Goal: Task Accomplishment & Management: Use online tool/utility

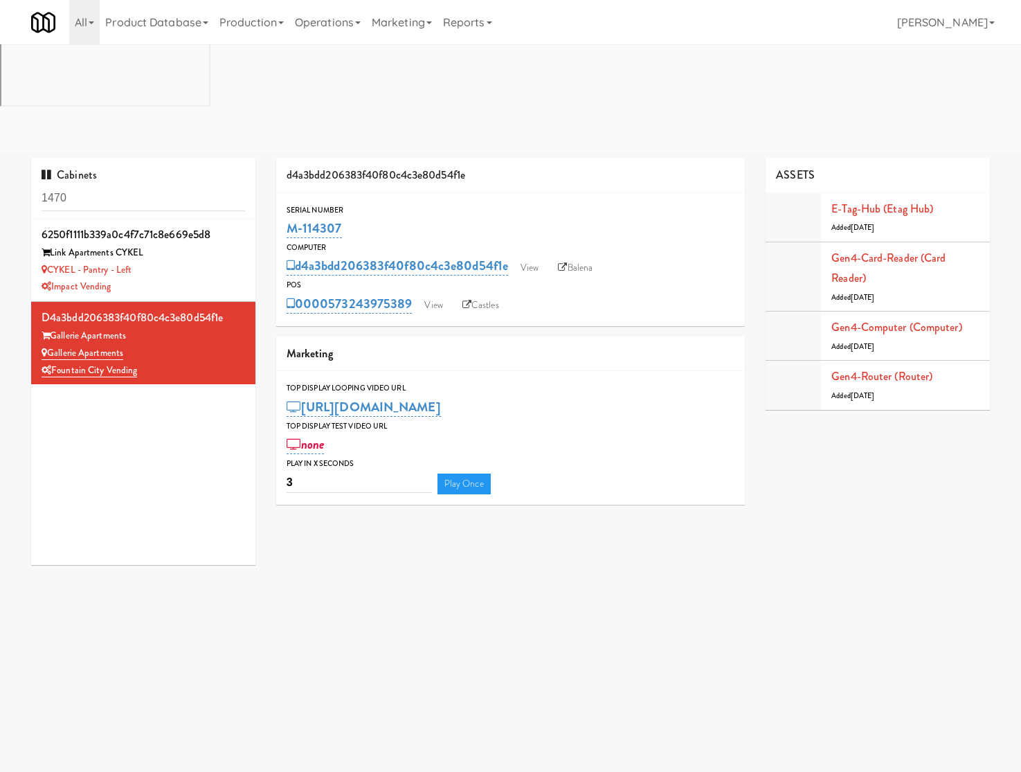
click at [140, 186] on input "1470" at bounding box center [144, 199] width 204 height 26
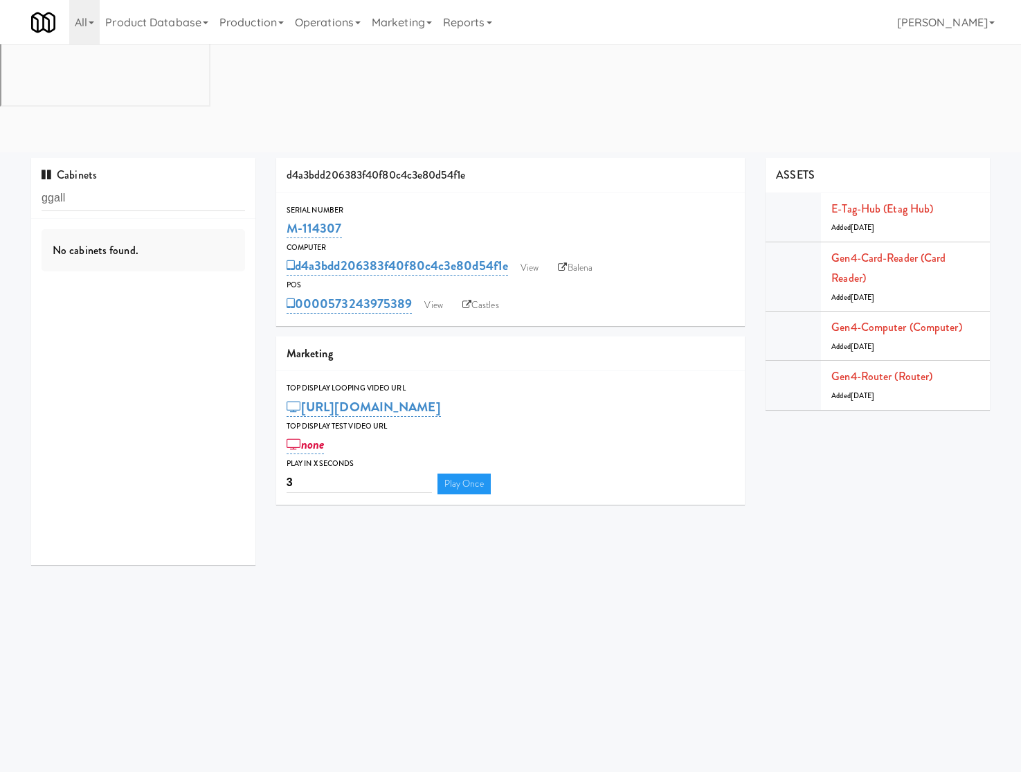
click at [54, 186] on input "ggall" at bounding box center [144, 199] width 204 height 26
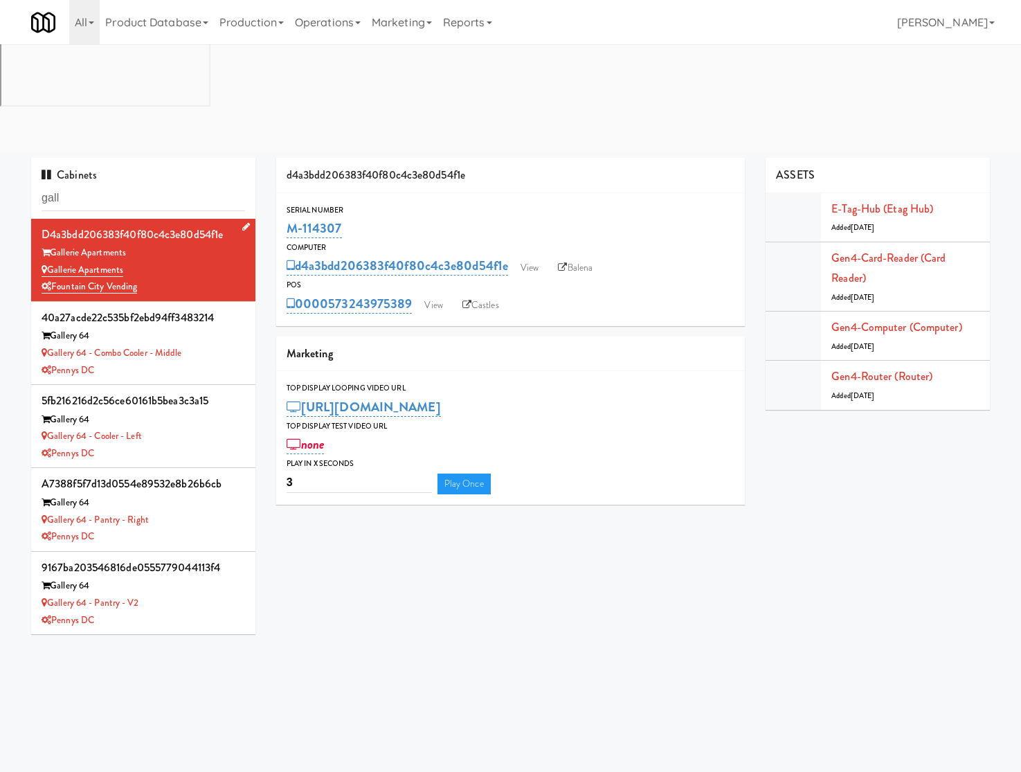
type input "gall"
click at [192, 262] on div "Gallerie Apartments" at bounding box center [144, 270] width 204 height 17
click at [428, 295] on link "View" at bounding box center [433, 305] width 32 height 21
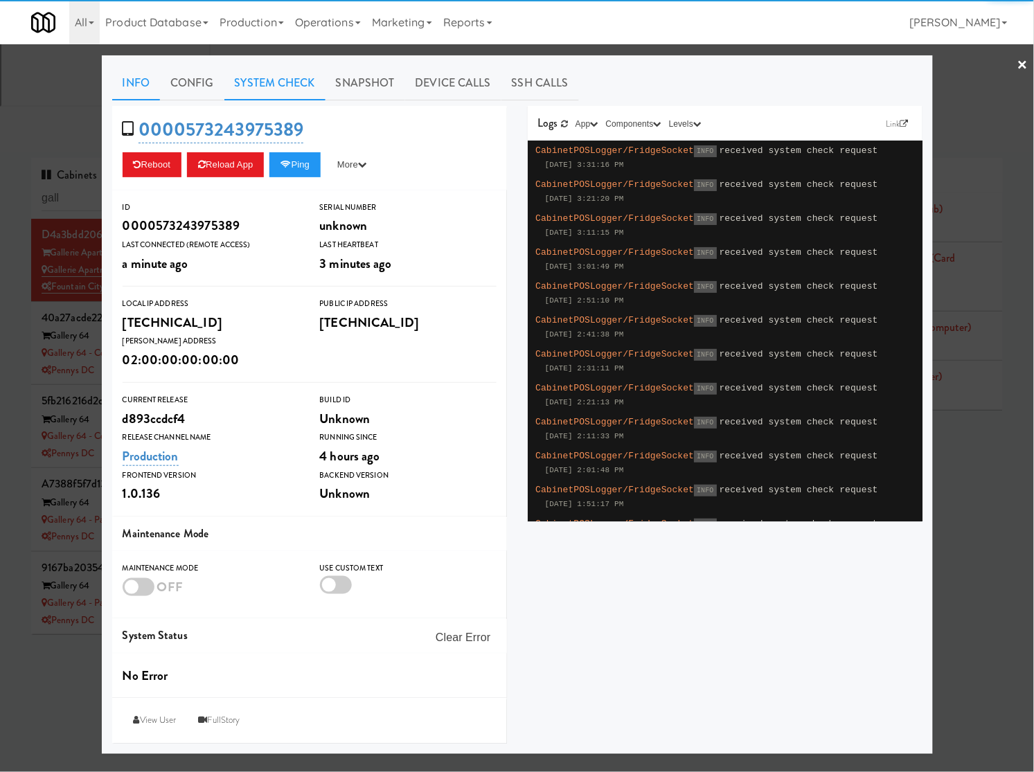
click at [300, 80] on link "System Check" at bounding box center [274, 83] width 101 height 35
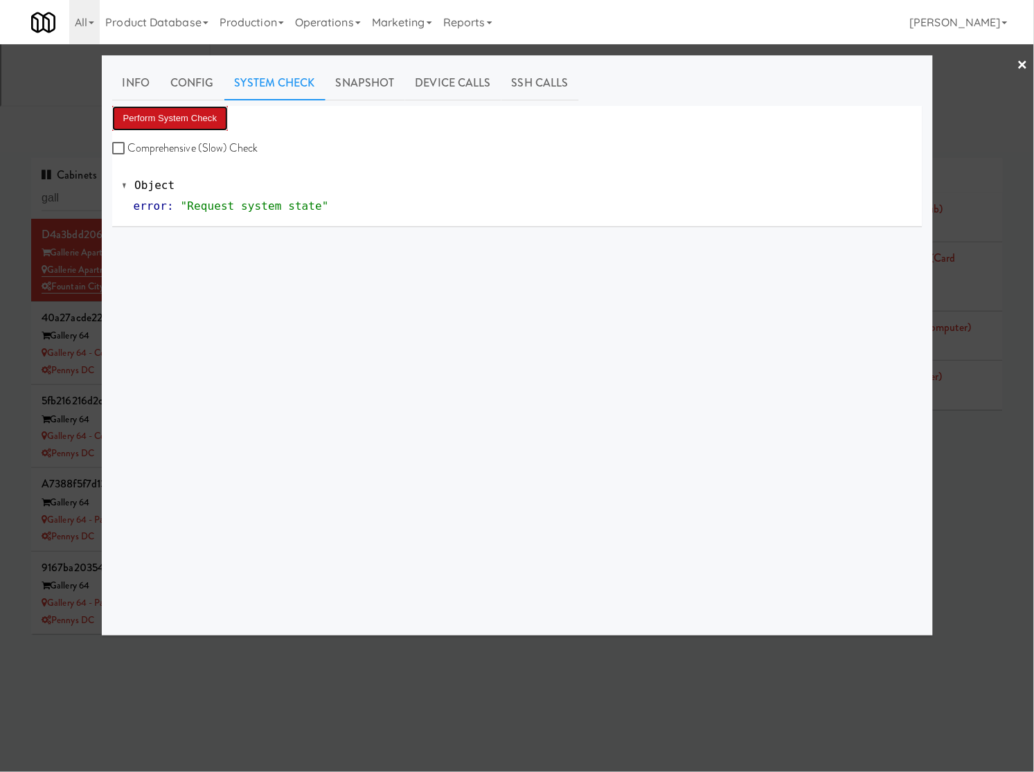
click at [194, 114] on button "Perform System Check" at bounding box center [170, 118] width 116 height 25
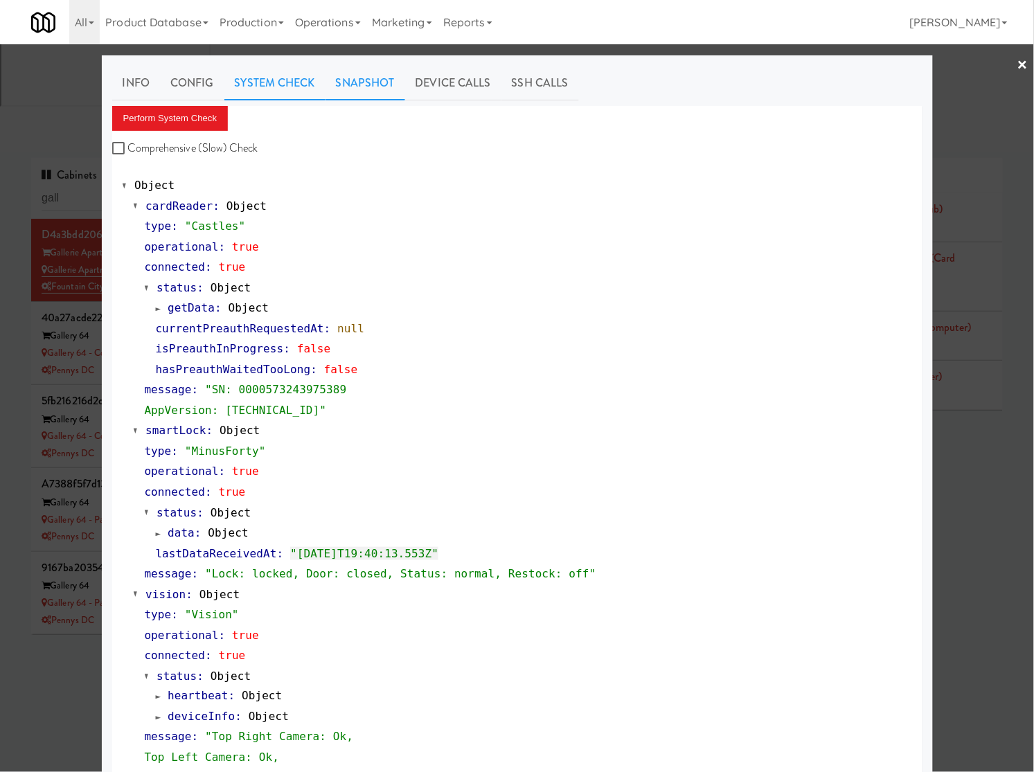
drag, startPoint x: 375, startPoint y: 89, endPoint x: 352, endPoint y: 99, distance: 25.1
click at [374, 90] on link "Snapshot" at bounding box center [365, 83] width 80 height 35
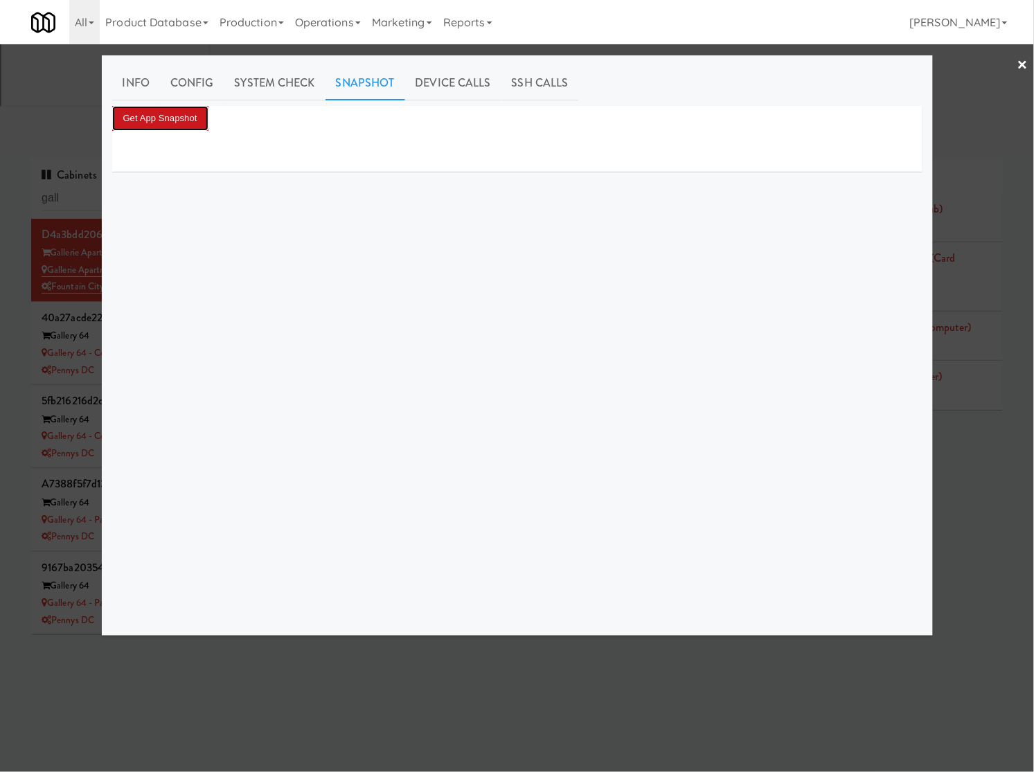
click at [192, 121] on button "Get App Snapshot" at bounding box center [160, 118] width 96 height 25
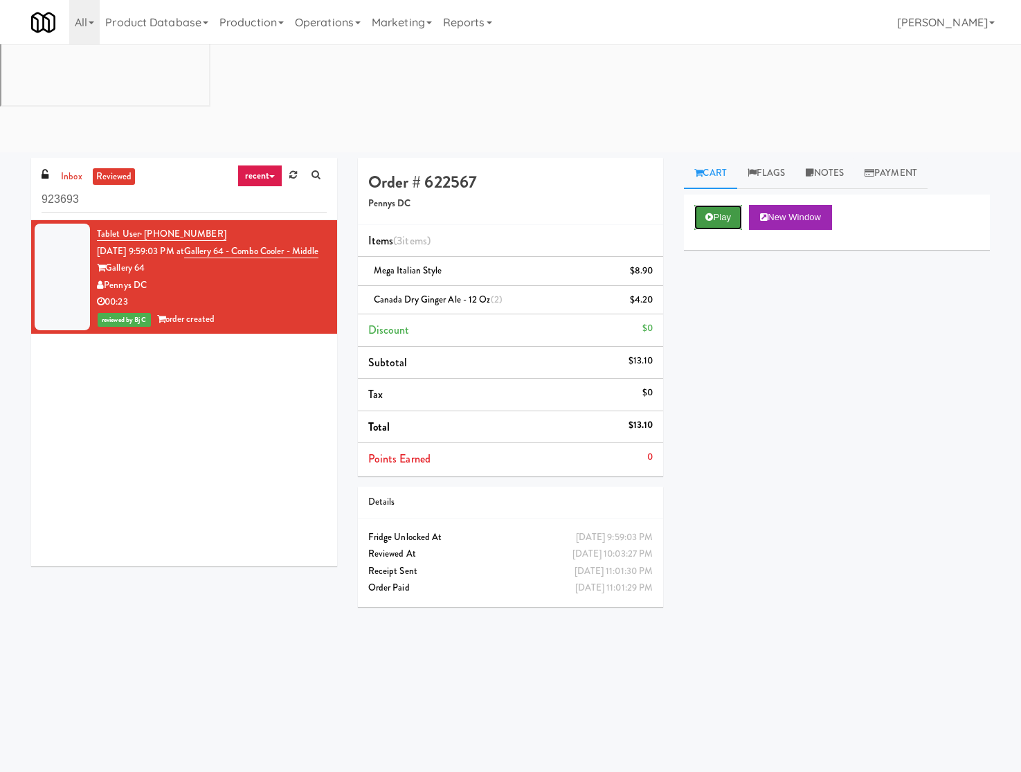
click at [703, 205] on button "Play" at bounding box center [718, 217] width 48 height 25
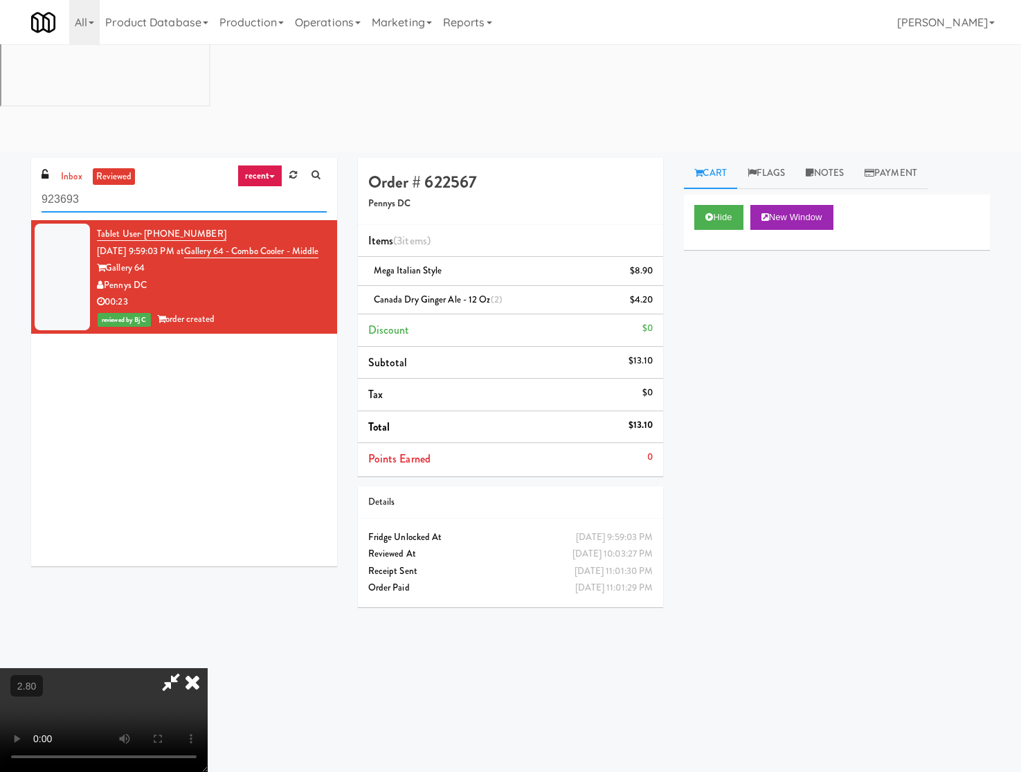
drag, startPoint x: 198, startPoint y: 92, endPoint x: 234, endPoint y: 100, distance: 36.9
click at [211, 187] on input "923693" at bounding box center [184, 200] width 285 height 26
click at [454, 173] on h4 "Order # 622567" at bounding box center [510, 182] width 285 height 18
copy h4 "622567"
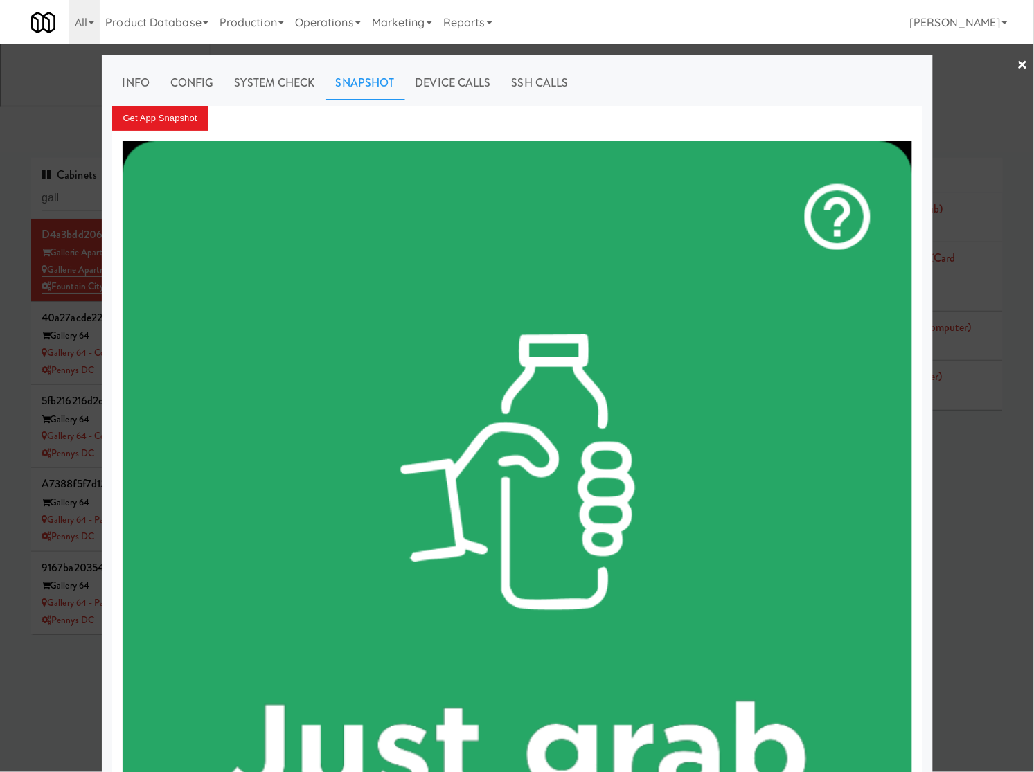
click at [88, 91] on div at bounding box center [517, 386] width 1034 height 772
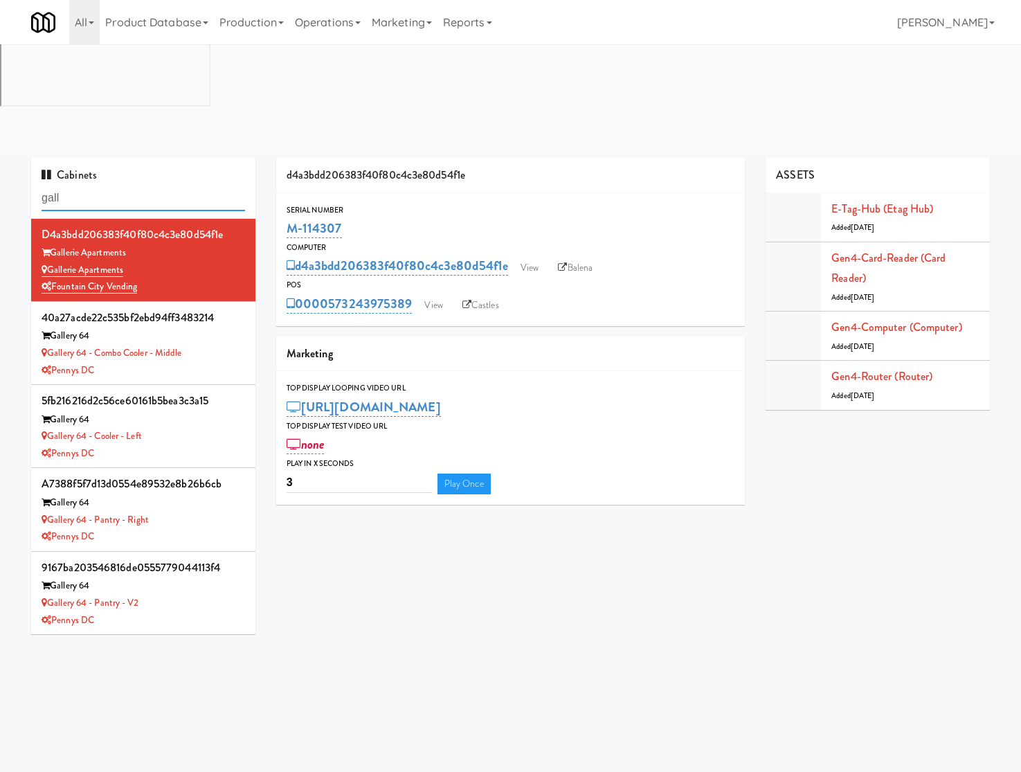
click at [88, 186] on input "gall" at bounding box center [144, 199] width 204 height 26
paste input "605 Cooler 1"
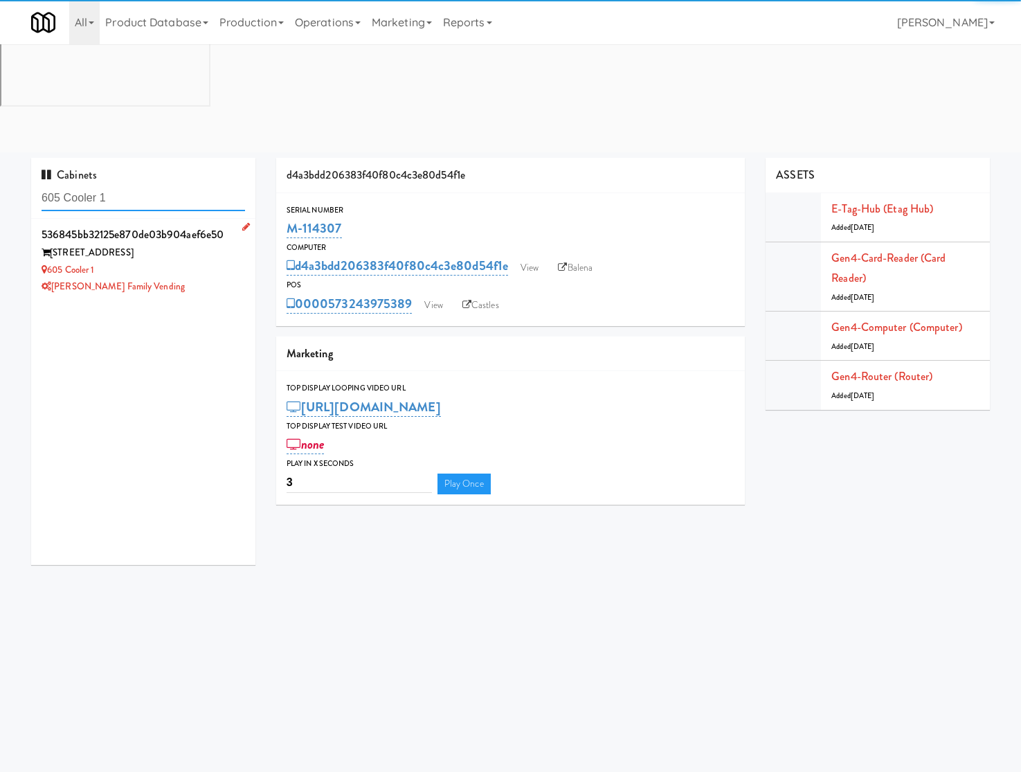
type input "605 Cooler 1"
click at [187, 262] on div "605 Cooler 1" at bounding box center [144, 270] width 204 height 17
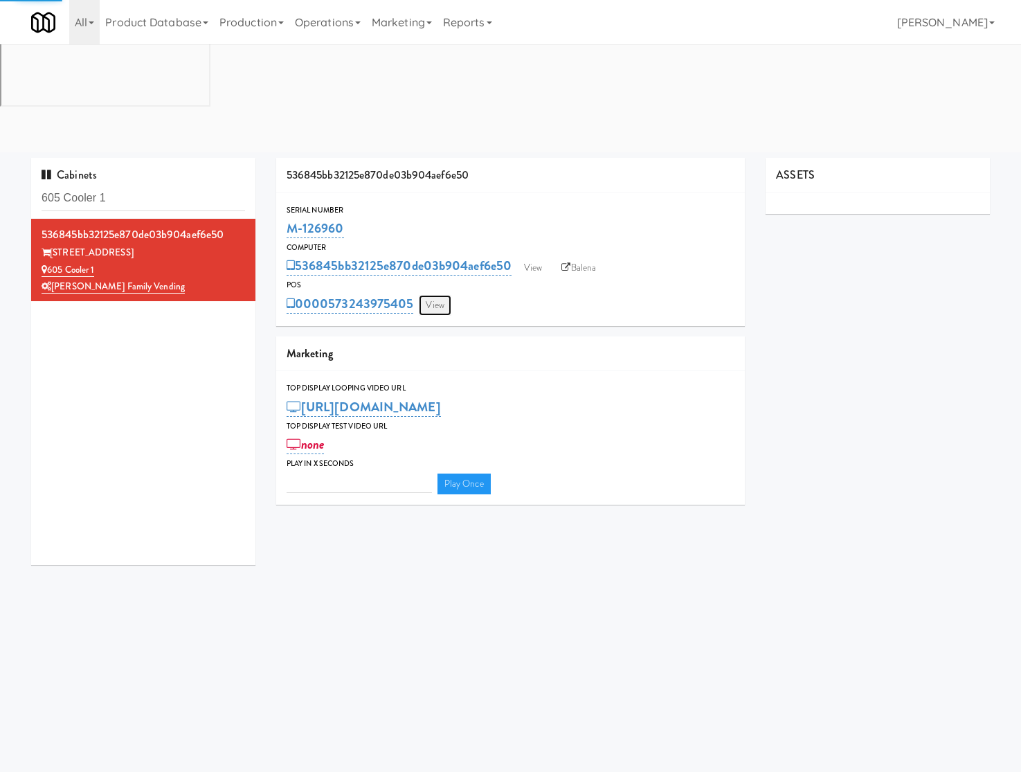
click at [441, 295] on link "View" at bounding box center [435, 305] width 32 height 21
type input "3"
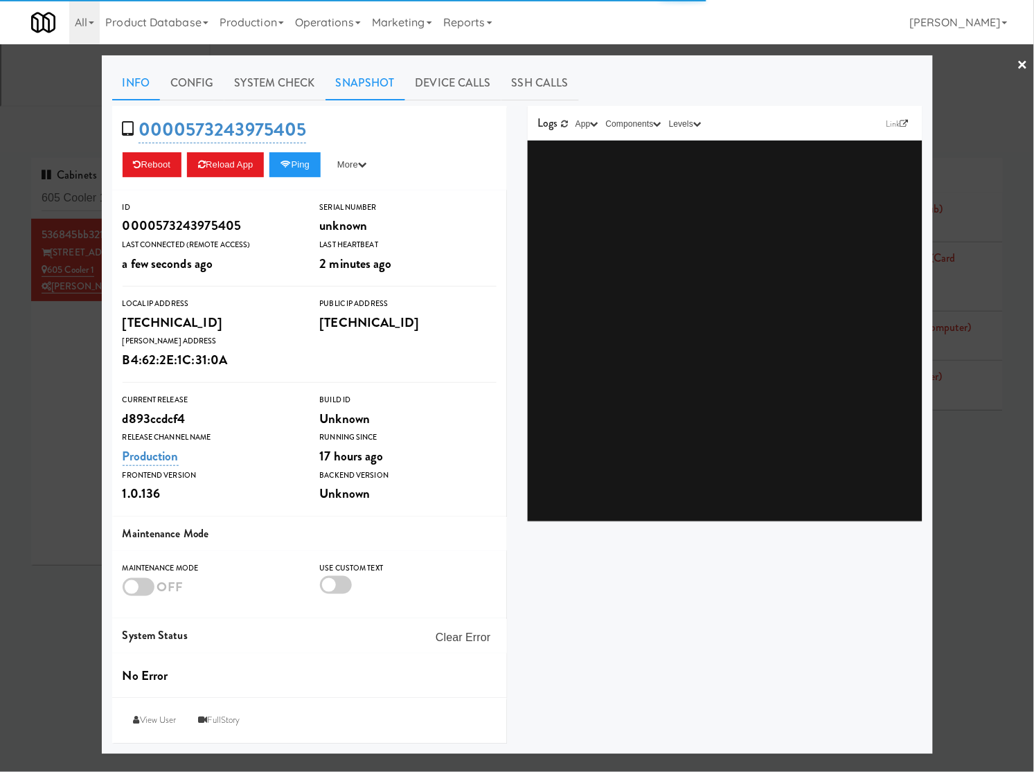
click at [358, 82] on link "Snapshot" at bounding box center [365, 83] width 80 height 35
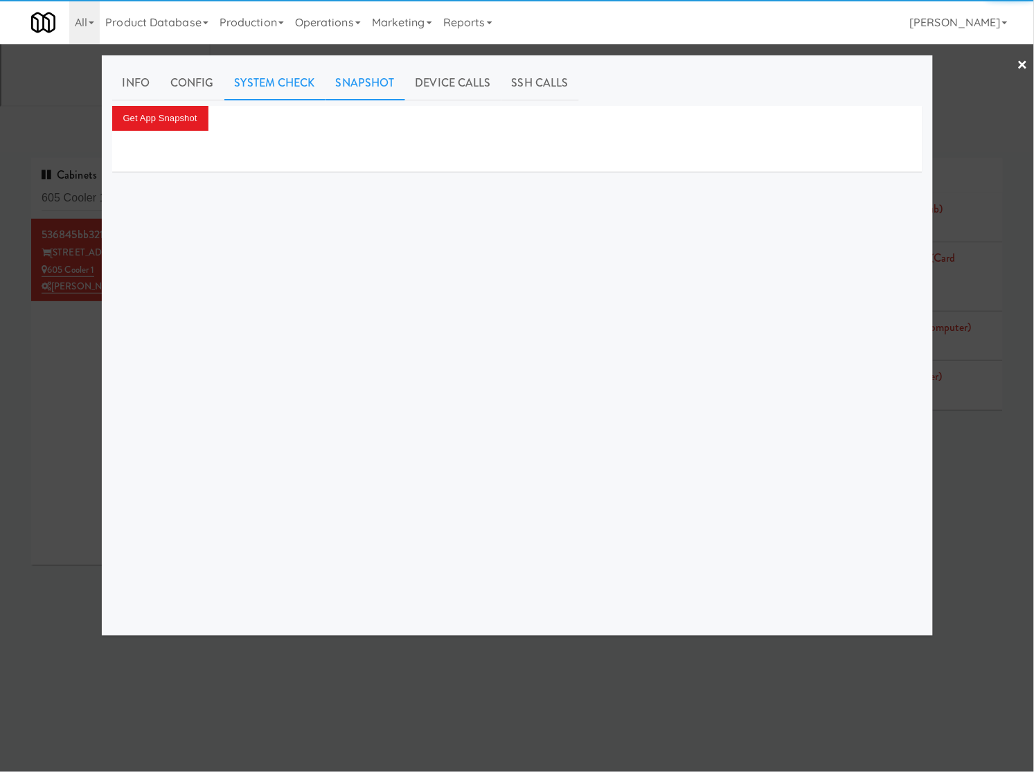
click at [292, 84] on link "System Check" at bounding box center [274, 83] width 101 height 35
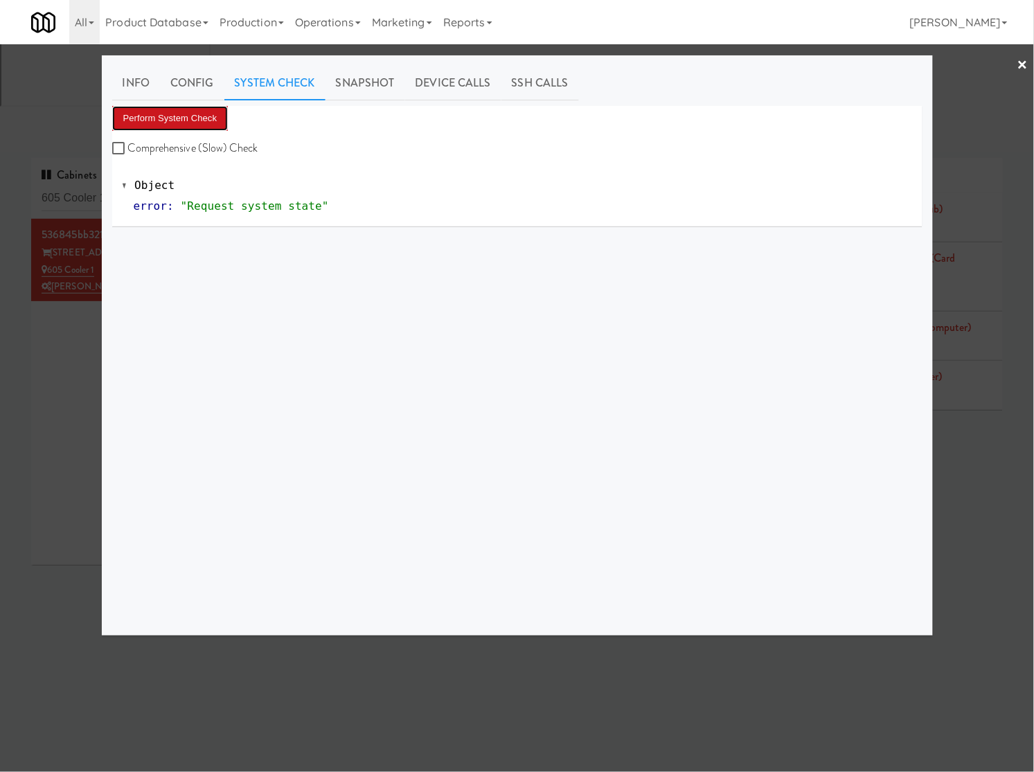
click at [208, 107] on button "Perform System Check" at bounding box center [170, 118] width 116 height 25
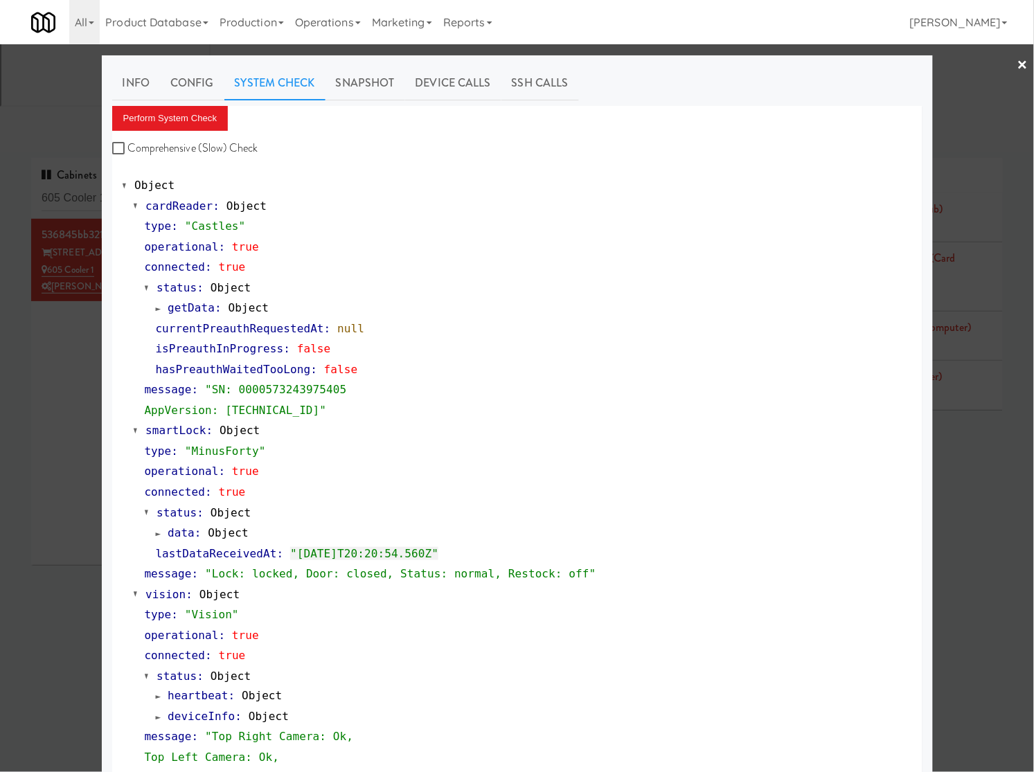
click at [64, 90] on div at bounding box center [517, 386] width 1034 height 772
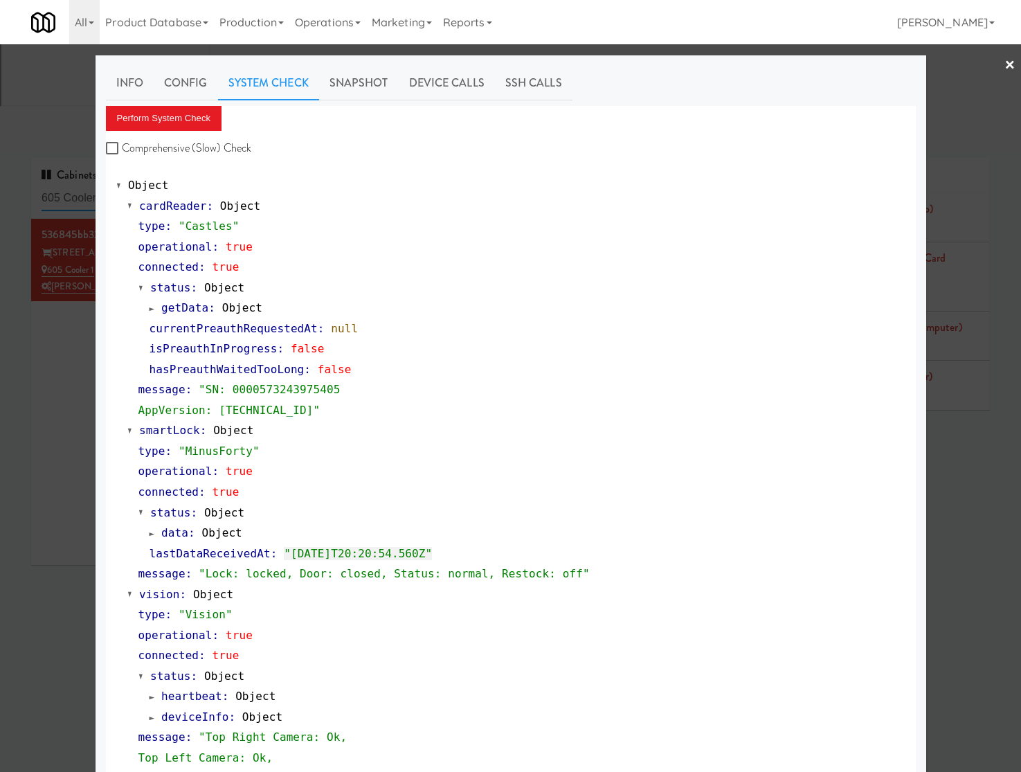
click at [64, 186] on input "605 Cooler 1" at bounding box center [144, 199] width 204 height 26
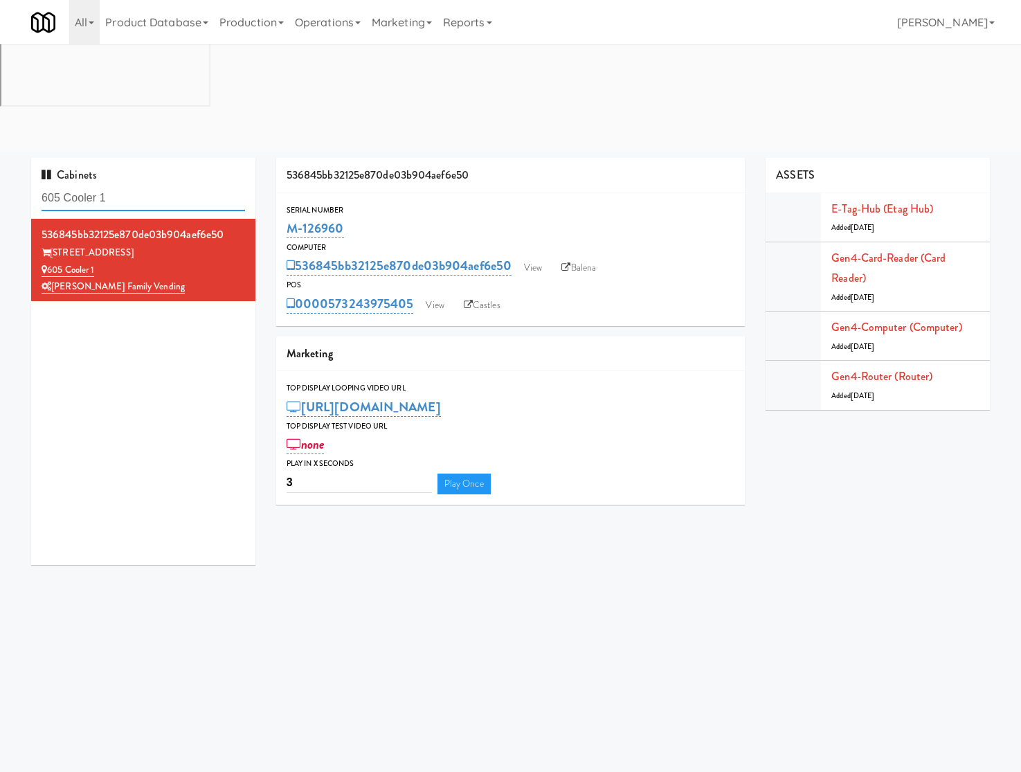
click at [64, 186] on input "605 Cooler 1" at bounding box center [144, 199] width 204 height 26
paste input "Eight80 - Main Cooler Right"
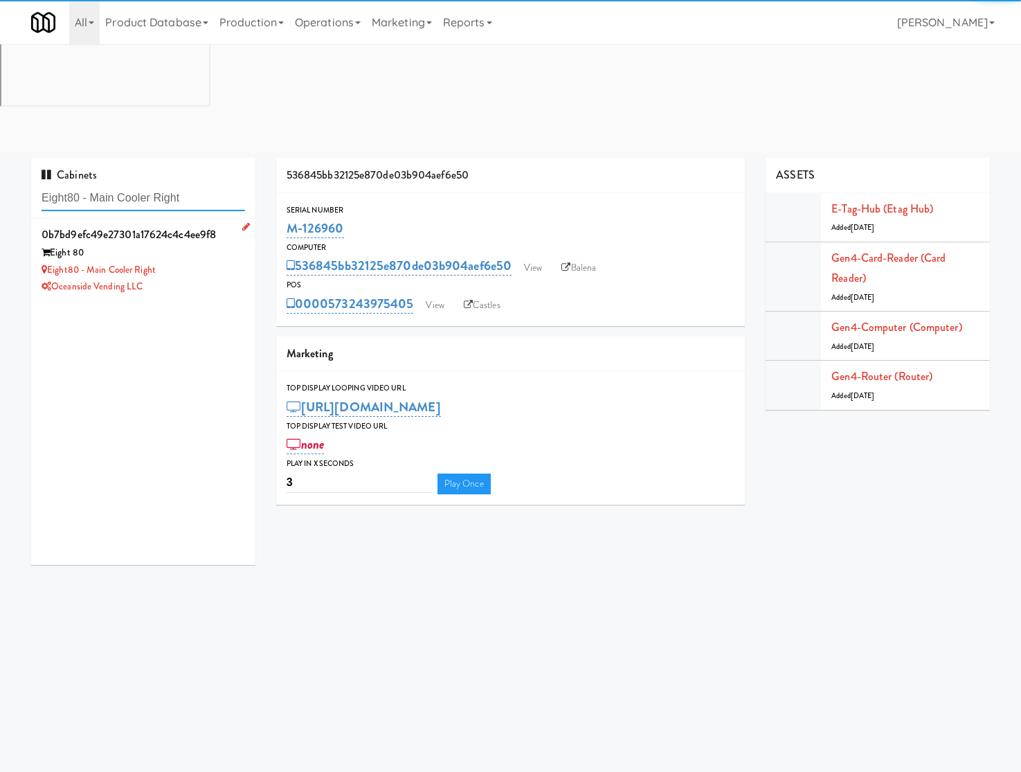
type input "Eight80 - Main Cooler Right"
click at [194, 278] on div "Oceanside Vending LLC" at bounding box center [144, 286] width 204 height 17
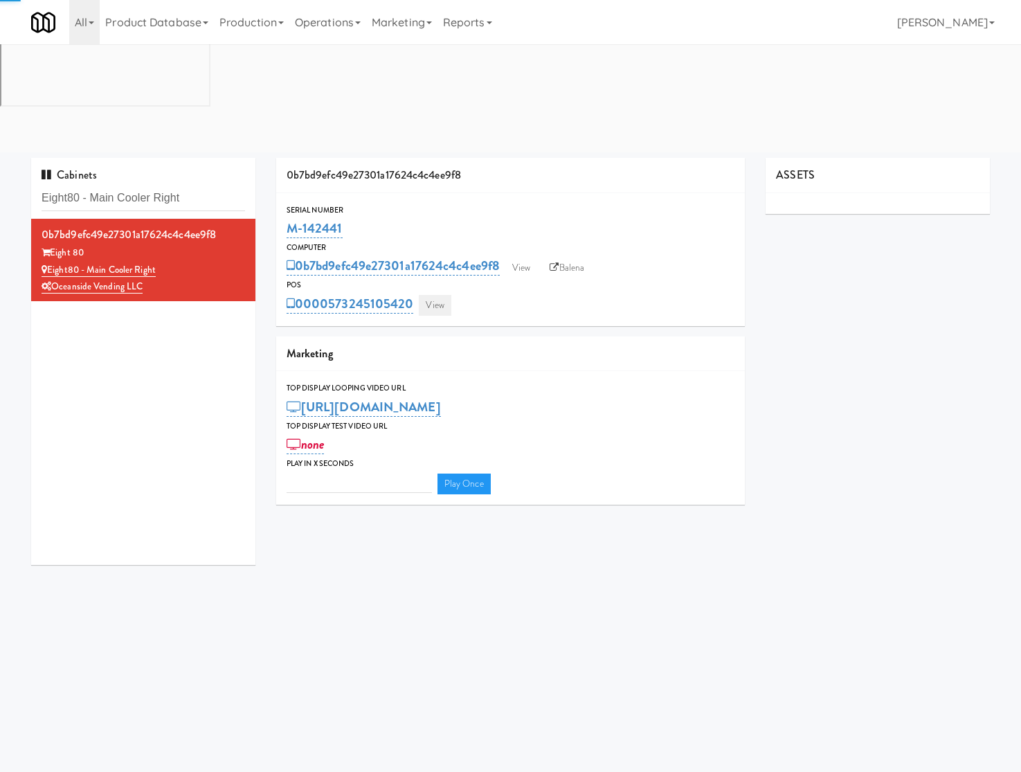
type input "3"
click at [445, 295] on link "View" at bounding box center [435, 305] width 32 height 21
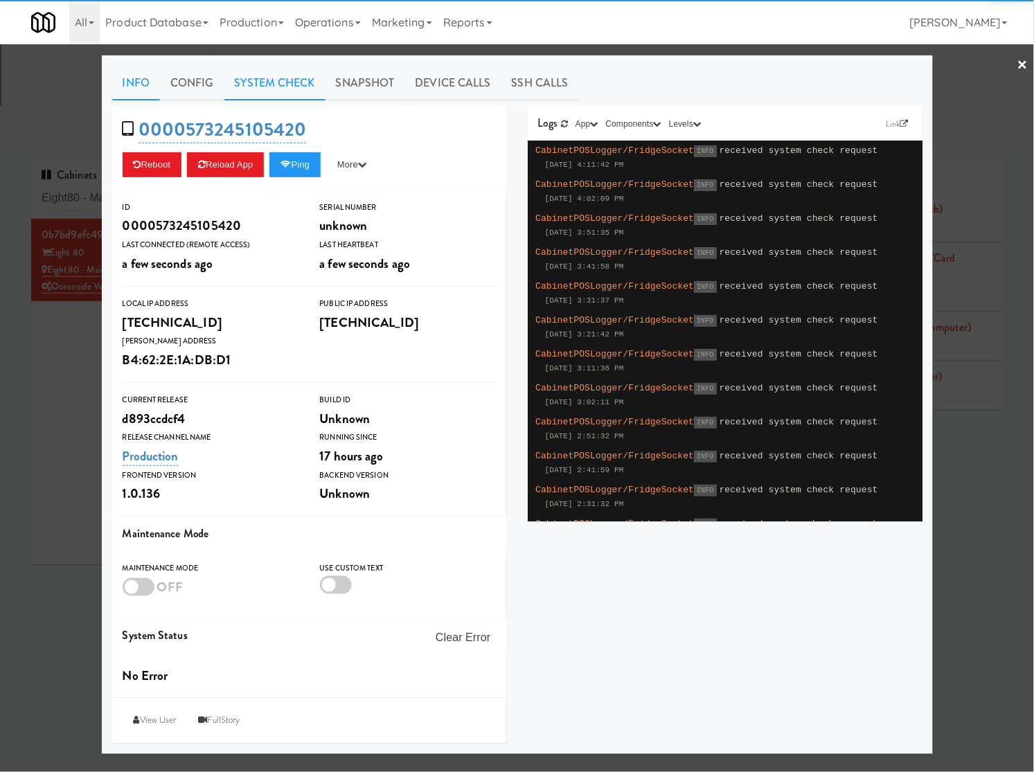
click at [307, 85] on link "System Check" at bounding box center [274, 83] width 101 height 35
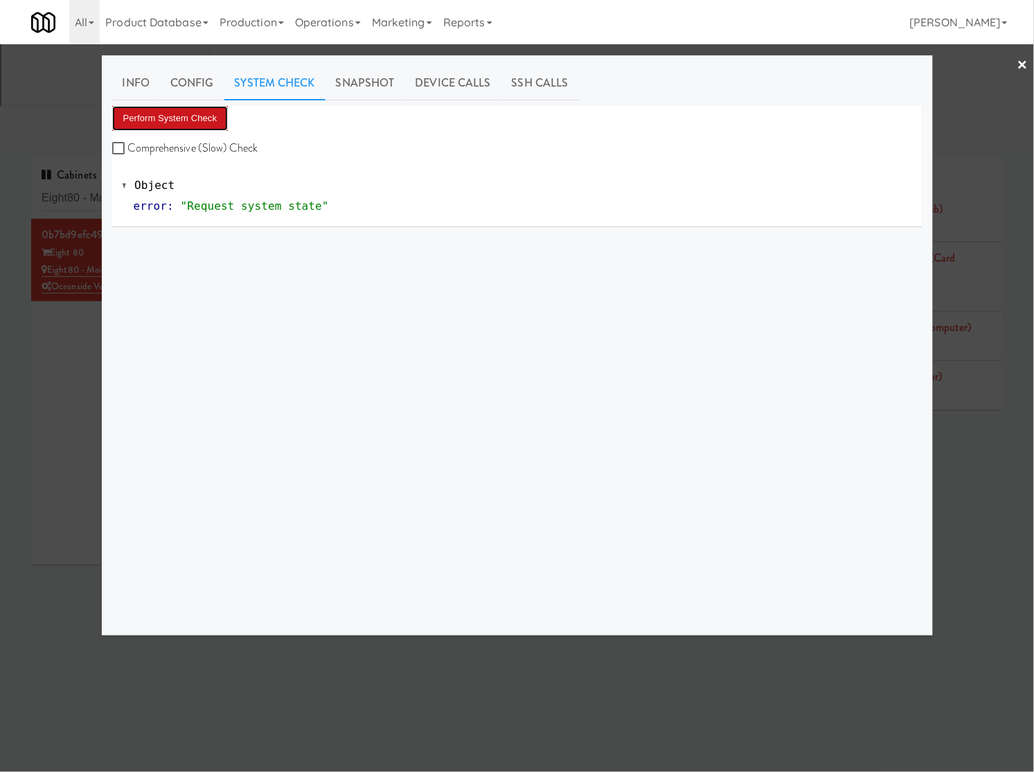
click at [209, 112] on button "Perform System Check" at bounding box center [170, 118] width 116 height 25
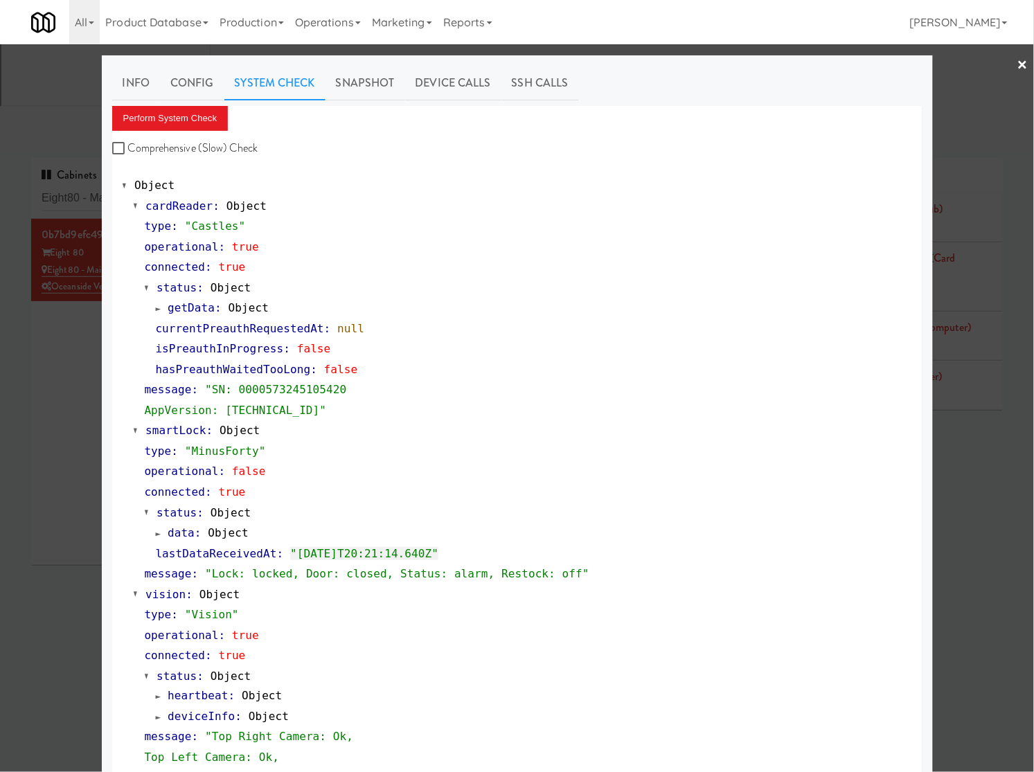
click at [102, 201] on div "Info Config System Check Snapshot Device Calls SSH Calls Perform System Check C…" at bounding box center [517, 565] width 831 height 1020
click at [66, 94] on div at bounding box center [517, 386] width 1034 height 772
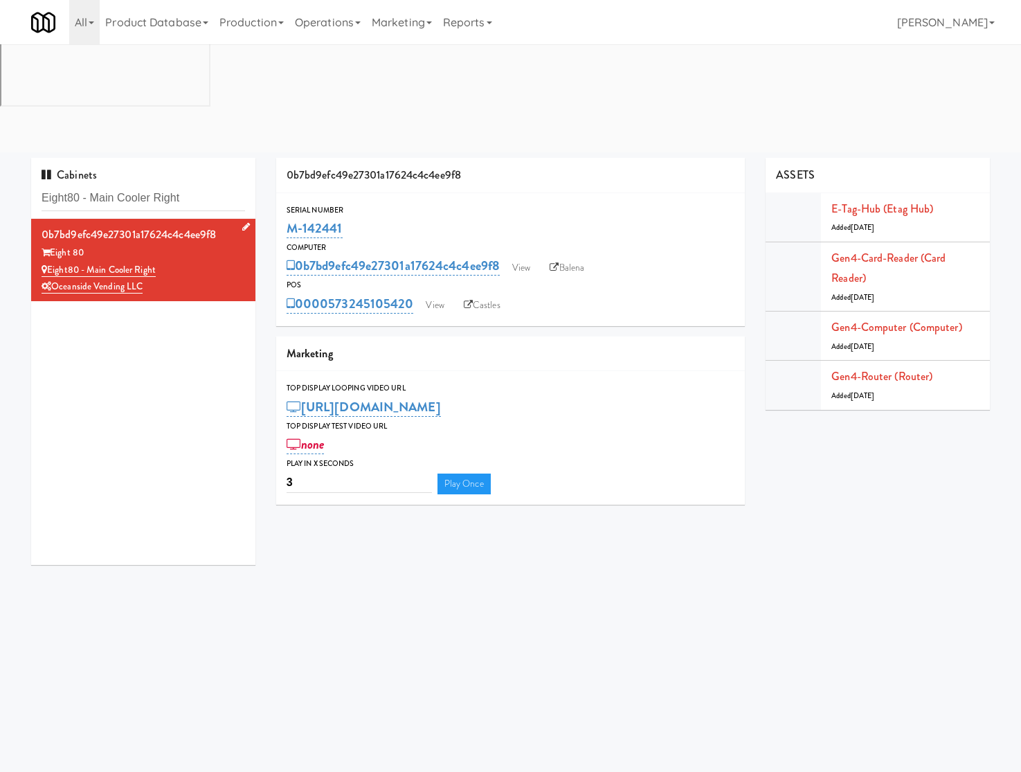
drag, startPoint x: 192, startPoint y: 156, endPoint x: 50, endPoint y: 163, distance: 142.1
click at [50, 262] on div "Eight80 - Main Cooler Right" at bounding box center [144, 270] width 204 height 17
copy link "Eight80 - Main Cooler Right"
click at [187, 186] on input "Eight80 - Main Cooler Right" at bounding box center [144, 199] width 204 height 26
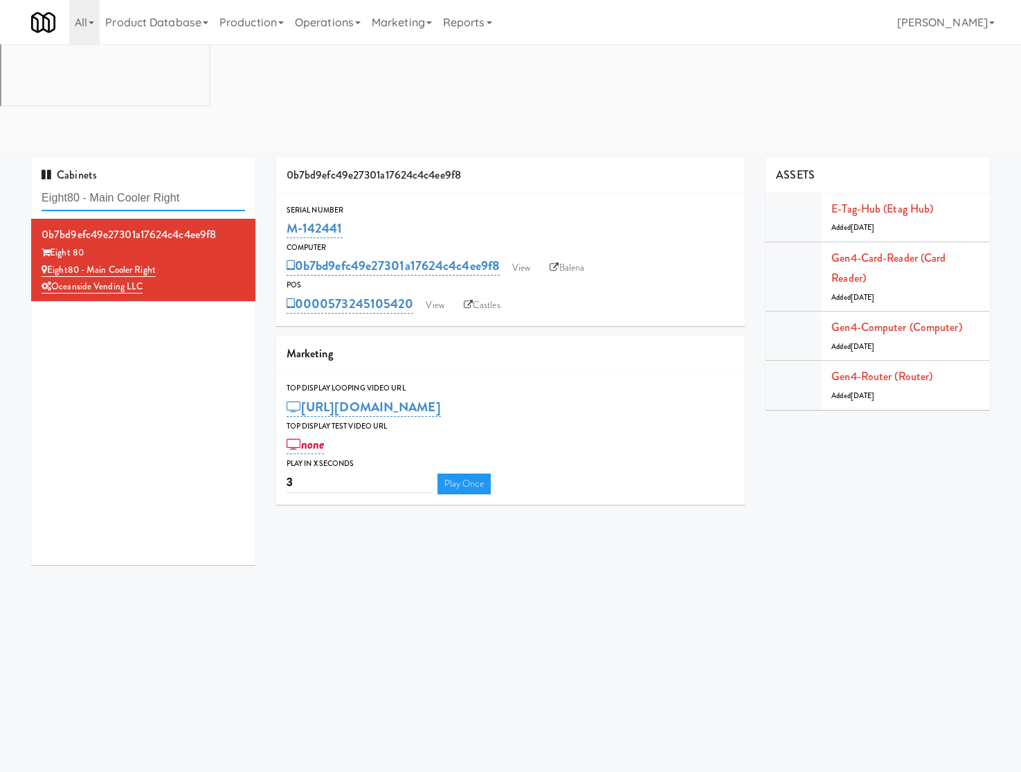
paste input "app Street Fridge"
click at [187, 186] on input "Eight80 - Main Cooler Rapp Street Fridge" at bounding box center [144, 199] width 204 height 26
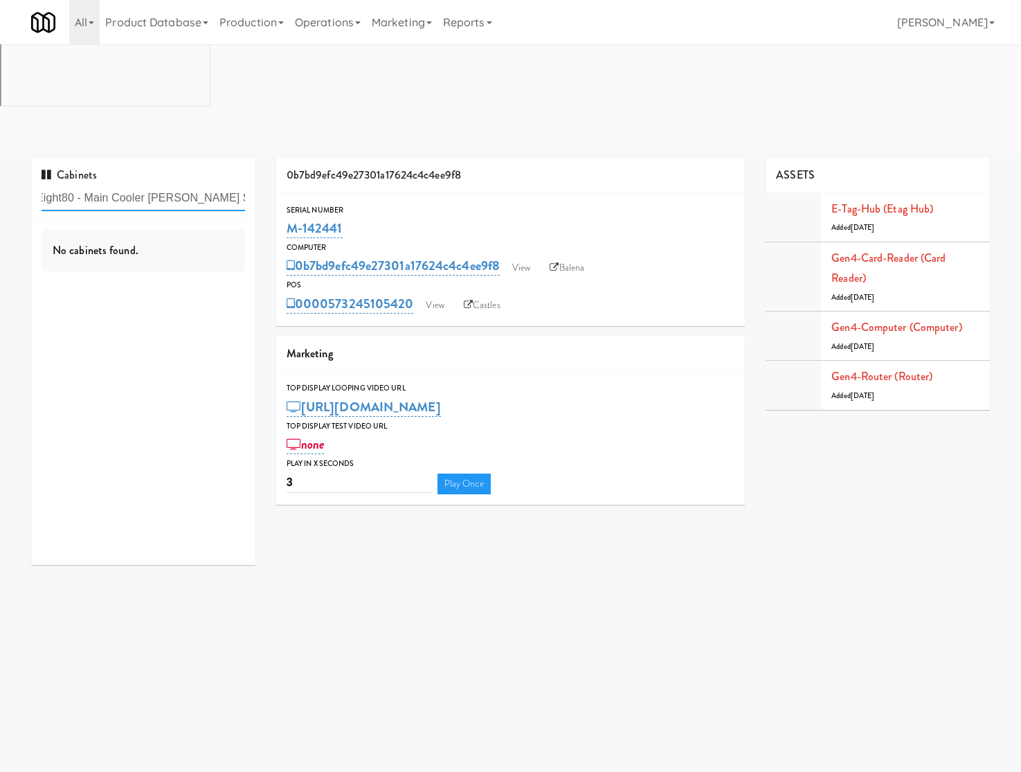
click at [187, 186] on input "Eight80 - Main Cooler Rapp Street Fridge" at bounding box center [144, 199] width 204 height 26
paste input "text"
drag, startPoint x: 104, startPoint y: 91, endPoint x: 358, endPoint y: 102, distance: 254.3
click at [305, 158] on div "Cabinets Rapp Street Fridge No cabinets found. 0b7bd9efc49e27301a17624c4c4ee9f8…" at bounding box center [511, 366] width 980 height 417
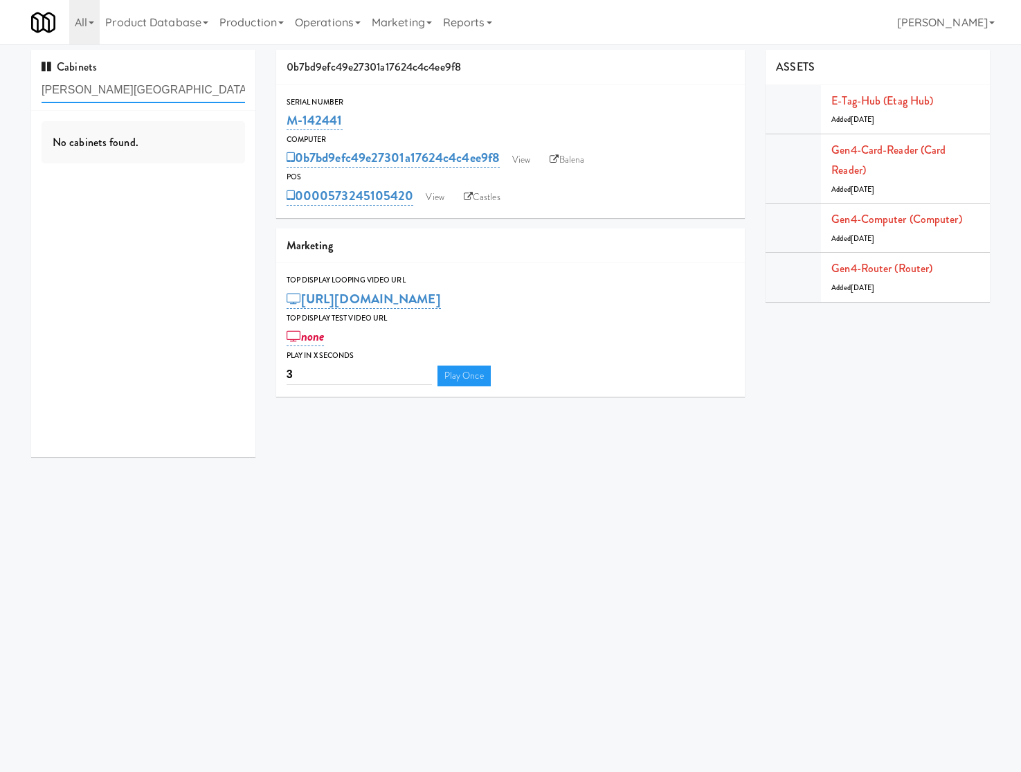
click at [135, 85] on input "Rapp Street" at bounding box center [144, 91] width 204 height 26
paste input "Fridge"
drag, startPoint x: 70, startPoint y: 92, endPoint x: 281, endPoint y: 109, distance: 211.8
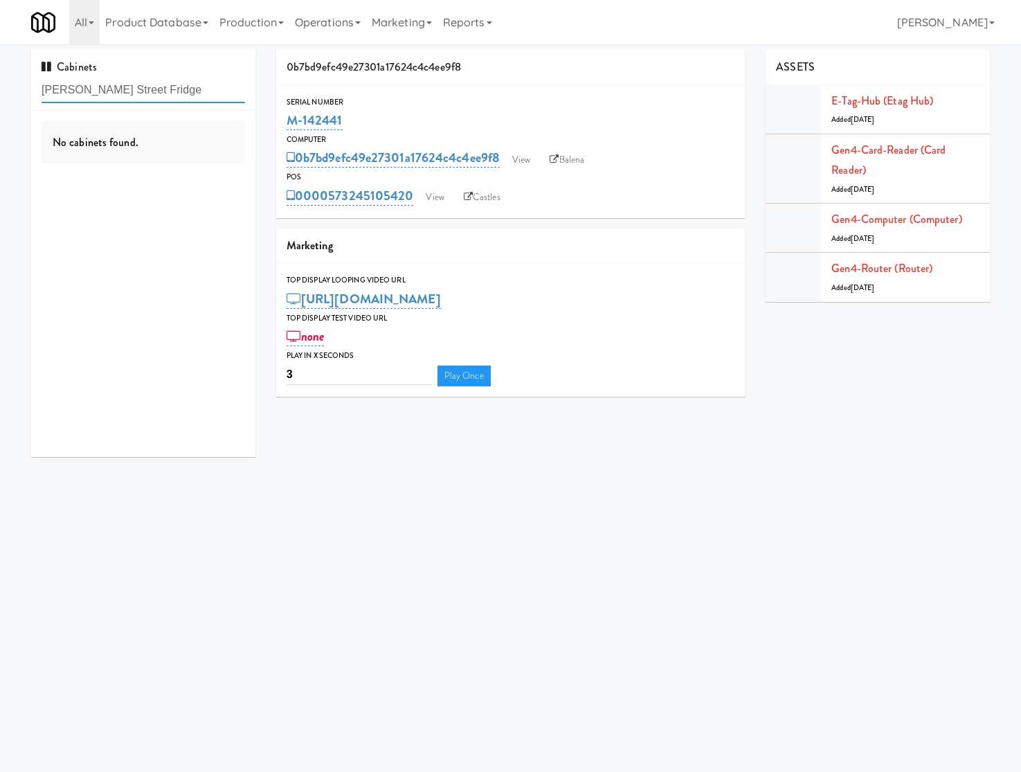
click at [281, 109] on div "Cabinets Rapp Street Fridge No cabinets found. 0b7bd9efc49e27301a17624c4c4ee9f8…" at bounding box center [511, 258] width 980 height 417
type input "R"
type input "b"
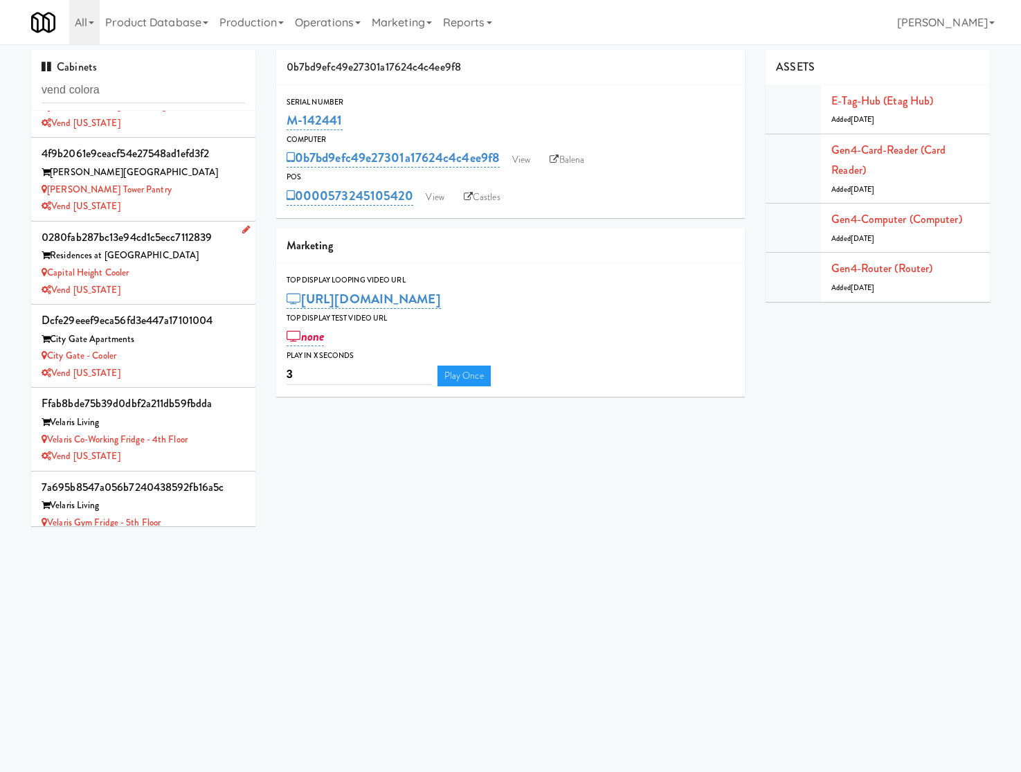
scroll to position [251, 0]
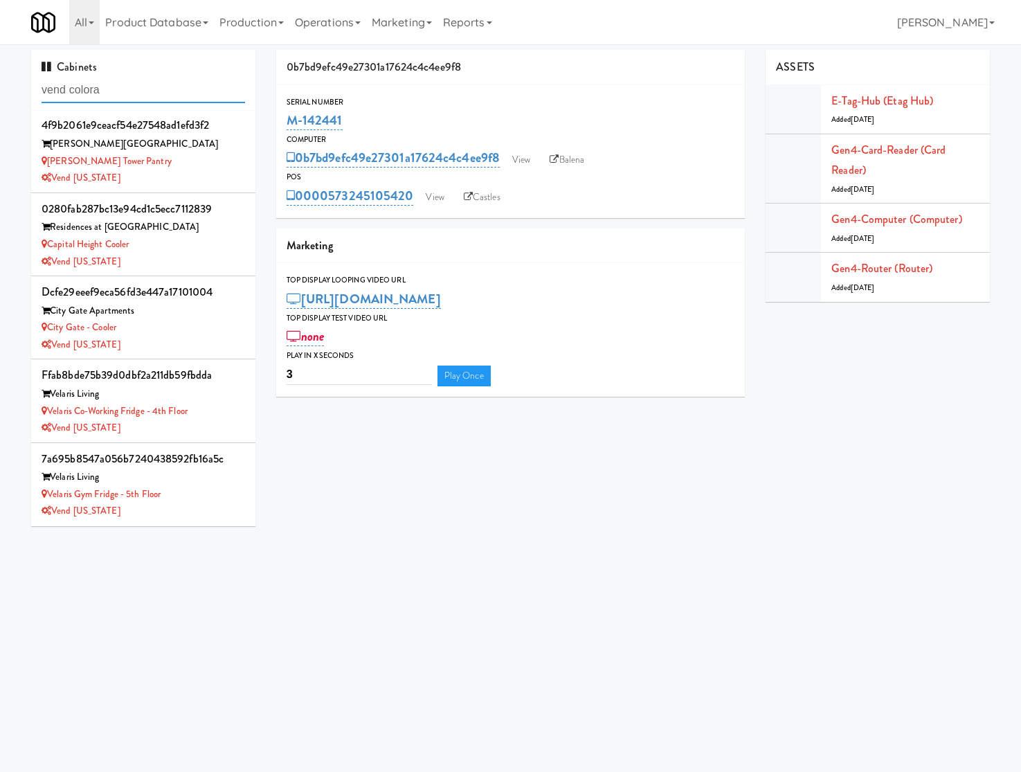
click at [125, 93] on input "vend colora" at bounding box center [144, 91] width 204 height 26
paste input "South Broadway Fridge"
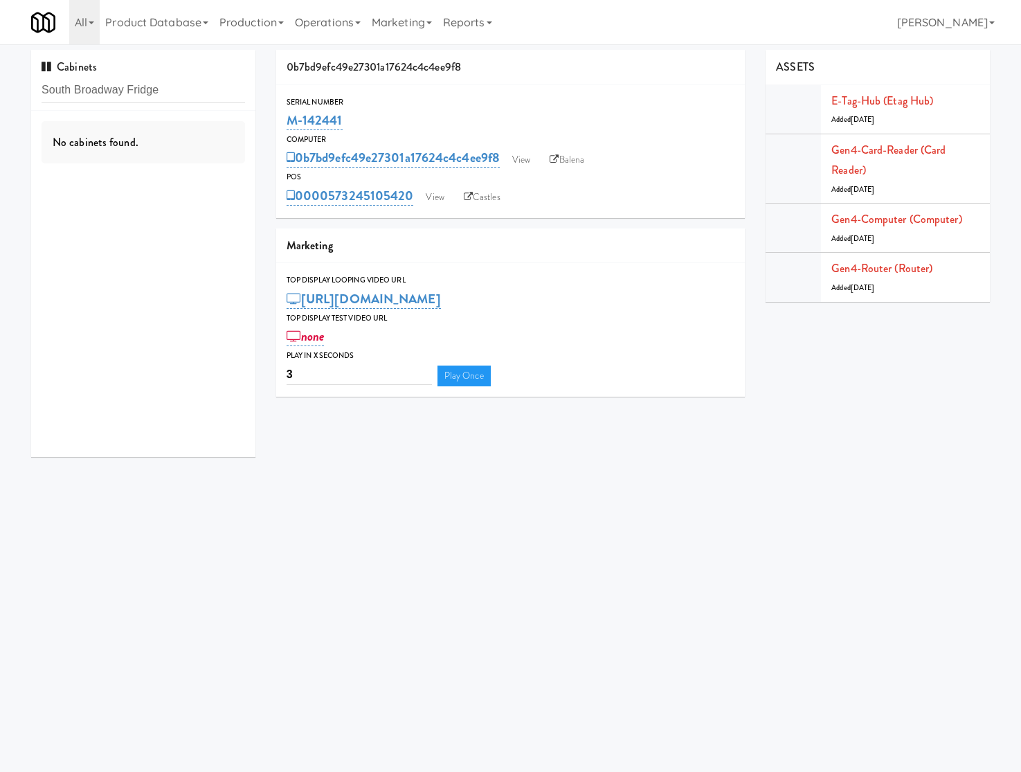
drag, startPoint x: 75, startPoint y: 269, endPoint x: 105, endPoint y: 201, distance: 74.1
click at [75, 269] on div "No cabinets found." at bounding box center [143, 284] width 224 height 346
click at [192, 90] on input "South Broadway Fridge" at bounding box center [144, 91] width 204 height 26
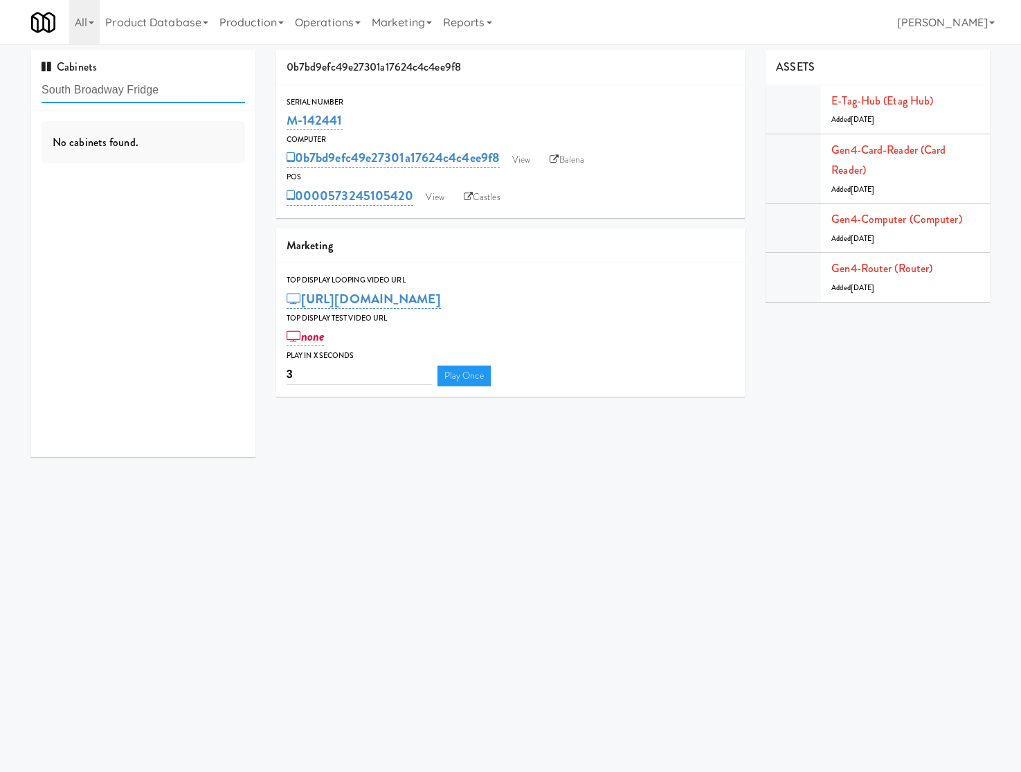
paste input "Rapp Street"
click at [87, 87] on input "Rapp Street Fridge" at bounding box center [144, 91] width 204 height 26
paste input "Applewood - Ambient - Left"
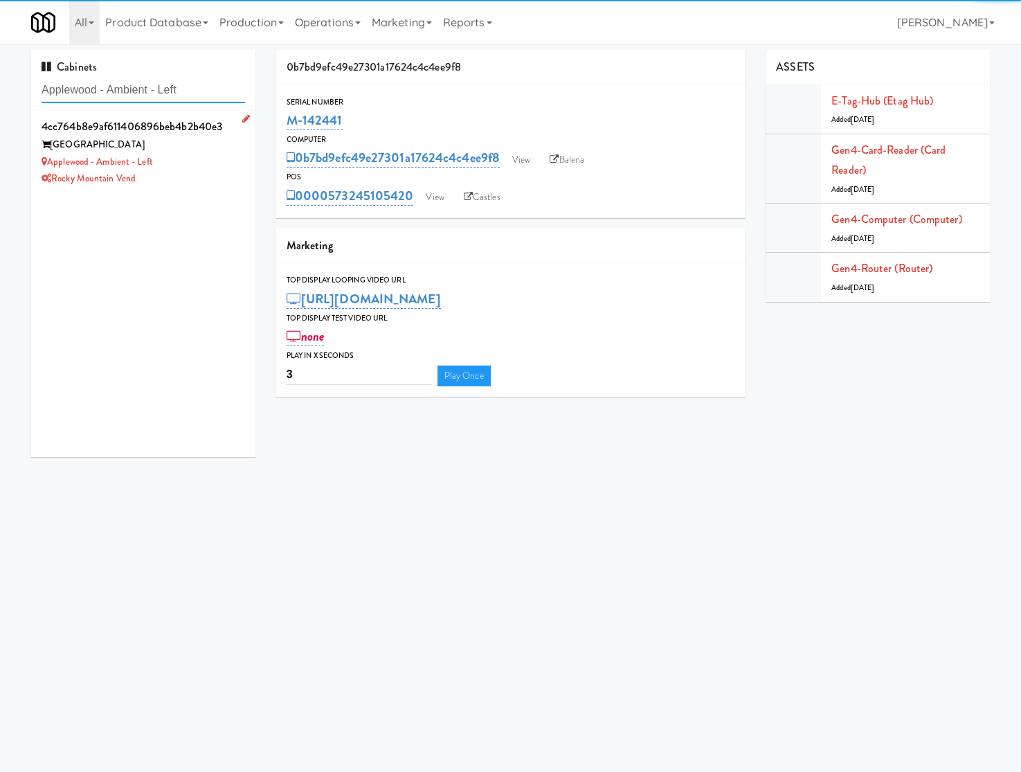
type input "Applewood - Ambient - Left"
click at [191, 161] on div "Applewood - Ambient - Left" at bounding box center [144, 162] width 204 height 17
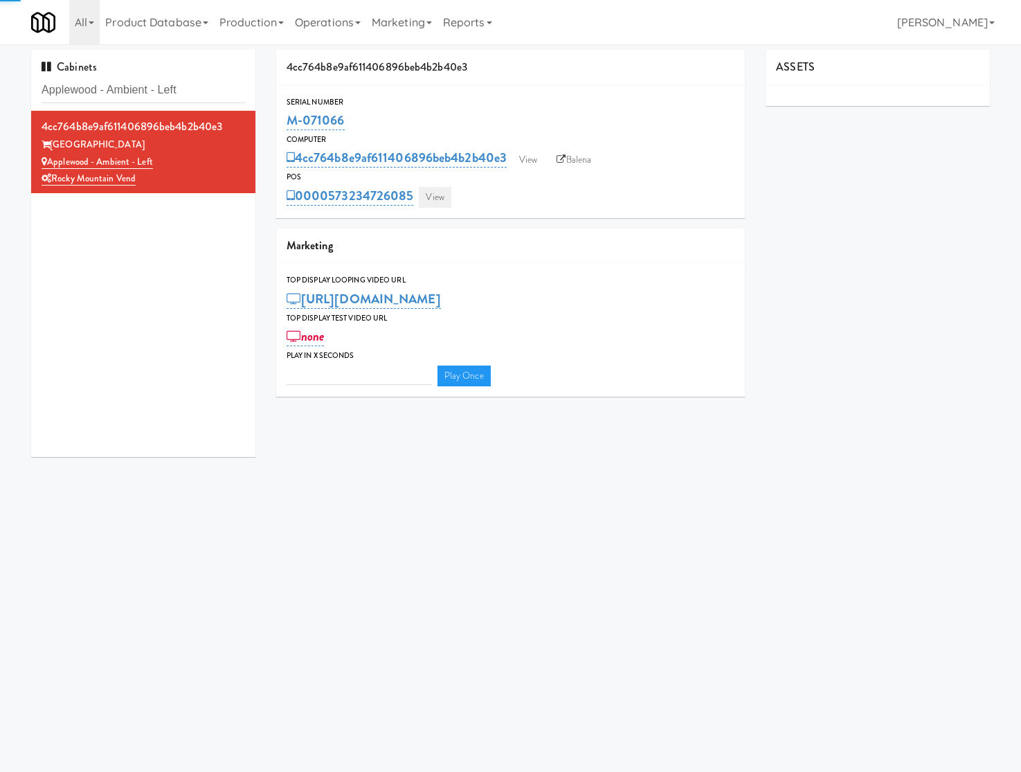
type input "3"
click at [438, 199] on link "View" at bounding box center [435, 197] width 32 height 21
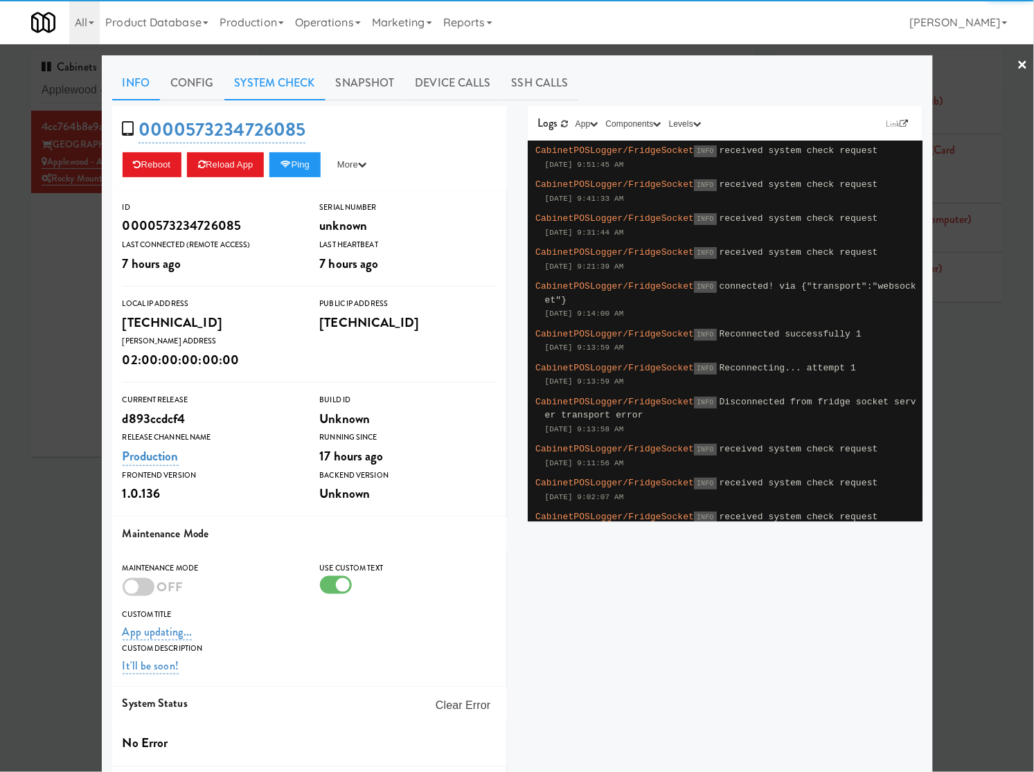
click at [300, 83] on link "System Check" at bounding box center [274, 83] width 101 height 35
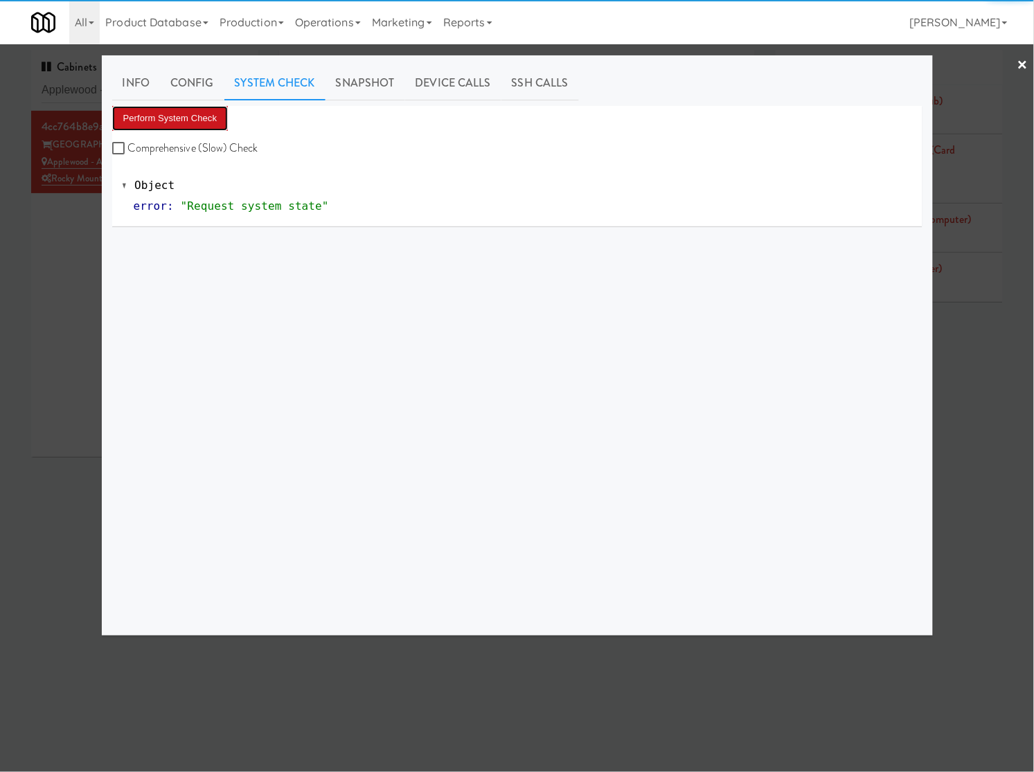
click at [202, 120] on button "Perform System Check" at bounding box center [170, 118] width 116 height 25
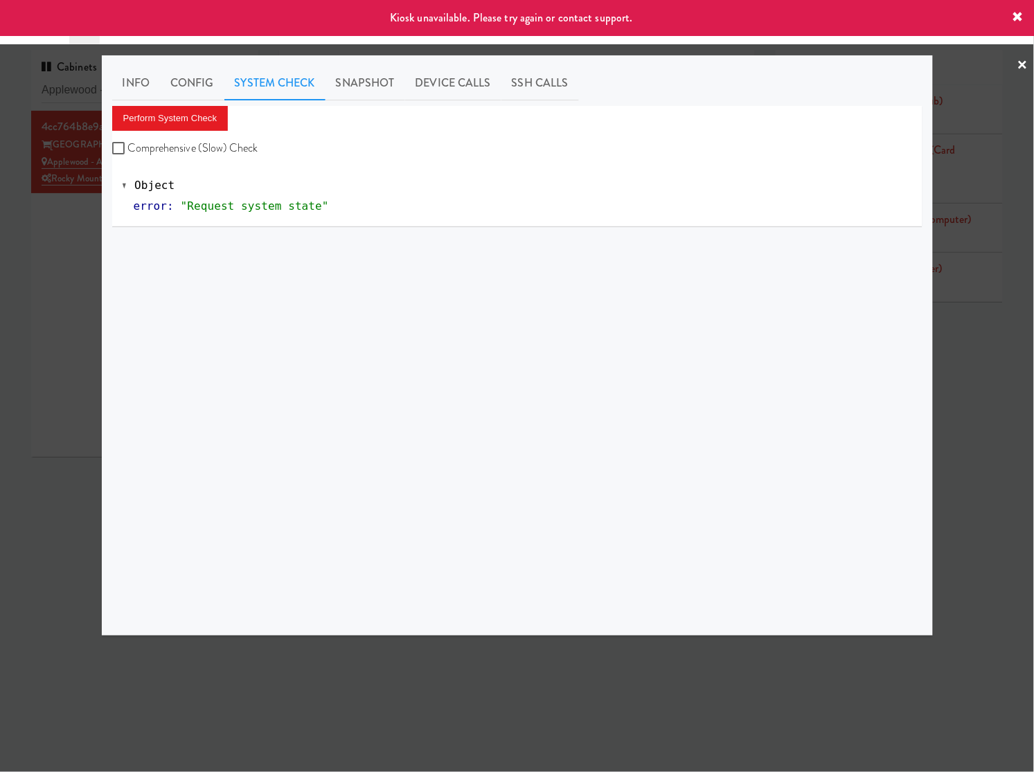
click at [49, 272] on div at bounding box center [517, 386] width 1034 height 772
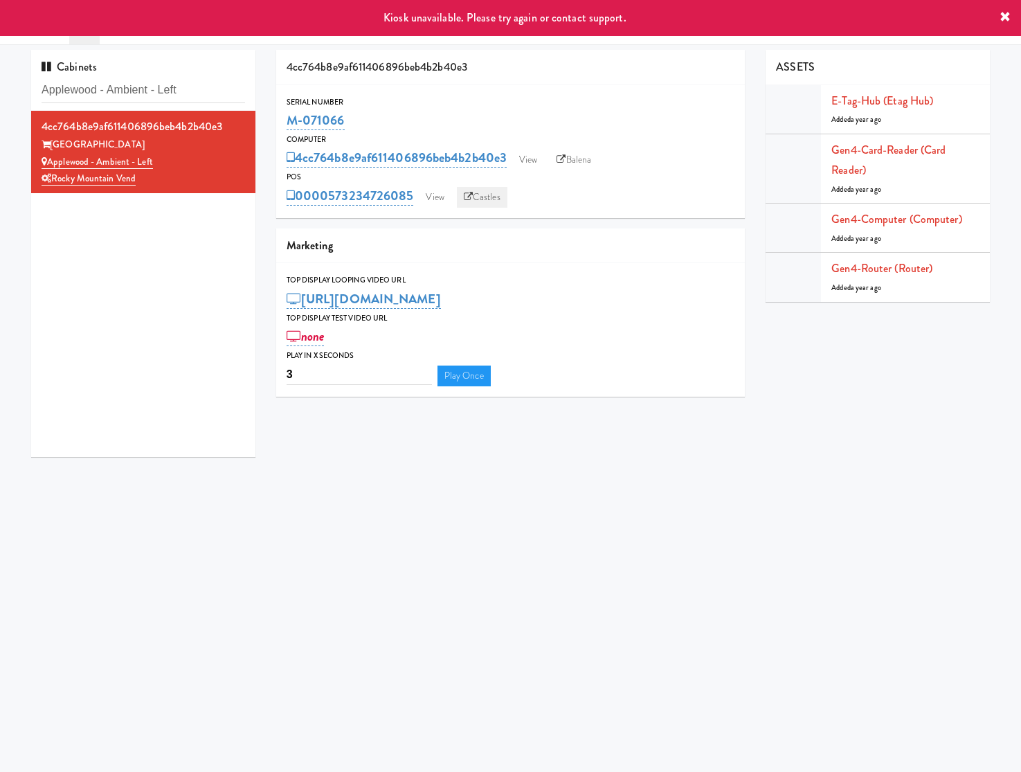
click at [478, 201] on link "Castles" at bounding box center [482, 197] width 51 height 21
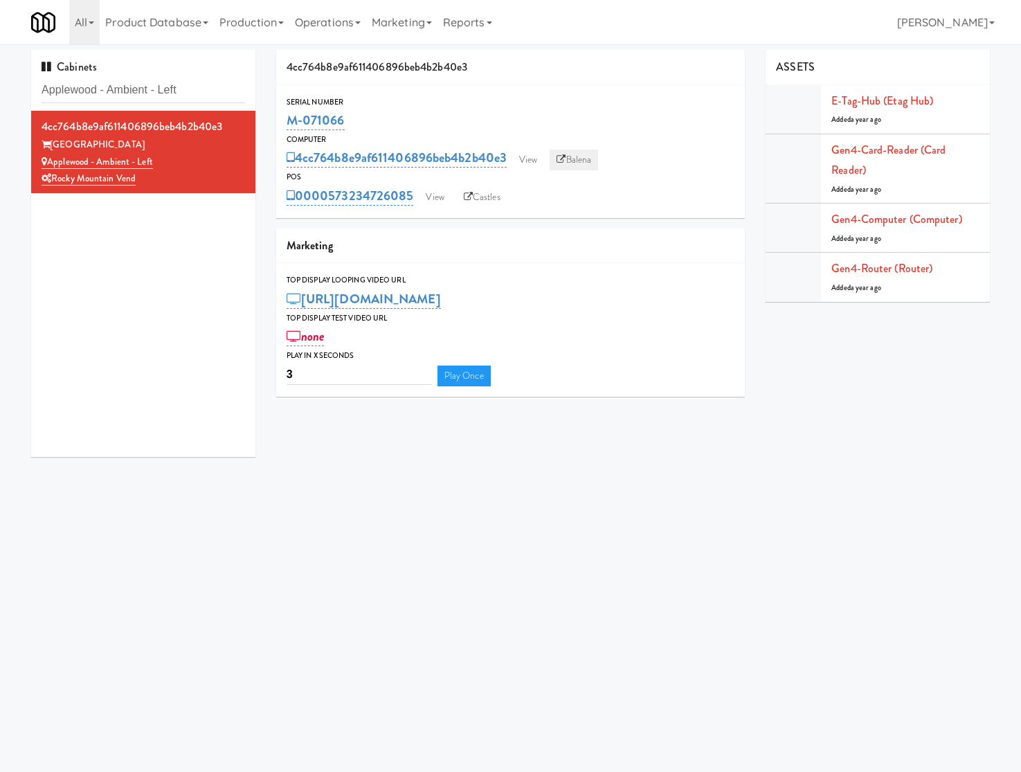
click at [566, 163] on icon at bounding box center [561, 159] width 9 height 9
click at [584, 160] on link "Balena" at bounding box center [574, 160] width 48 height 21
drag, startPoint x: 374, startPoint y: 123, endPoint x: 282, endPoint y: 128, distance: 92.2
click at [282, 128] on div "Serial Number M-071066" at bounding box center [510, 114] width 469 height 37
copy link "M-071066"
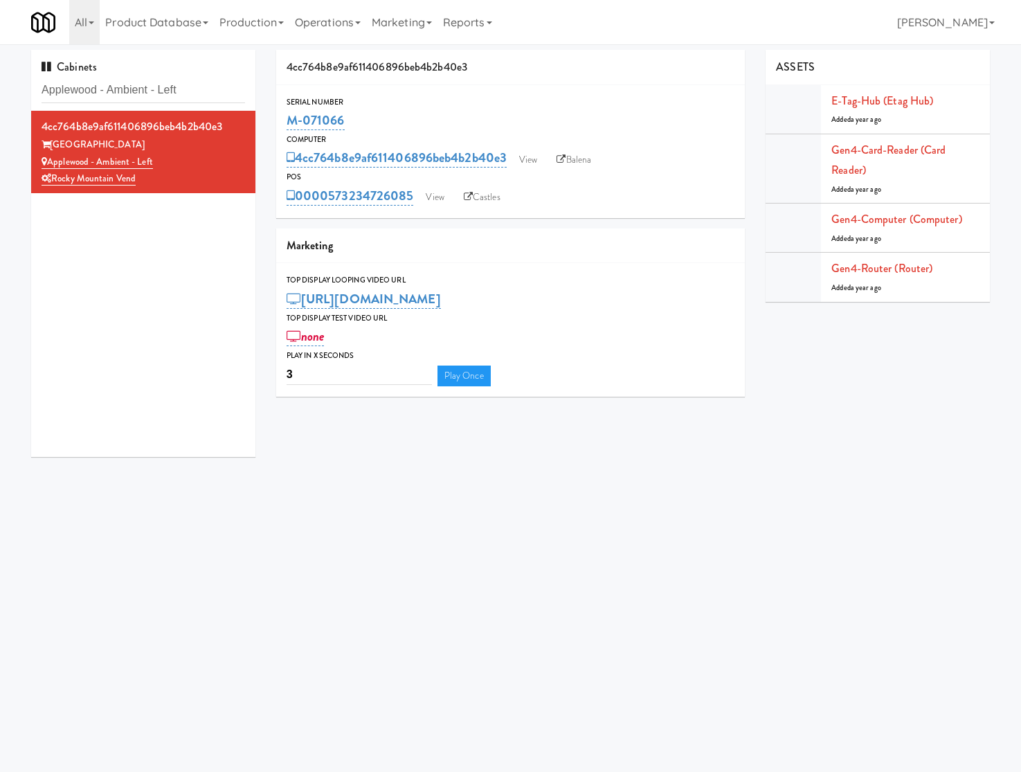
drag, startPoint x: 532, startPoint y: 57, endPoint x: 525, endPoint y: 30, distance: 27.9
click at [532, 57] on div "4cc764b8e9af611406896beb4b2b40e3" at bounding box center [510, 67] width 469 height 35
drag, startPoint x: 360, startPoint y: 128, endPoint x: 285, endPoint y: 129, distance: 74.8
click at [285, 129] on div "Serial Number M-071066" at bounding box center [510, 114] width 469 height 37
copy link "M-071066"
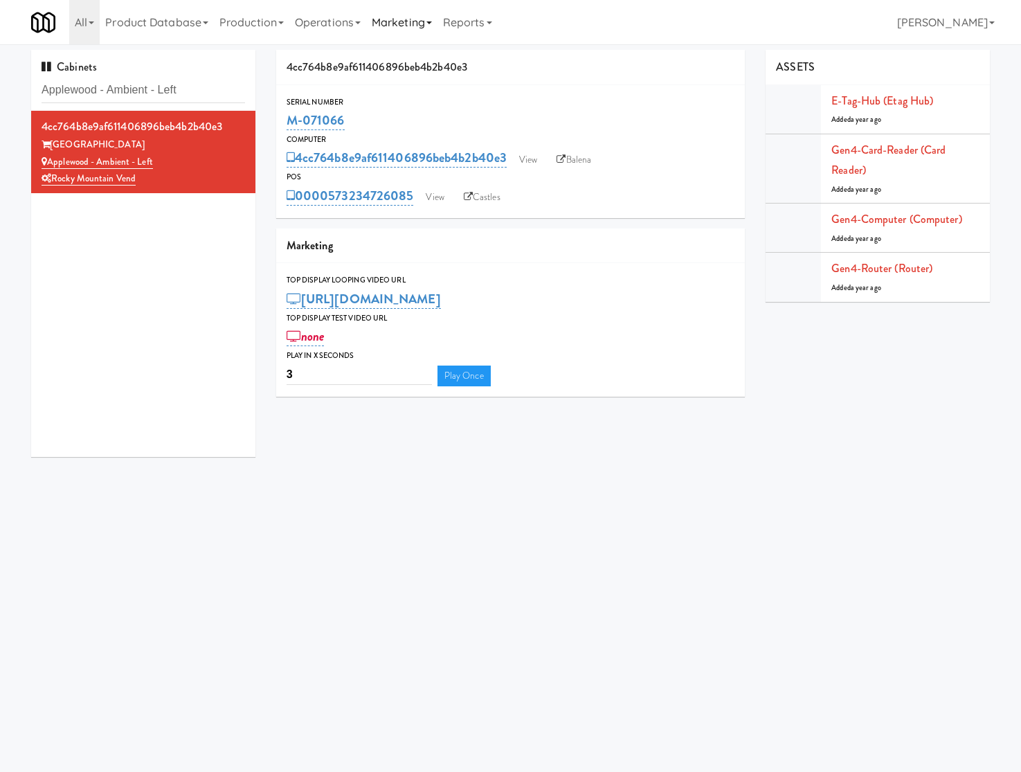
copy link "M-071066"
drag, startPoint x: 39, startPoint y: 308, endPoint x: 54, endPoint y: 298, distance: 18.1
click at [39, 308] on div "4cc764b8e9af611406896beb4b2b40e3 Applewood Tech Center Applewood - Ambient - Le…" at bounding box center [143, 284] width 224 height 346
click at [197, 78] on input "Applewood - Ambient - Left" at bounding box center [144, 91] width 204 height 26
click at [195, 78] on input "Applewood - Ambient - Left" at bounding box center [144, 91] width 204 height 26
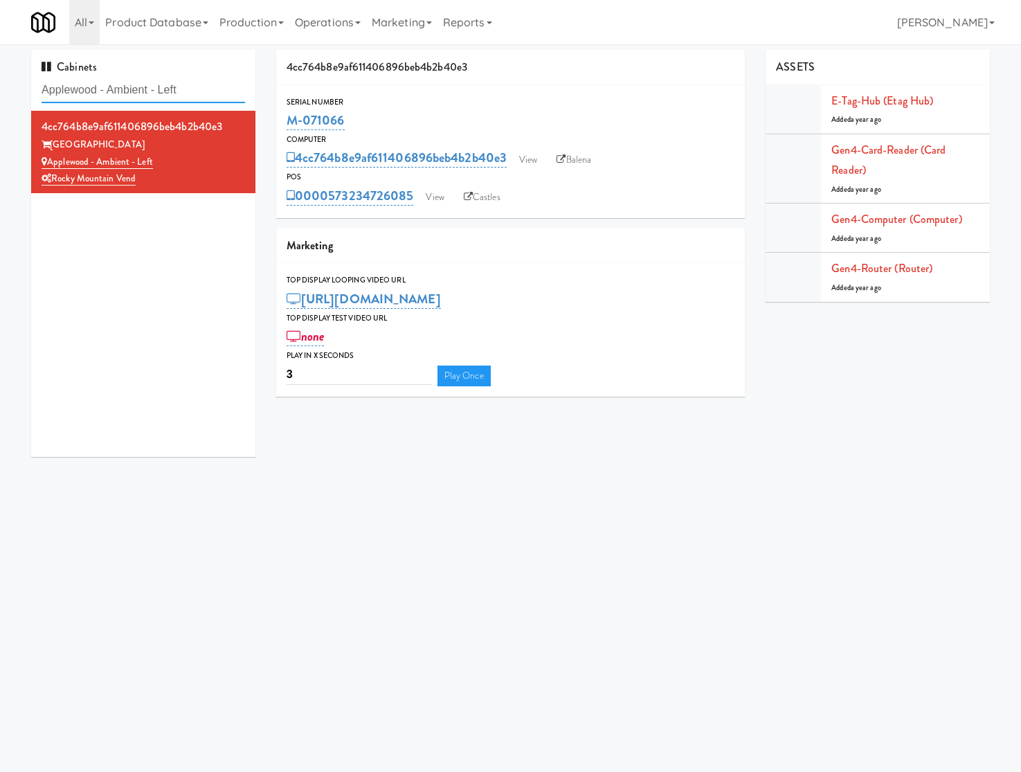
click at [195, 78] on input "Applewood - Ambient - Left" at bounding box center [144, 91] width 204 height 26
paste input "Midtown205 - Drink"
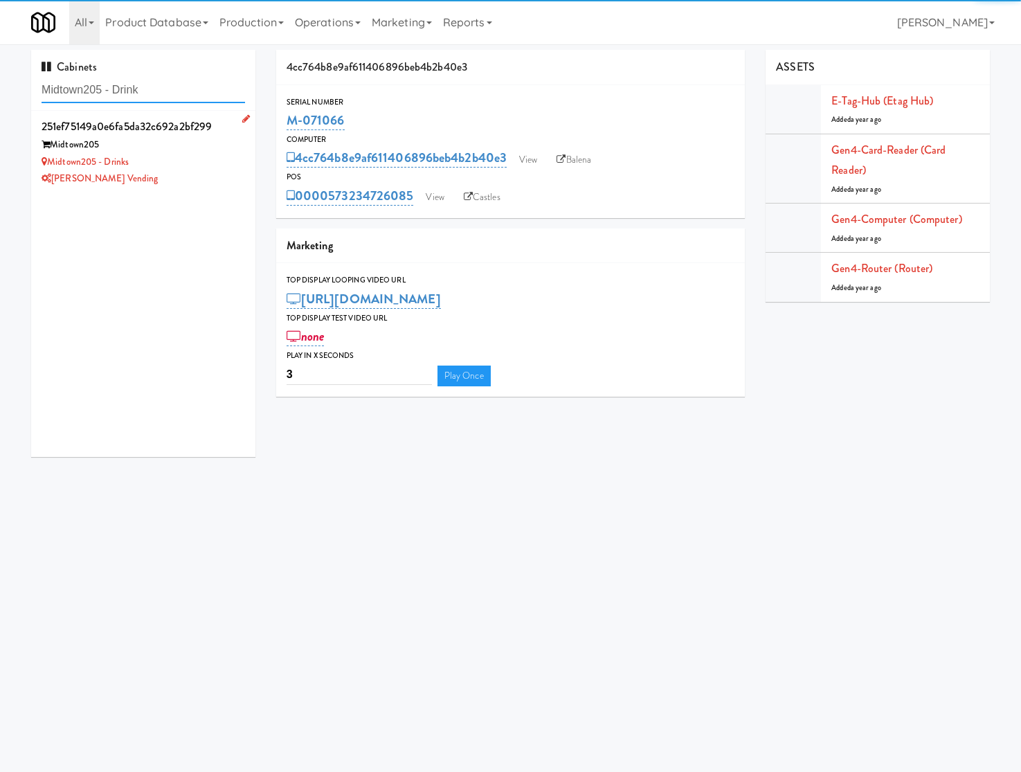
type input "Midtown205 - Drink"
click at [225, 178] on div "[PERSON_NAME] Vending" at bounding box center [144, 178] width 204 height 17
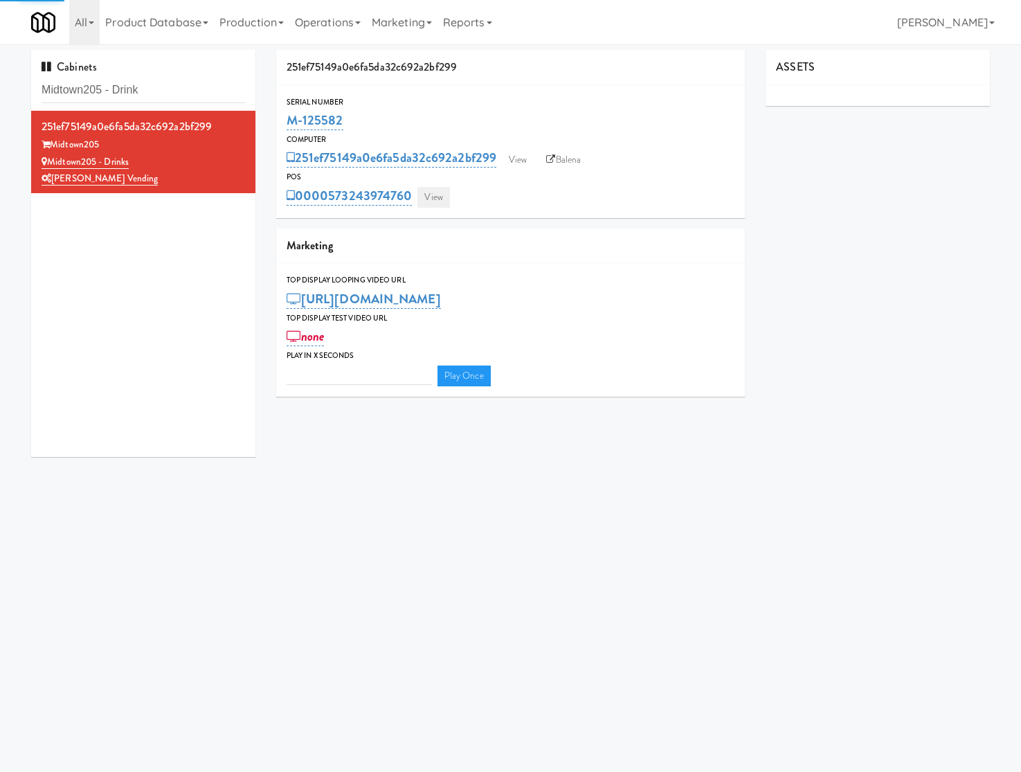
type input "3"
click at [433, 199] on link "View" at bounding box center [433, 197] width 32 height 21
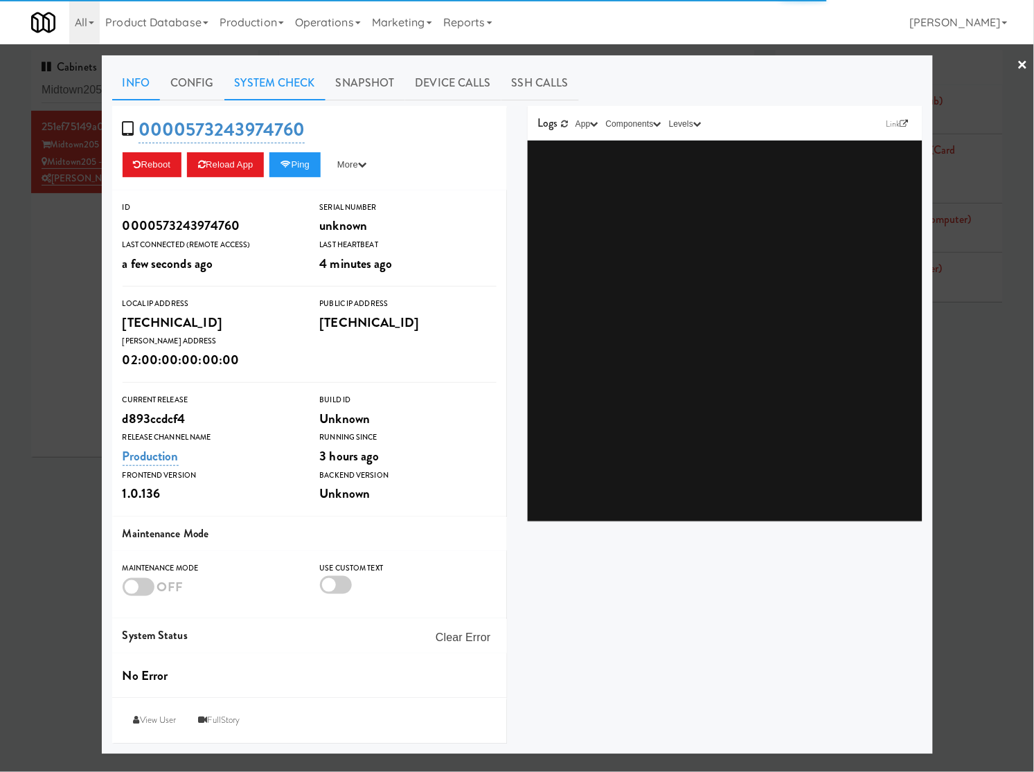
click at [285, 80] on link "System Check" at bounding box center [274, 83] width 101 height 35
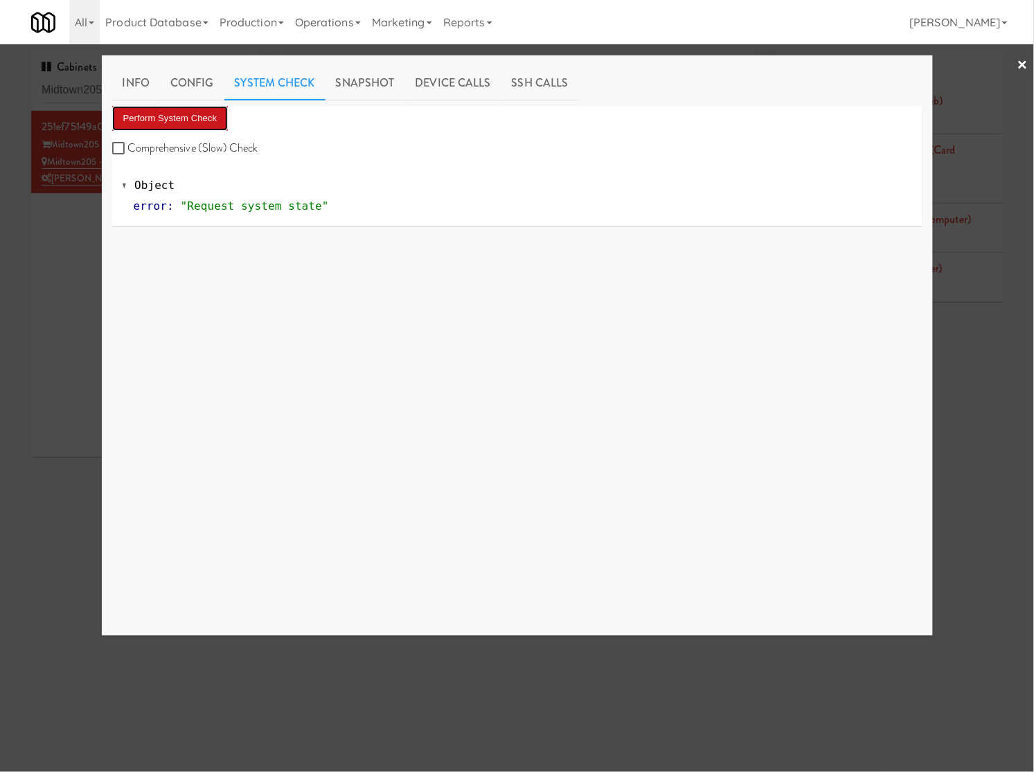
click at [222, 118] on button "Perform System Check" at bounding box center [170, 118] width 116 height 25
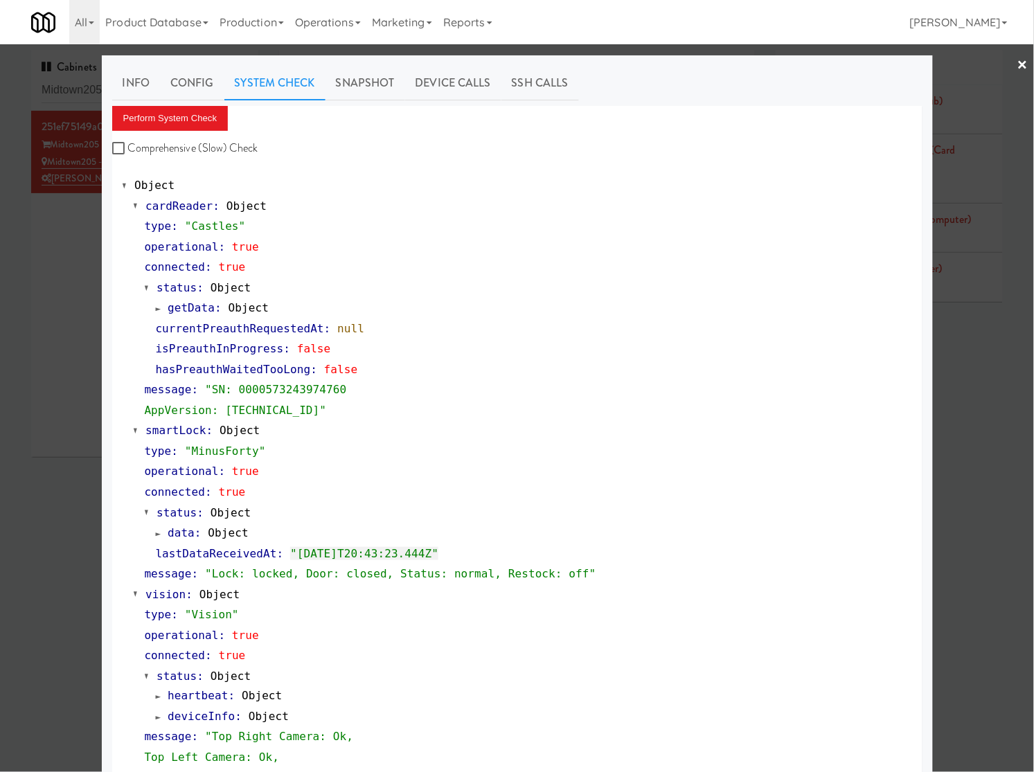
click at [46, 354] on div at bounding box center [517, 386] width 1034 height 772
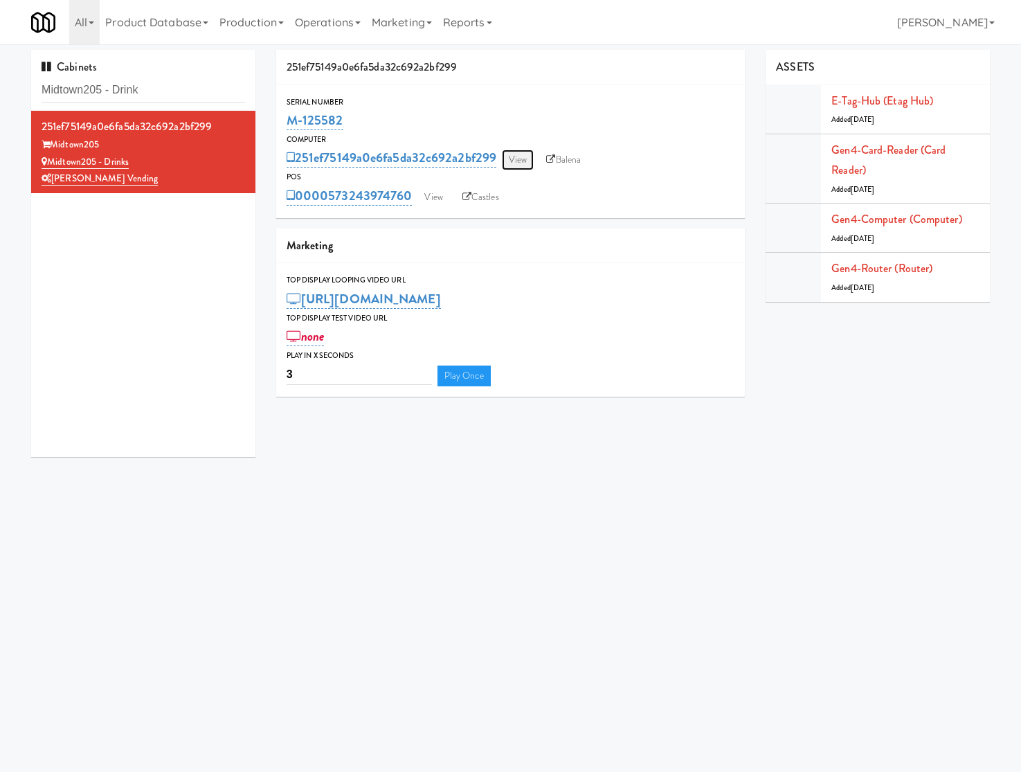
click at [526, 161] on link "View" at bounding box center [518, 160] width 32 height 21
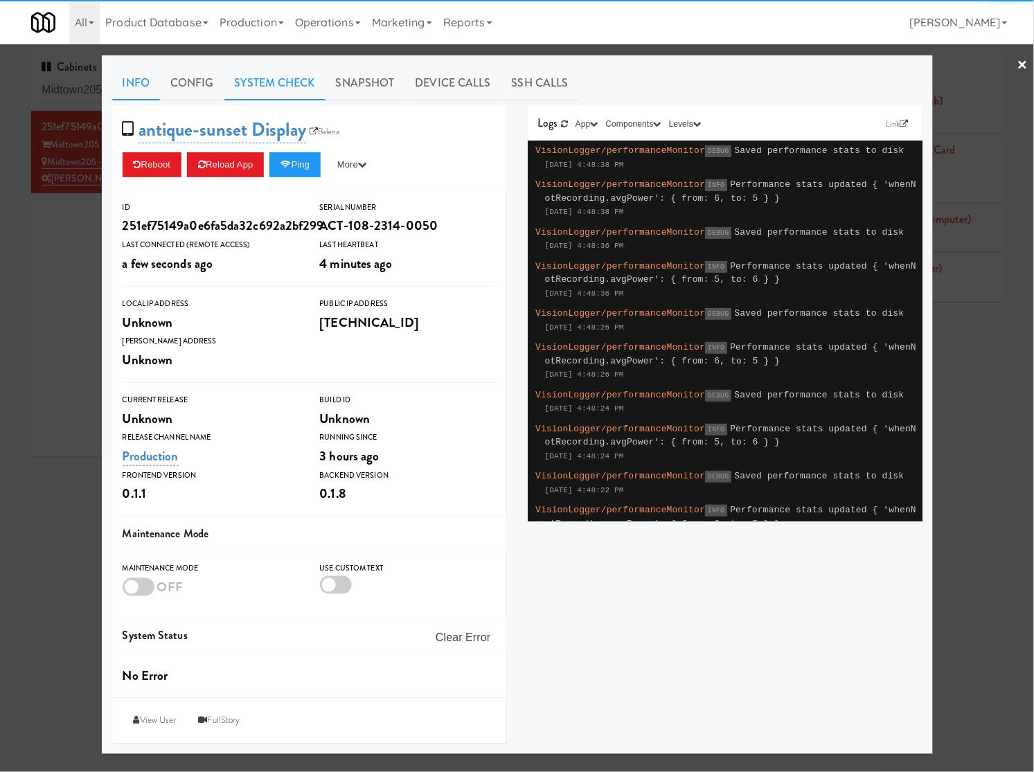
click at [289, 82] on link "System Check" at bounding box center [274, 83] width 101 height 35
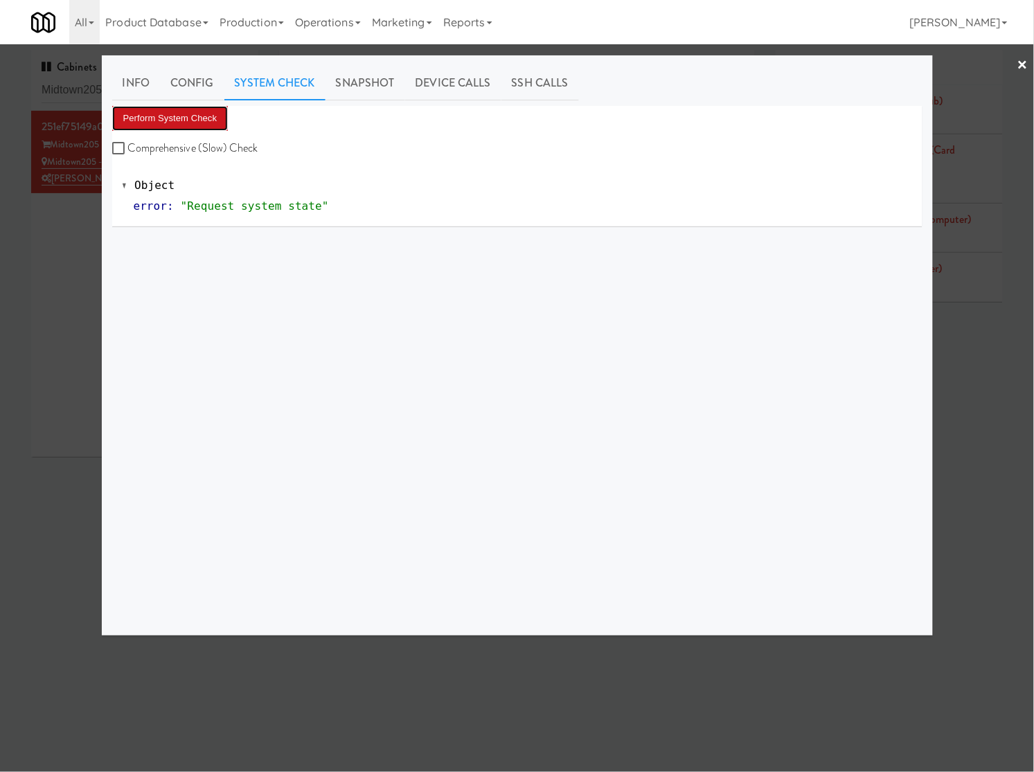
click at [208, 123] on button "Perform System Check" at bounding box center [170, 118] width 116 height 25
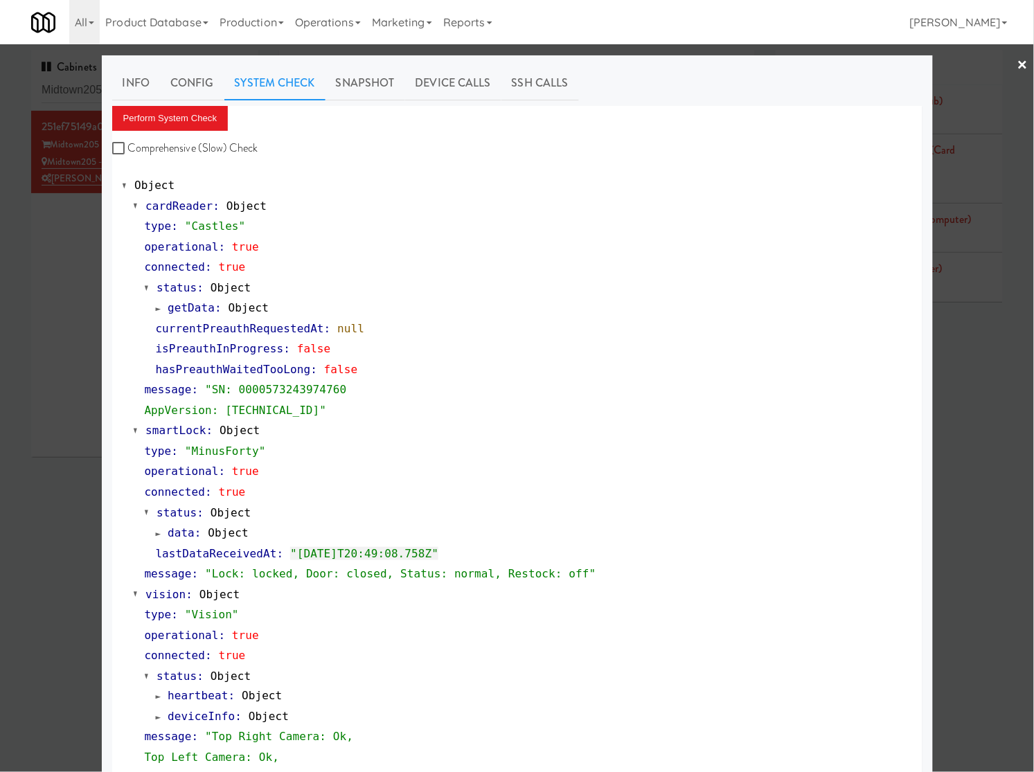
click at [73, 87] on div at bounding box center [517, 386] width 1034 height 772
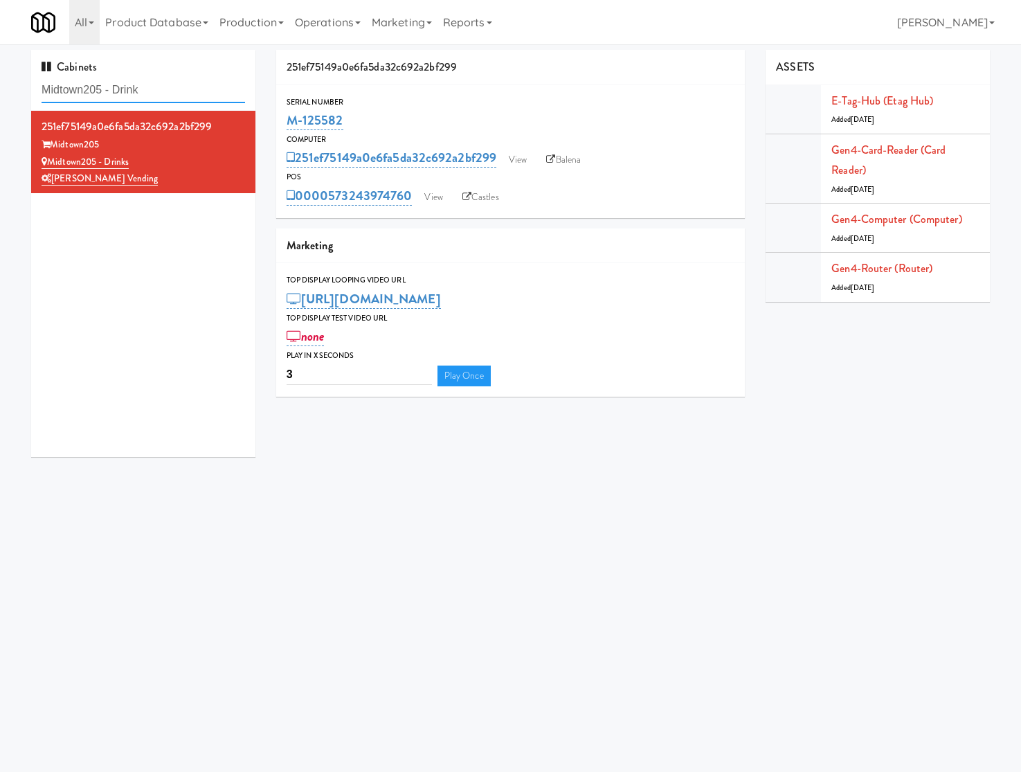
click at [74, 87] on input "Midtown205 - Drink" at bounding box center [144, 91] width 204 height 26
click at [77, 87] on input "Midtown205 - Drink" at bounding box center [144, 91] width 204 height 26
paste input "234 Market - Pantry"
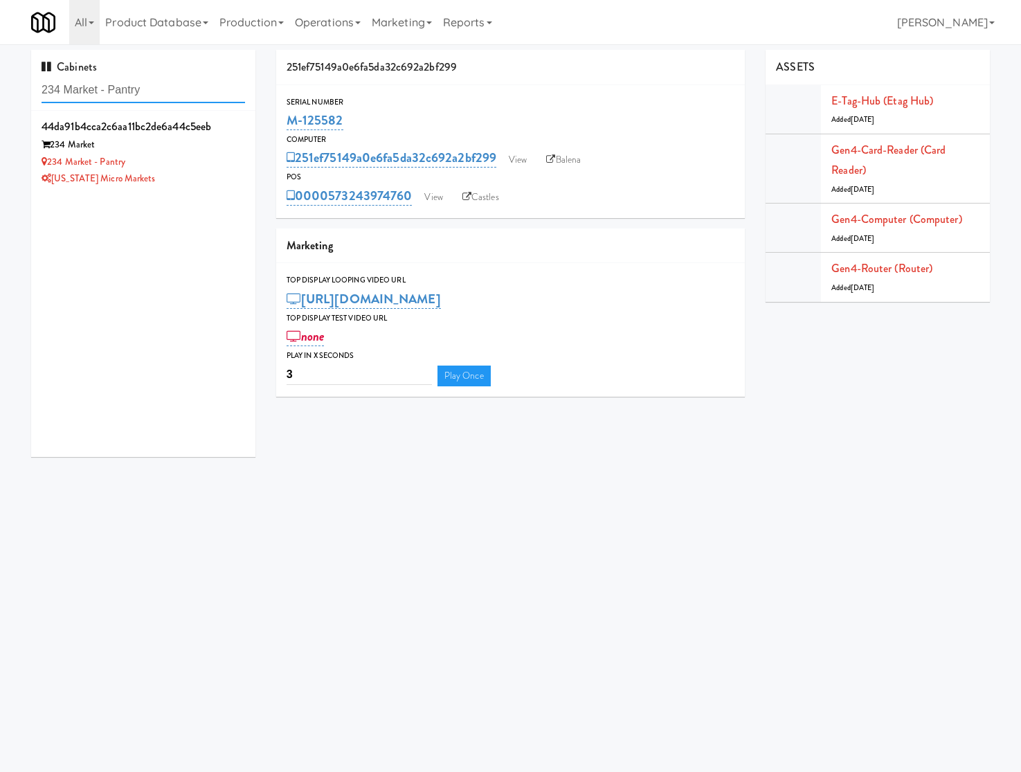
click at [146, 89] on input "234 Market - Pantry" at bounding box center [144, 91] width 204 height 26
click at [145, 89] on input "234 Market - Pantry" at bounding box center [144, 91] width 204 height 26
click at [145, 87] on input "234 Market - Pantry" at bounding box center [144, 91] width 204 height 26
paste input "234 Market - Pantry"
click at [145, 87] on input "234 Market - Pantry234 Market - Pantry" at bounding box center [144, 91] width 204 height 26
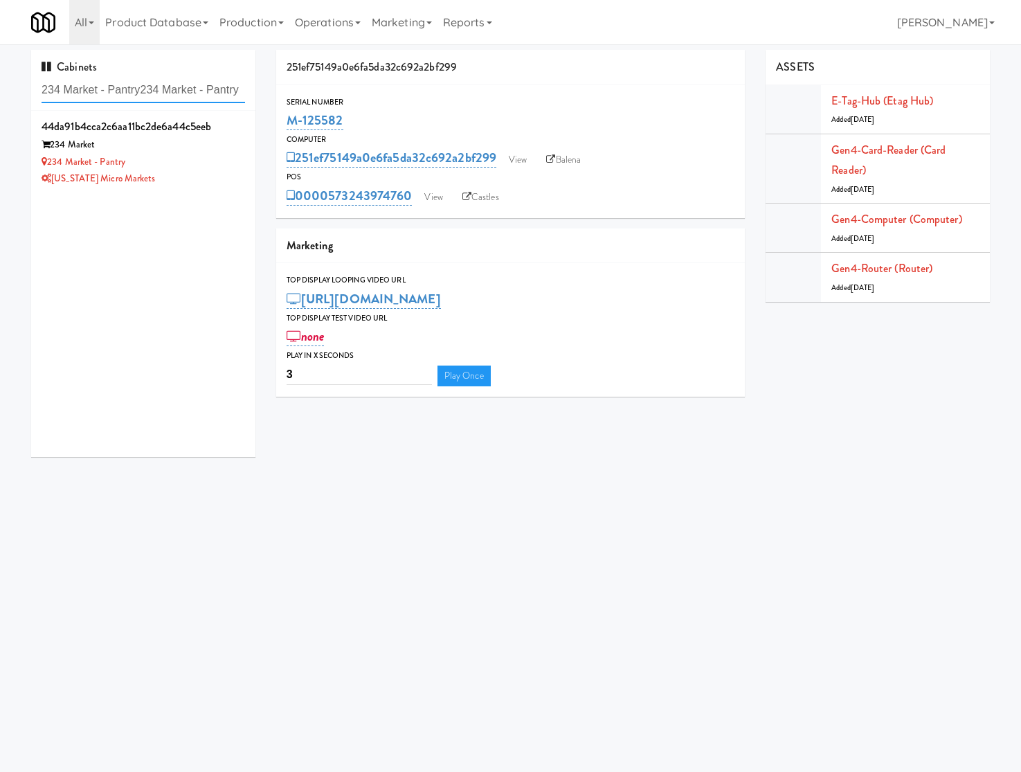
click at [145, 87] on input "234 Market - Pantry234 Market - Pantry" at bounding box center [144, 91] width 204 height 26
click at [137, 88] on input "234 Market - Pantry234 Market - Pantry" at bounding box center [144, 91] width 204 height 26
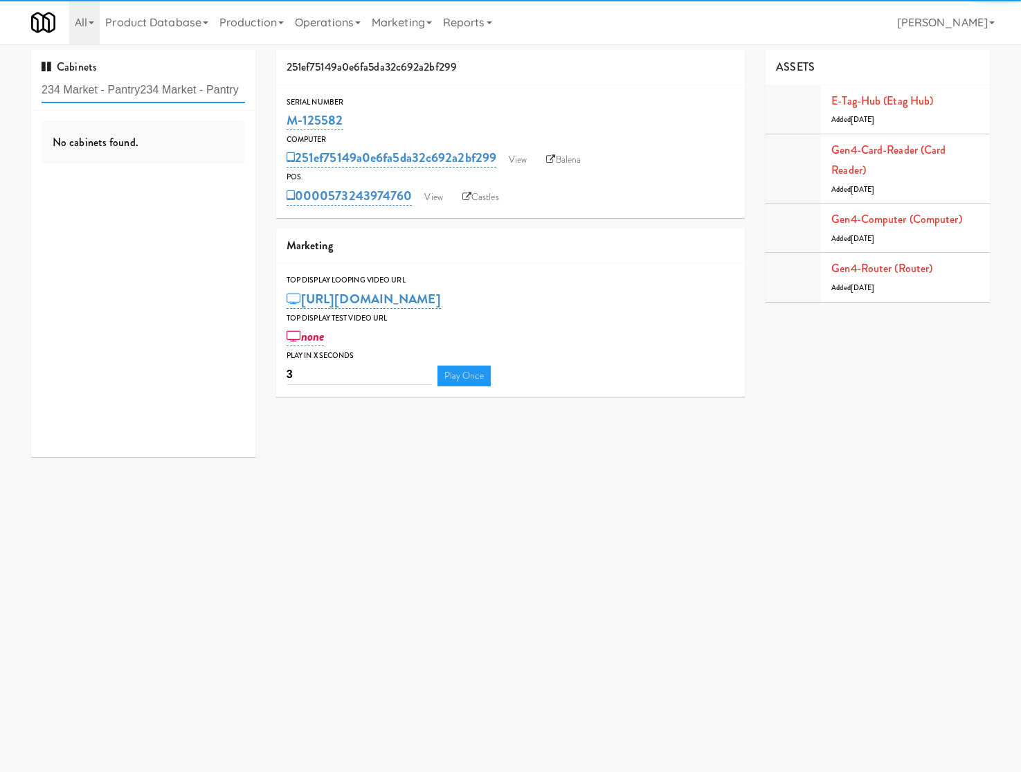
paste input "text"
type input "234 Market - Pantry"
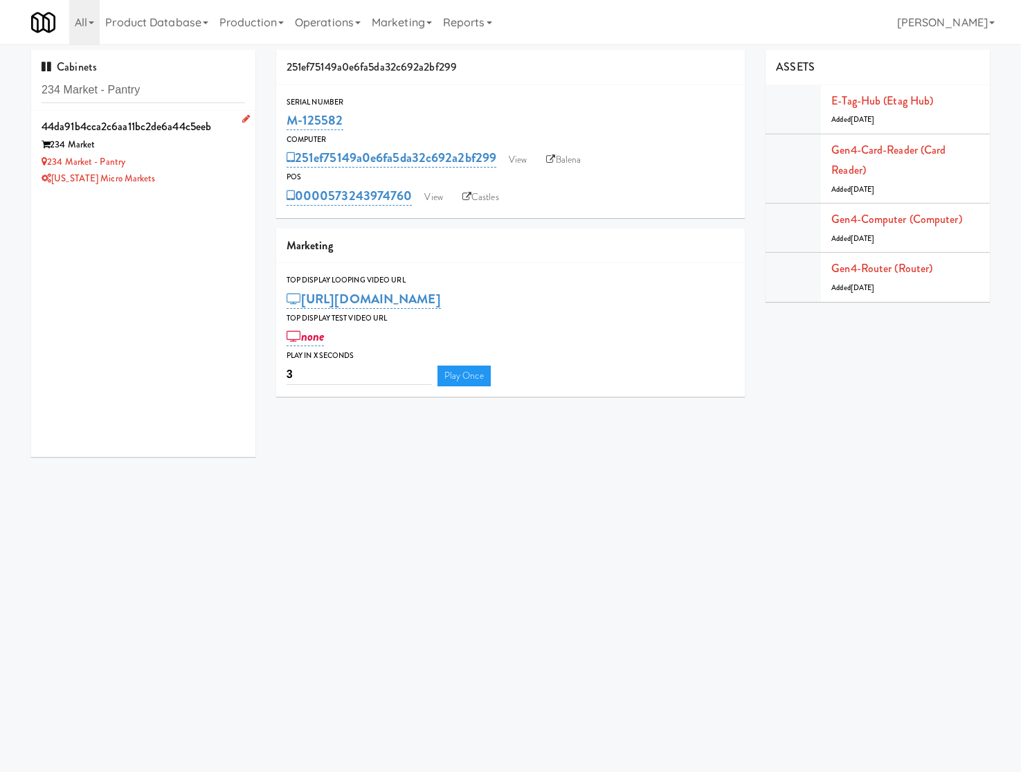
click at [199, 163] on div "234 Market - Pantry" at bounding box center [144, 162] width 204 height 17
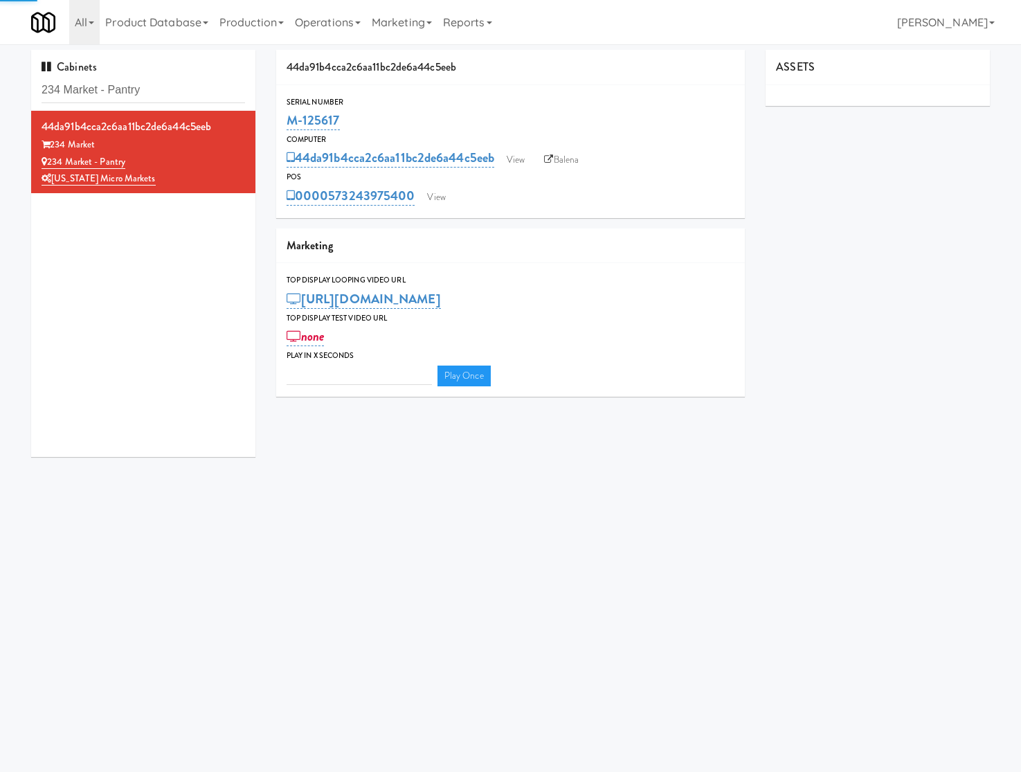
type input "3"
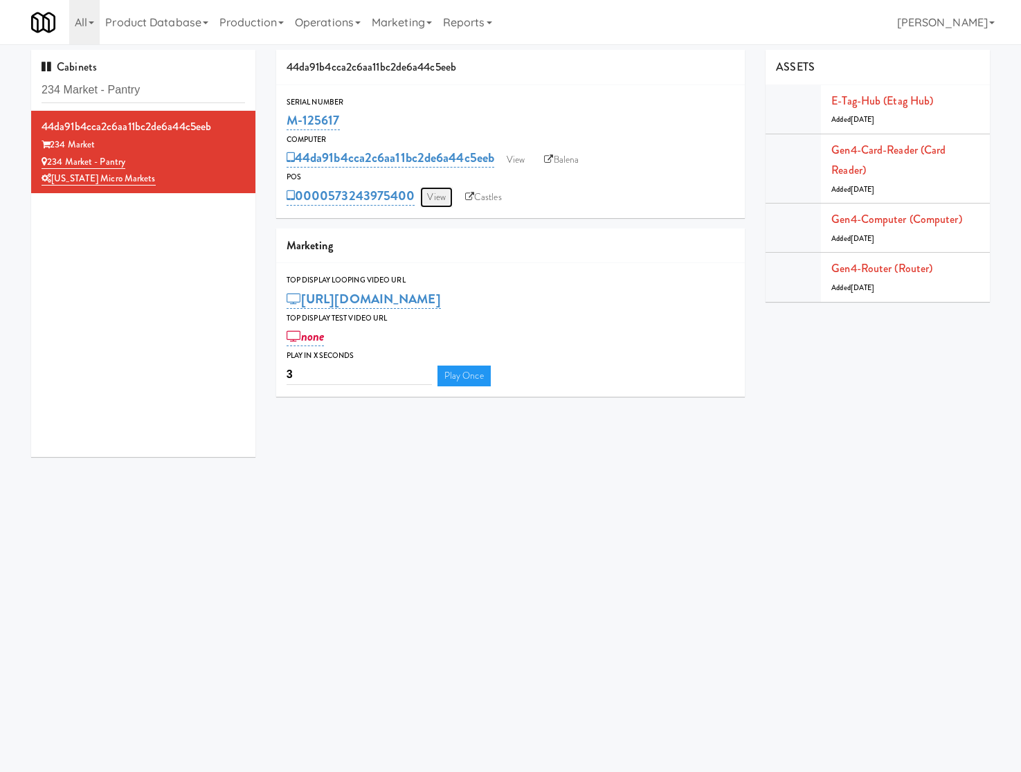
click at [435, 195] on link "View" at bounding box center [436, 197] width 32 height 21
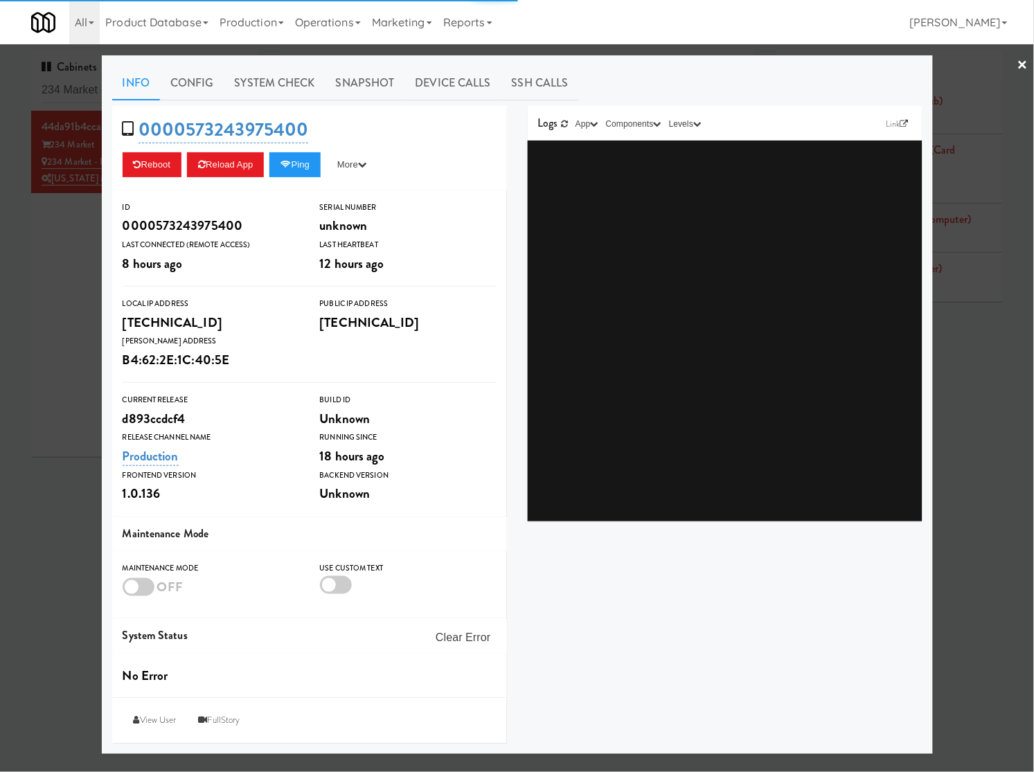
click at [309, 78] on link "System Check" at bounding box center [274, 83] width 101 height 35
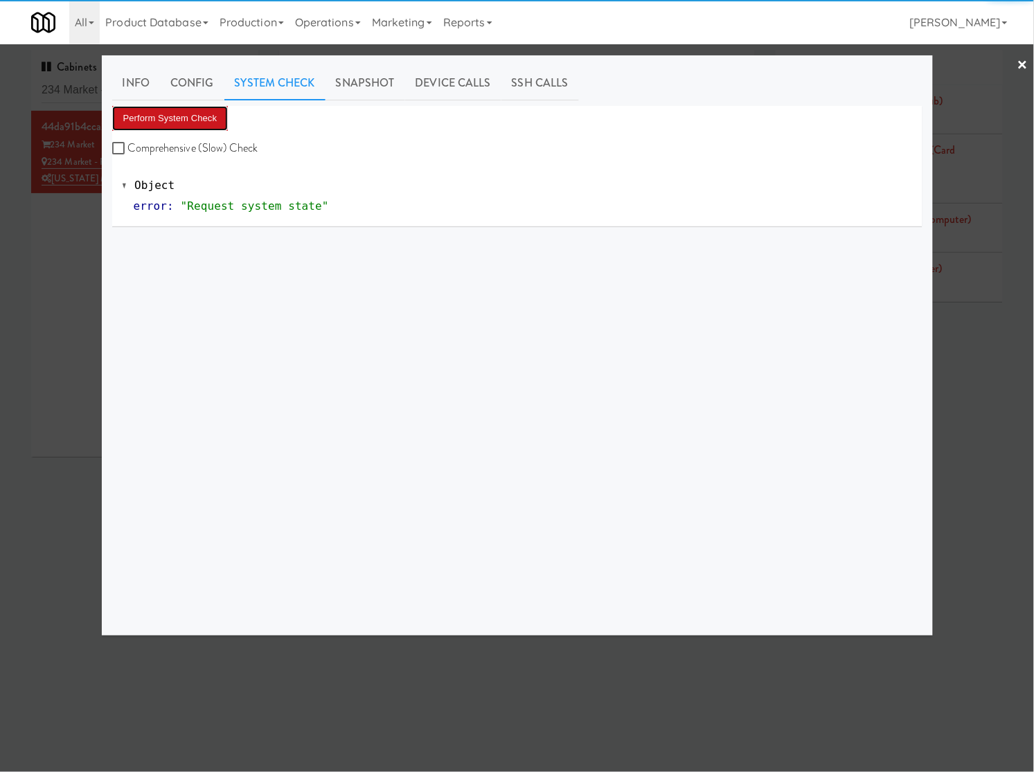
click at [201, 116] on button "Perform System Check" at bounding box center [170, 118] width 116 height 25
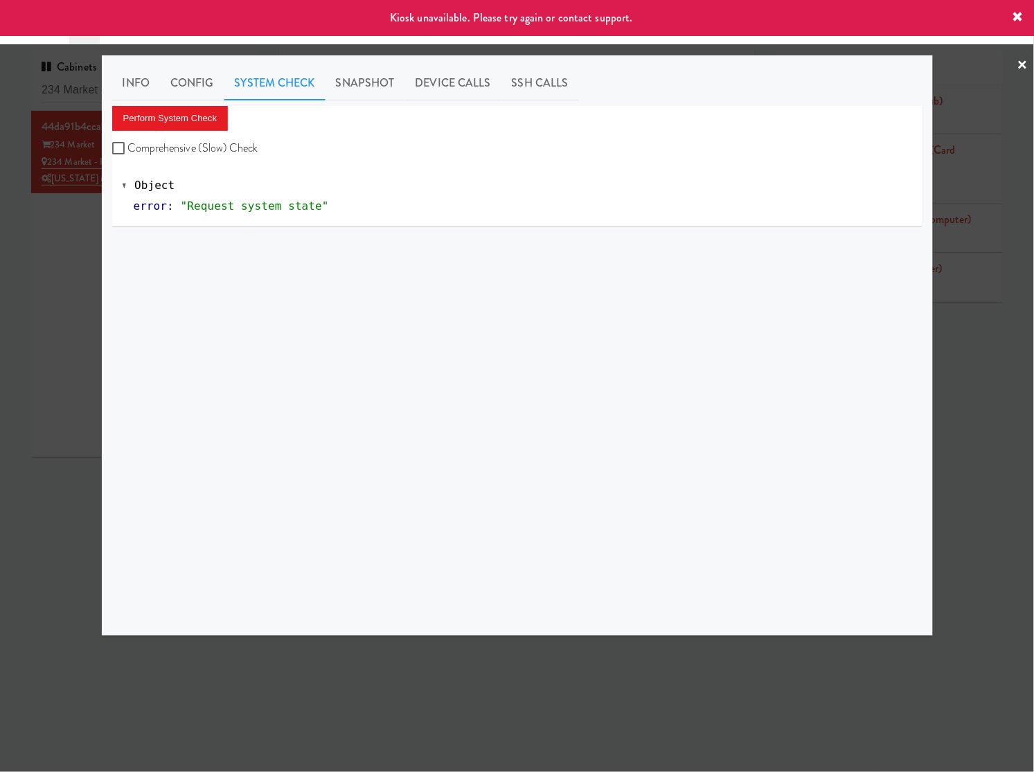
click at [71, 201] on div at bounding box center [517, 386] width 1034 height 772
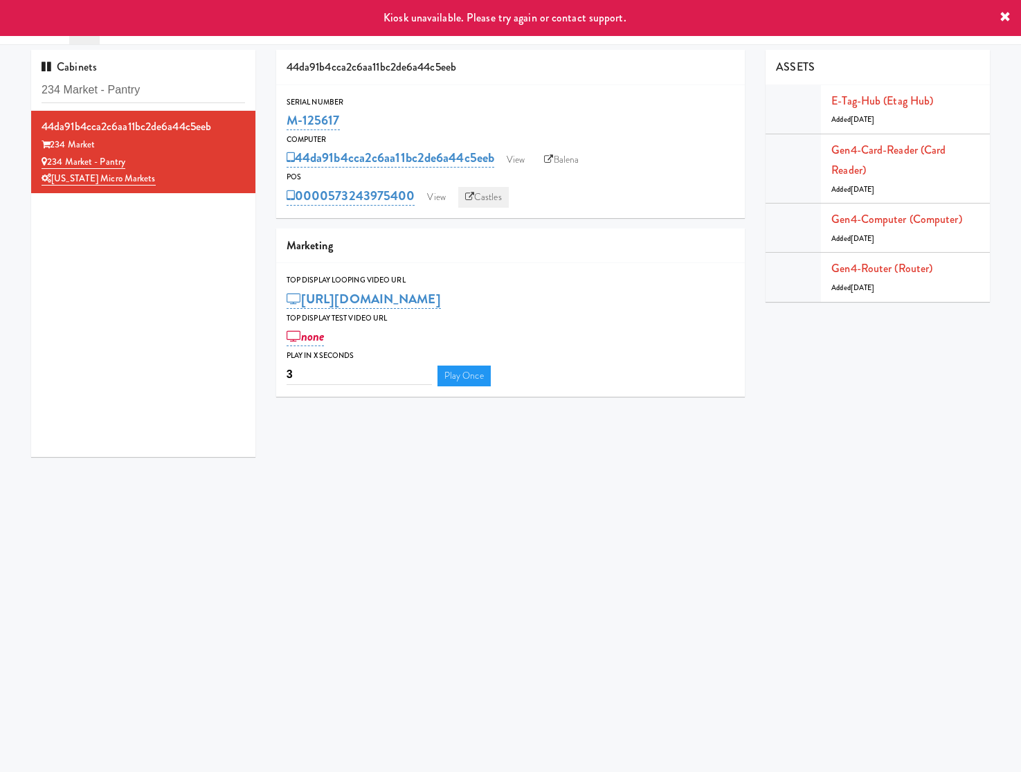
click at [478, 191] on link "Castles" at bounding box center [483, 197] width 51 height 21
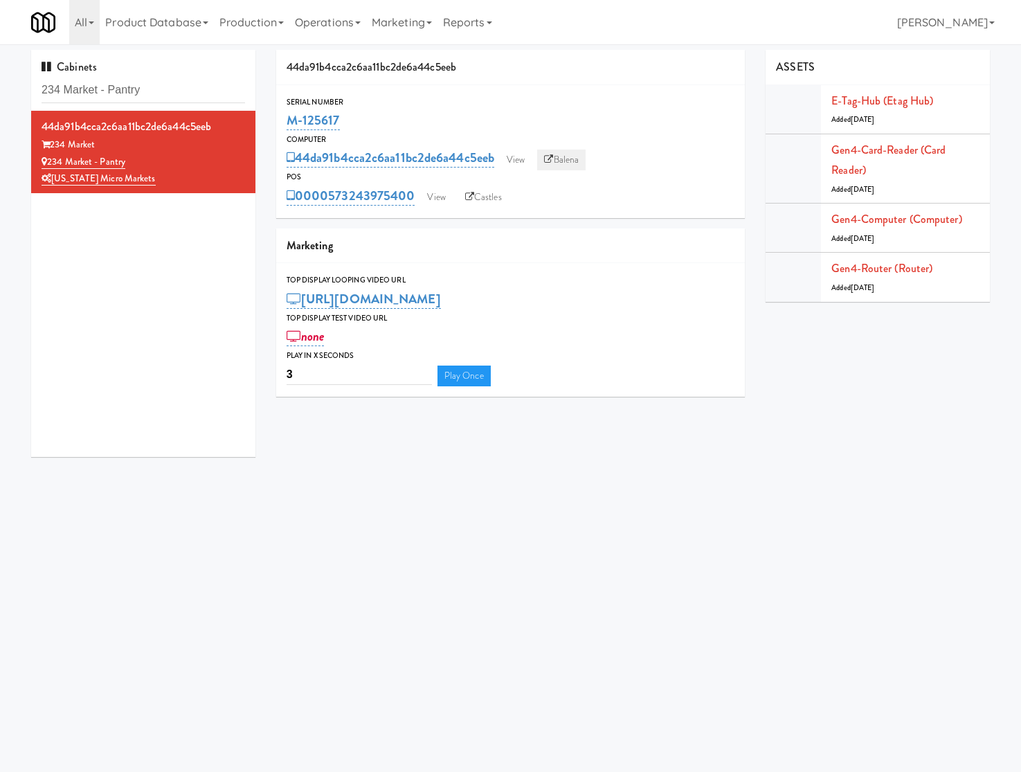
click at [553, 159] on icon at bounding box center [548, 159] width 9 height 9
click at [140, 74] on div "Cabinets 234 Market - Pantry" at bounding box center [143, 80] width 224 height 61
click at [133, 81] on input "234 Market - Pantry" at bounding box center [144, 91] width 204 height 26
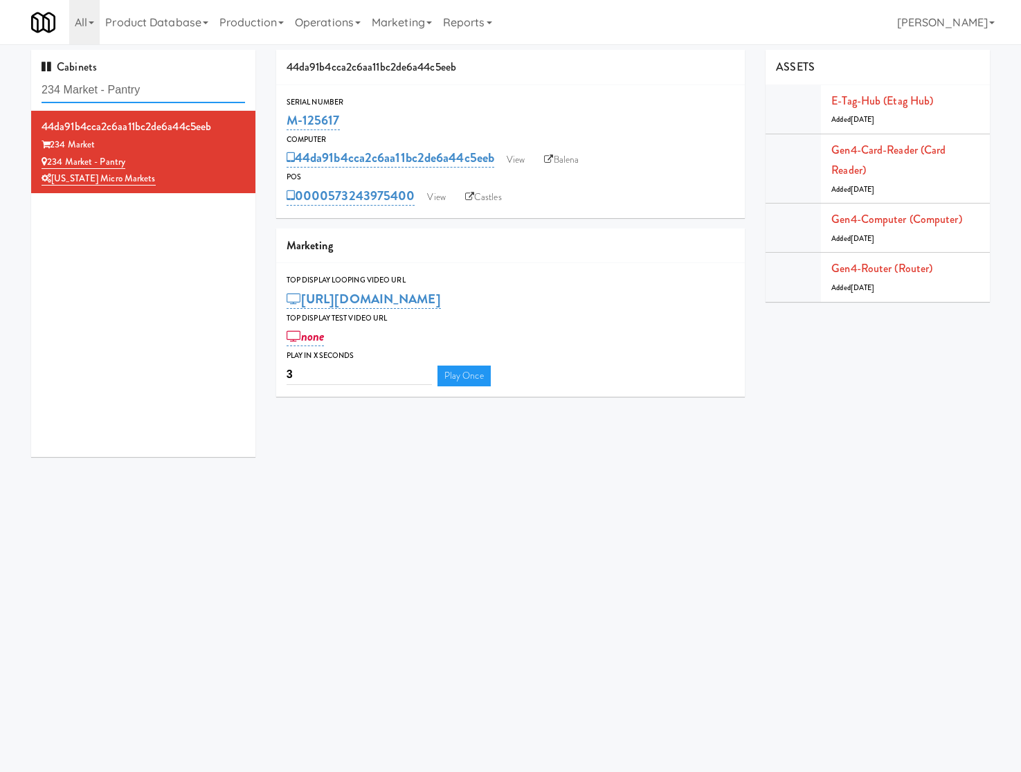
click at [133, 81] on input "234 Market - Pantry" at bounding box center [144, 91] width 204 height 26
paste input "Exhibit on Superior Combo"
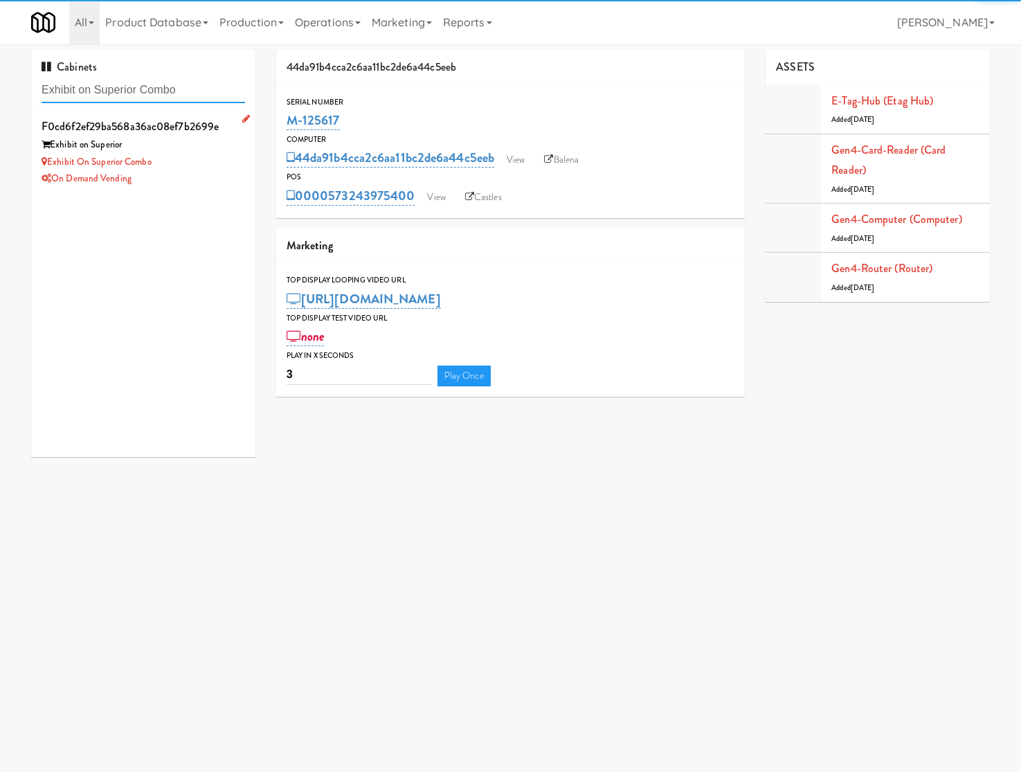
type input "Exhibit on Superior Combo"
click at [203, 151] on div "Exhibit on Superior" at bounding box center [144, 144] width 204 height 17
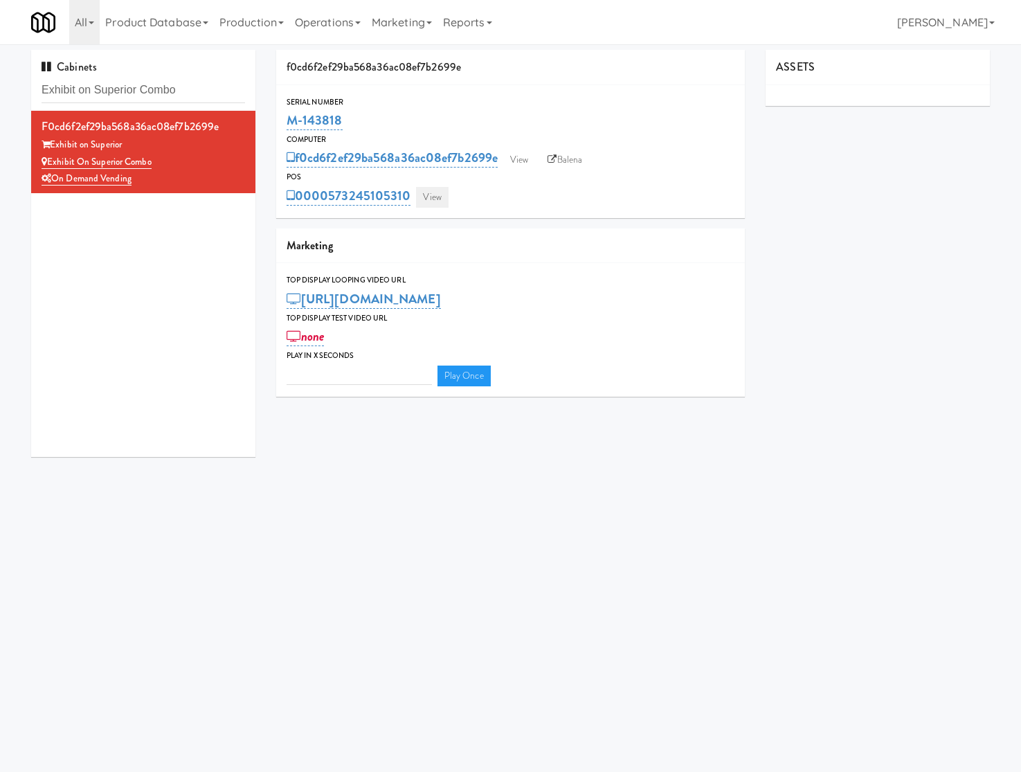
type input "3"
click at [440, 195] on link "View" at bounding box center [432, 197] width 32 height 21
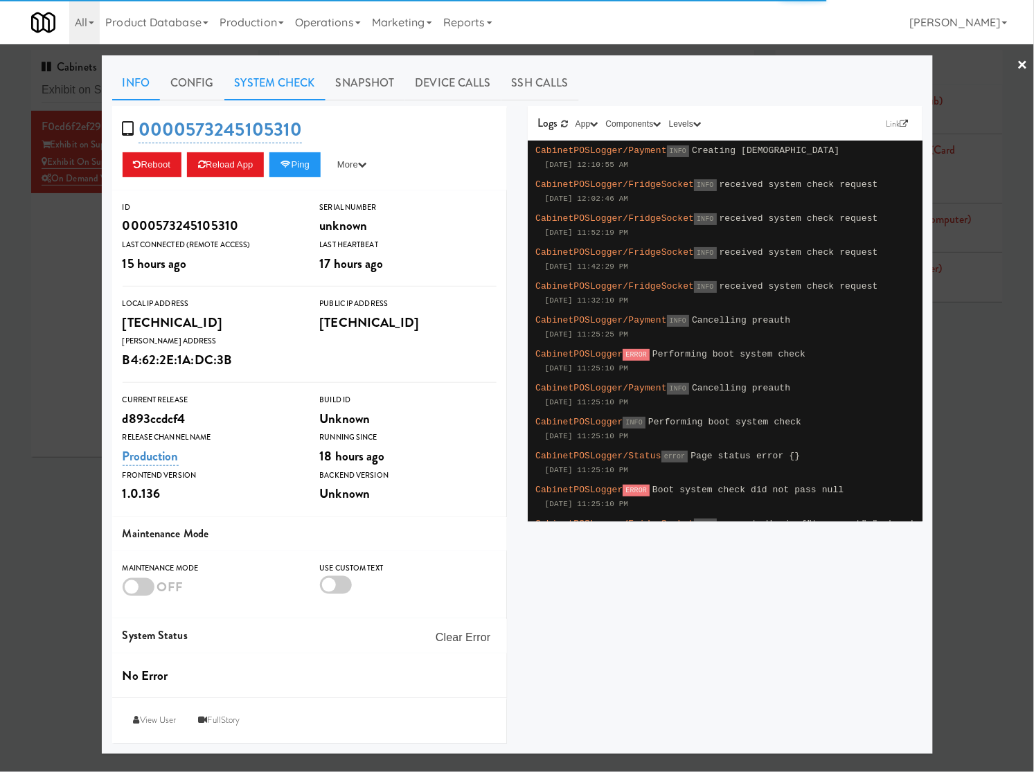
click at [309, 91] on link "System Check" at bounding box center [274, 83] width 101 height 35
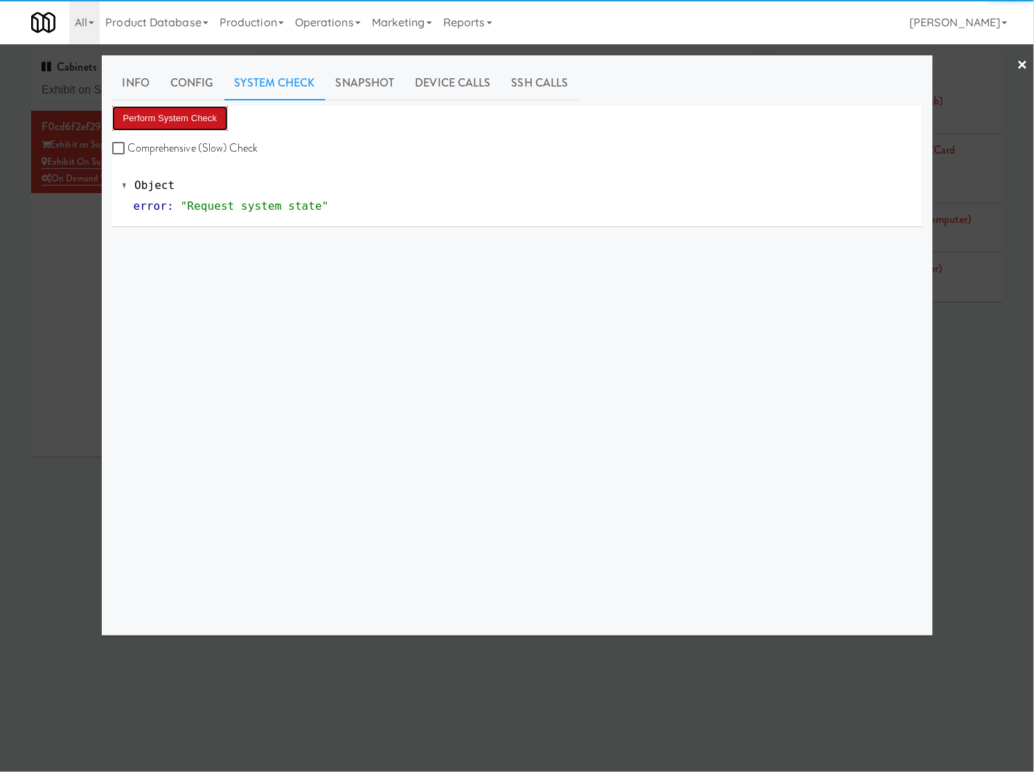
click at [168, 125] on button "Perform System Check" at bounding box center [170, 118] width 116 height 25
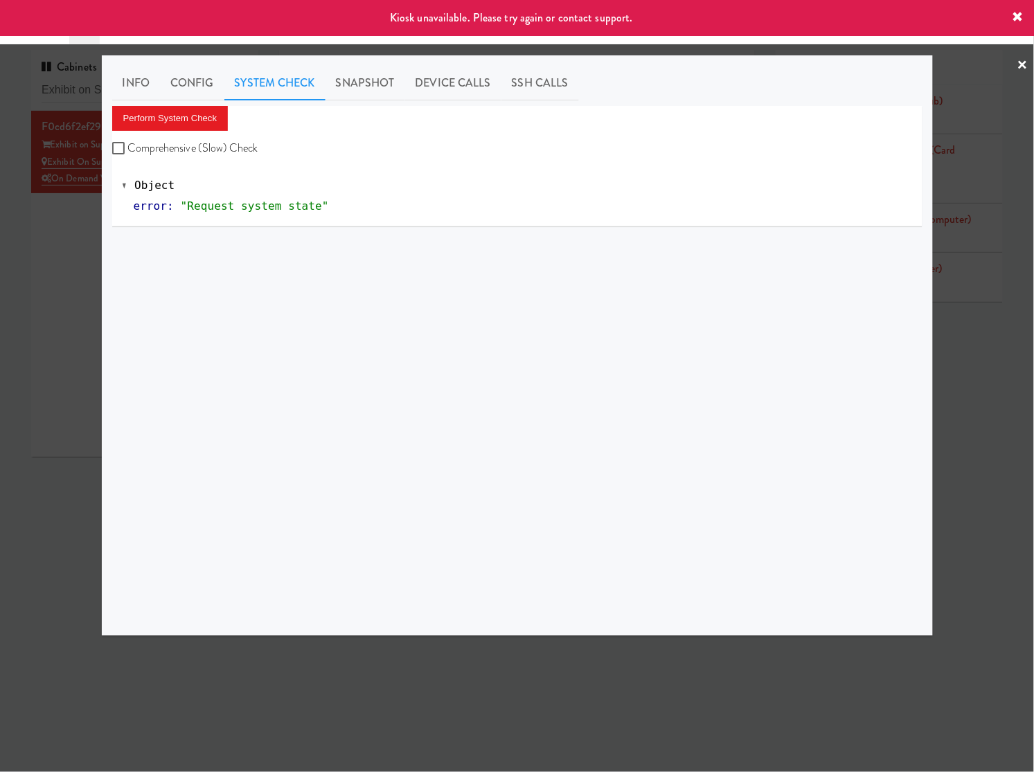
drag, startPoint x: 67, startPoint y: 228, endPoint x: 78, endPoint y: 230, distance: 11.2
click at [78, 230] on div at bounding box center [517, 386] width 1034 height 772
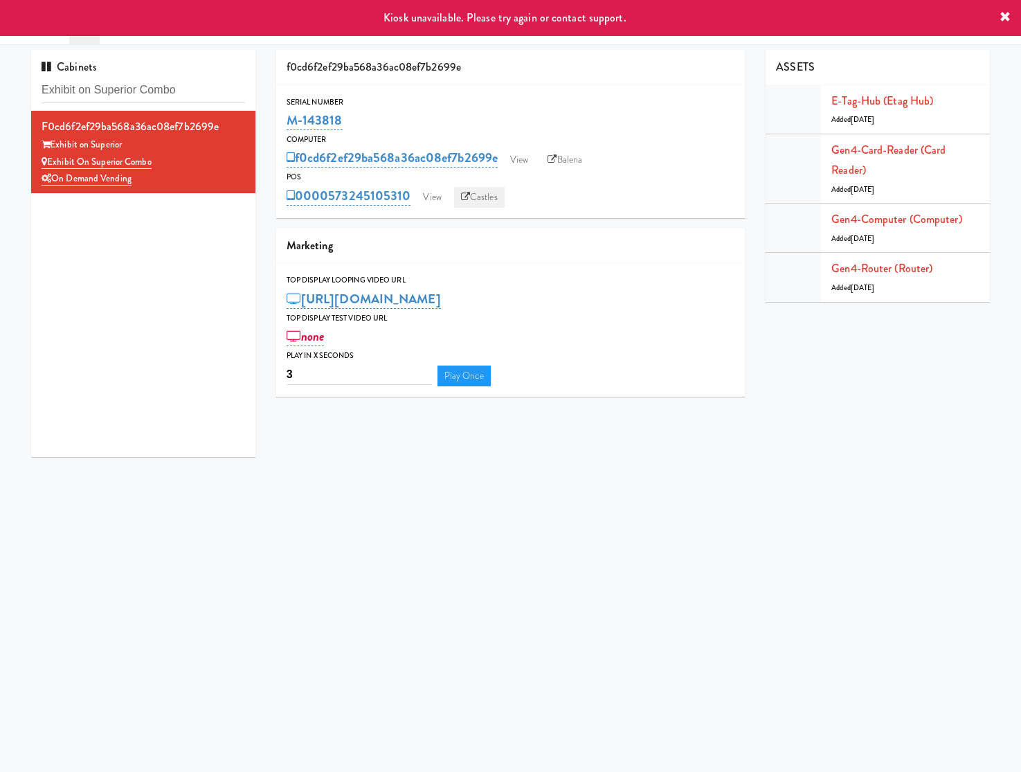
click at [478, 198] on link "Castles" at bounding box center [479, 197] width 51 height 21
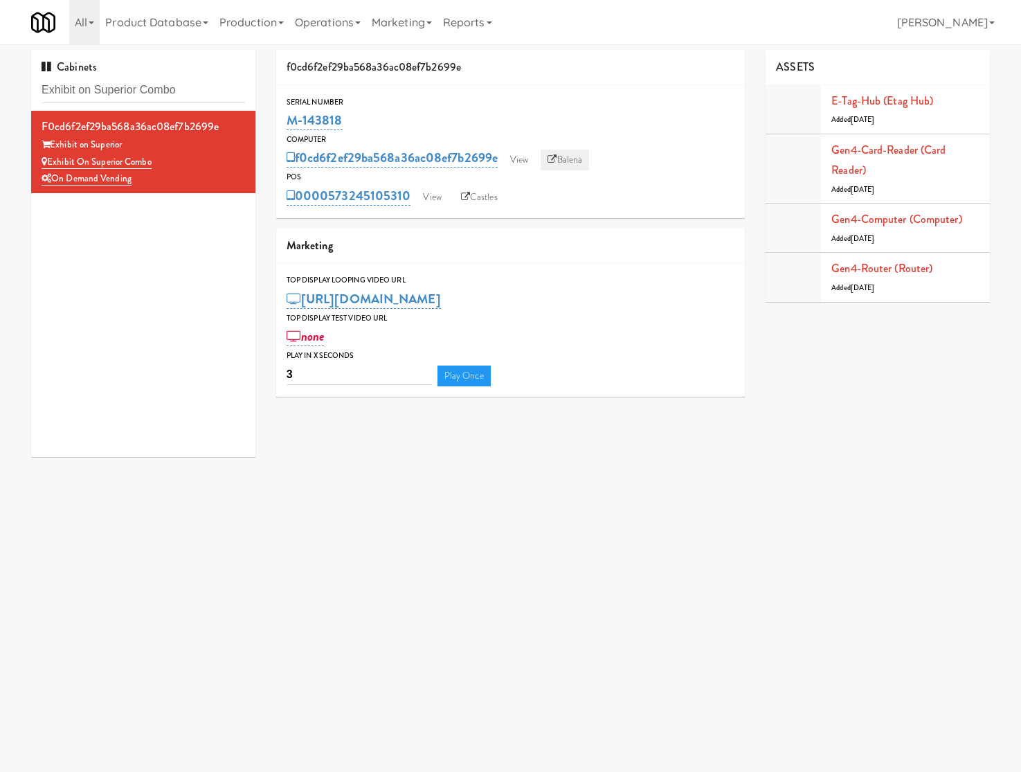
click at [557, 152] on link "Balena" at bounding box center [565, 160] width 48 height 21
click at [153, 92] on input "Exhibit on Superior Combo" at bounding box center [144, 91] width 204 height 26
paste input "CC2 Drinks Cooler"
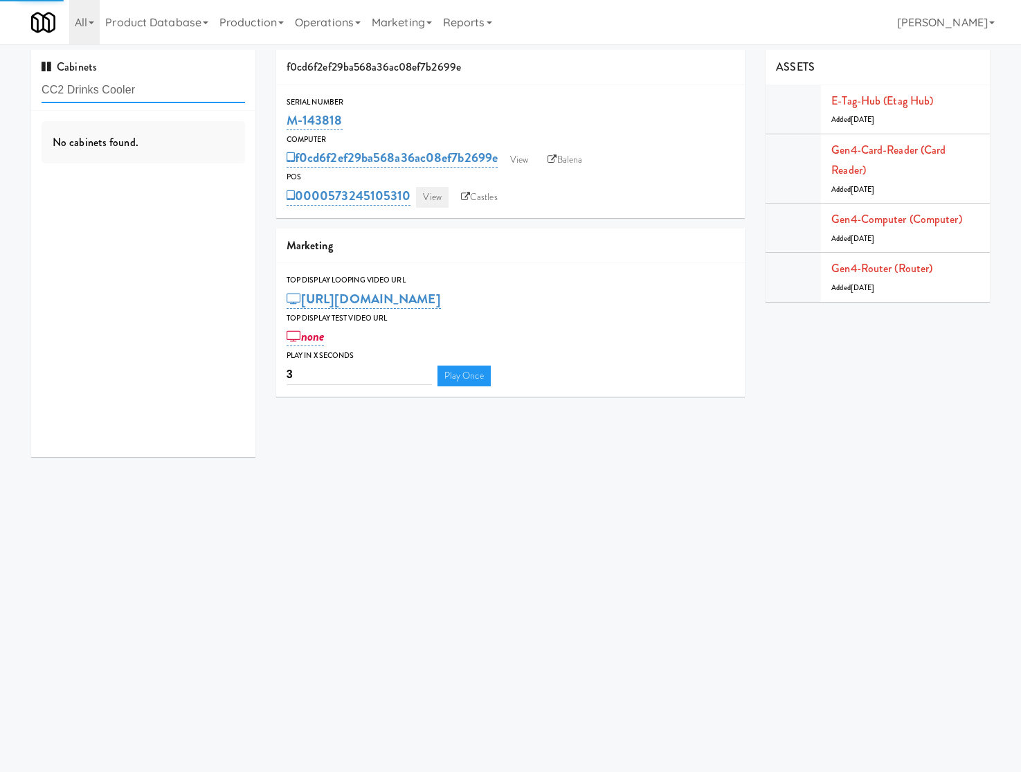
type input "CC2 Drinks Cooler"
click at [443, 192] on link "View" at bounding box center [432, 197] width 32 height 21
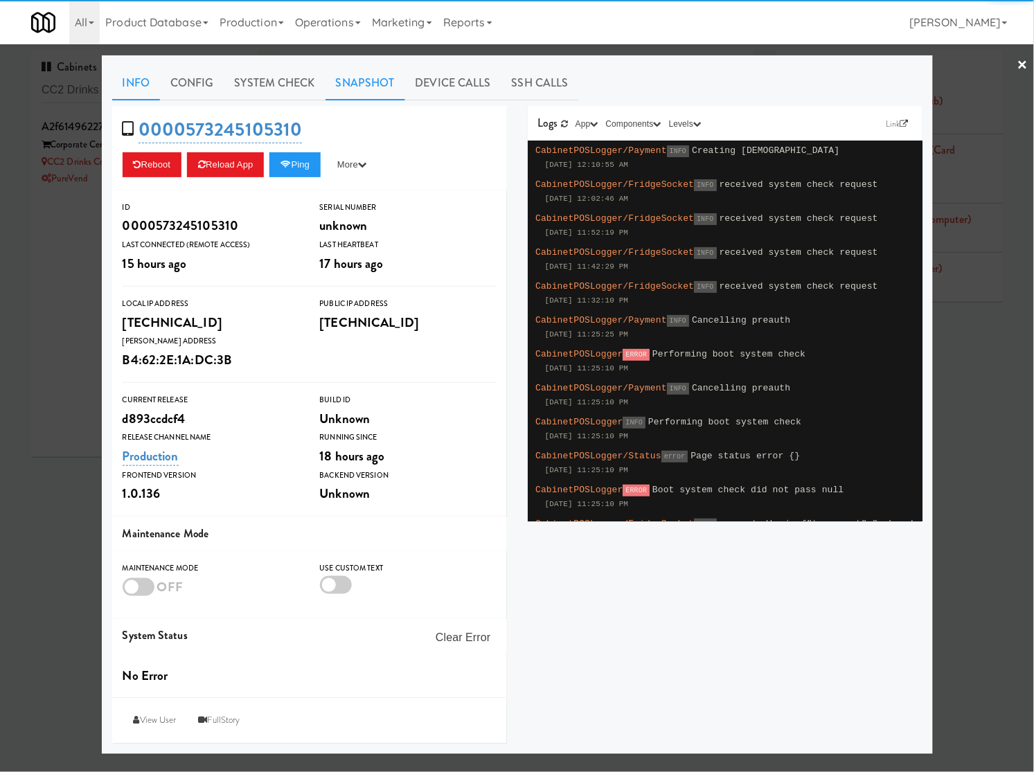
click at [377, 83] on link "Snapshot" at bounding box center [365, 83] width 80 height 35
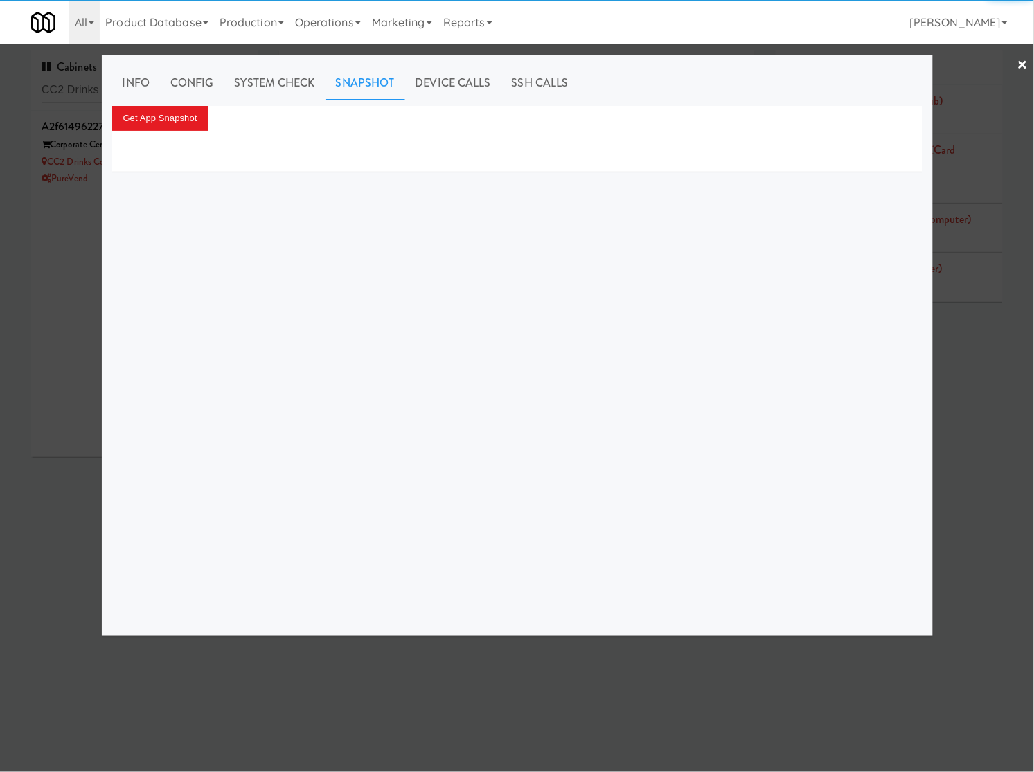
click at [260, 115] on div "Get App Snapshot" at bounding box center [517, 118] width 810 height 25
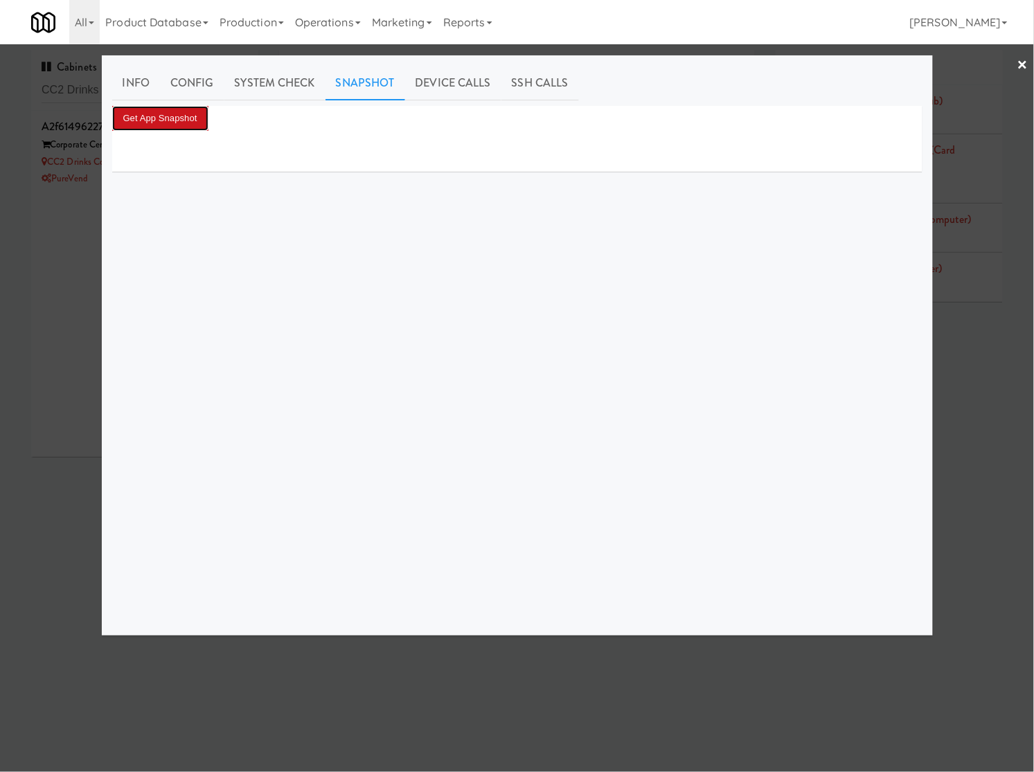
click at [174, 118] on button "Get App Snapshot" at bounding box center [160, 118] width 96 height 25
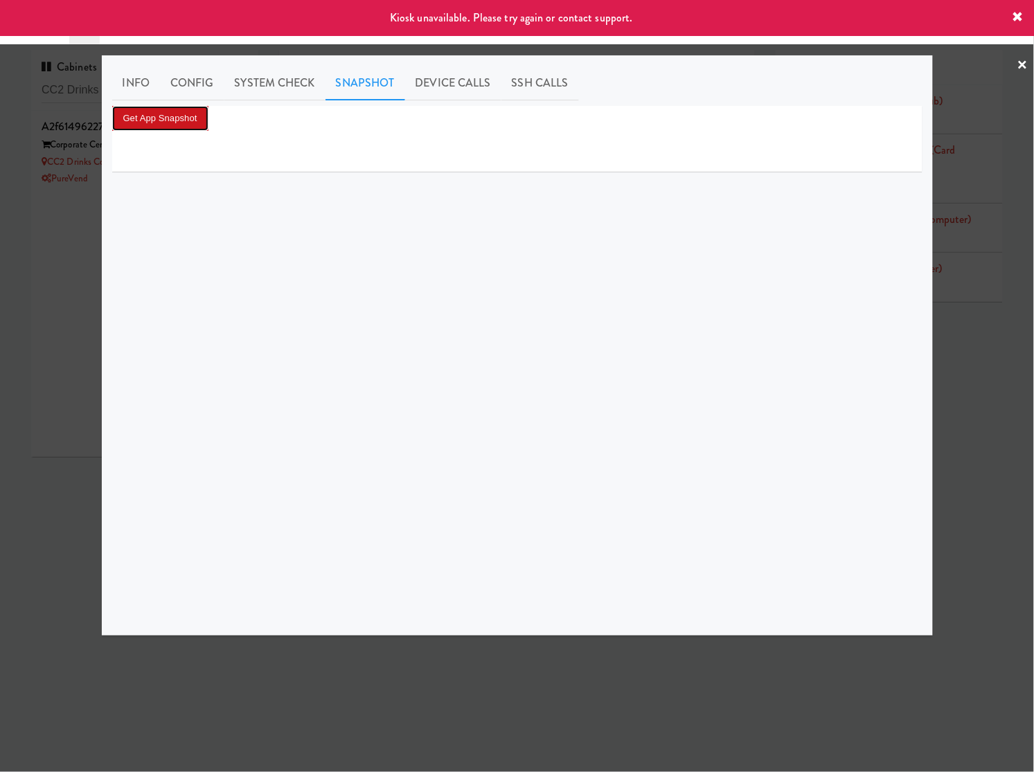
click at [186, 116] on button "Get App Snapshot" at bounding box center [160, 118] width 96 height 25
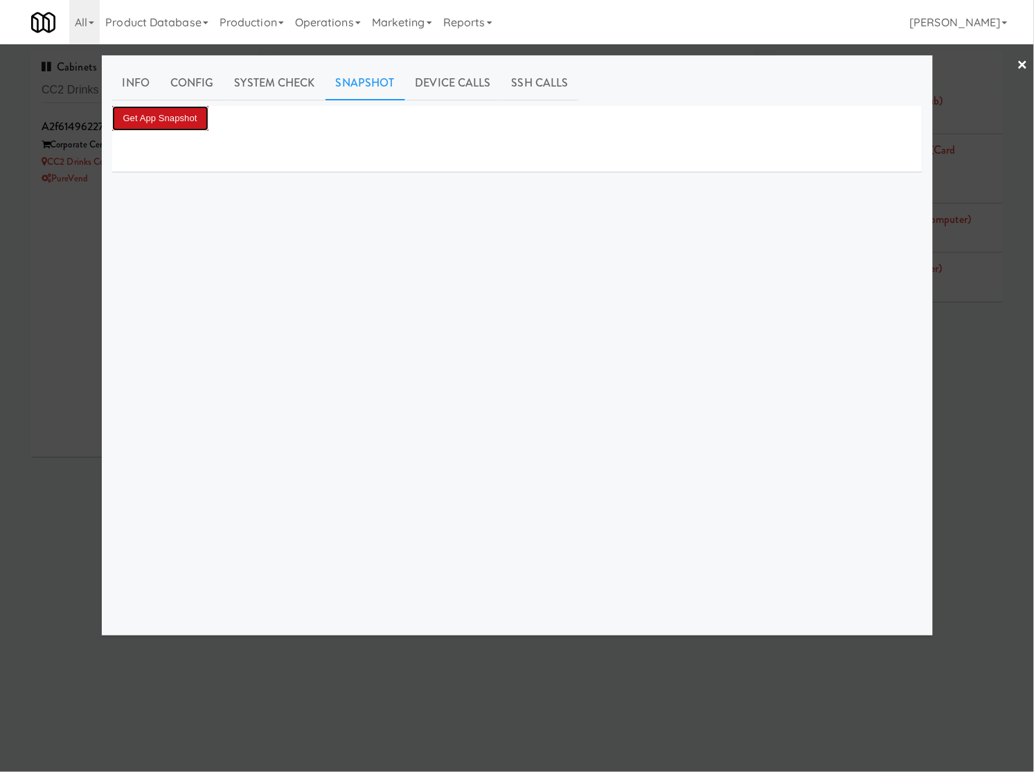
click at [156, 123] on button "Get App Snapshot" at bounding box center [160, 118] width 96 height 25
click at [185, 118] on button "Get App Snapshot" at bounding box center [160, 118] width 96 height 25
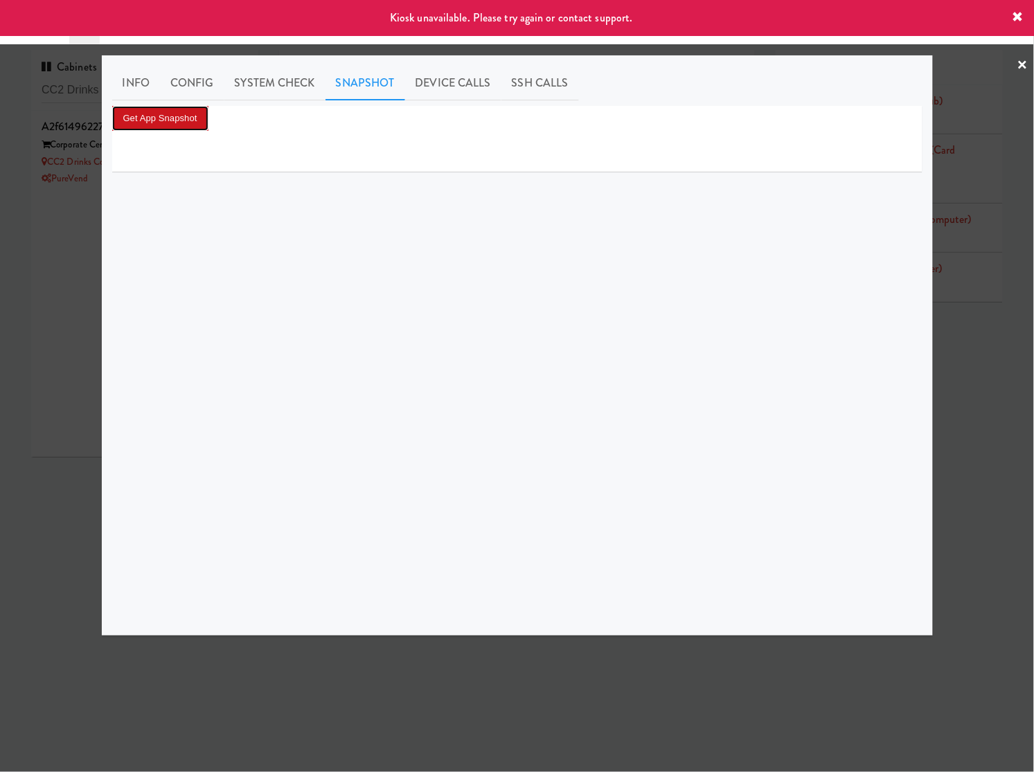
click at [185, 118] on button "Get App Snapshot" at bounding box center [160, 118] width 96 height 25
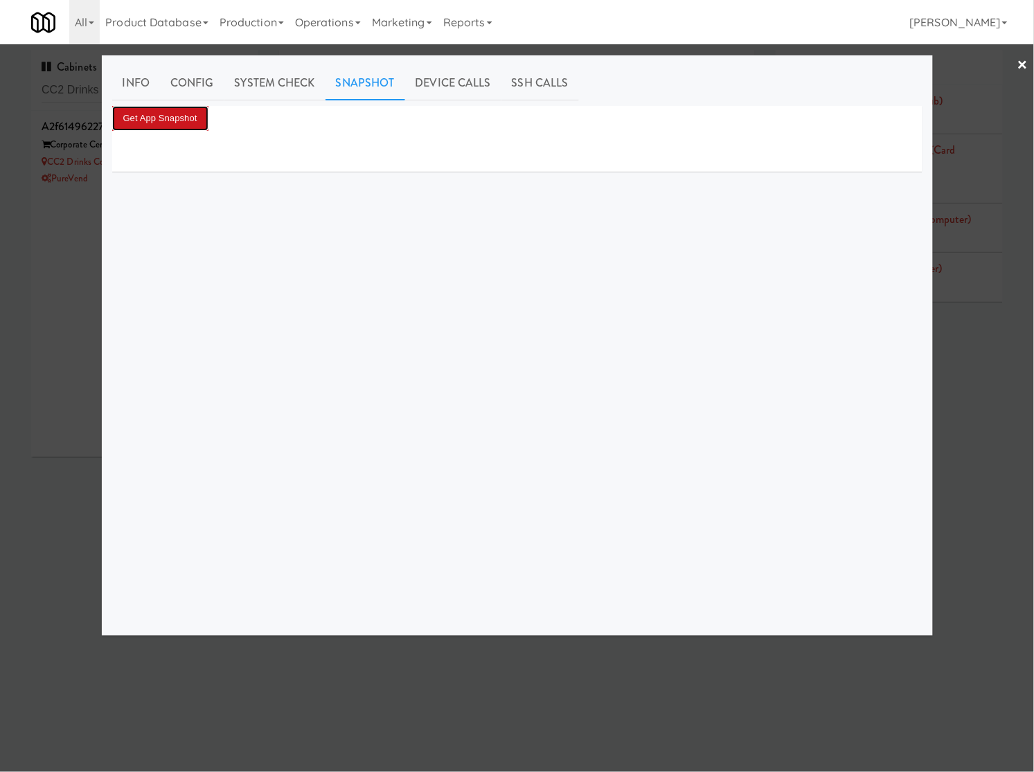
click at [171, 116] on button "Get App Snapshot" at bounding box center [160, 118] width 96 height 25
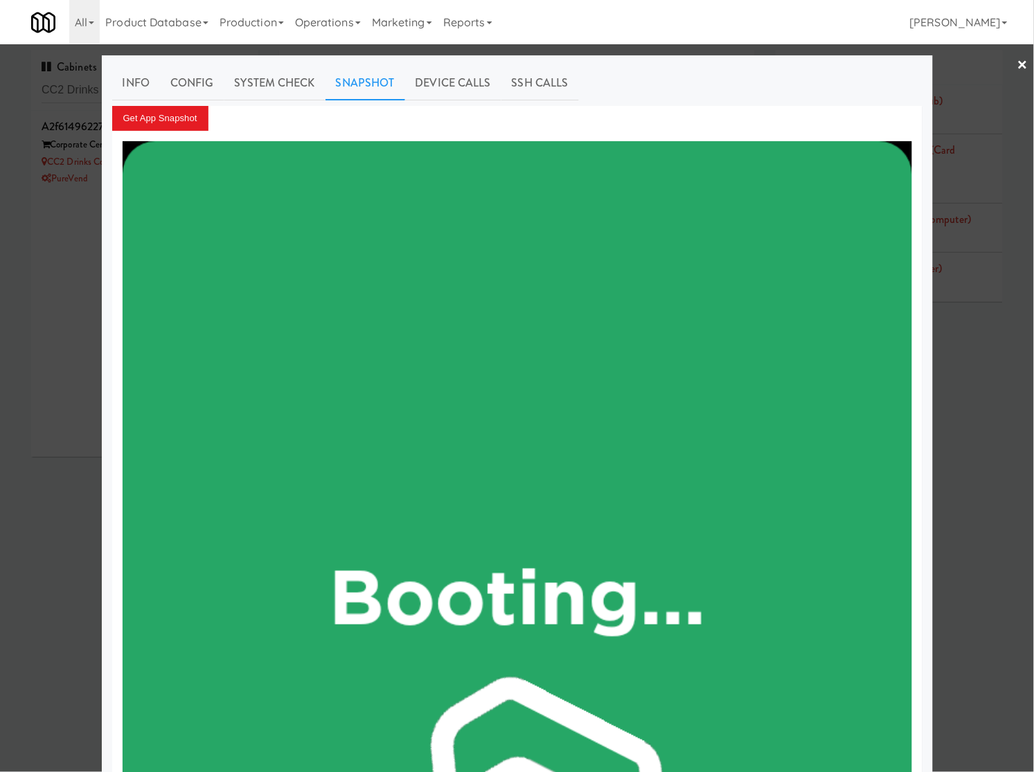
click at [54, 215] on div at bounding box center [517, 386] width 1034 height 772
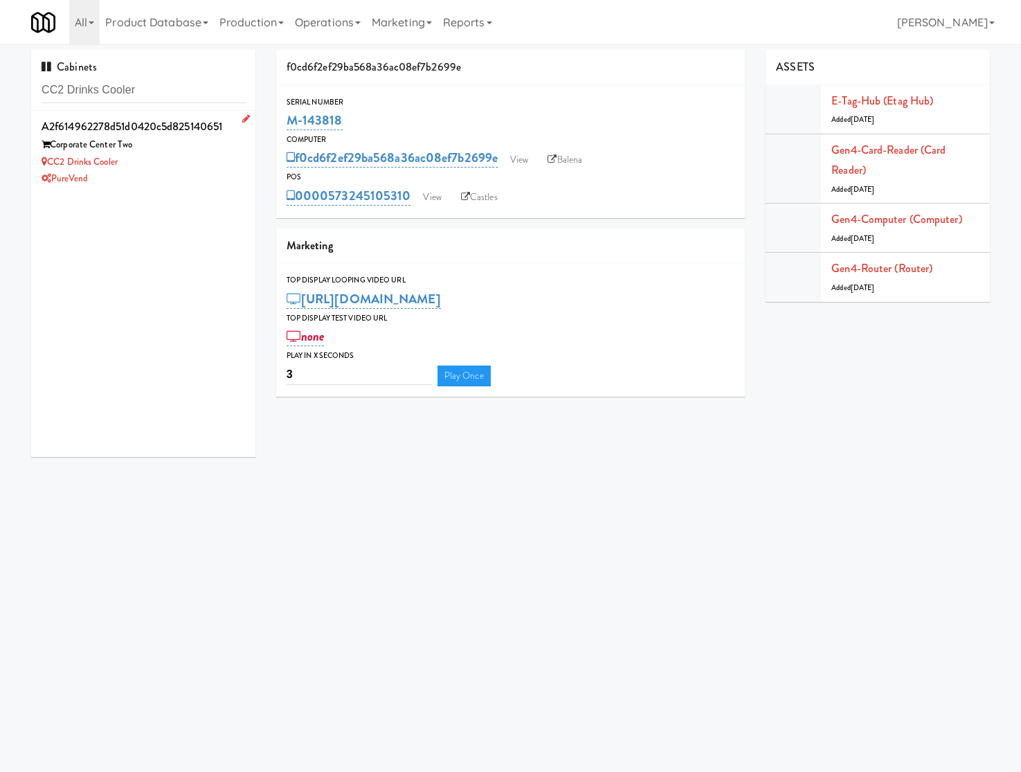
click at [134, 168] on div "CC2 Drinks Cooler" at bounding box center [144, 162] width 204 height 17
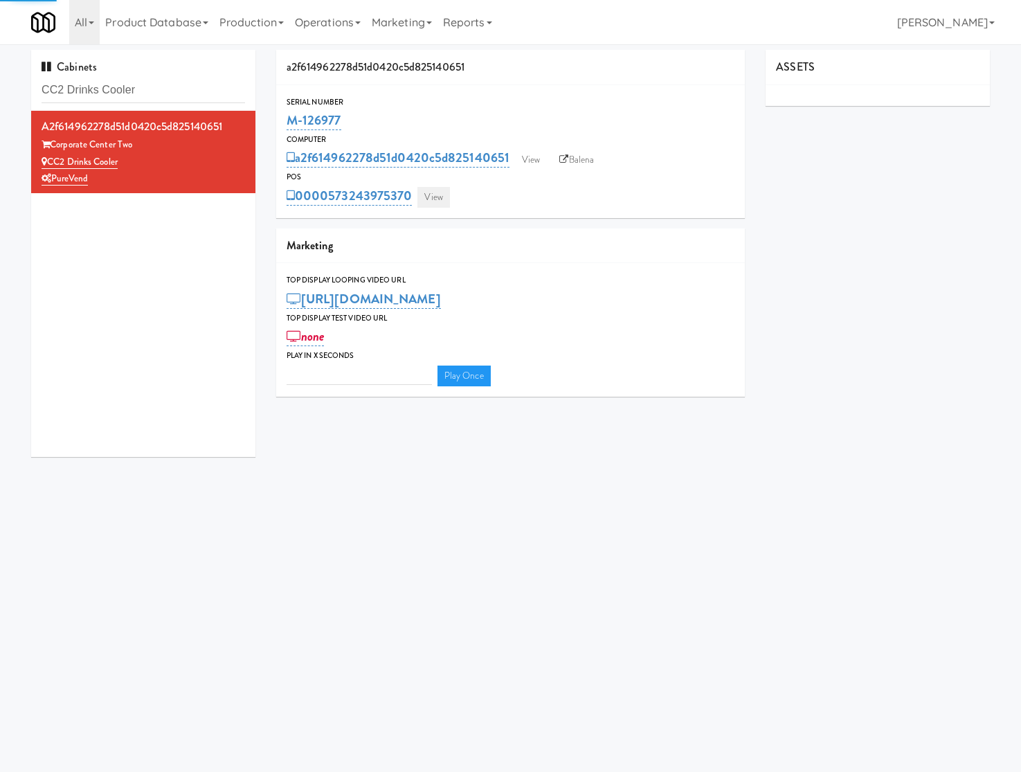
type input "3"
click at [424, 188] on link "View" at bounding box center [433, 197] width 32 height 21
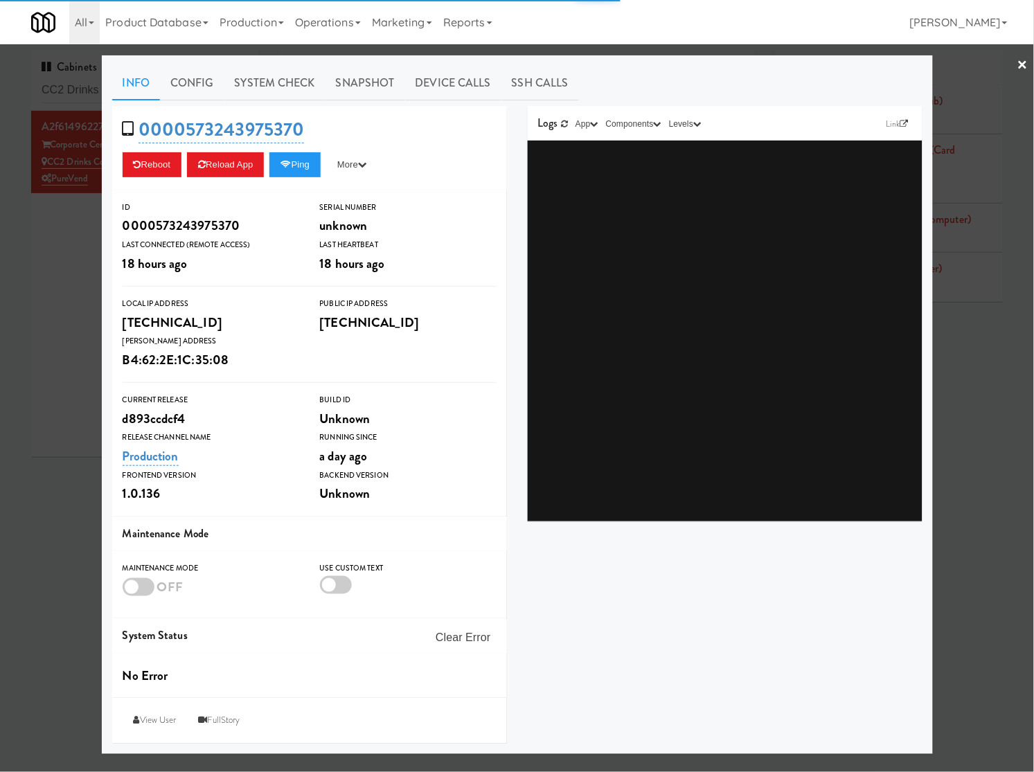
click at [329, 88] on link "Snapshot" at bounding box center [365, 83] width 80 height 35
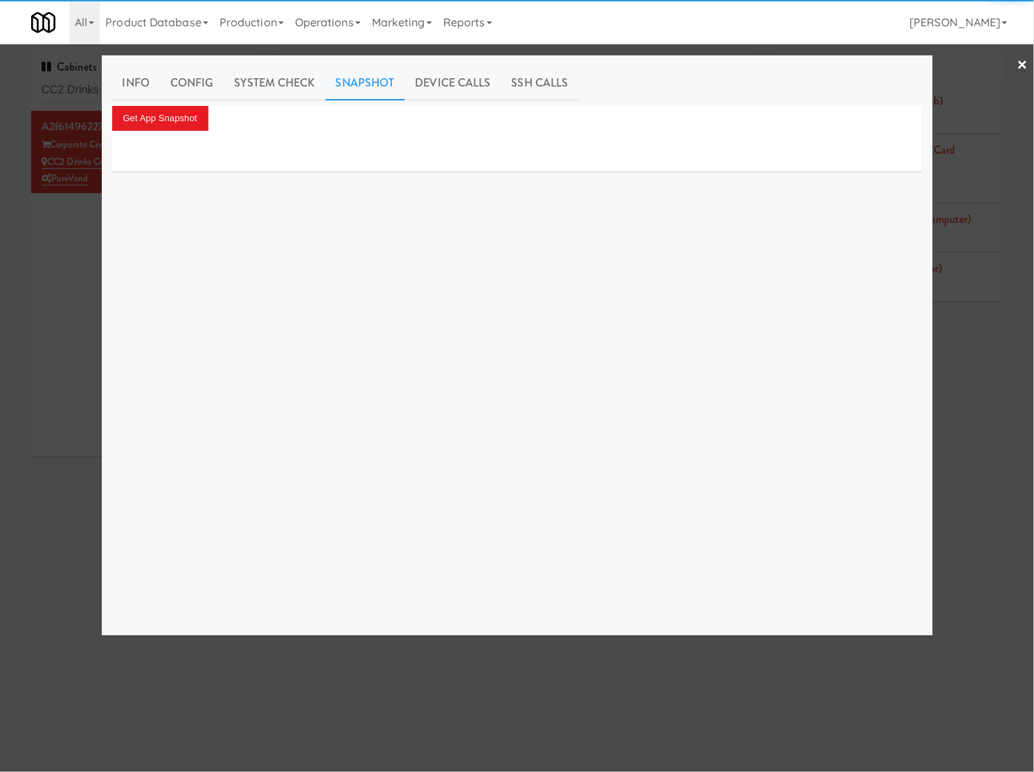
drag, startPoint x: 299, startPoint y: 83, endPoint x: 206, endPoint y: 104, distance: 95.1
click at [296, 83] on link "System Check" at bounding box center [274, 83] width 101 height 35
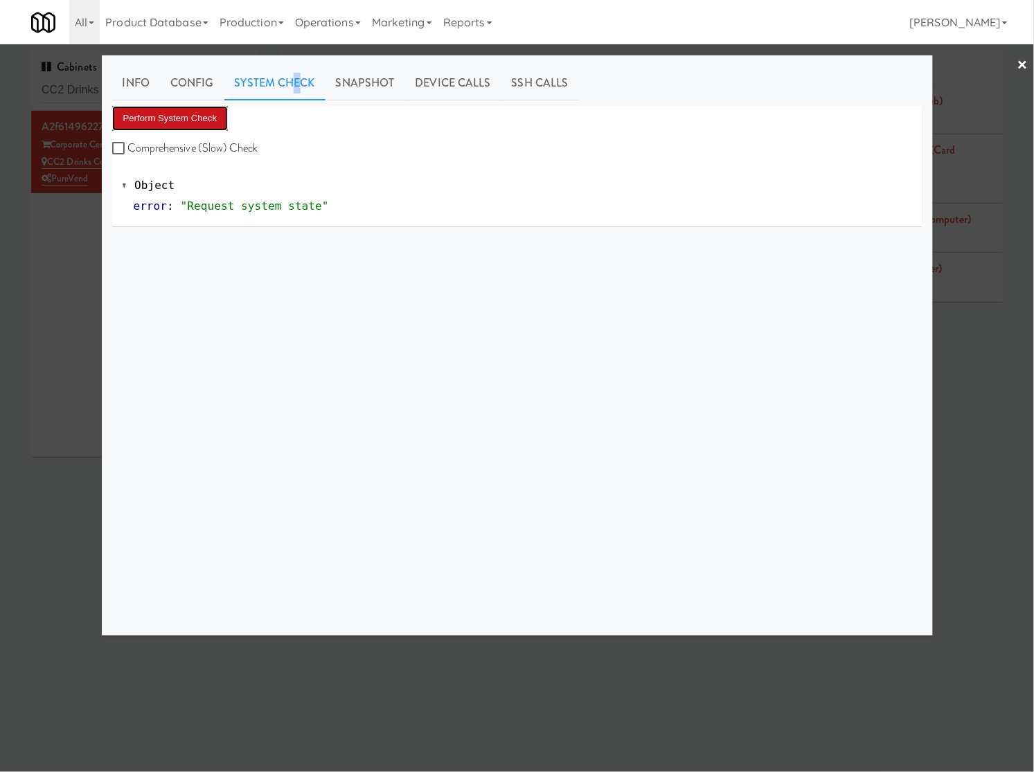
click at [201, 109] on button "Perform System Check" at bounding box center [170, 118] width 116 height 25
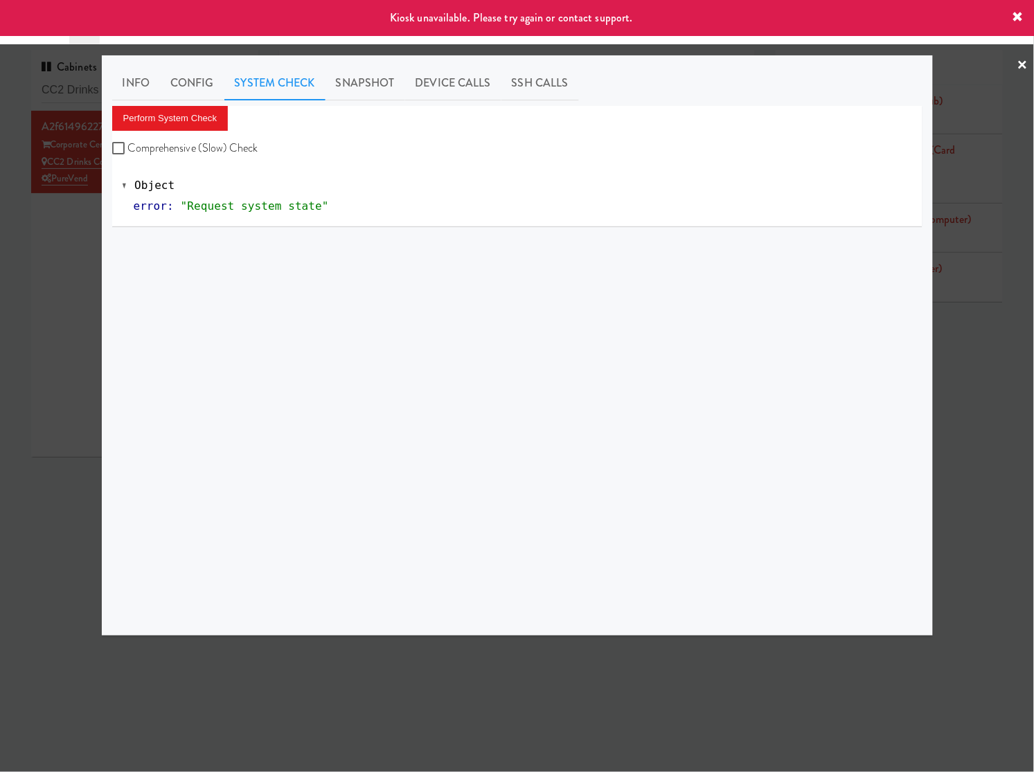
drag, startPoint x: 61, startPoint y: 265, endPoint x: 225, endPoint y: 163, distance: 193.1
click at [63, 264] on div at bounding box center [517, 386] width 1034 height 772
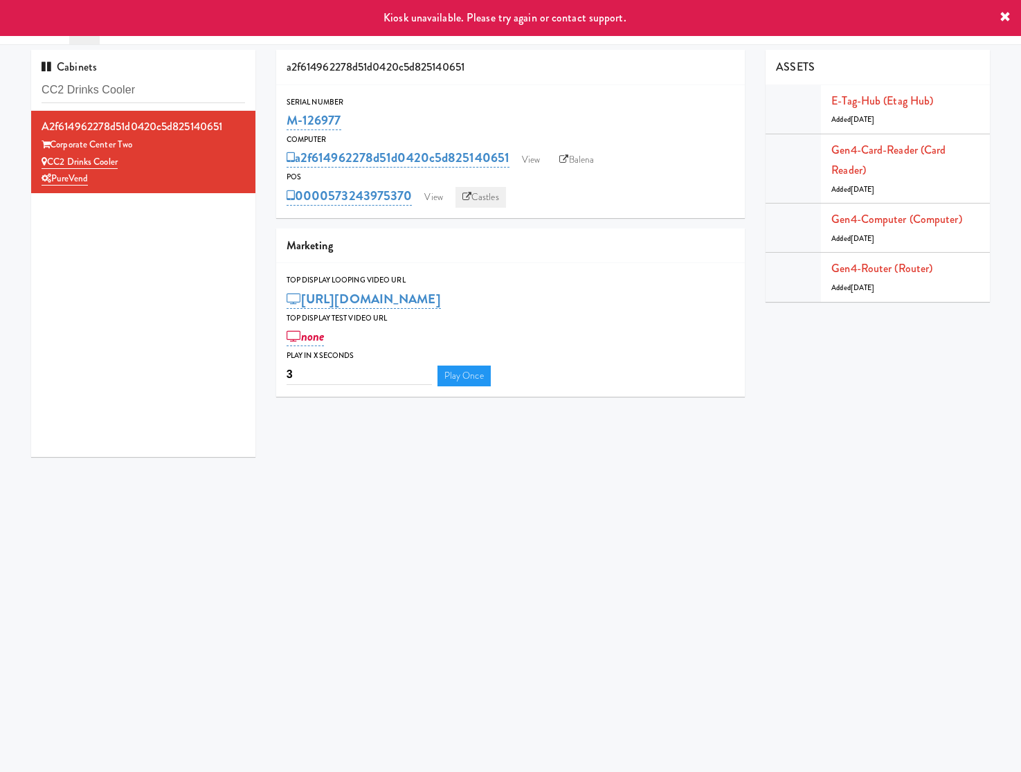
click at [482, 199] on link "Castles" at bounding box center [481, 197] width 51 height 21
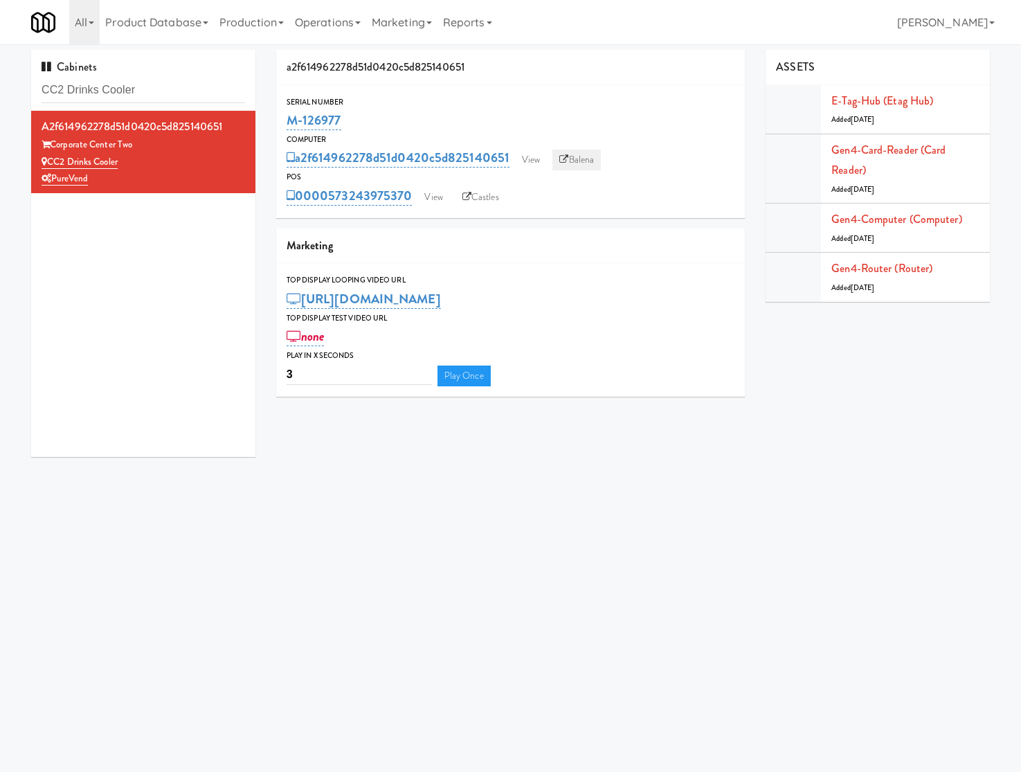
click at [591, 158] on link "Balena" at bounding box center [576, 160] width 48 height 21
click at [125, 83] on input "CC2 Drinks Cooler" at bounding box center [144, 91] width 204 height 26
paste input "Pantry 101 @ Sentral Scottsdale"
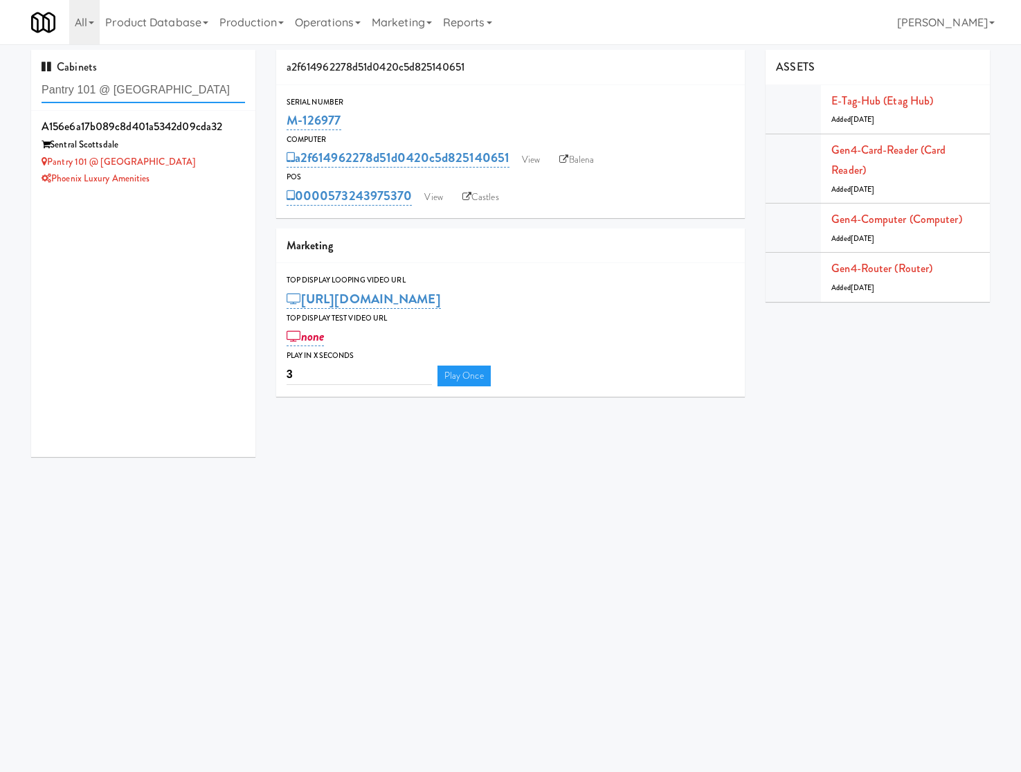
click at [186, 87] on input "Pantry 101 @ Sentral Scottsdale" at bounding box center [144, 91] width 204 height 26
paste input "Exhibit on Superior Combo"
type input "Exhibit on Superior Combo"
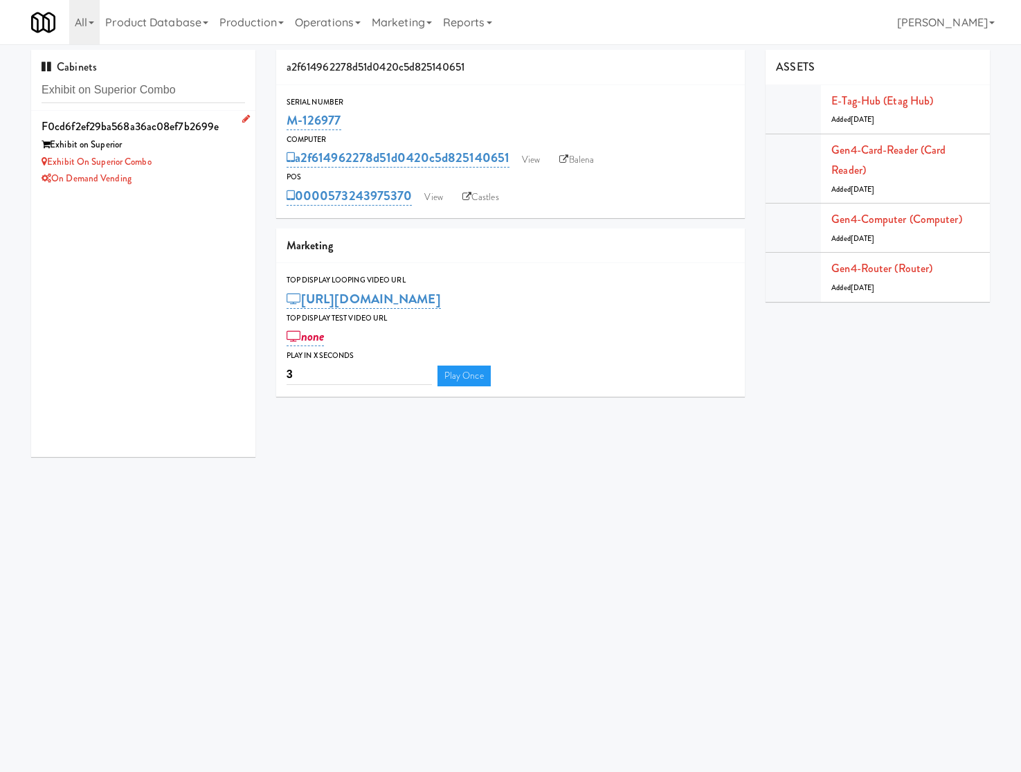
click at [237, 164] on li "f0cd6f2ef29ba568a36ac08ef7b2699e Exhibit on Superior Exhibit on Superior Combo …" at bounding box center [143, 152] width 224 height 82
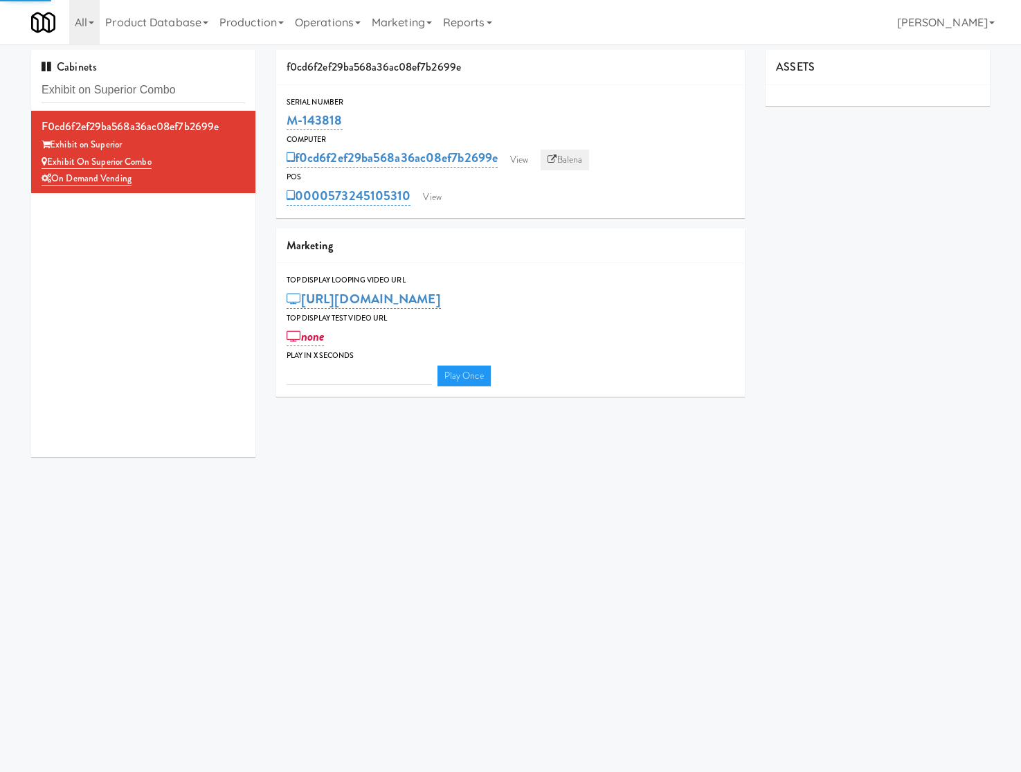
type input "3"
click at [565, 156] on link "Balena" at bounding box center [565, 160] width 48 height 21
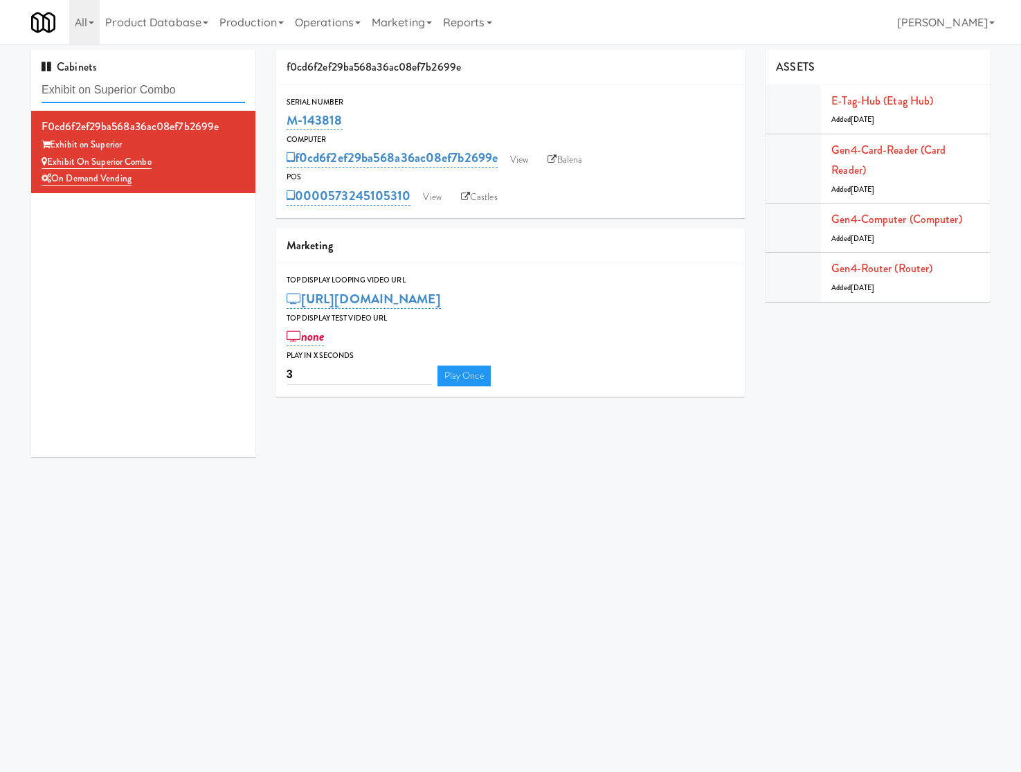
click at [212, 91] on input "Exhibit on Superior Combo" at bounding box center [144, 91] width 204 height 26
paste input "Pantry 101 @ Sentral Scottsdale"
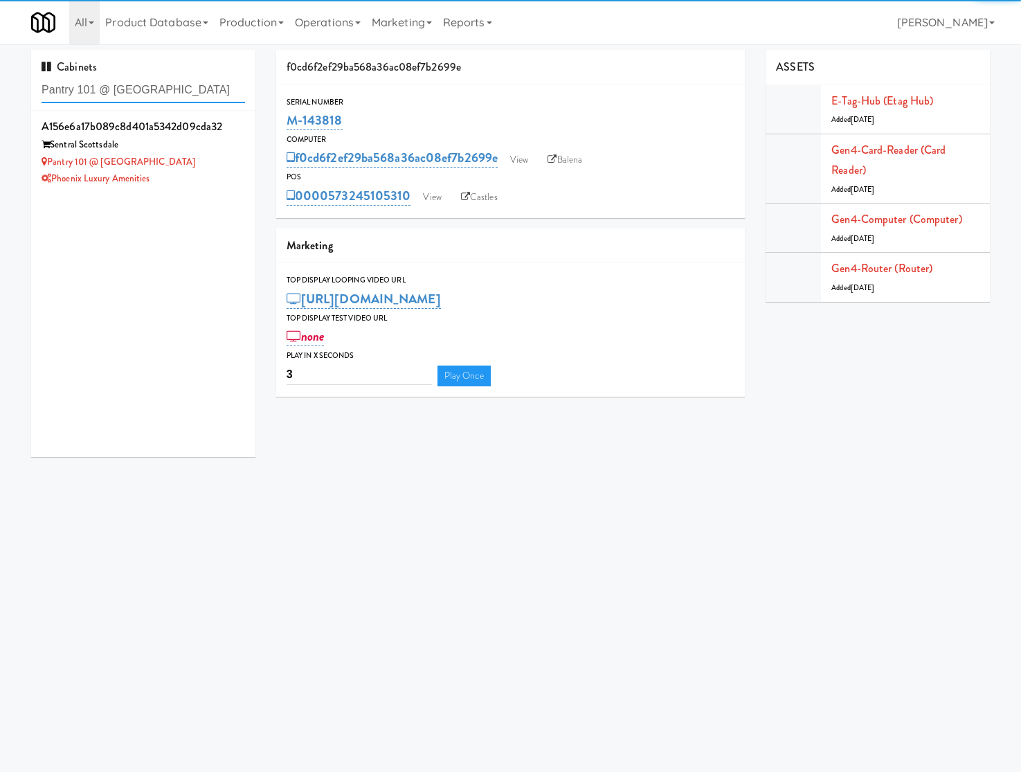
type input "Pantry 101 @ Sentral Scottsdale"
click at [219, 147] on div "Sentral Scottsdale" at bounding box center [144, 144] width 204 height 17
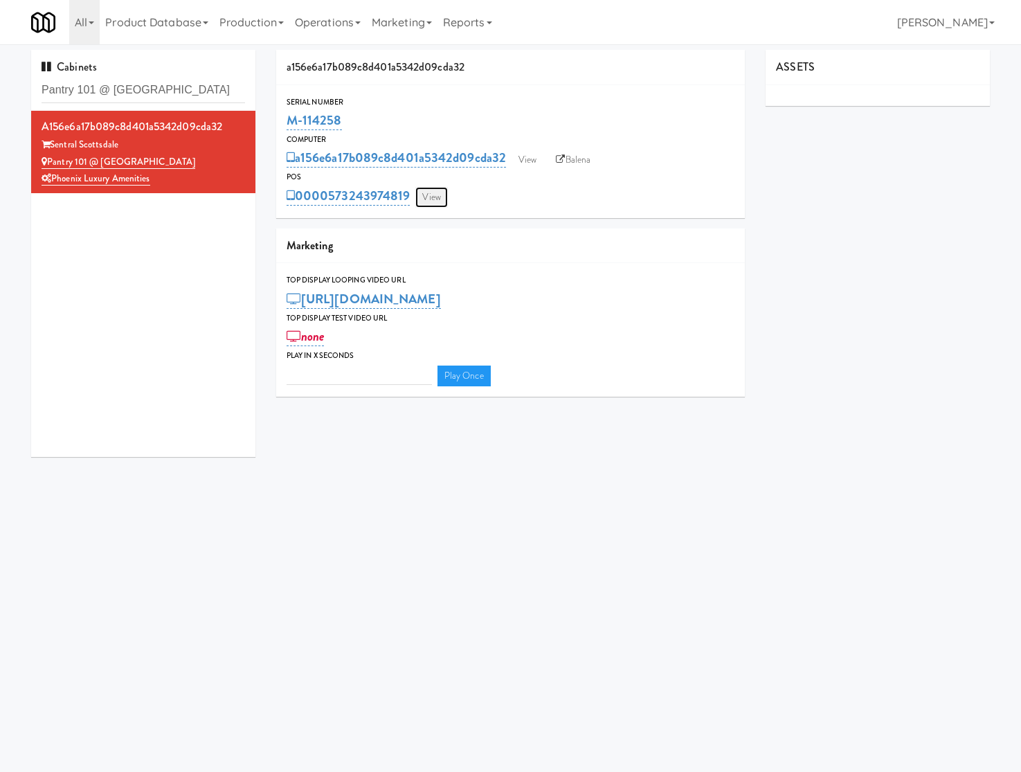
type input "3"
click at [435, 190] on link "View" at bounding box center [431, 197] width 32 height 21
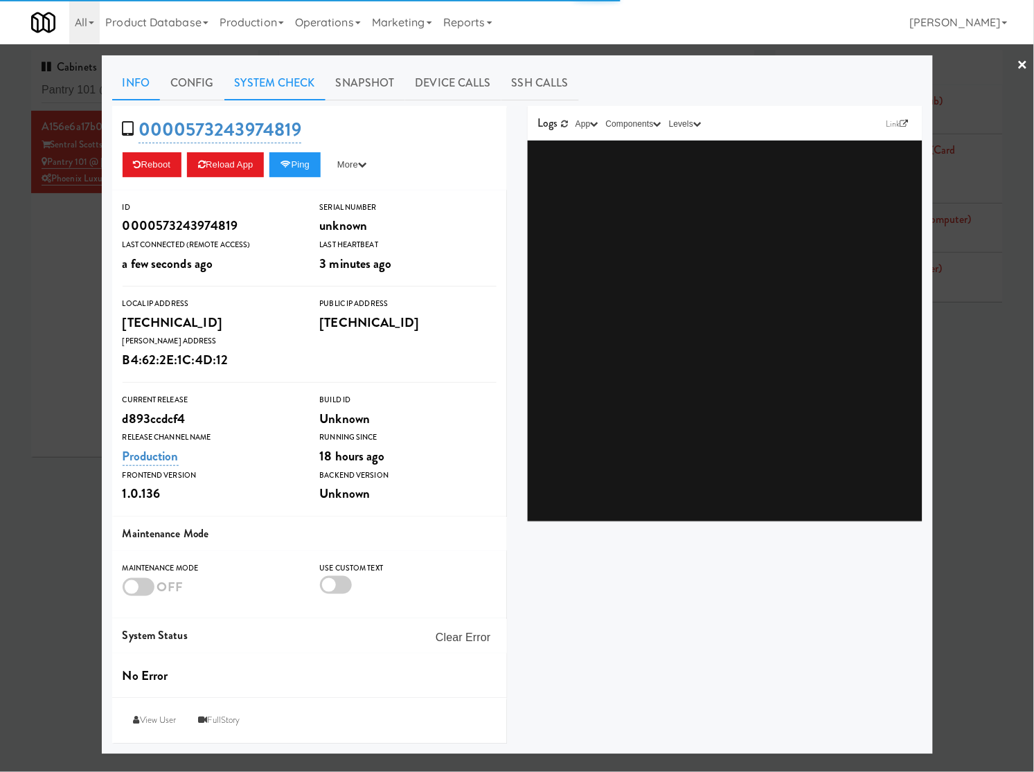
click at [287, 87] on link "System Check" at bounding box center [274, 83] width 101 height 35
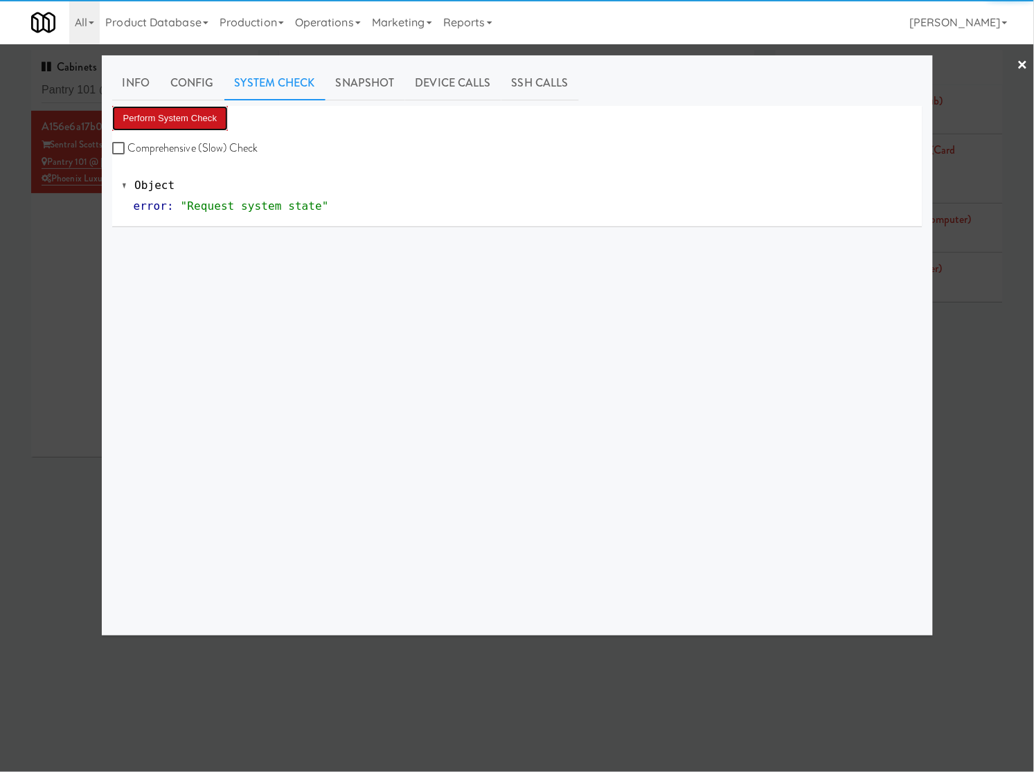
click at [215, 112] on button "Perform System Check" at bounding box center [170, 118] width 116 height 25
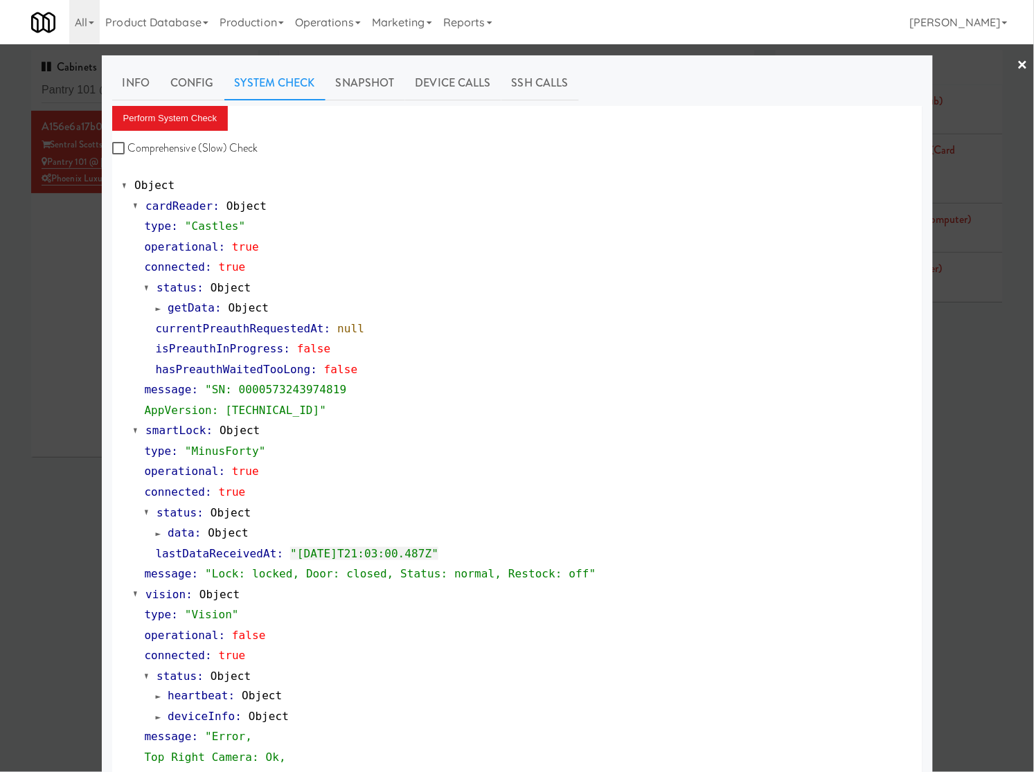
click at [57, 306] on div at bounding box center [517, 386] width 1034 height 772
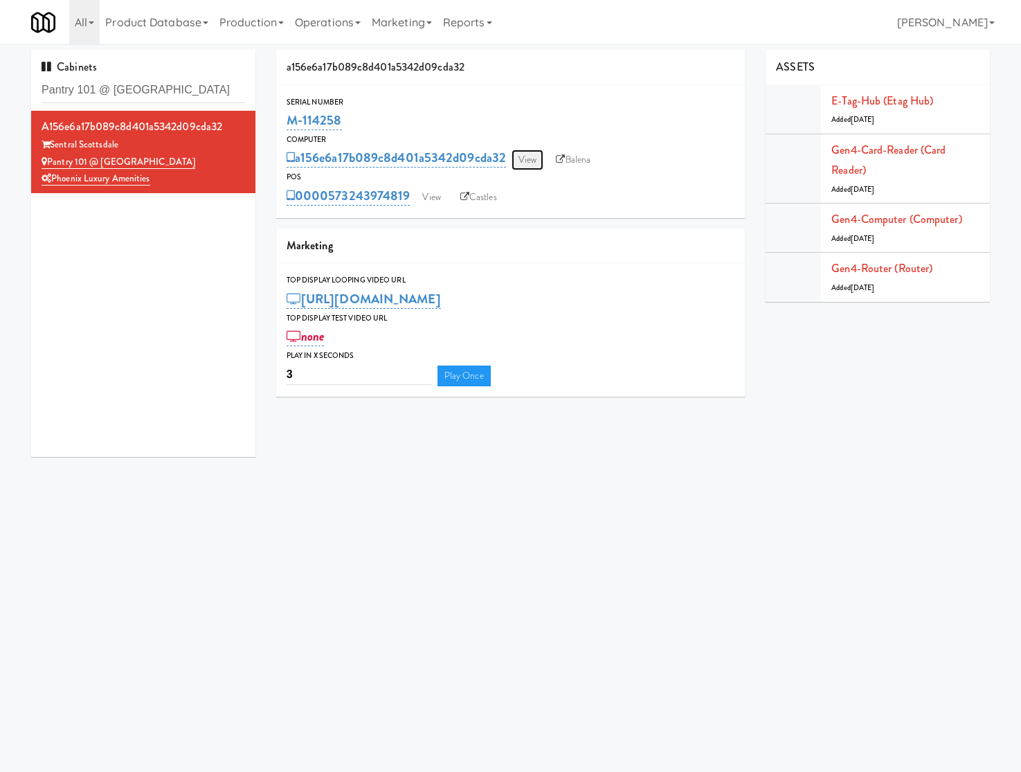
click at [528, 166] on link "View" at bounding box center [528, 160] width 32 height 21
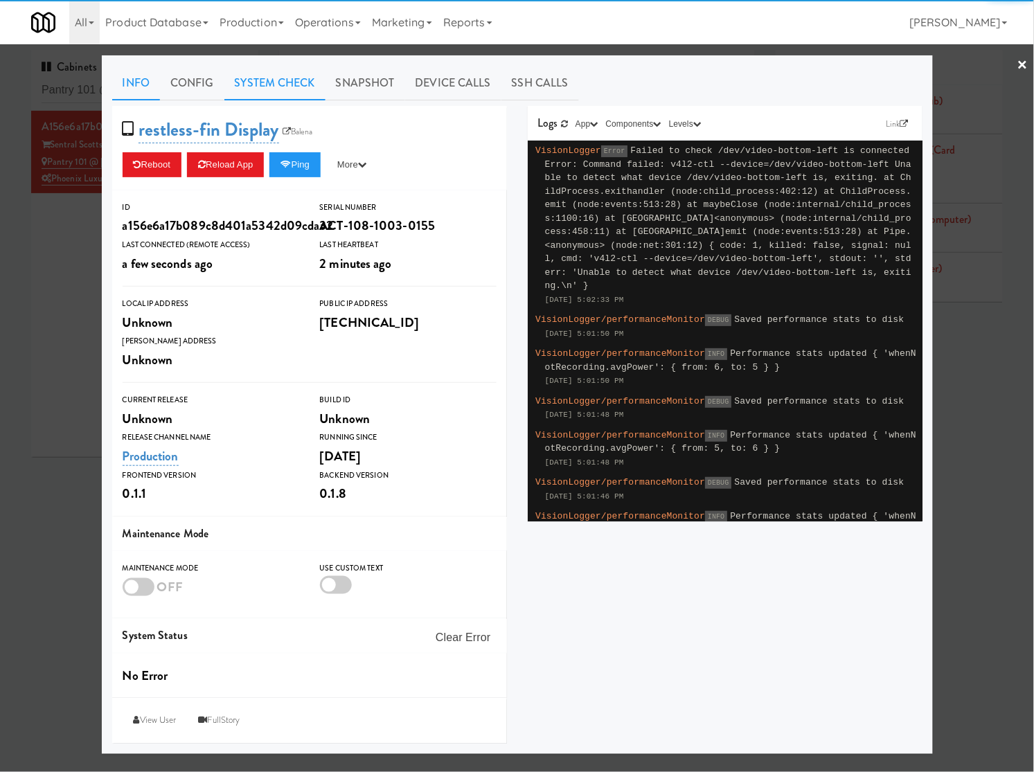
click at [285, 80] on link "System Check" at bounding box center [274, 83] width 101 height 35
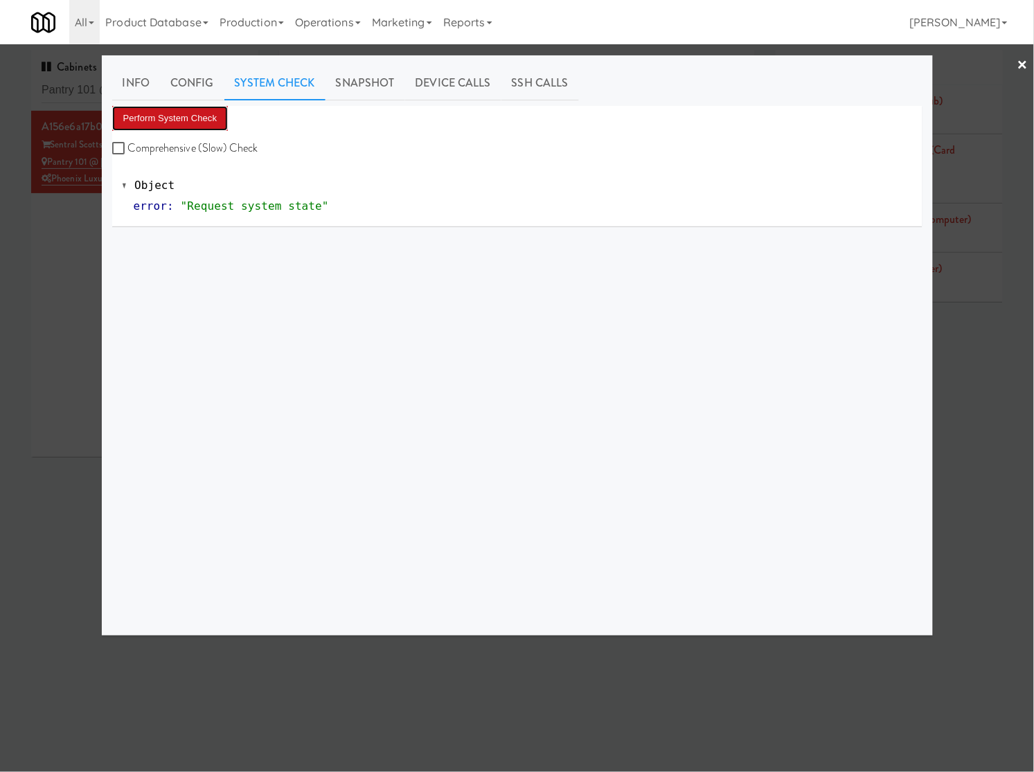
click at [201, 120] on button "Perform System Check" at bounding box center [170, 118] width 116 height 25
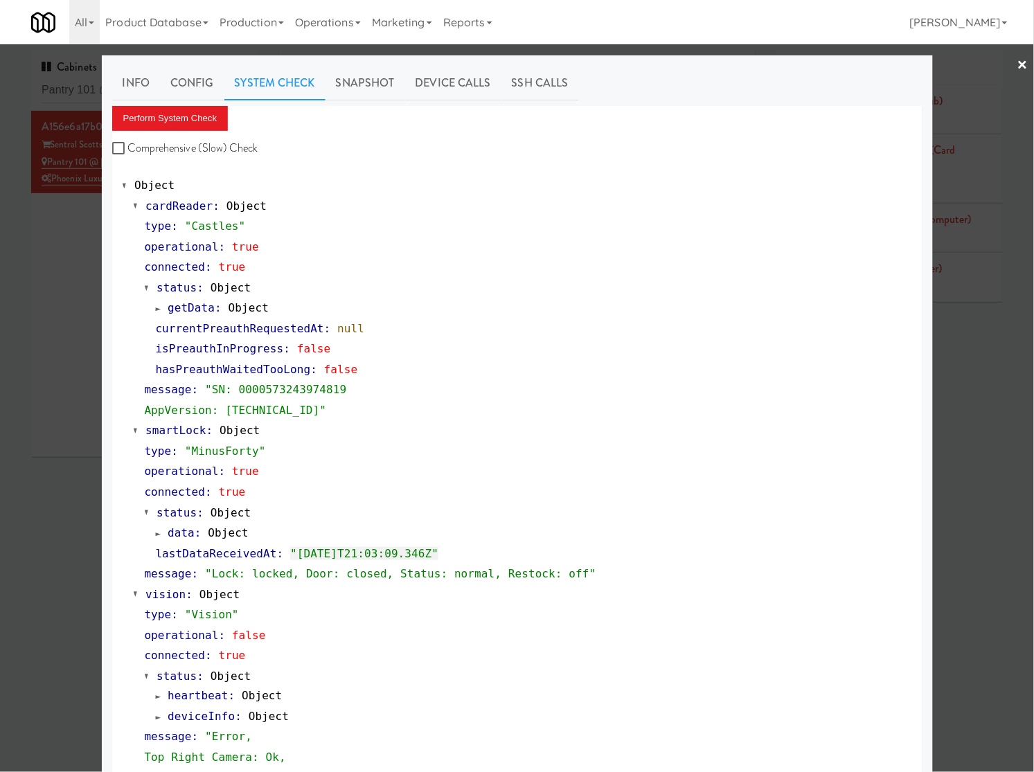
drag, startPoint x: 48, startPoint y: 227, endPoint x: 78, endPoint y: 120, distance: 111.2
click at [50, 223] on div at bounding box center [517, 386] width 1034 height 772
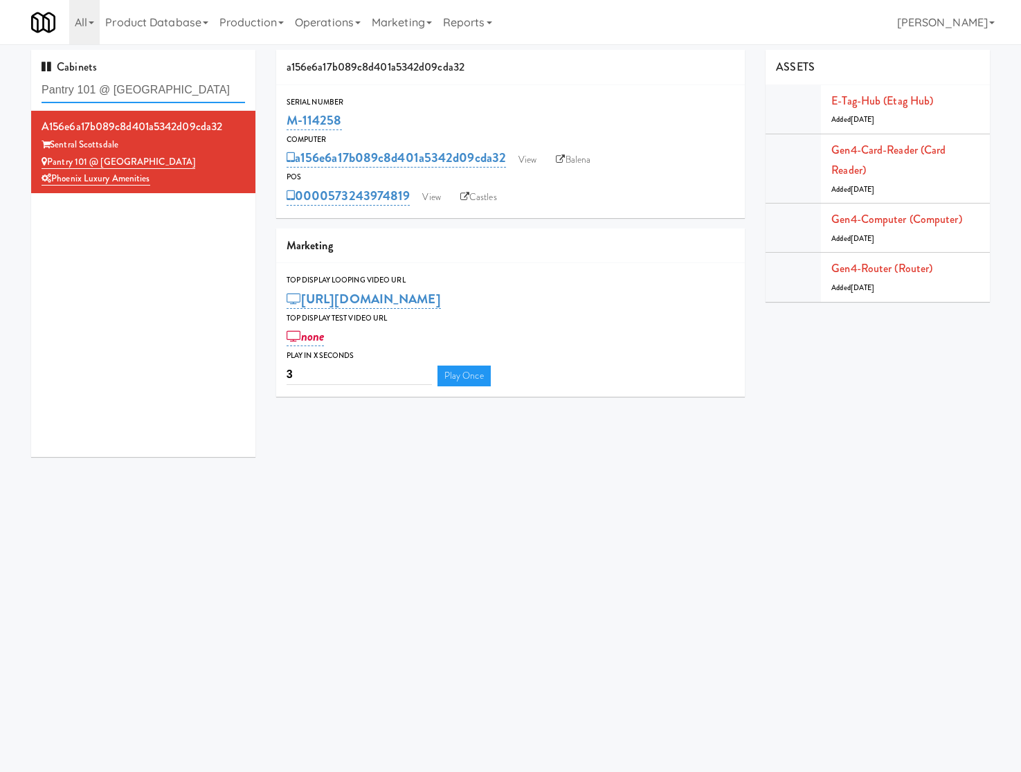
click at [88, 97] on input "Pantry 101 @ Sentral Scottsdale" at bounding box center [144, 91] width 204 height 26
paste input "Notre Dame - Cooler"
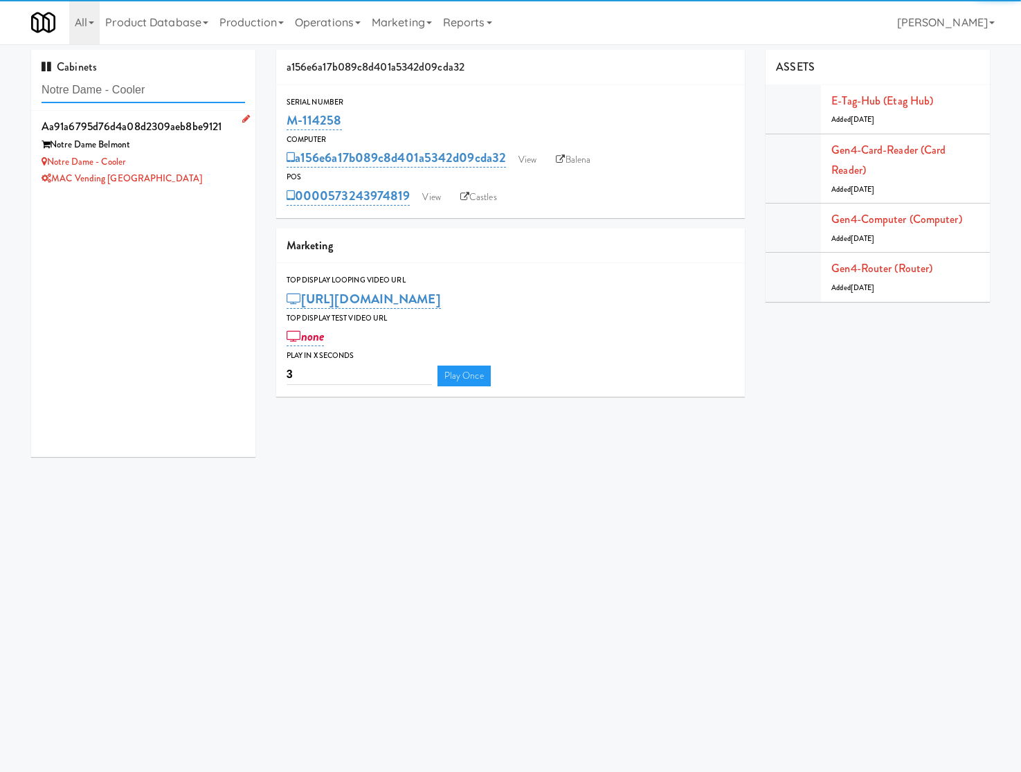
type input "Notre Dame - Cooler"
click at [222, 180] on div "MAC Vending [GEOGRAPHIC_DATA]" at bounding box center [144, 178] width 204 height 17
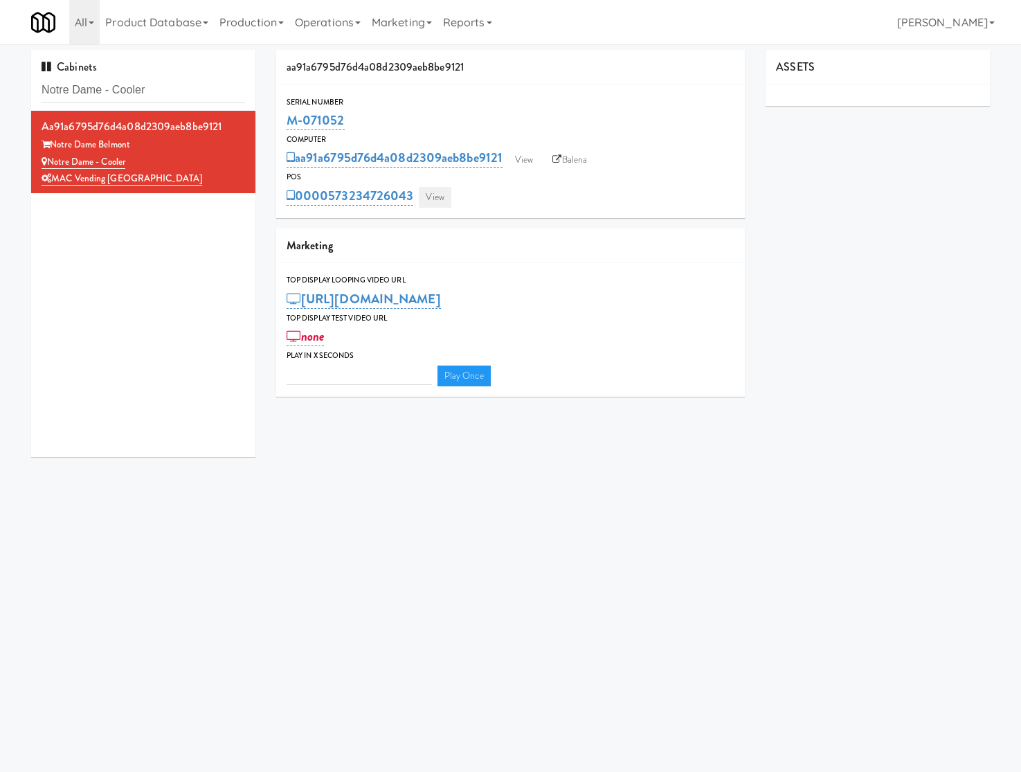
type input "3"
click at [441, 195] on link "View" at bounding box center [435, 197] width 32 height 21
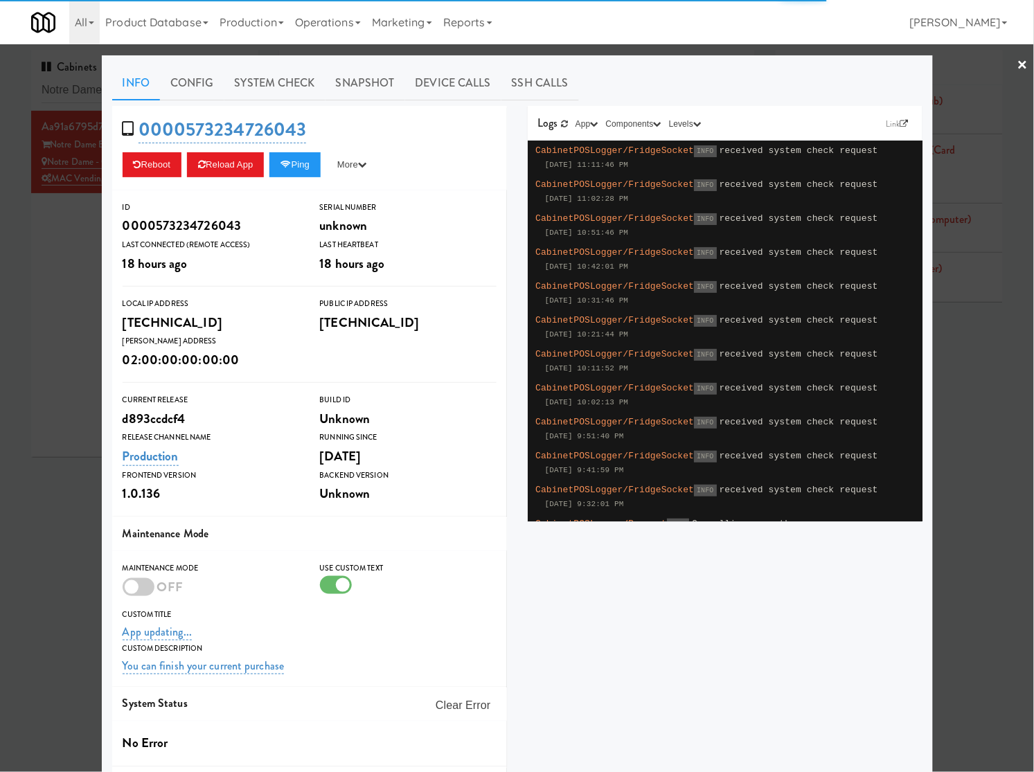
click at [256, 80] on link "System Check" at bounding box center [274, 83] width 101 height 35
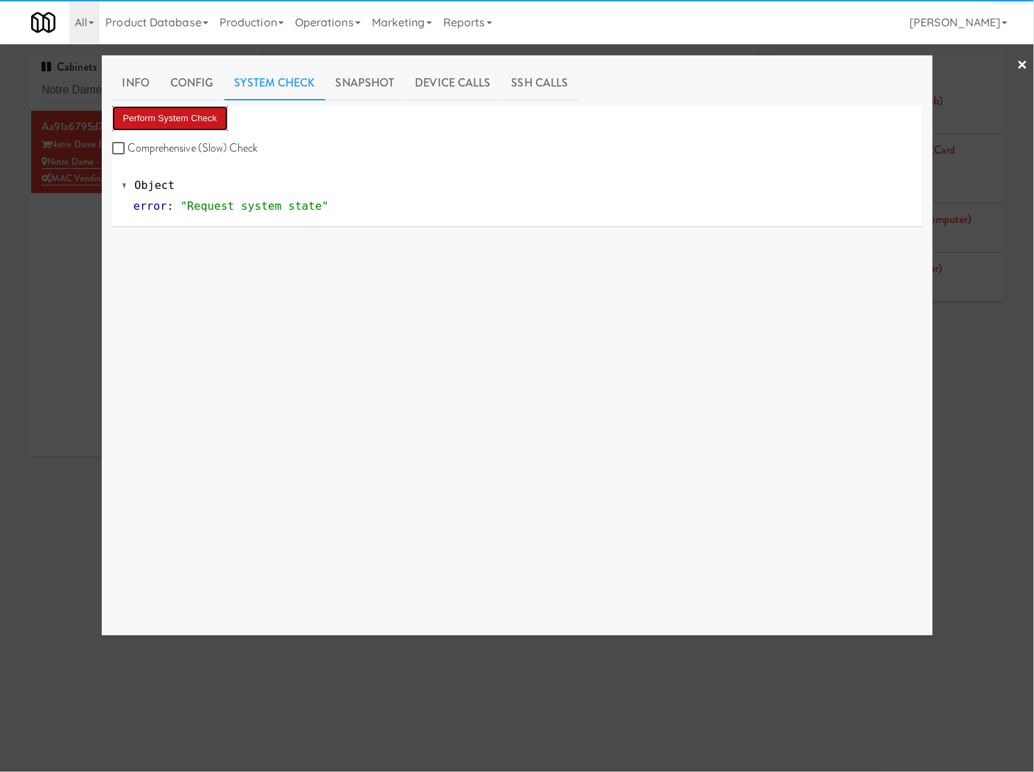
click at [161, 118] on button "Perform System Check" at bounding box center [170, 118] width 116 height 25
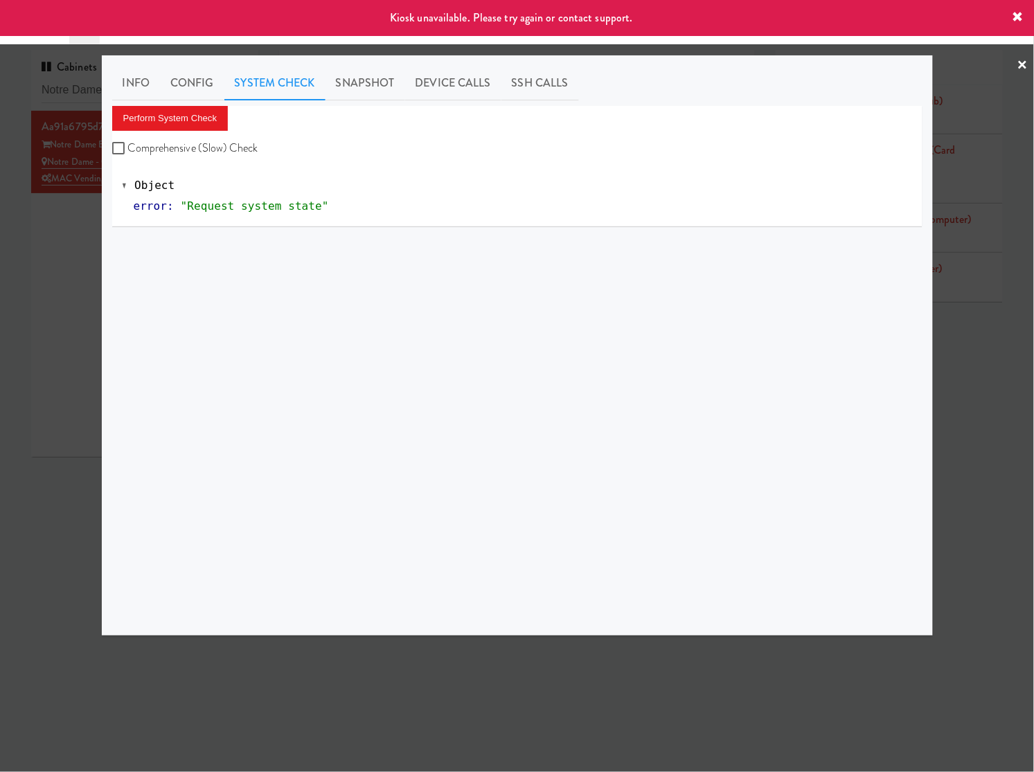
click at [57, 231] on div at bounding box center [517, 386] width 1034 height 772
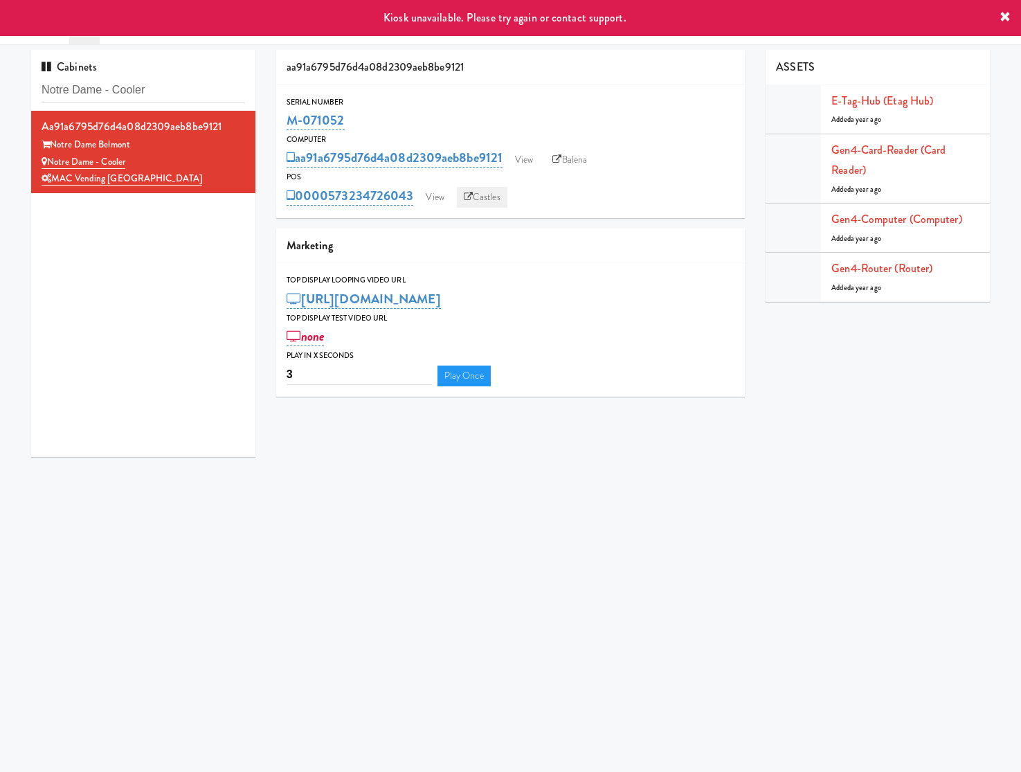
click at [478, 201] on link "Castles" at bounding box center [482, 197] width 51 height 21
click at [577, 158] on link "Balena" at bounding box center [570, 160] width 48 height 21
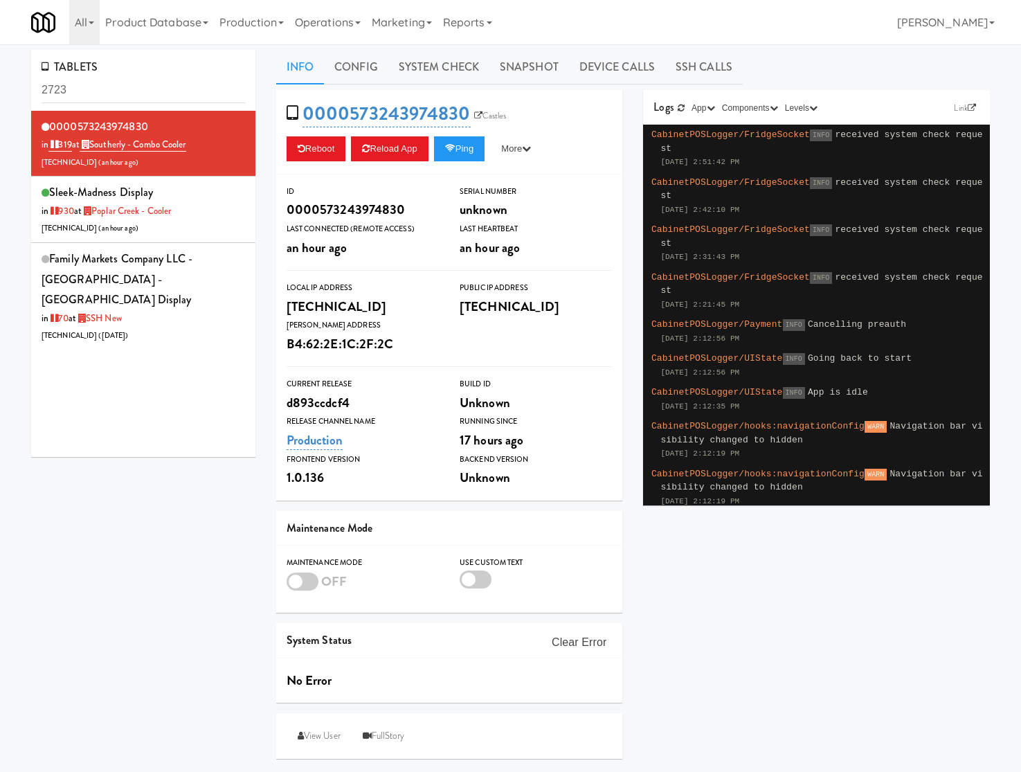
click at [150, 98] on input "2723" at bounding box center [144, 91] width 204 height 26
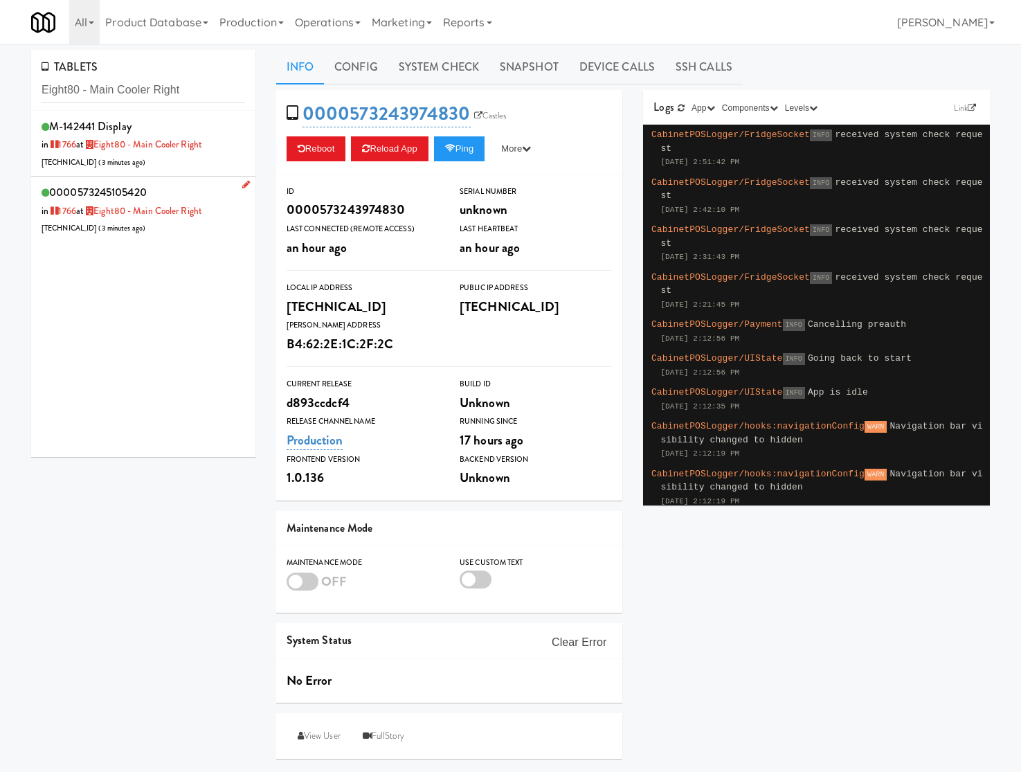
type input "Eight80 - Main Cooler Right"
click at [202, 222] on div "0000573245105420 in 1766 at Eight80 - Main Cooler Right 206.0.69.106 ( 3 minute…" at bounding box center [144, 209] width 204 height 55
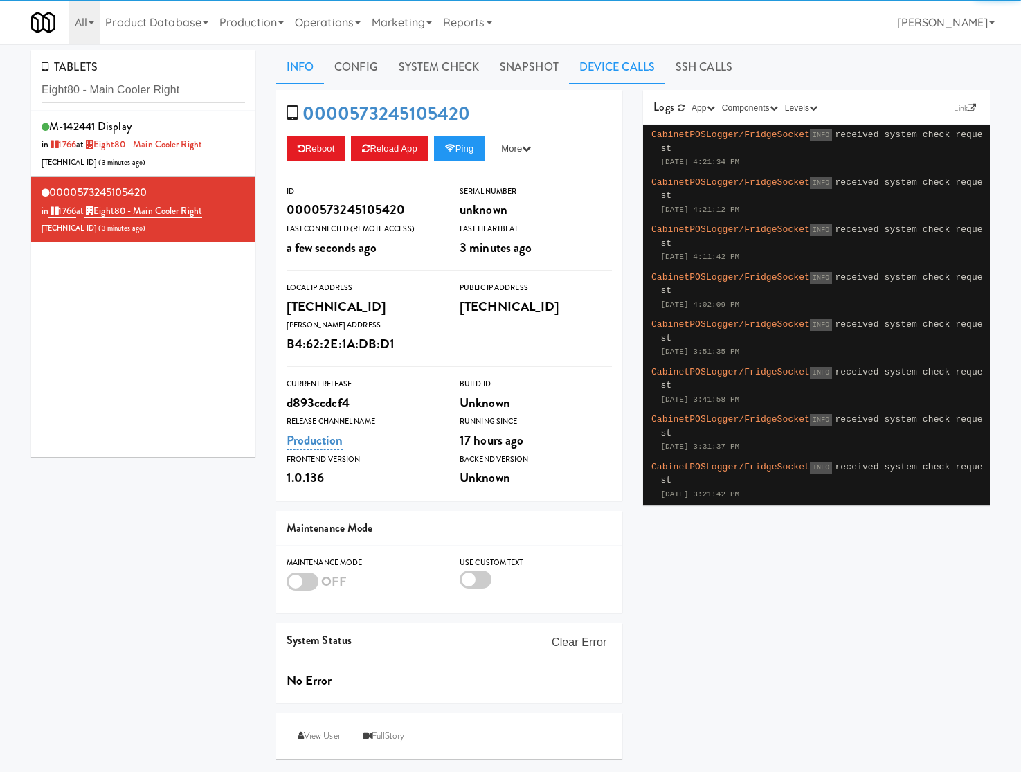
click at [640, 70] on link "Device Calls" at bounding box center [617, 67] width 96 height 35
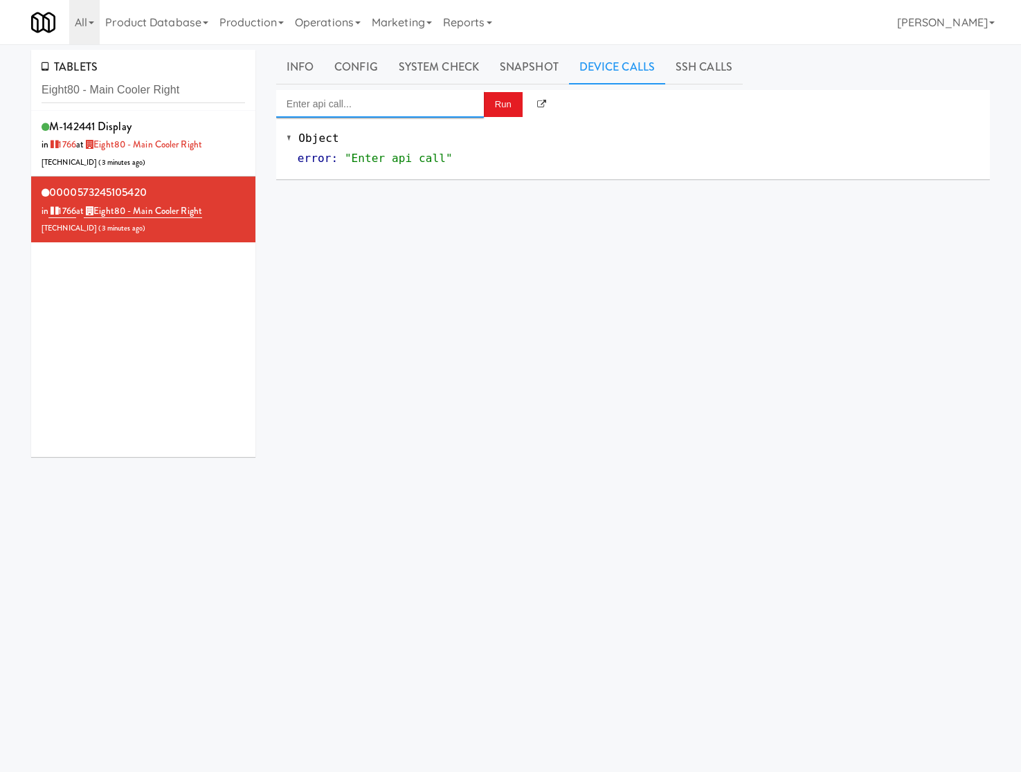
click at [417, 112] on input "Enter api call..." at bounding box center [380, 104] width 208 height 28
click at [420, 139] on div "http://localhost:3000/cooler/restocking-mode/enable" at bounding box center [380, 145] width 187 height 18
type input "Cooler: Enable Restocking"
click at [493, 107] on button "Run" at bounding box center [503, 104] width 39 height 25
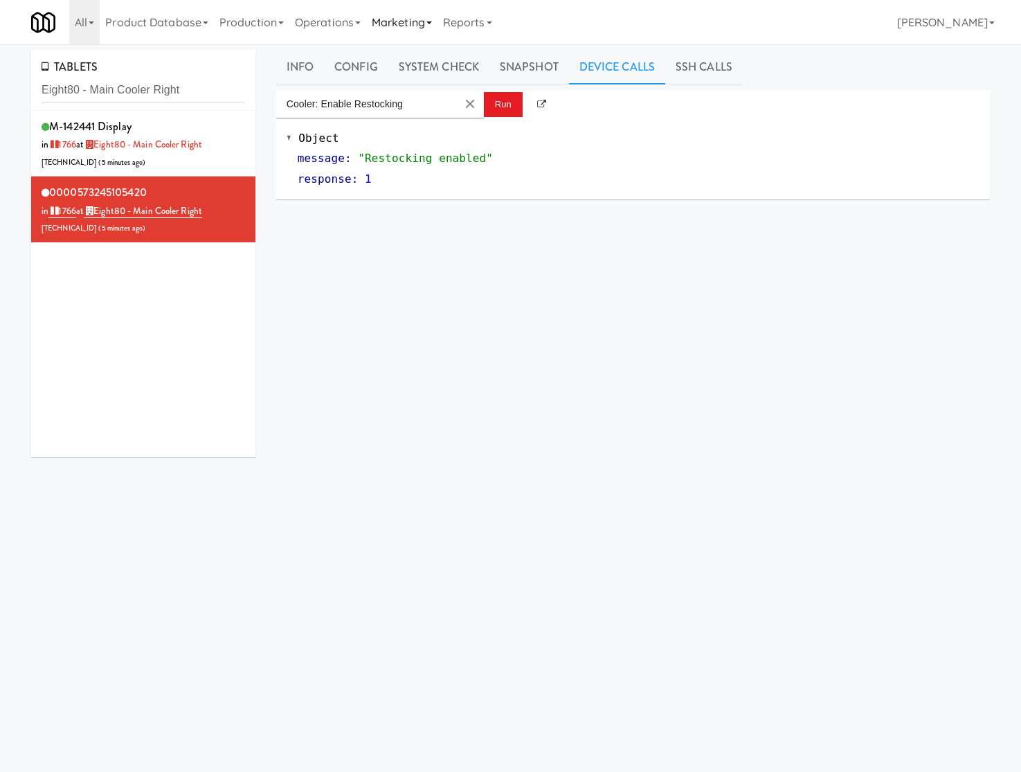
click at [412, 24] on link "Marketing" at bounding box center [401, 22] width 71 height 44
click at [330, 24] on link "Operations" at bounding box center [327, 22] width 77 height 44
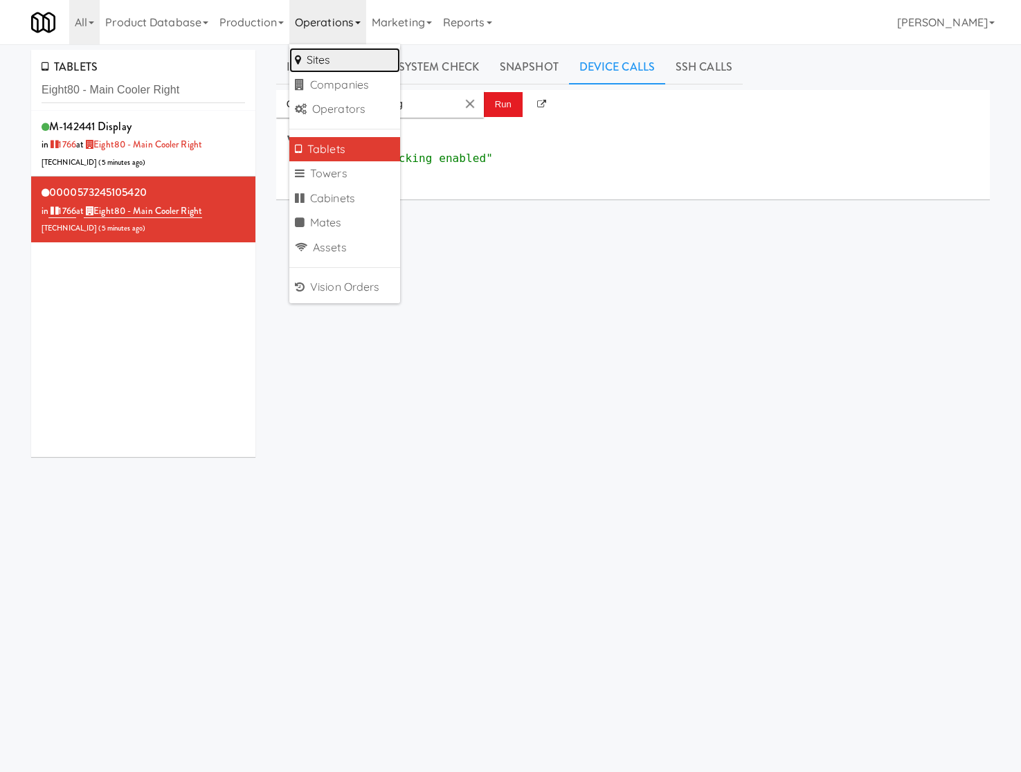
click at [332, 54] on link "Sites" at bounding box center [344, 60] width 111 height 25
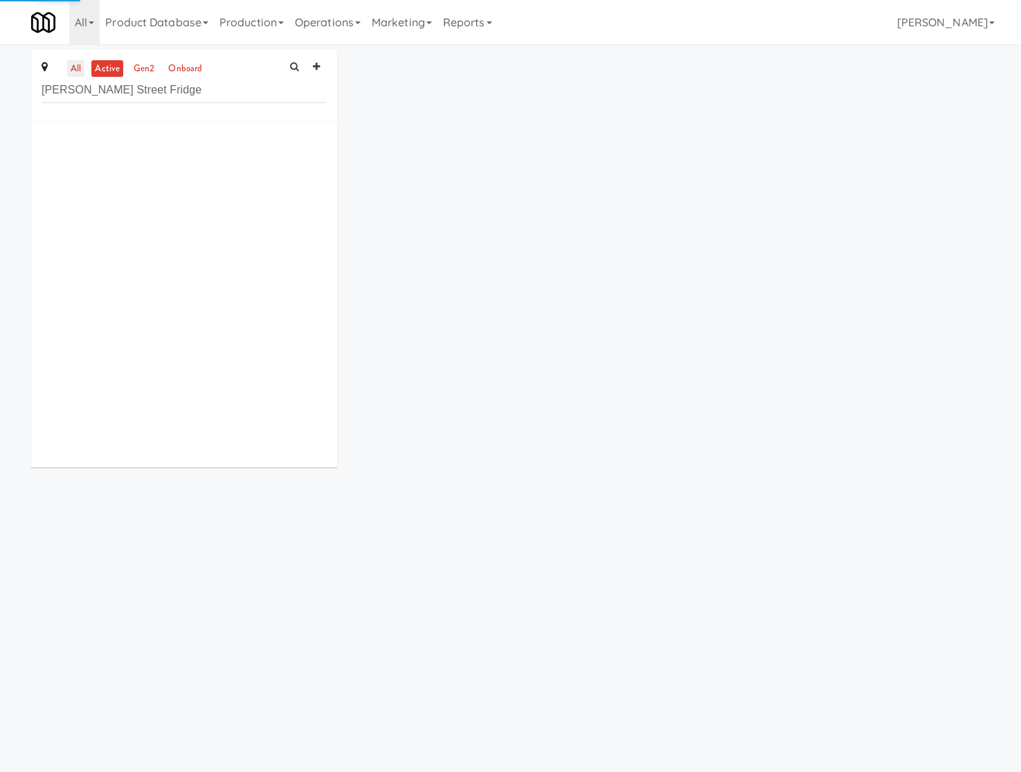
type input "Rapp Street Fridge"
click at [77, 70] on link "all" at bounding box center [75, 68] width 17 height 17
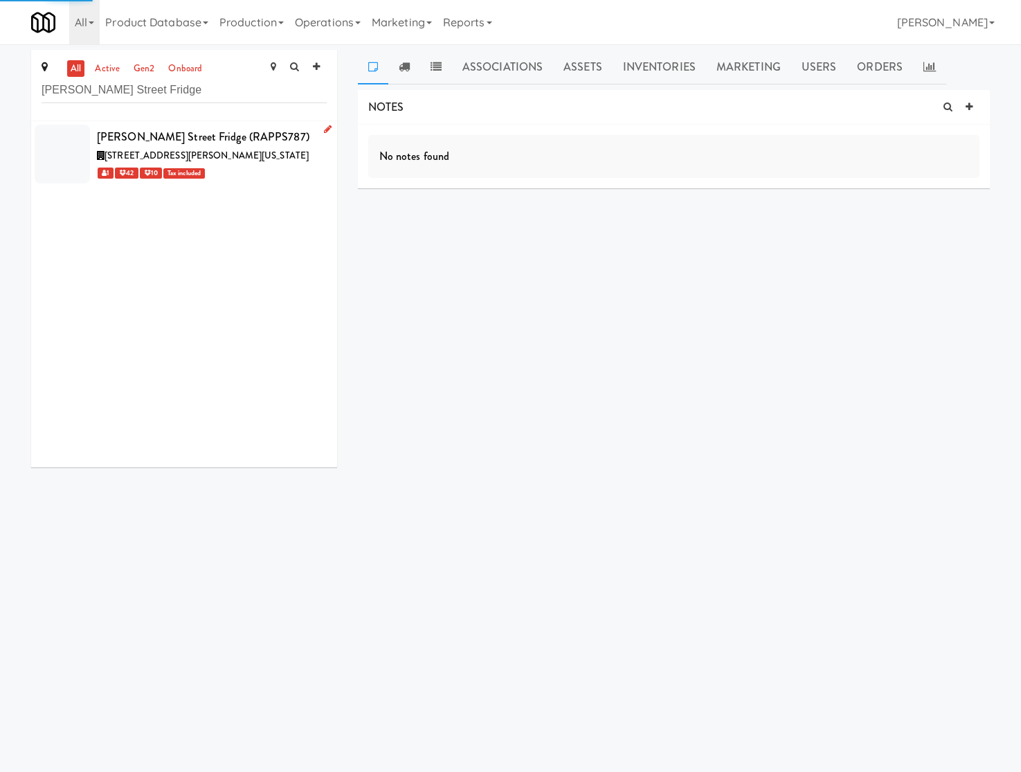
click at [324, 129] on icon at bounding box center [328, 129] width 8 height 9
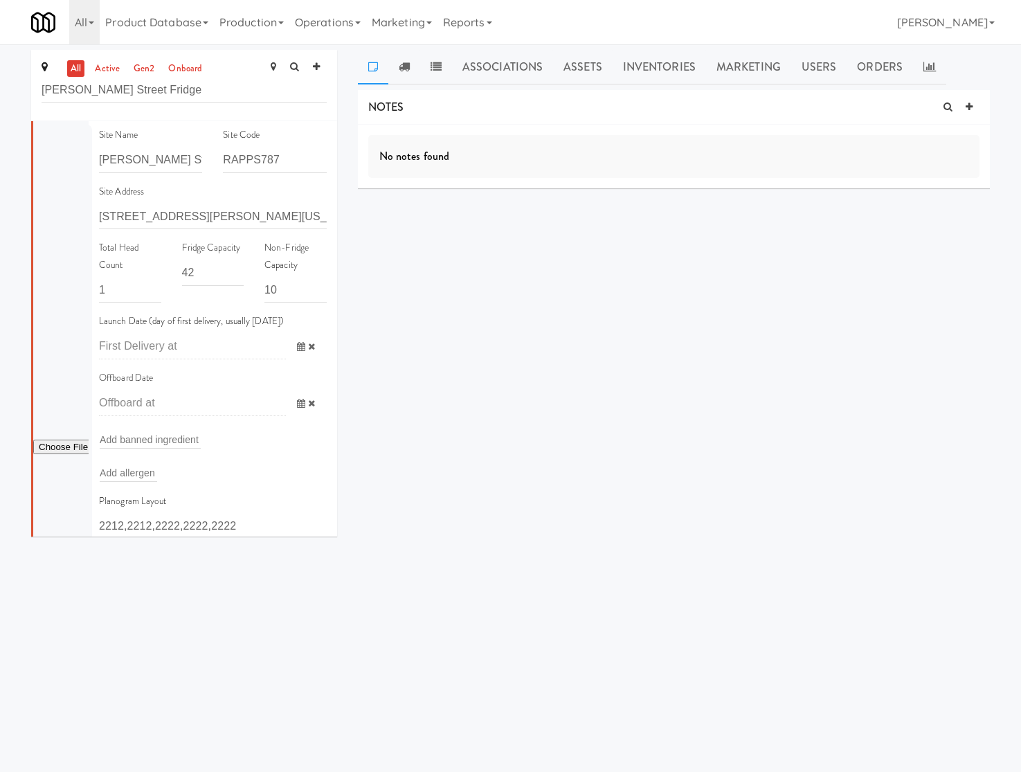
scroll to position [363, 0]
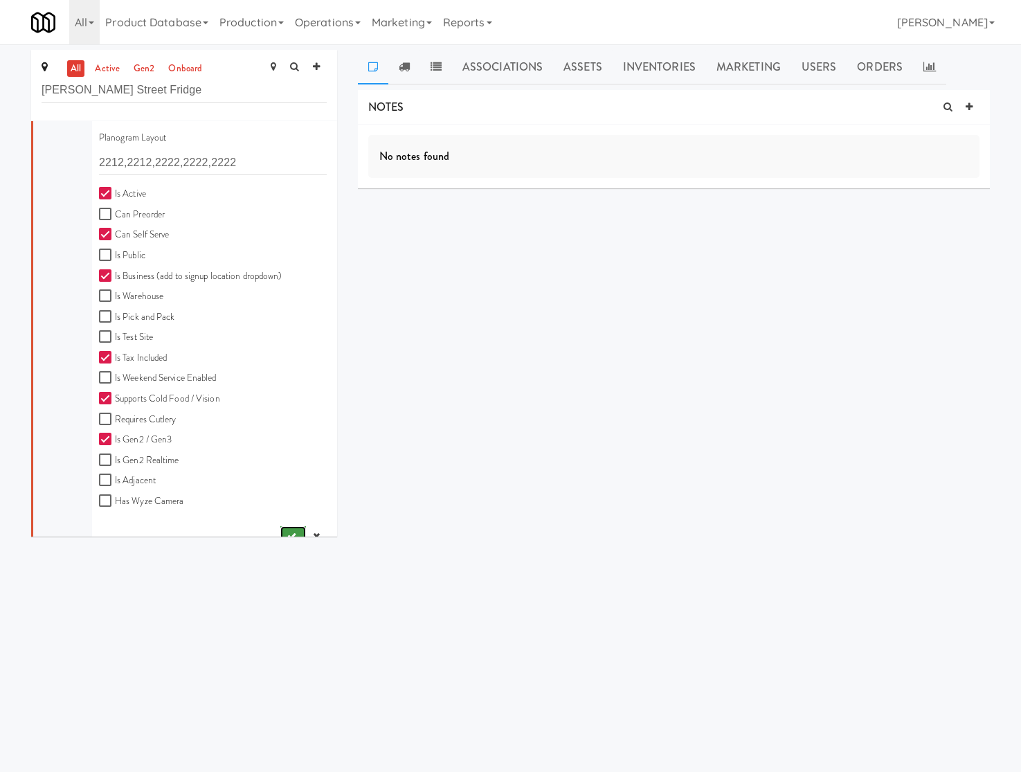
click at [280, 528] on button "submit" at bounding box center [293, 536] width 26 height 21
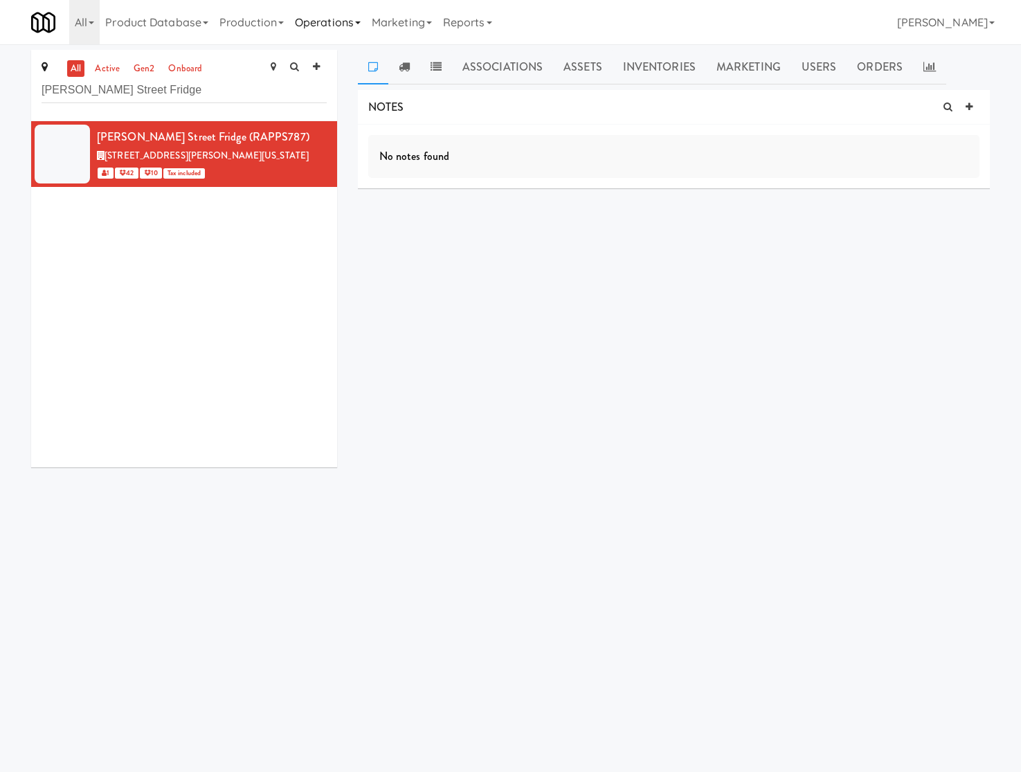
click at [322, 26] on link "Operations" at bounding box center [327, 22] width 77 height 44
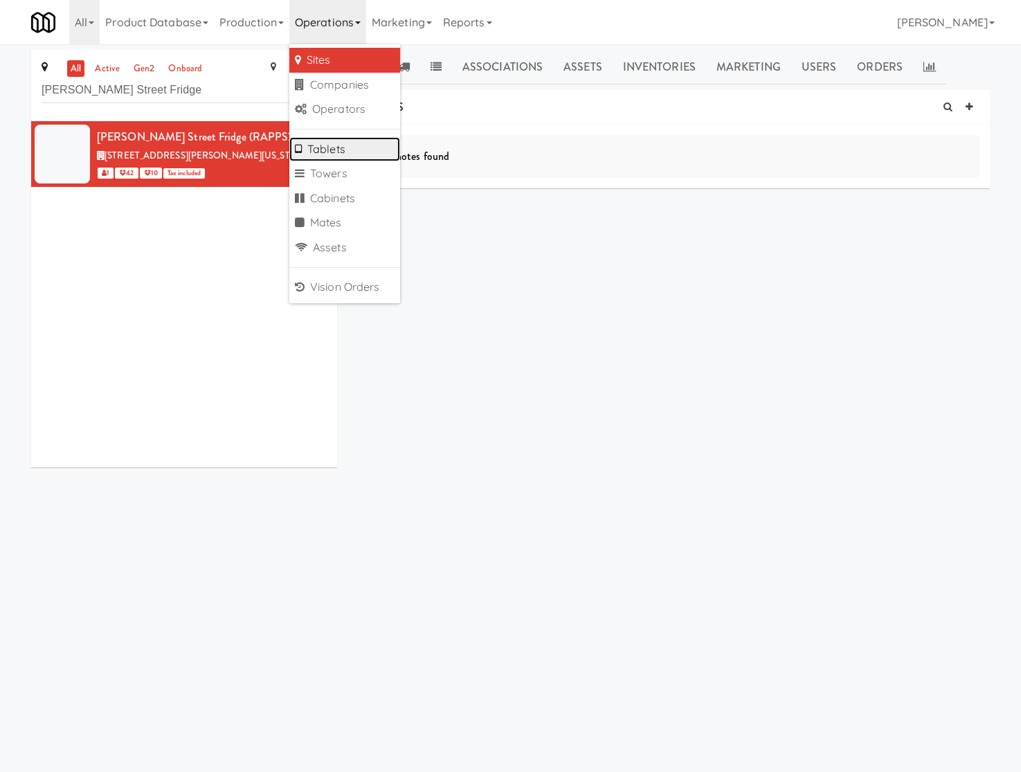
click at [341, 147] on link "Tablets" at bounding box center [344, 149] width 111 height 25
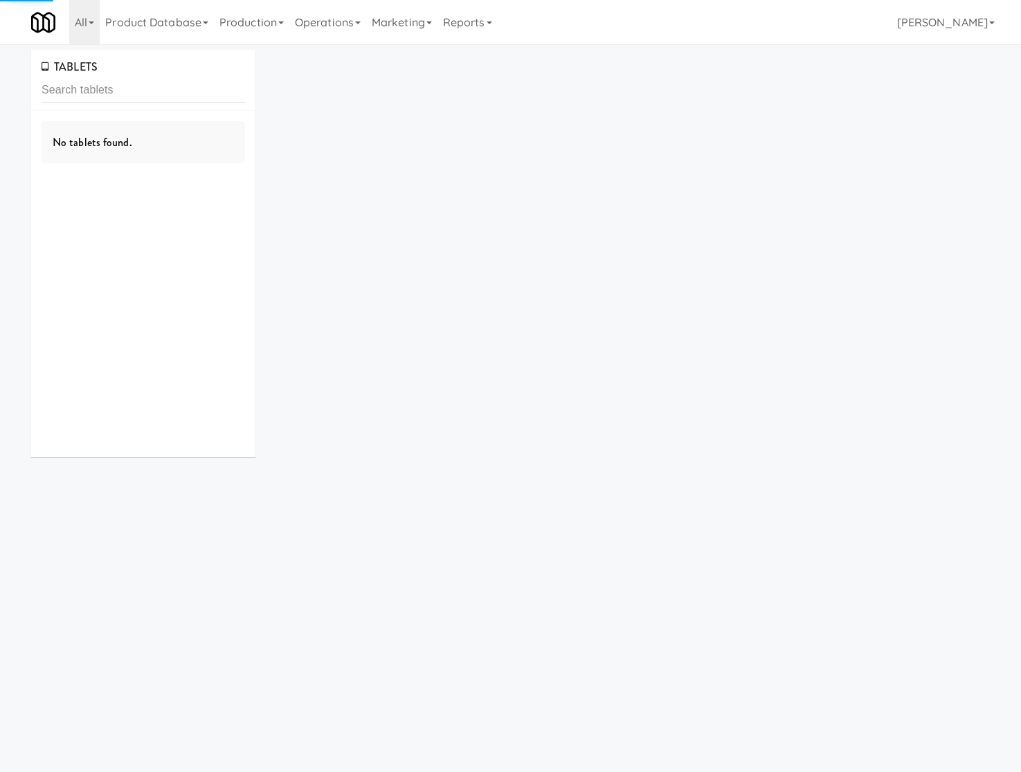
click at [218, 101] on input "text" at bounding box center [144, 91] width 204 height 26
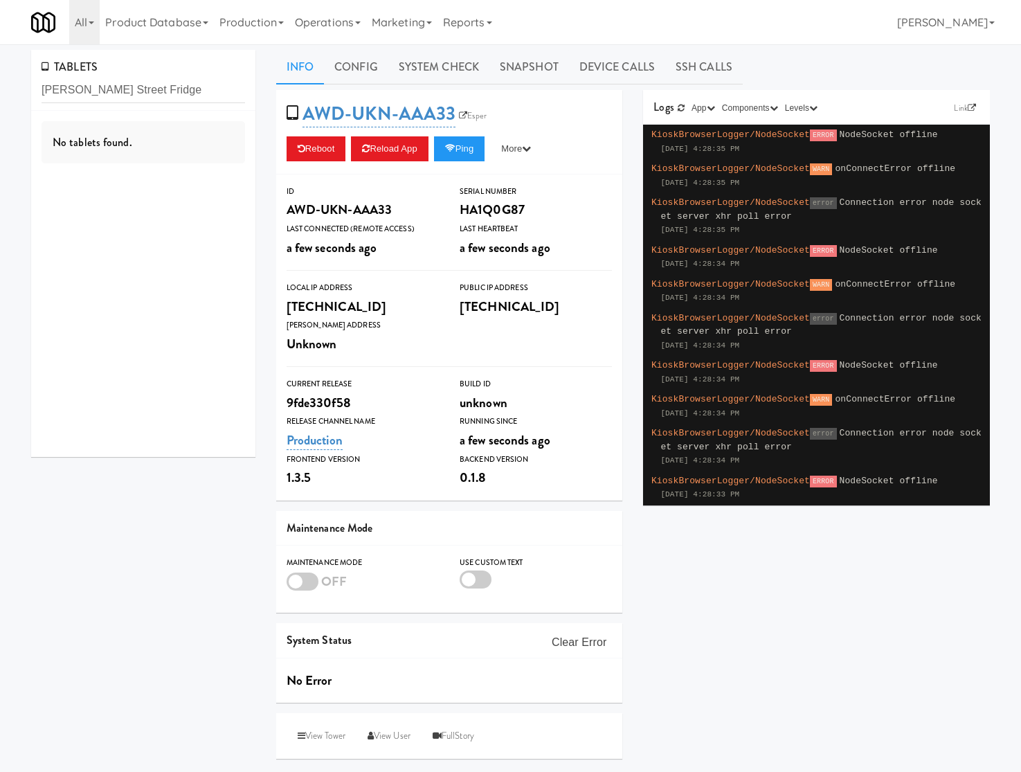
click at [210, 100] on input "Rapp Street Fridge" at bounding box center [144, 91] width 204 height 26
type input "Rapp Street Fridge"
drag, startPoint x: 24, startPoint y: 298, endPoint x: 299, endPoint y: 42, distance: 375.7
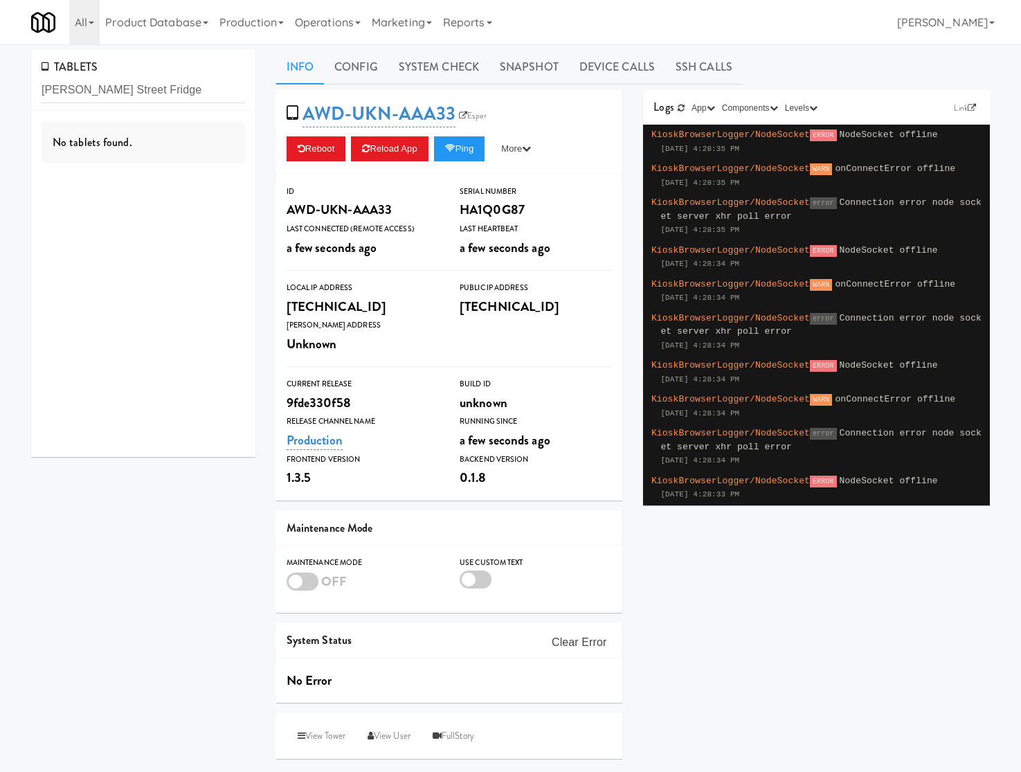
click at [29, 293] on div "TABLETS Rapp Street Fridge No tablets found." at bounding box center [143, 258] width 245 height 417
click at [100, 89] on input "Rapp Street Fridge" at bounding box center [144, 91] width 204 height 26
click at [402, 29] on link "Marketing" at bounding box center [401, 22] width 71 height 44
click at [363, 30] on link "Operations" at bounding box center [327, 22] width 77 height 44
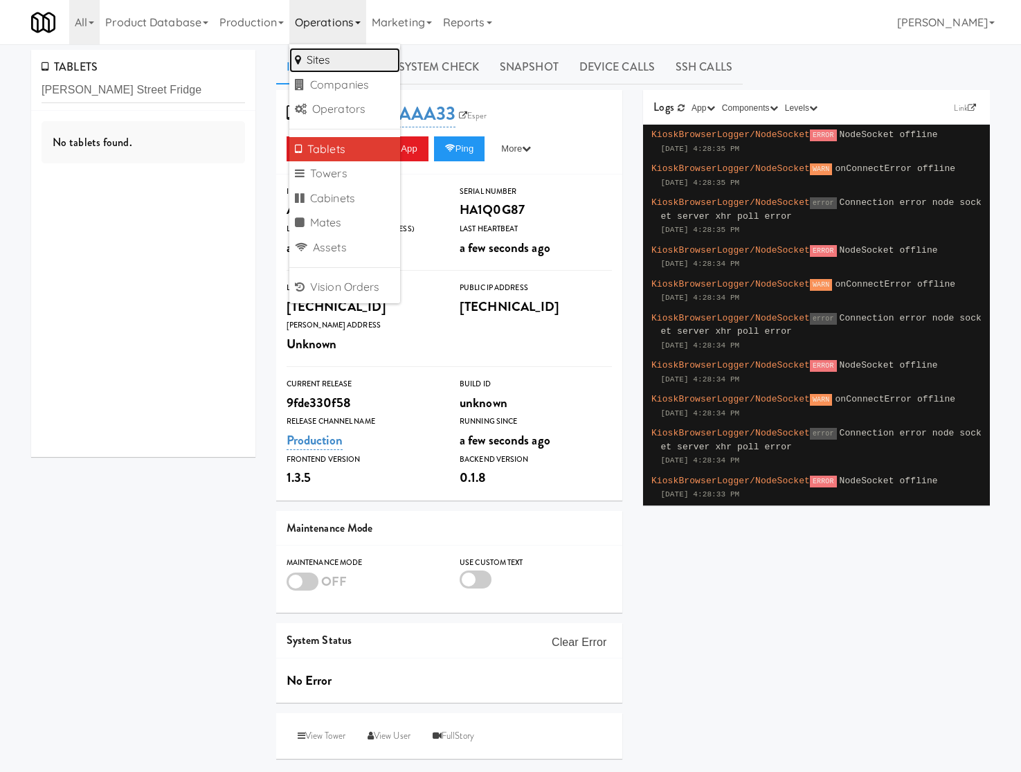
click at [364, 60] on link "Sites" at bounding box center [344, 60] width 111 height 25
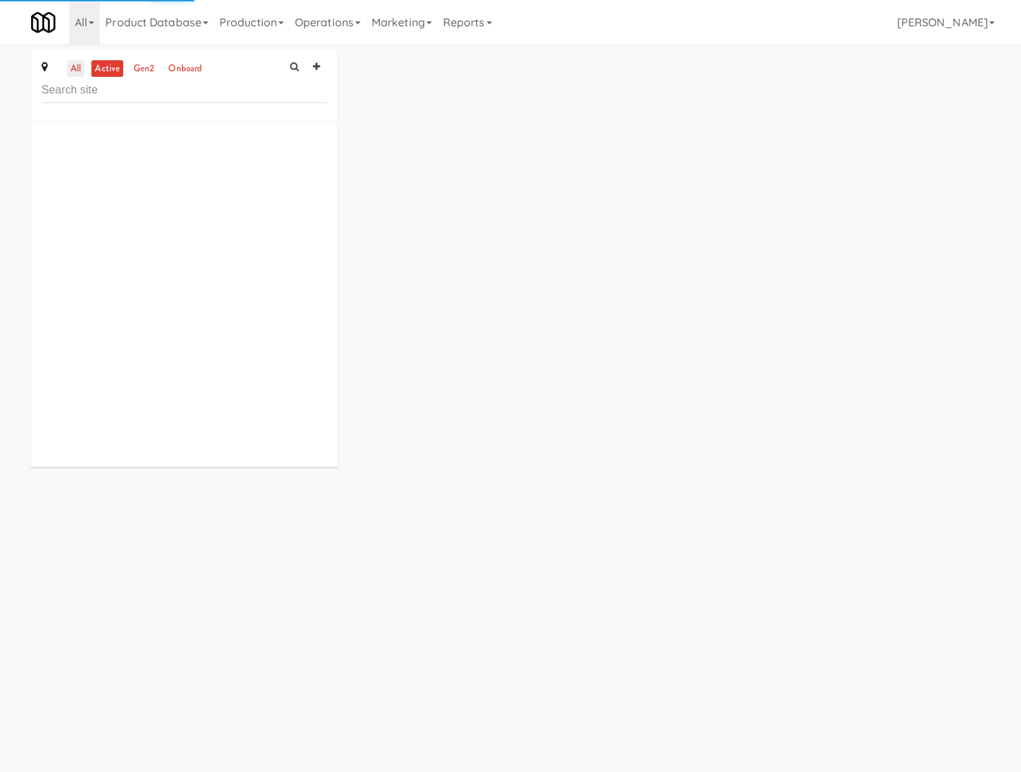
click at [80, 69] on link "all" at bounding box center [75, 68] width 17 height 17
click at [152, 98] on input "text" at bounding box center [184, 91] width 285 height 26
paste input "South Broadway Fridge"
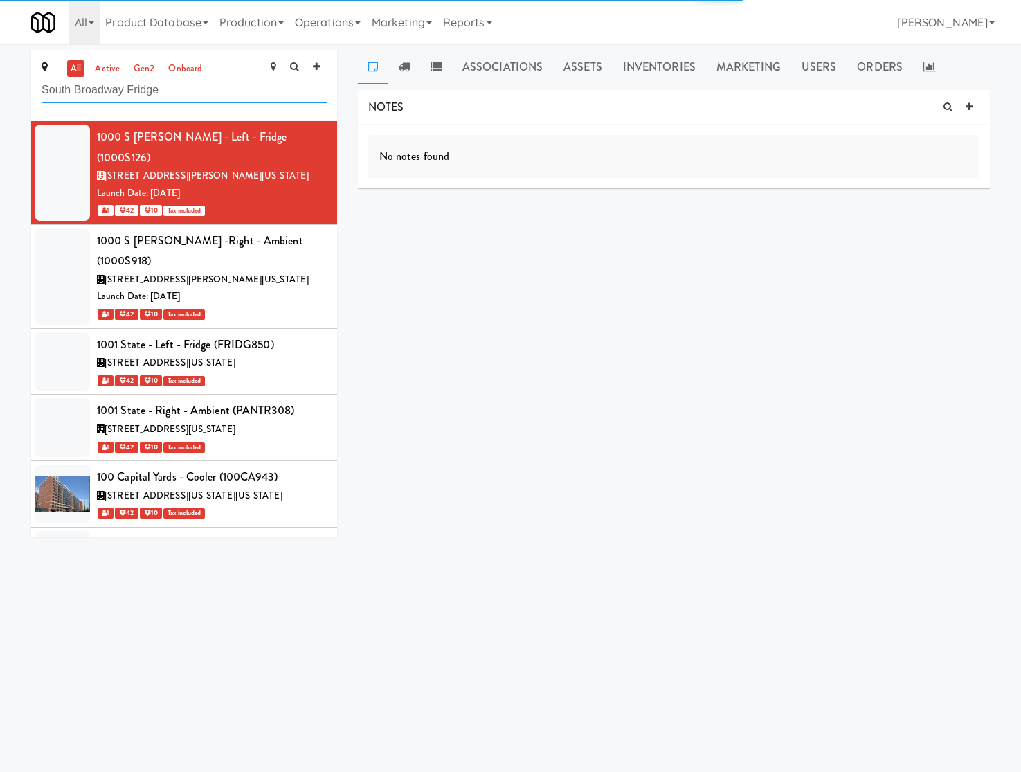
type input "South Broadway Fridge"
click at [205, 92] on input "South Broadway Fridge" at bounding box center [184, 91] width 285 height 26
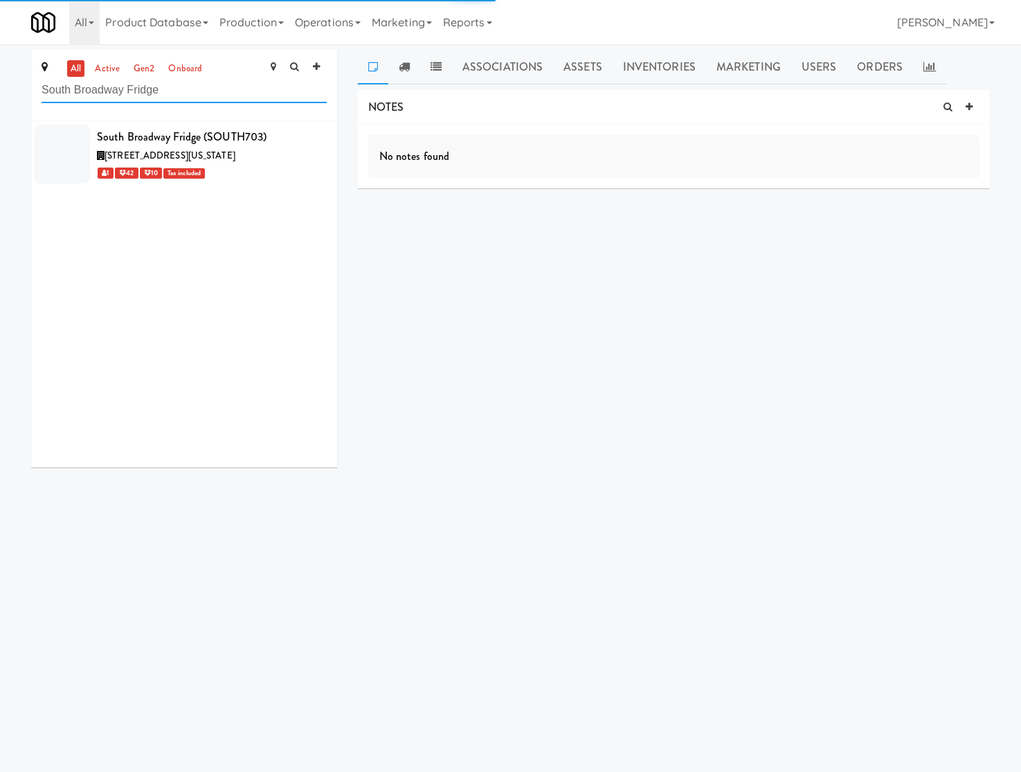
click at [194, 91] on input "South Broadway Fridge" at bounding box center [184, 91] width 285 height 26
click at [324, 129] on icon at bounding box center [328, 129] width 8 height 9
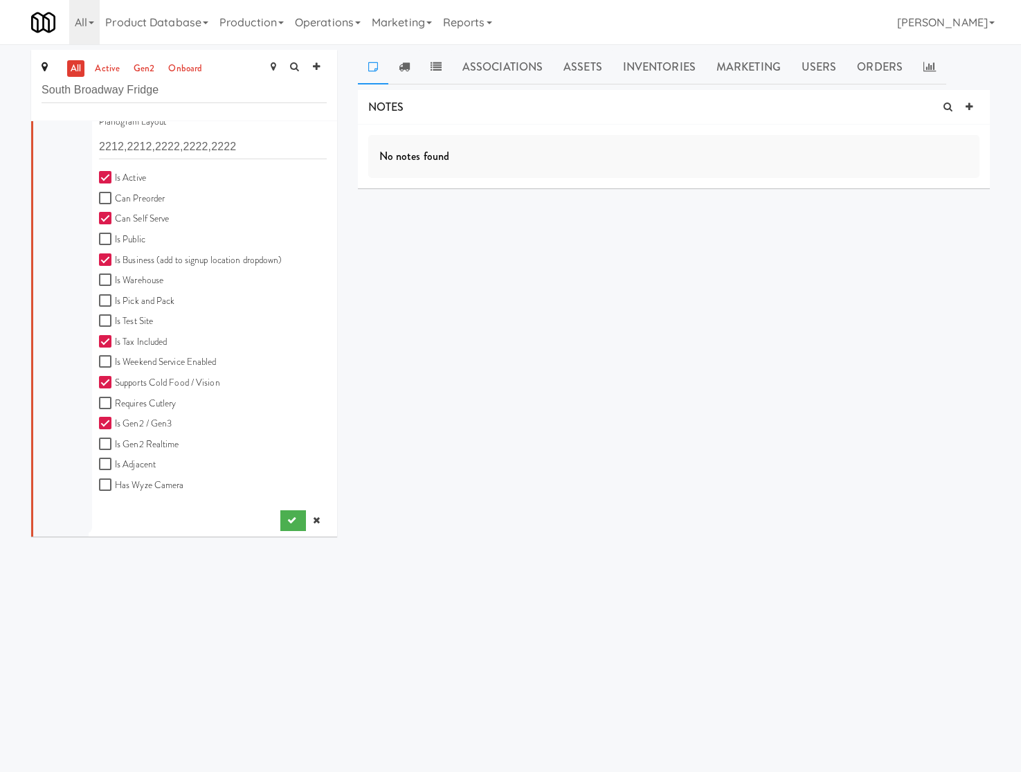
scroll to position [384, 0]
click at [111, 573] on body "Okay Okay Select date: previous 2025-Aug next Su Mo Tu We Th Fr Sa 27 28 29 30 …" at bounding box center [510, 430] width 1021 height 772
click at [313, 512] on icon at bounding box center [316, 515] width 7 height 9
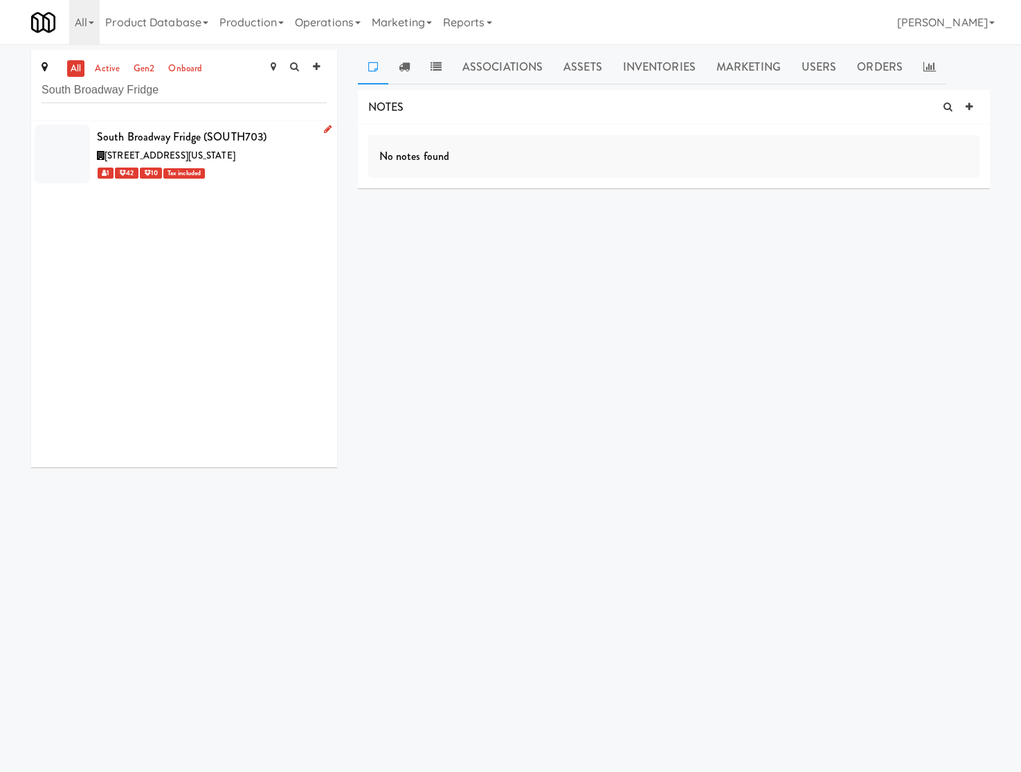
click at [264, 179] on div "1 42 10 Tax included" at bounding box center [212, 172] width 230 height 17
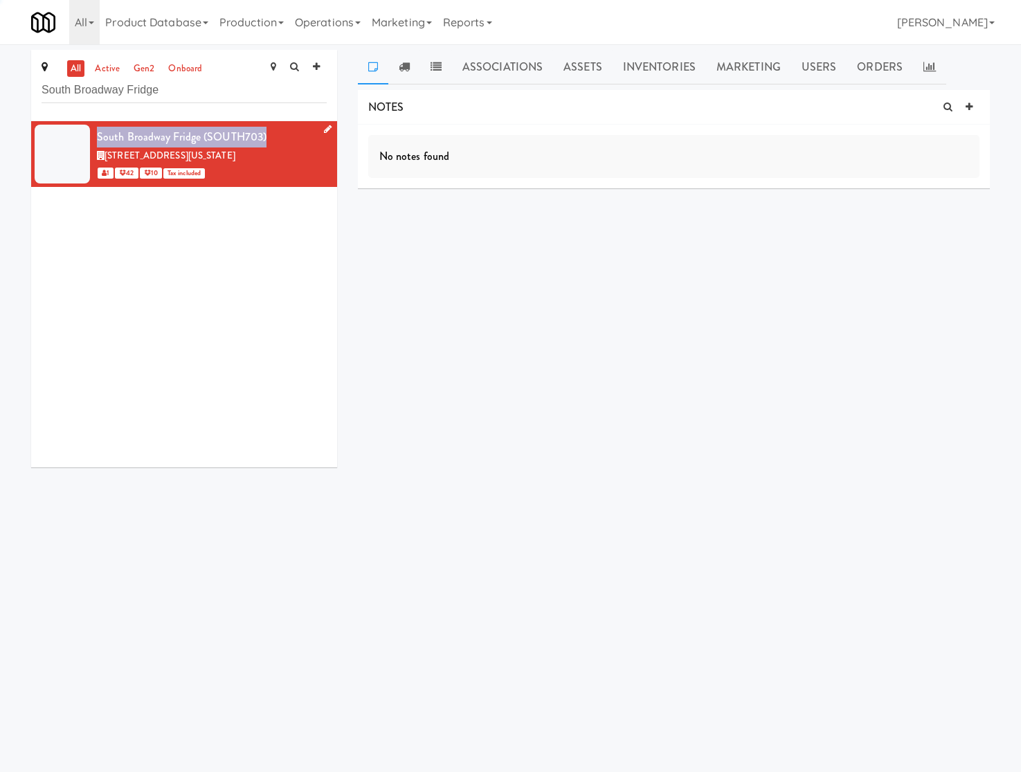
drag, startPoint x: 284, startPoint y: 135, endPoint x: 96, endPoint y: 123, distance: 188.7
click at [96, 123] on li "South Broadway Fridge (SOUTH703) 5601 South Broadway, Littleton Colorado 1 42 1…" at bounding box center [184, 154] width 306 height 66
copy div "South Broadway Fridge (SOUTH703)"
drag, startPoint x: 25, startPoint y: 293, endPoint x: 71, endPoint y: 239, distance: 71.2
click at [36, 277] on div "all active gen2 onboard South Broadway Fridge South Broadway Fridge (SOUTH703) …" at bounding box center [184, 264] width 327 height 428
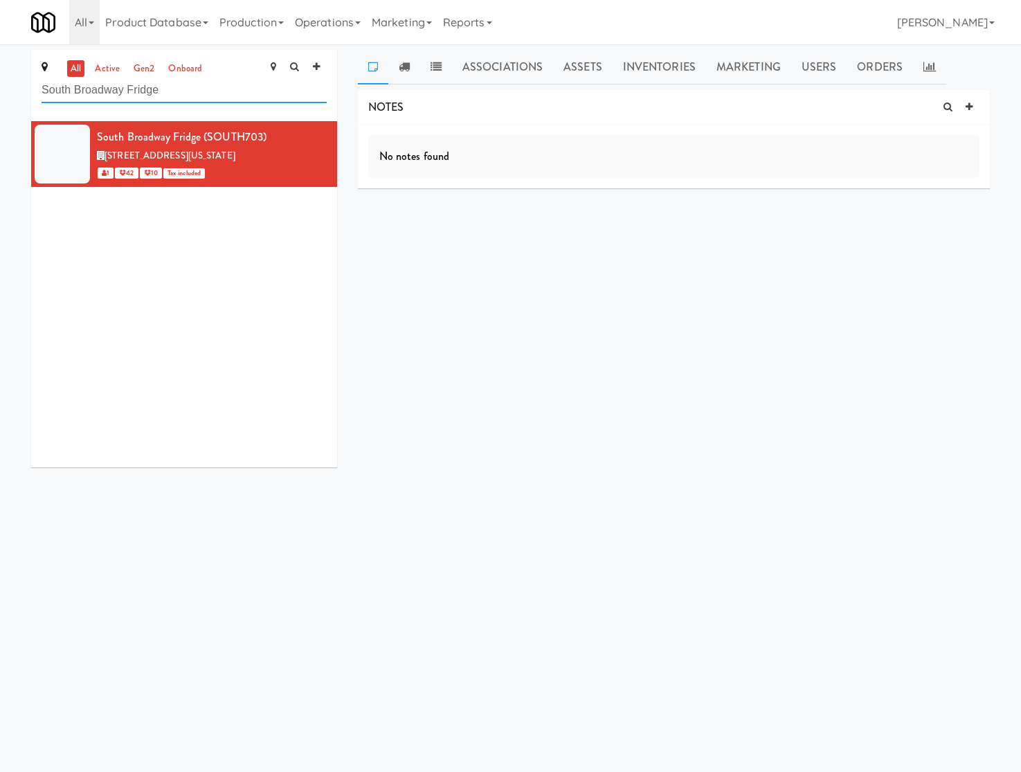
click at [99, 91] on input "South Broadway Fridge" at bounding box center [184, 91] width 285 height 26
click at [98, 91] on input "South Broadway Fridge" at bounding box center [184, 91] width 285 height 26
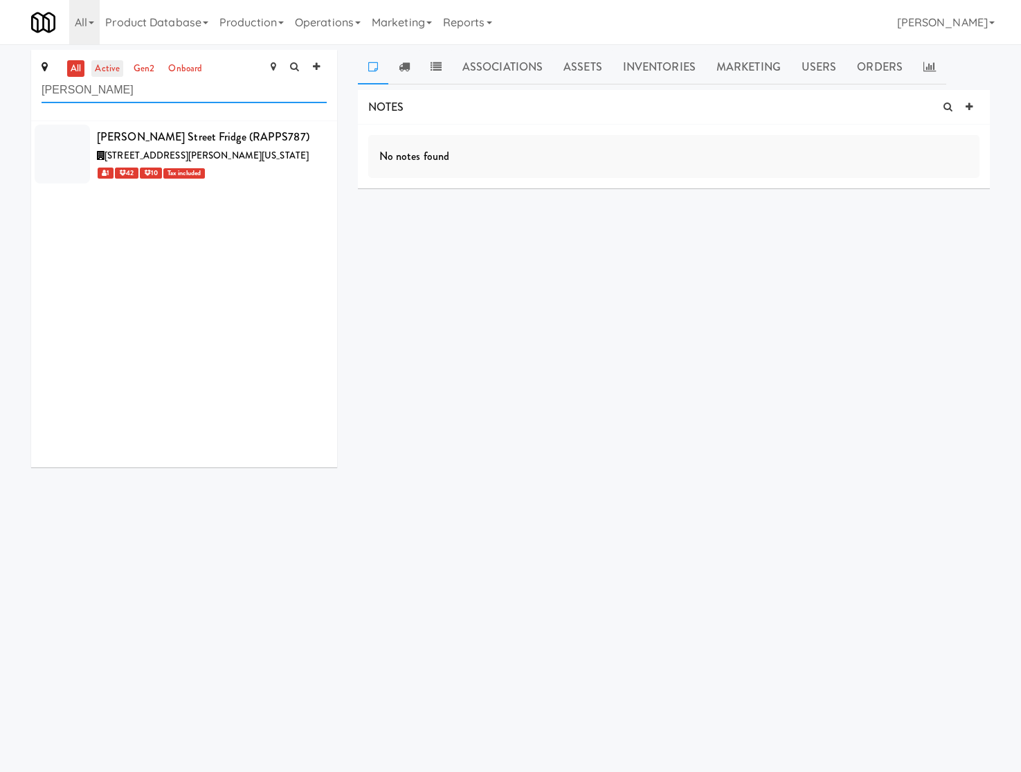
type input "rapp"
click at [111, 67] on link "active" at bounding box center [107, 68] width 32 height 17
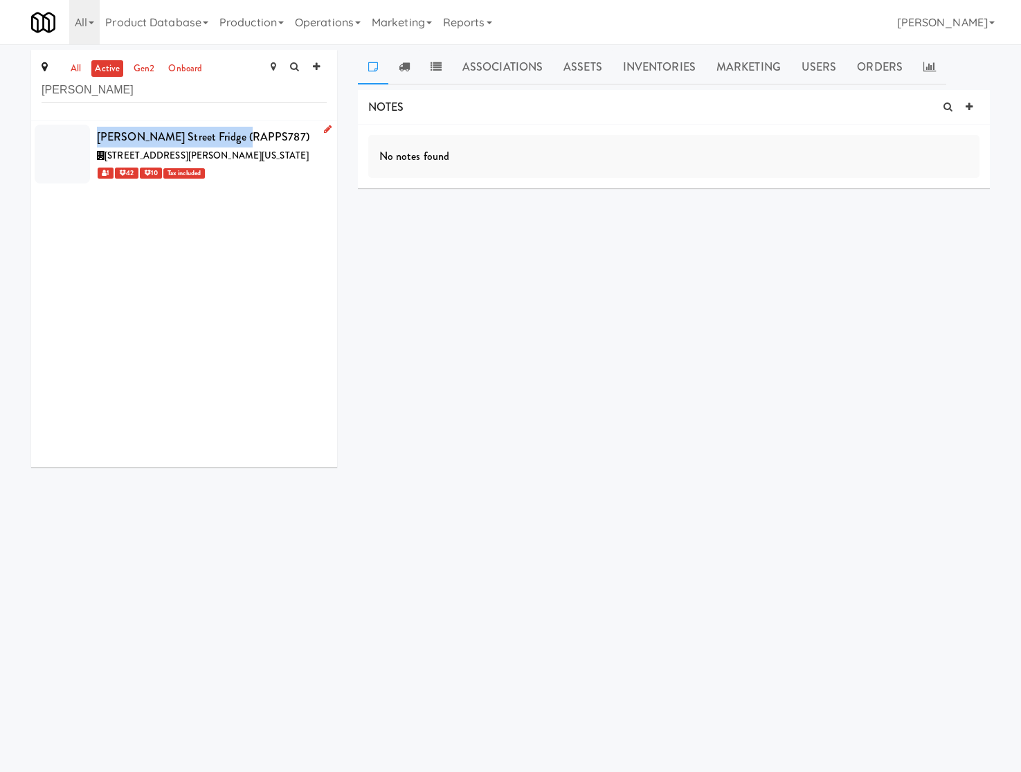
drag, startPoint x: 248, startPoint y: 137, endPoint x: 97, endPoint y: 125, distance: 151.4
click at [97, 125] on li "Rapp Street Fridge (RAPPS787) 5808 South Rapp Street, Littleton Colorado, Suite…" at bounding box center [184, 154] width 306 height 66
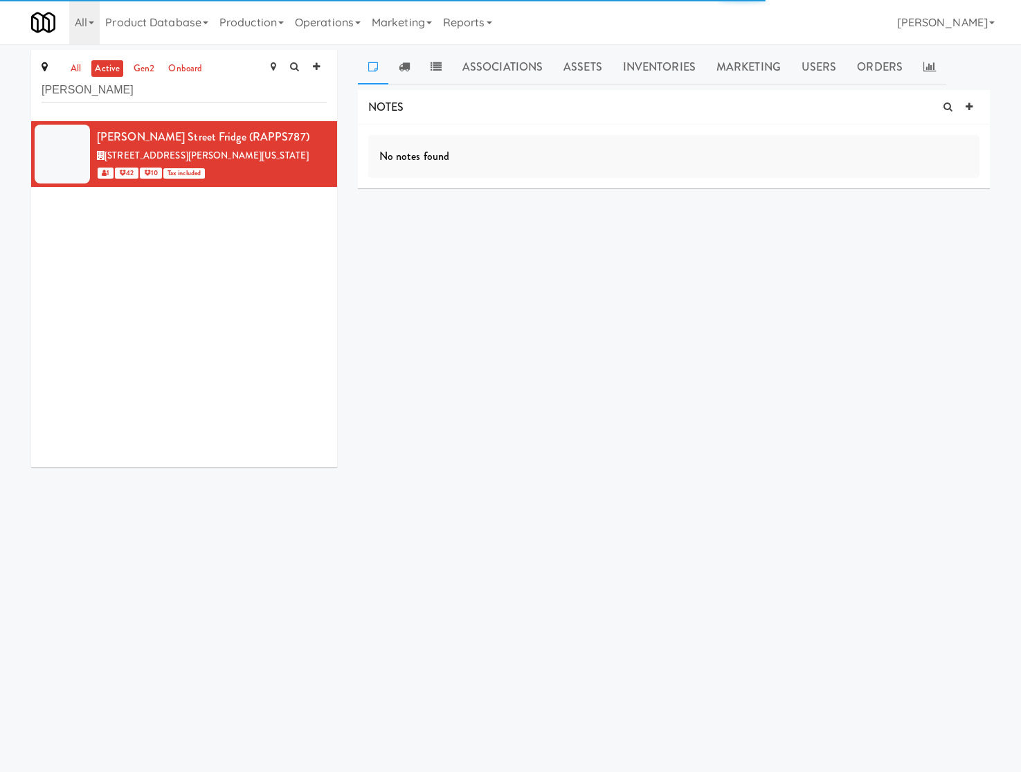
click at [21, 339] on div "all active gen2 onboard rapp Rapp Street Fridge (RAPPS787) 5808 South Rapp Stre…" at bounding box center [184, 264] width 327 height 428
drag, startPoint x: 81, startPoint y: 347, endPoint x: 107, endPoint y: 285, distance: 67.6
click at [81, 347] on div "Rapp Street Fridge (RAPPS787) 5808 South Rapp Street, Littleton Colorado, Suite…" at bounding box center [184, 294] width 306 height 346
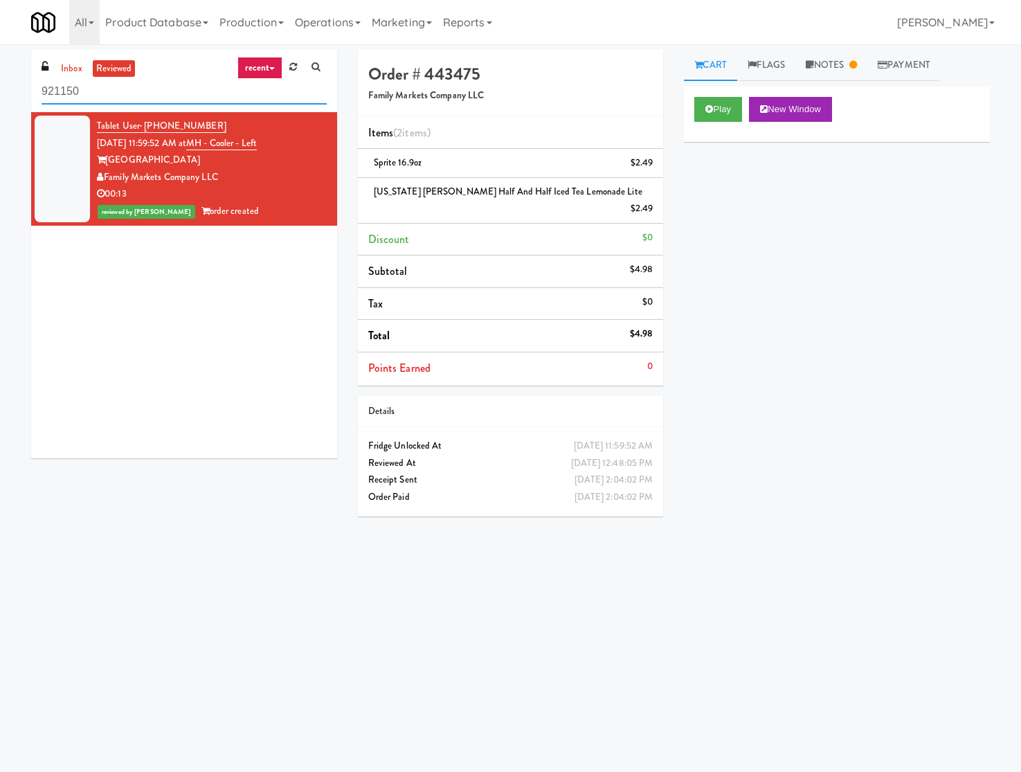
click at [90, 88] on input "921150" at bounding box center [184, 92] width 285 height 26
click at [89, 88] on input "921150" at bounding box center [184, 92] width 285 height 26
paste input "[PERSON_NAME] Street Fridge"
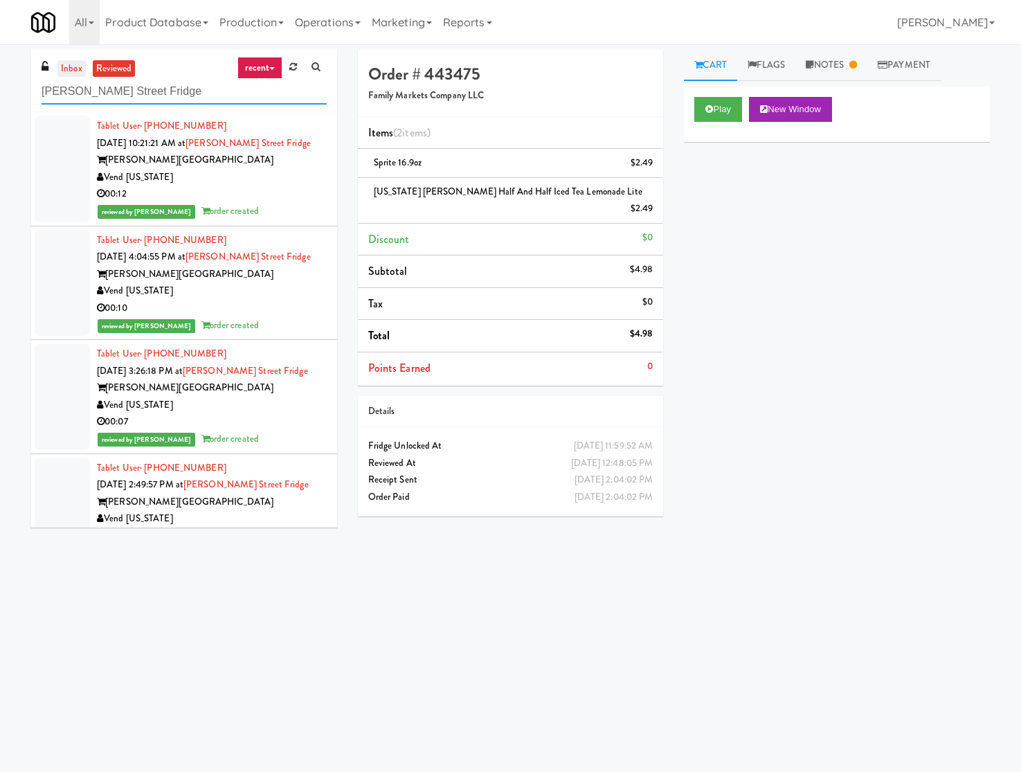
type input "[PERSON_NAME] Street Fridge"
click at [66, 64] on link "inbox" at bounding box center [71, 68] width 28 height 17
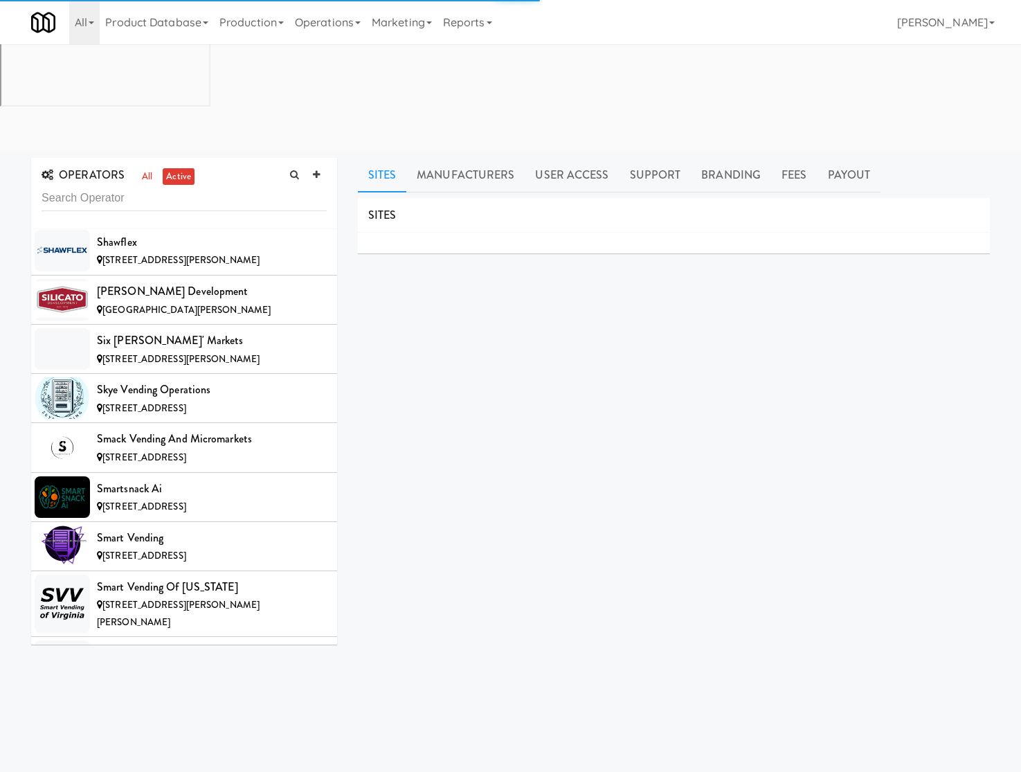
scroll to position [11439, 0]
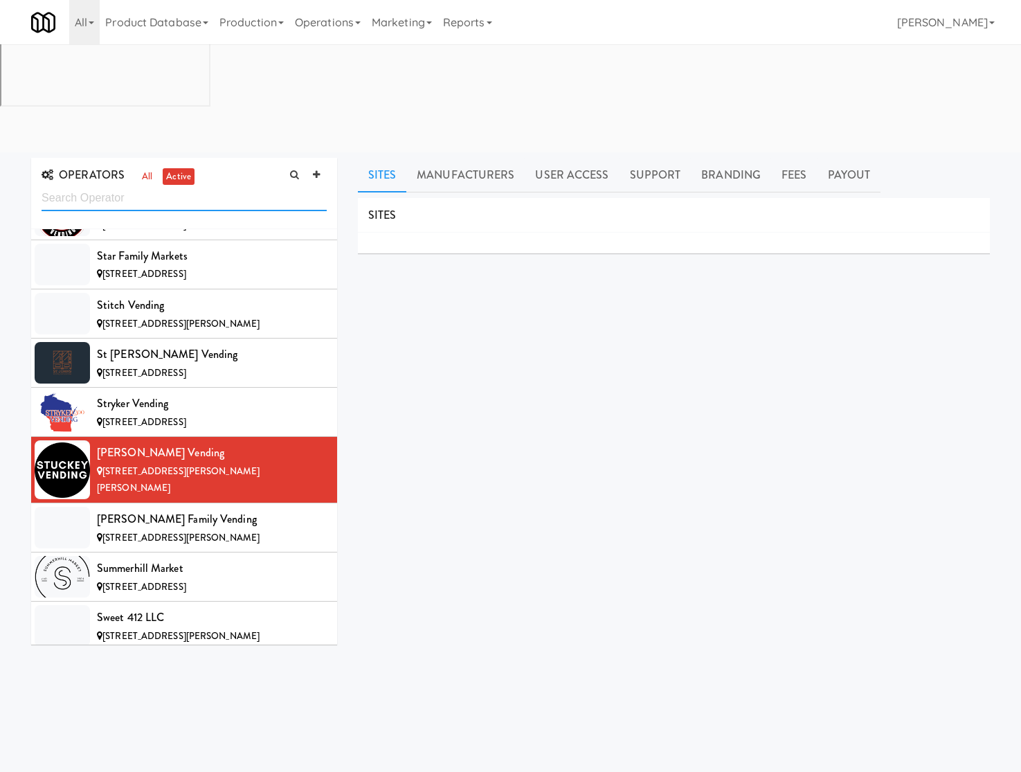
paste input "HATCH"
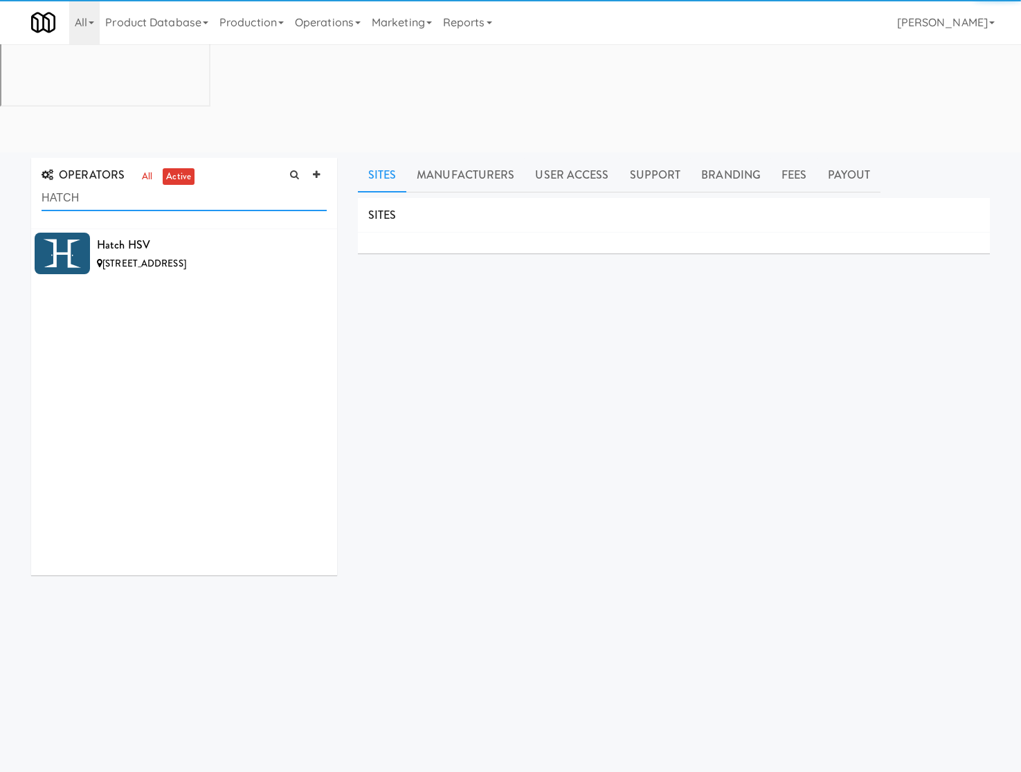
scroll to position [0, 0]
type input "HATCH"
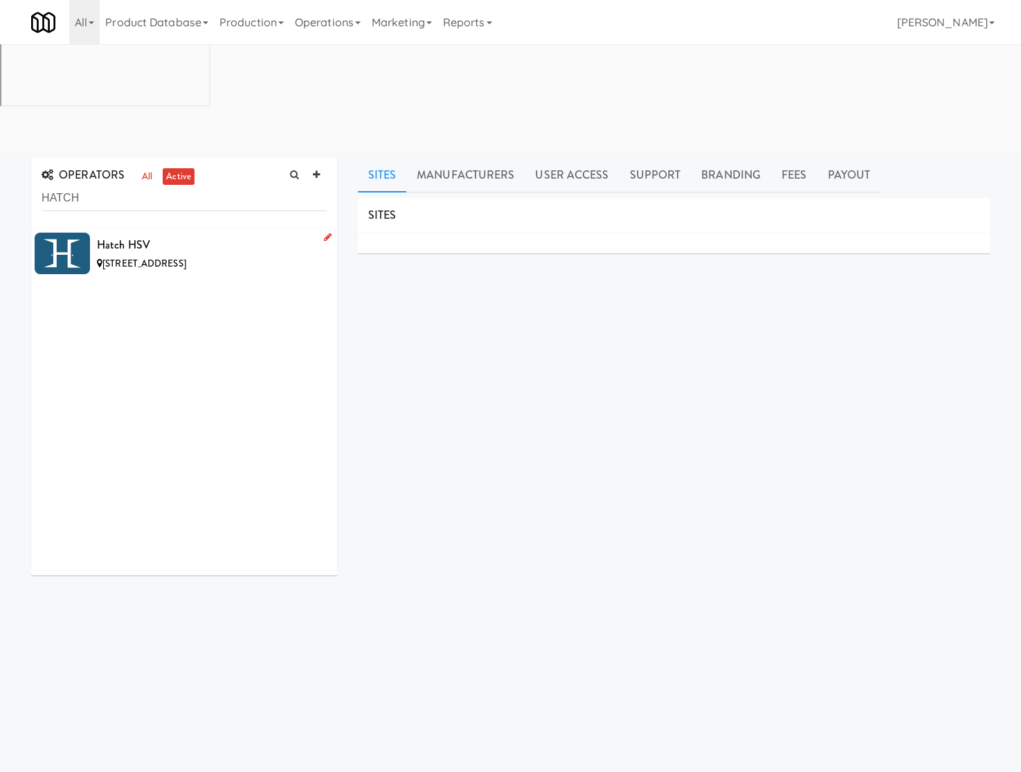
click at [276, 235] on div "Hatch HSV" at bounding box center [212, 245] width 230 height 21
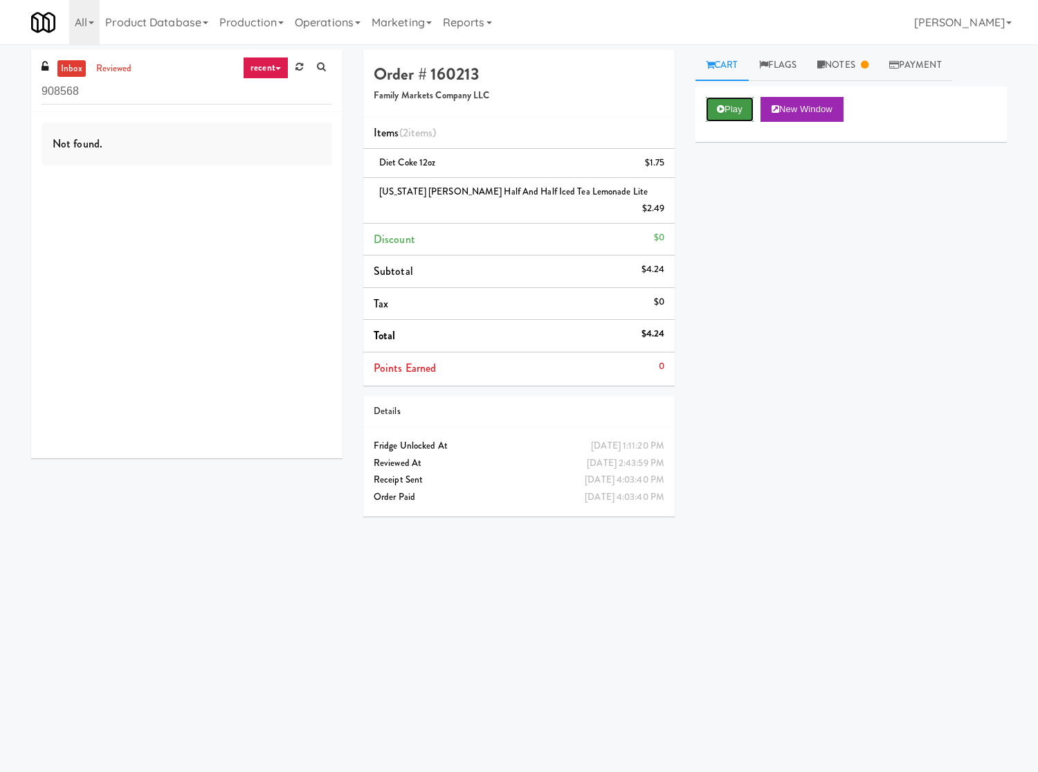
click at [715, 107] on button "Play" at bounding box center [730, 109] width 48 height 25
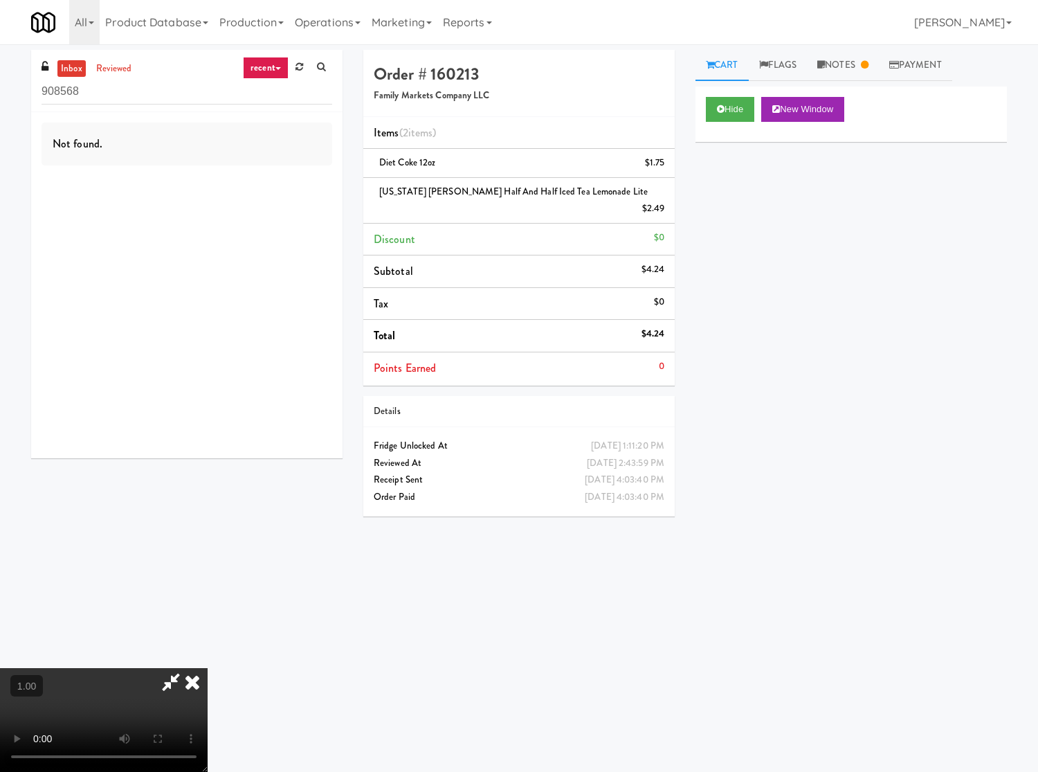
click at [183, 668] on video at bounding box center [104, 720] width 208 height 104
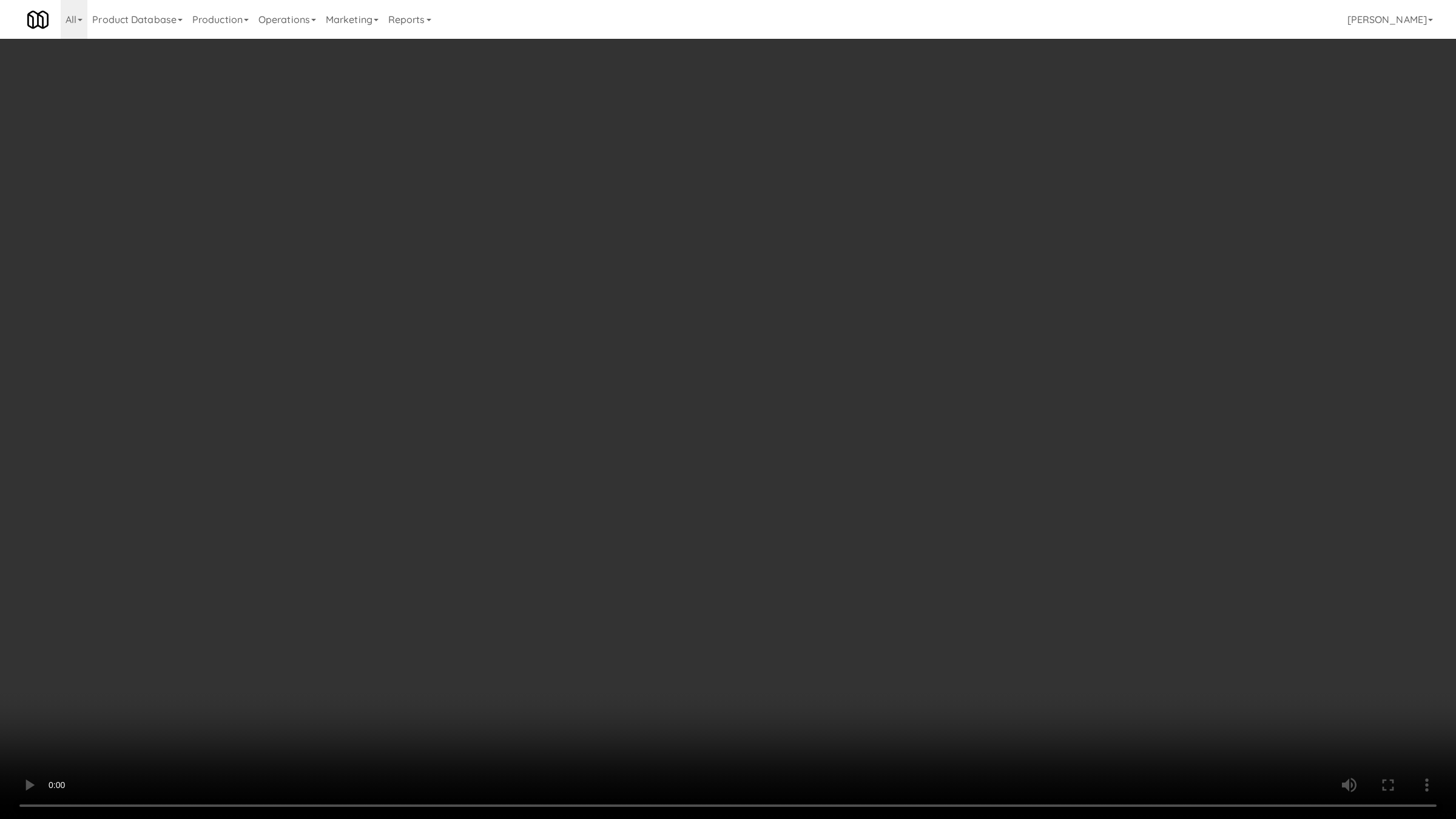
click at [713, 502] on video at bounding box center [728, 409] width 1456 height 819
click at [467, 608] on video at bounding box center [728, 409] width 1456 height 819
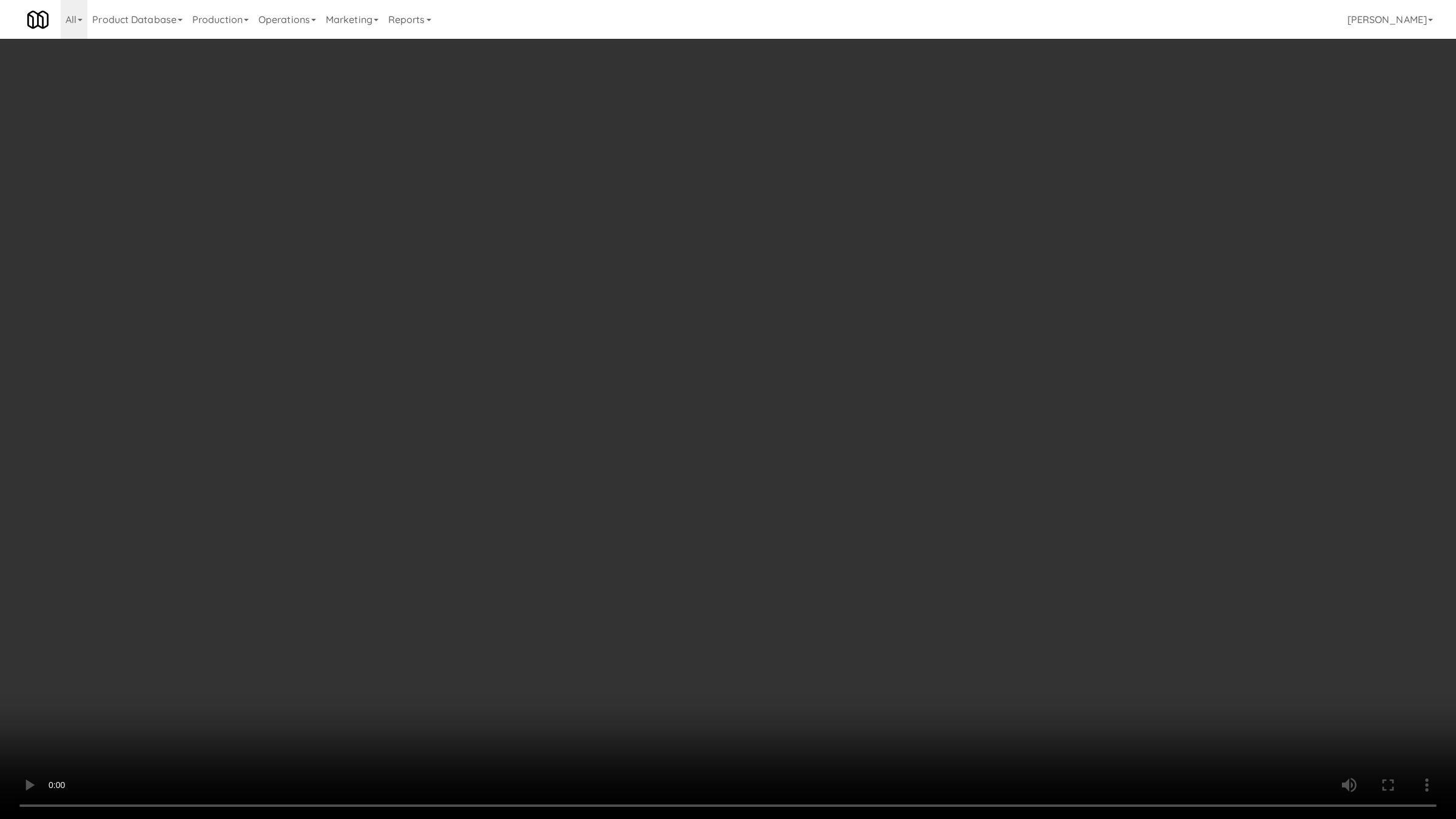
click at [467, 608] on video at bounding box center [728, 409] width 1456 height 819
click at [920, 602] on video at bounding box center [728, 409] width 1456 height 819
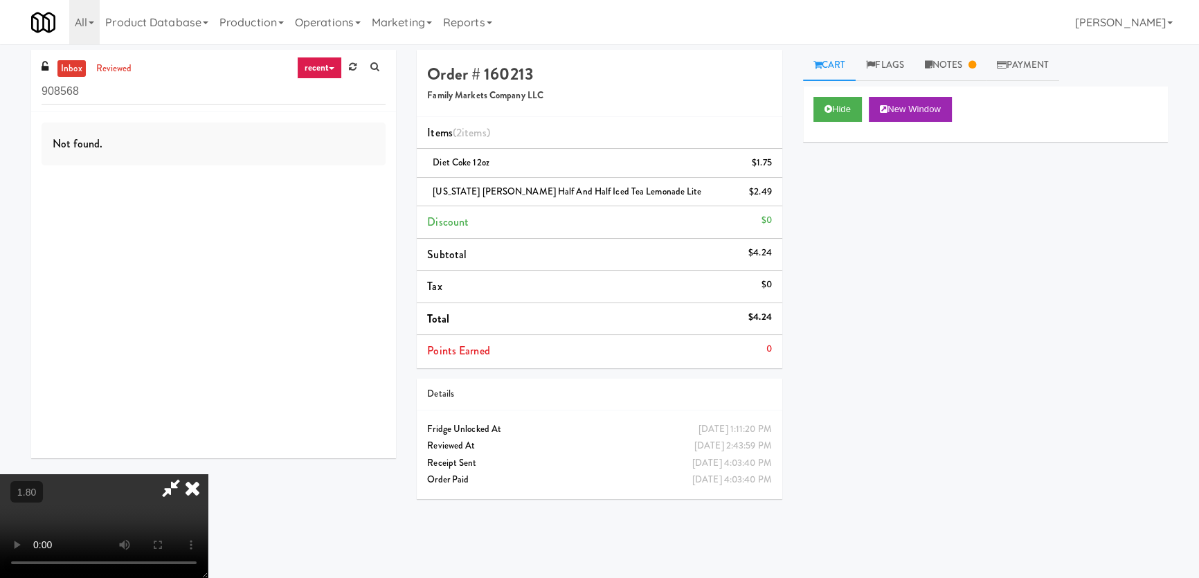
click at [1050, 326] on div "Hide New Window Primary Flag Clear Flag if unable to determine what was taken o…" at bounding box center [985, 346] width 365 height 519
click at [955, 68] on link "Notes" at bounding box center [951, 65] width 72 height 31
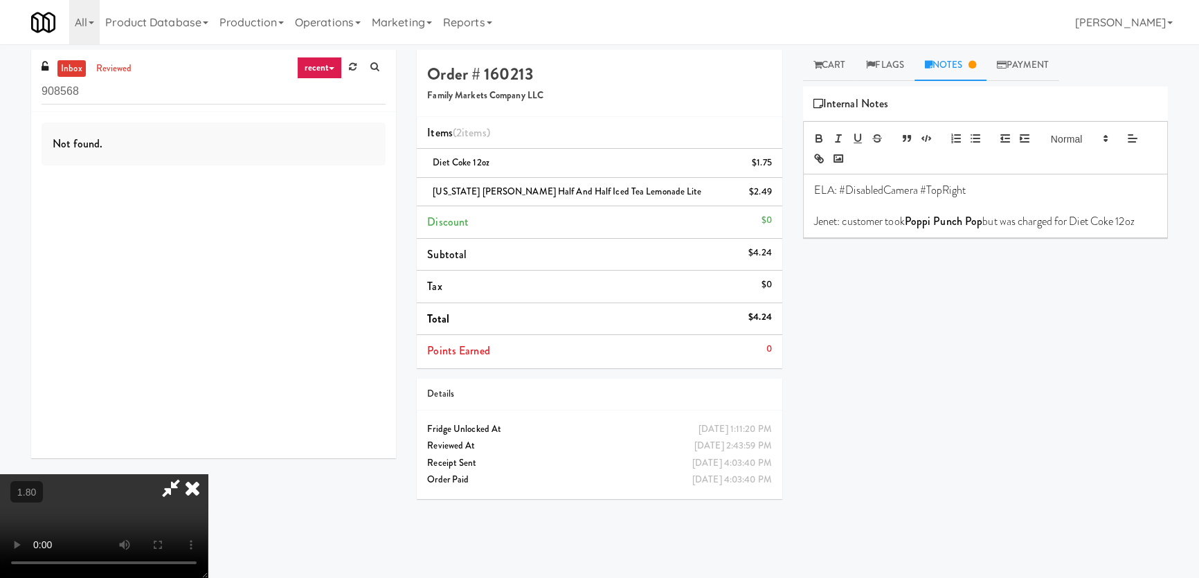
click at [1050, 226] on p "Jenet: customer took Poppi Punch Pop but was charged for Diet Coke 12oz" at bounding box center [985, 221] width 343 height 15
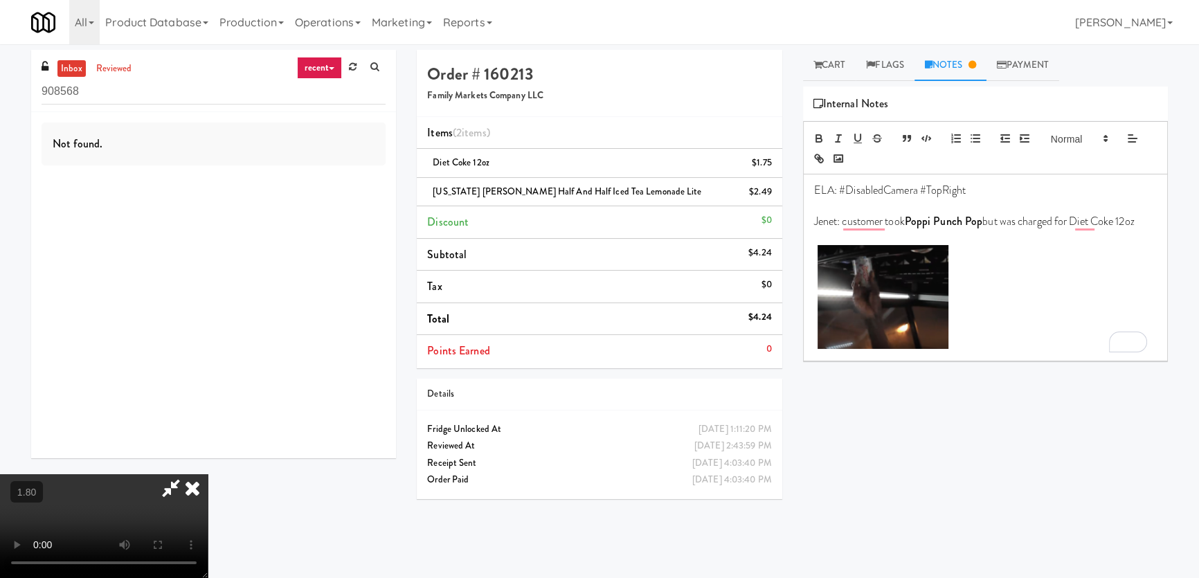
click at [208, 474] on video at bounding box center [104, 526] width 208 height 104
click at [208, 474] on icon at bounding box center [192, 488] width 30 height 28
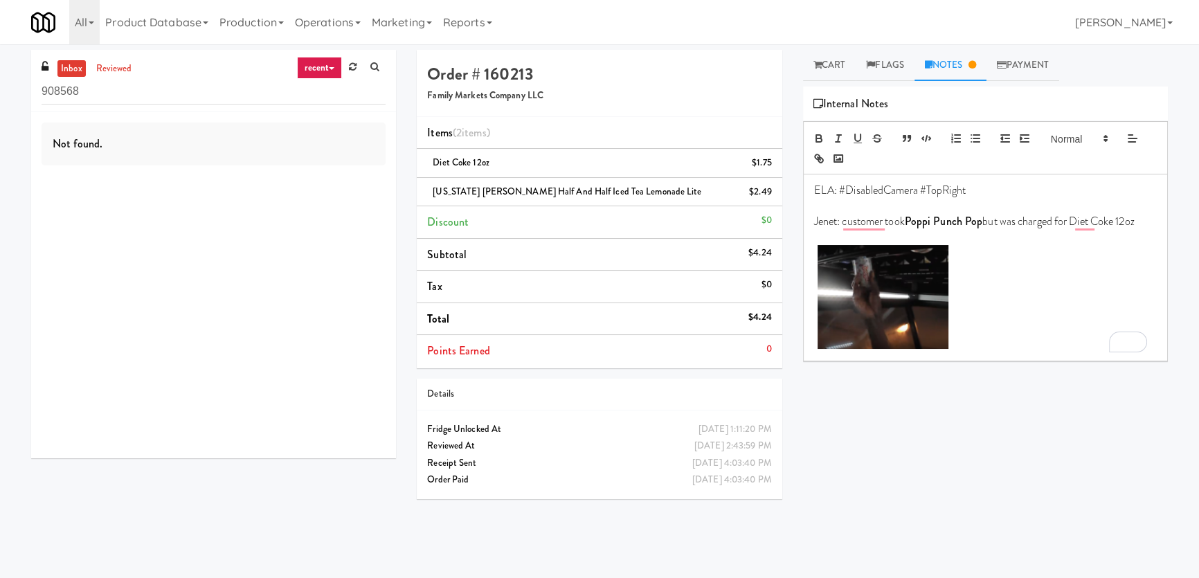
click at [64, 347] on div "Not found." at bounding box center [213, 285] width 365 height 346
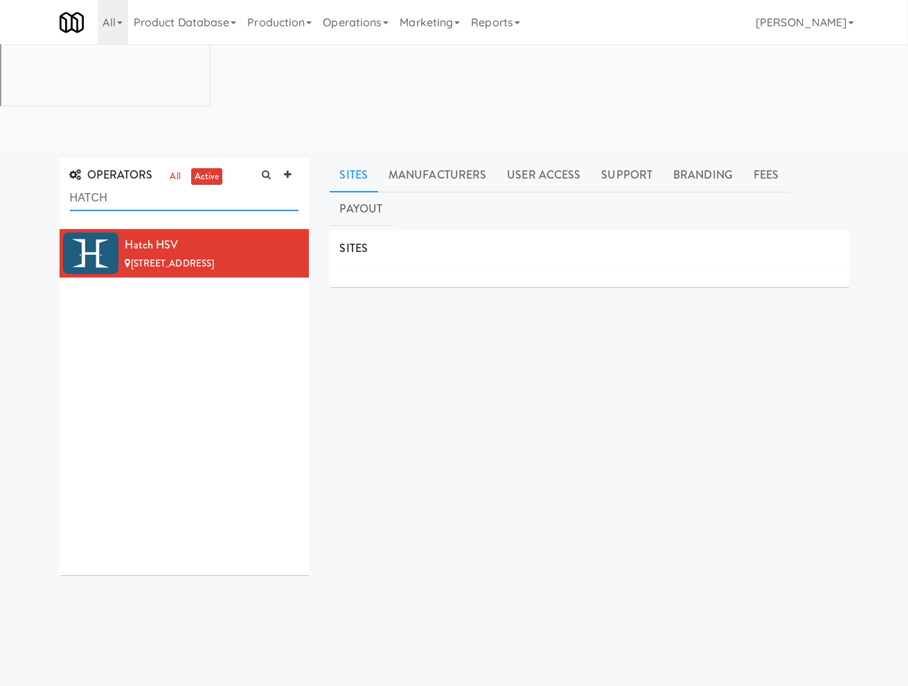
click at [148, 186] on input "HATCH" at bounding box center [184, 199] width 228 height 26
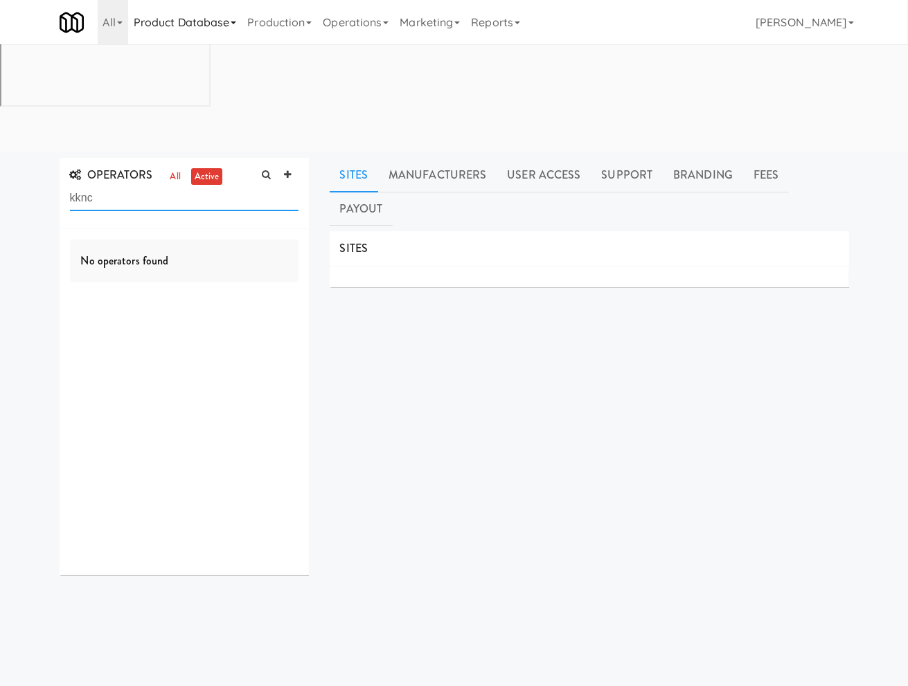
type input "kknc"
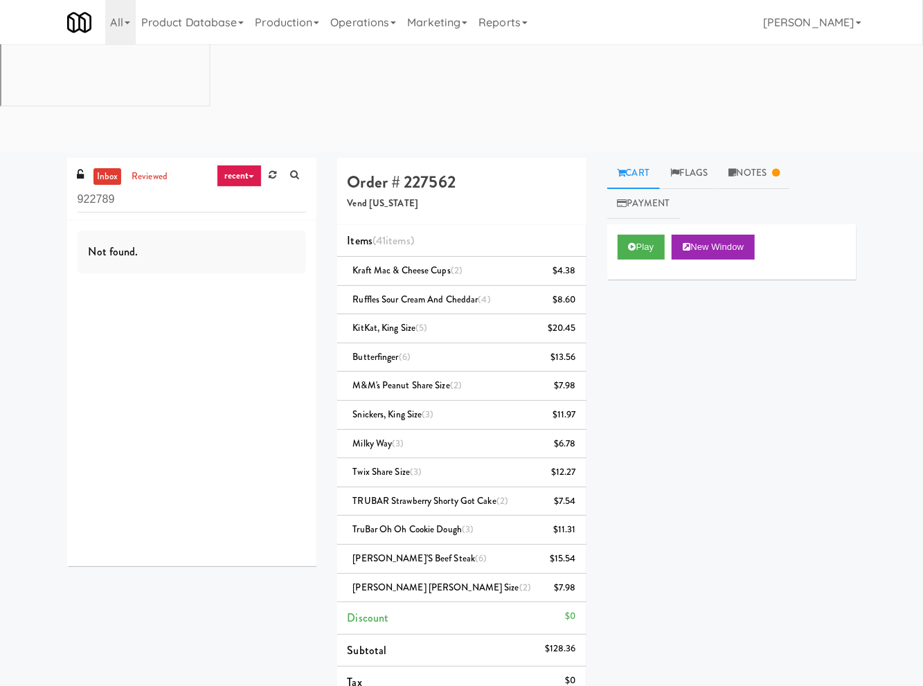
click at [604, 26] on div "All 901 Smrt Mrkt [URL][DOMAIN_NAME] 9518002 [GEOGRAPHIC_DATA] [URL][DOMAIN_NAM…" at bounding box center [461, 22] width 789 height 44
click at [631, 242] on icon at bounding box center [633, 246] width 8 height 9
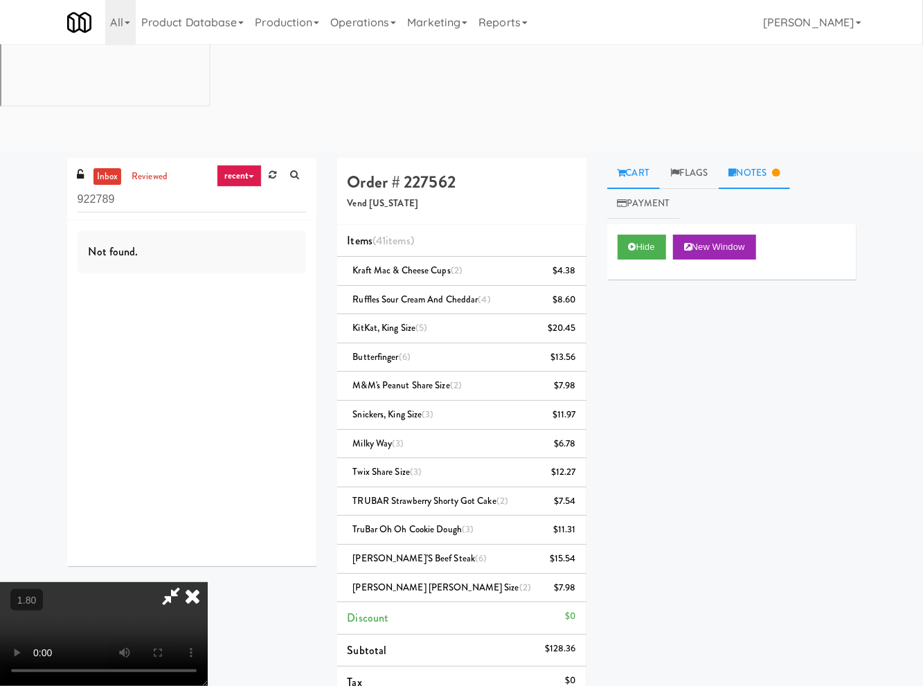
click at [758, 158] on link "Notes" at bounding box center [755, 173] width 72 height 31
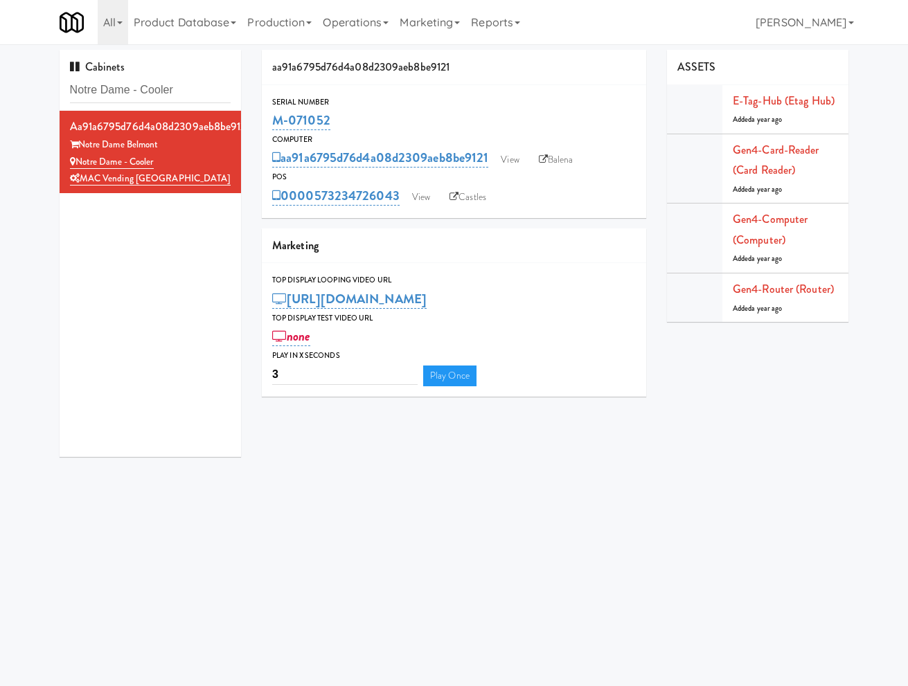
click at [154, 96] on input "Notre Dame - Cooler" at bounding box center [150, 91] width 161 height 26
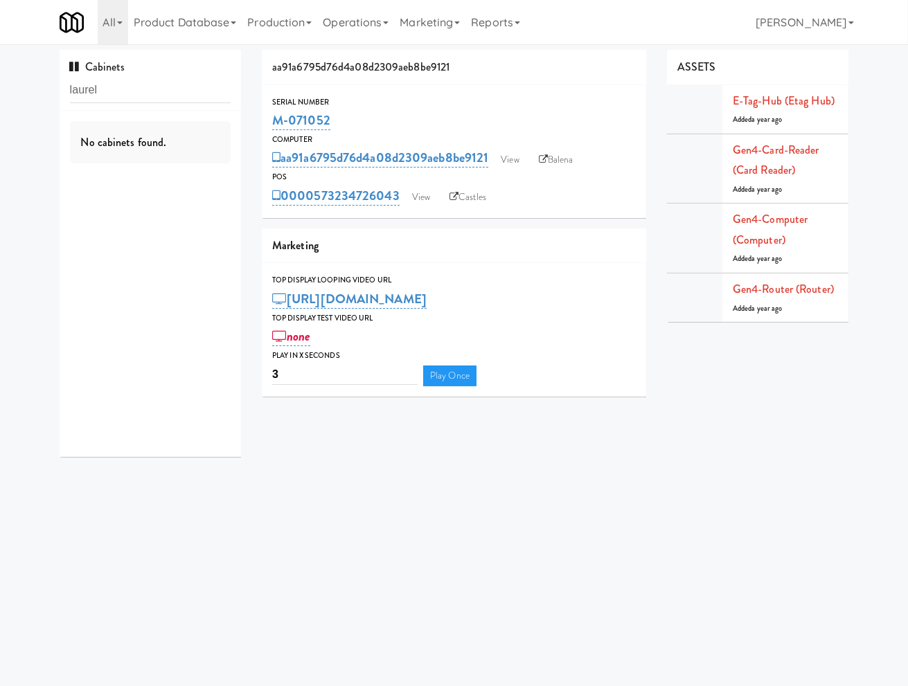
drag, startPoint x: 63, startPoint y: 265, endPoint x: 310, endPoint y: 96, distance: 299.8
click at [62, 266] on div "No cabinets found." at bounding box center [151, 284] width 182 height 346
click at [163, 86] on input "laurel" at bounding box center [150, 91] width 161 height 26
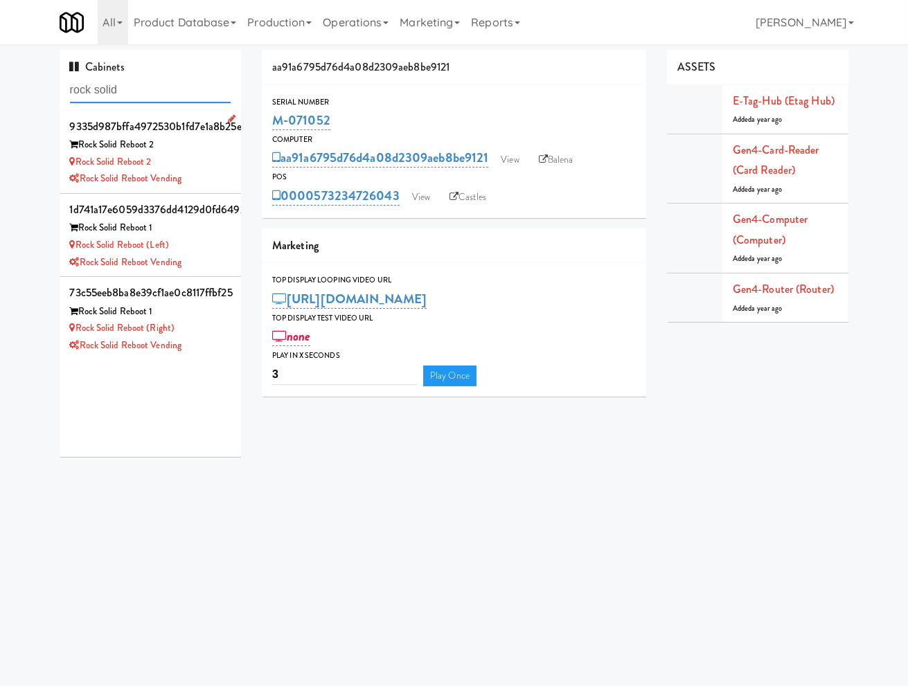
type input "rock solid"
click at [196, 163] on div "Rock Solid Reboot 2" at bounding box center [150, 162] width 161 height 17
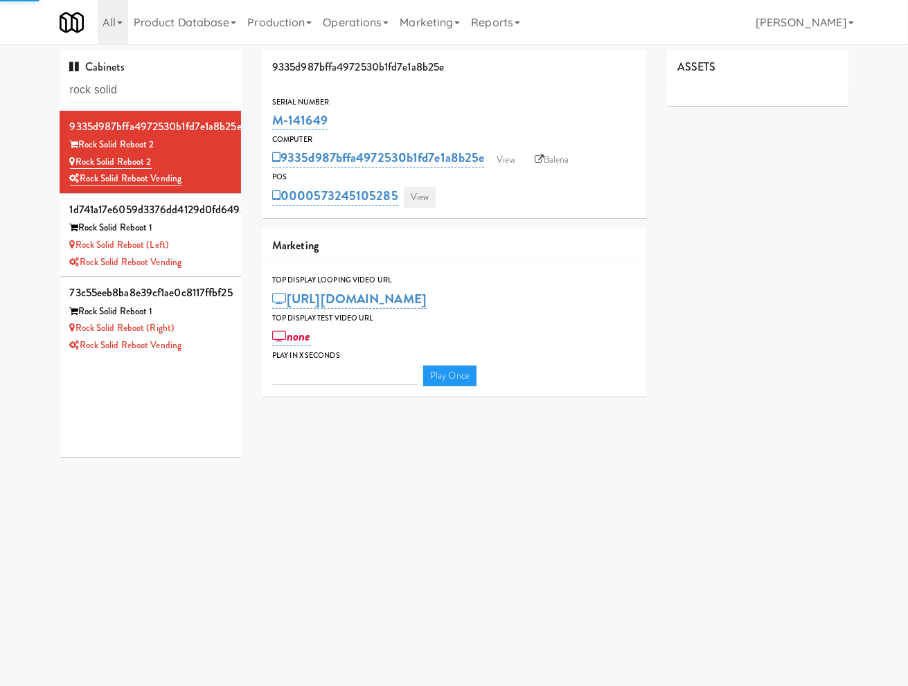
type input "3"
click at [432, 206] on link "View" at bounding box center [420, 197] width 32 height 21
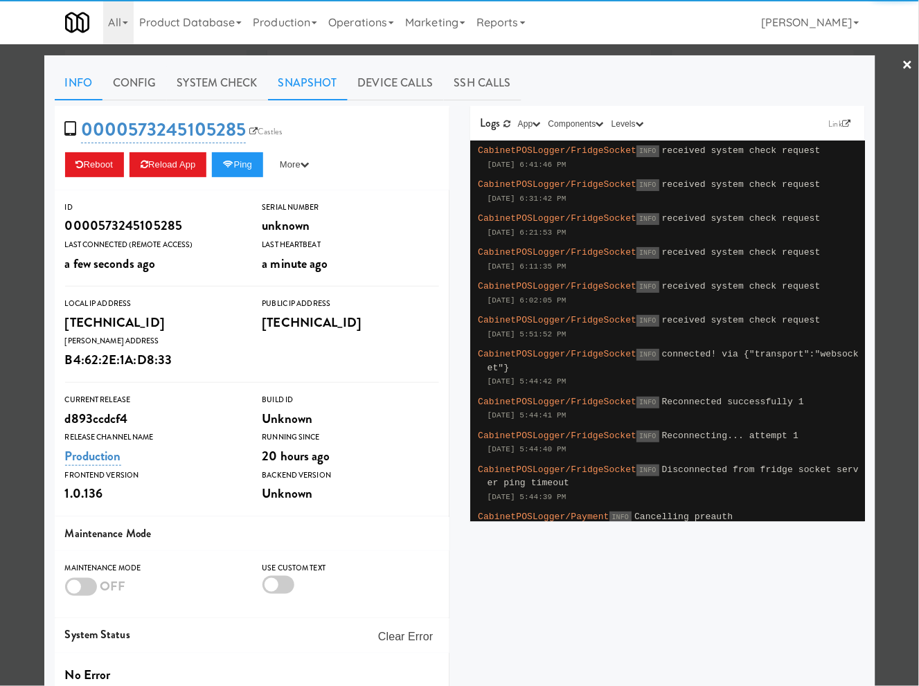
click at [287, 83] on link "Snapshot" at bounding box center [308, 83] width 80 height 35
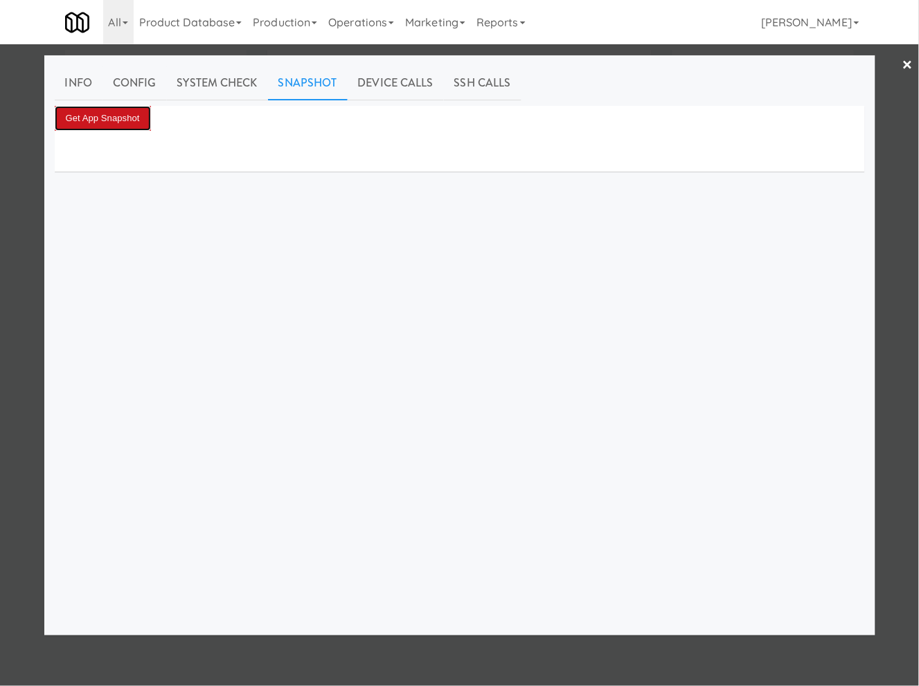
click at [128, 120] on button "Get App Snapshot" at bounding box center [103, 118] width 96 height 25
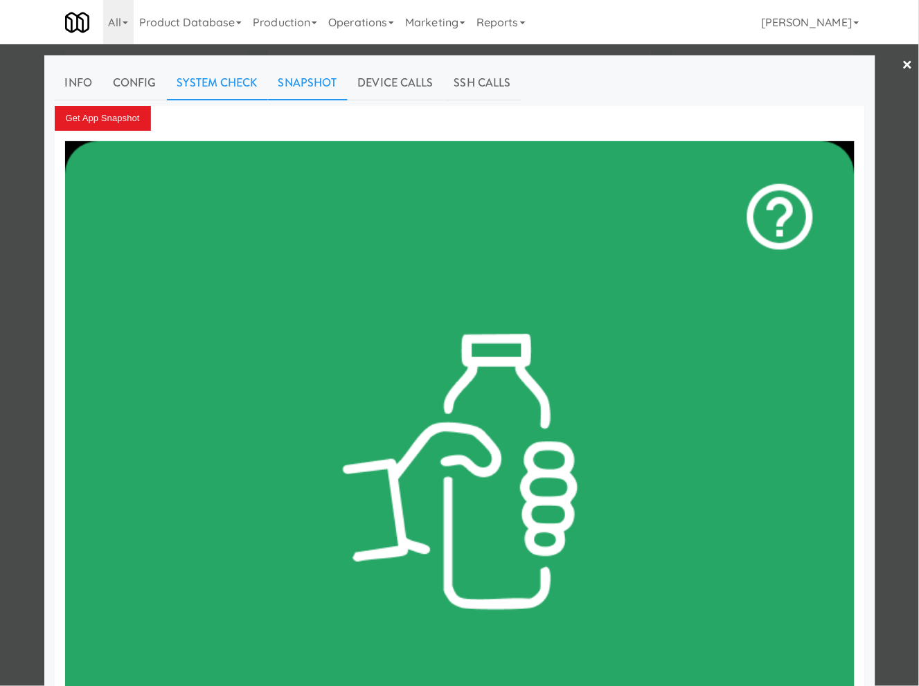
click at [201, 76] on link "System Check" at bounding box center [217, 83] width 101 height 35
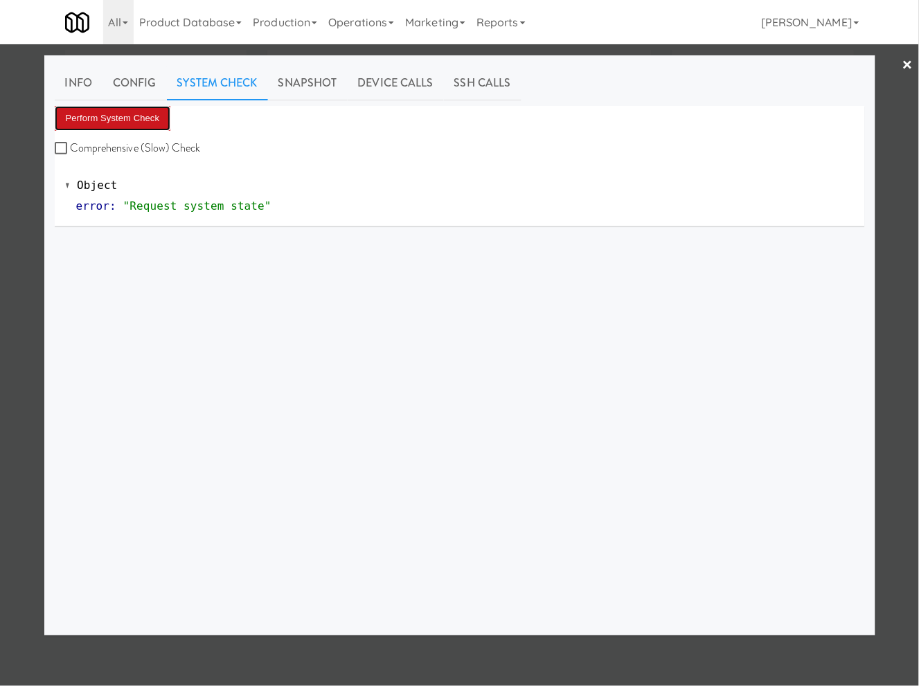
click at [120, 115] on button "Perform System Check" at bounding box center [113, 118] width 116 height 25
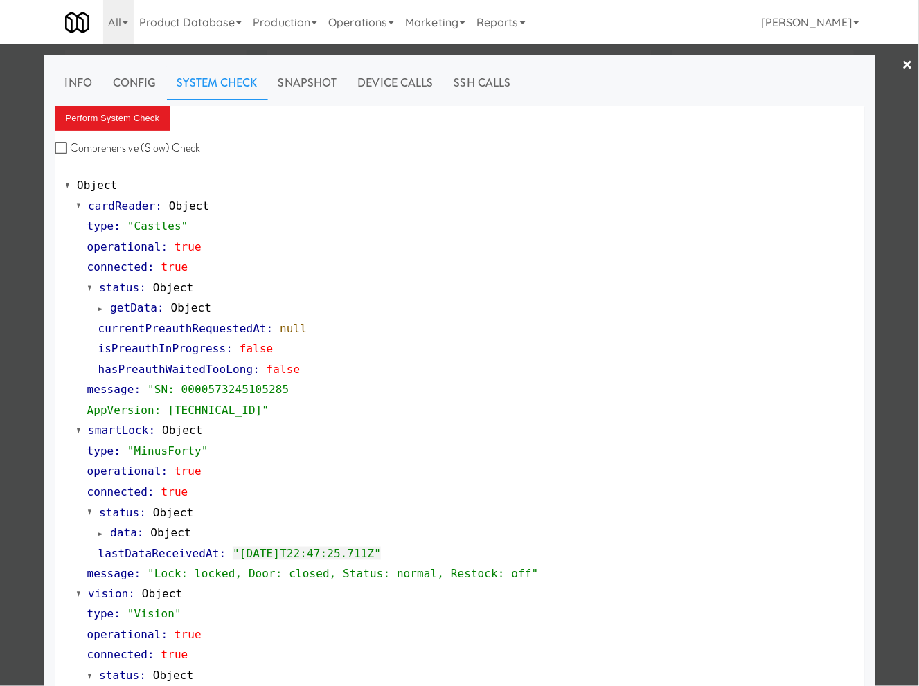
click at [32, 235] on div at bounding box center [459, 343] width 919 height 686
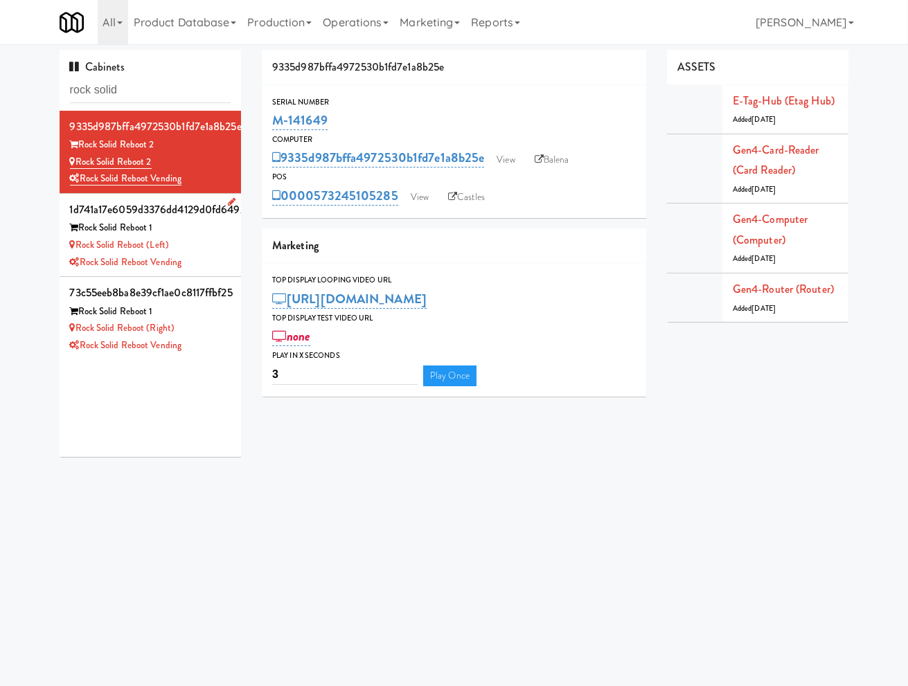
click at [201, 244] on div "Rock Solid Reboot (Left)" at bounding box center [150, 245] width 161 height 17
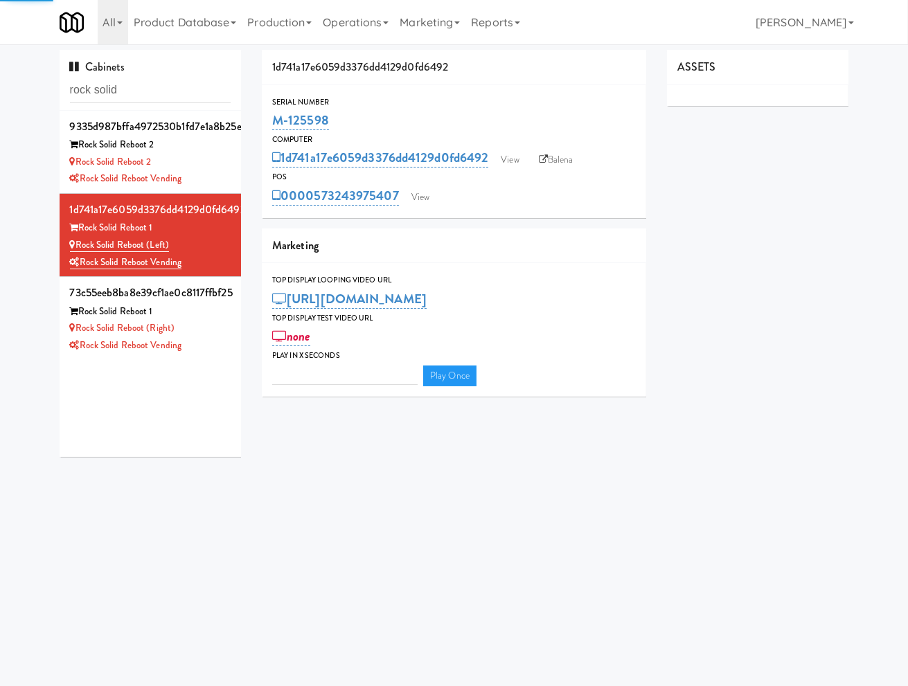
type input "3"
click at [407, 201] on link "View" at bounding box center [420, 197] width 32 height 21
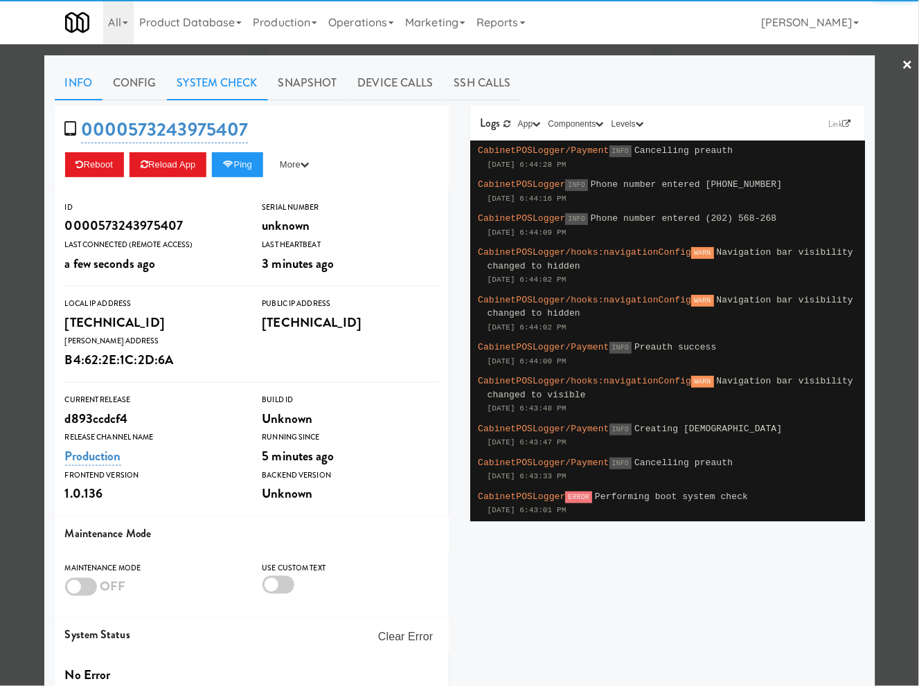
click at [204, 91] on link "System Check" at bounding box center [217, 83] width 101 height 35
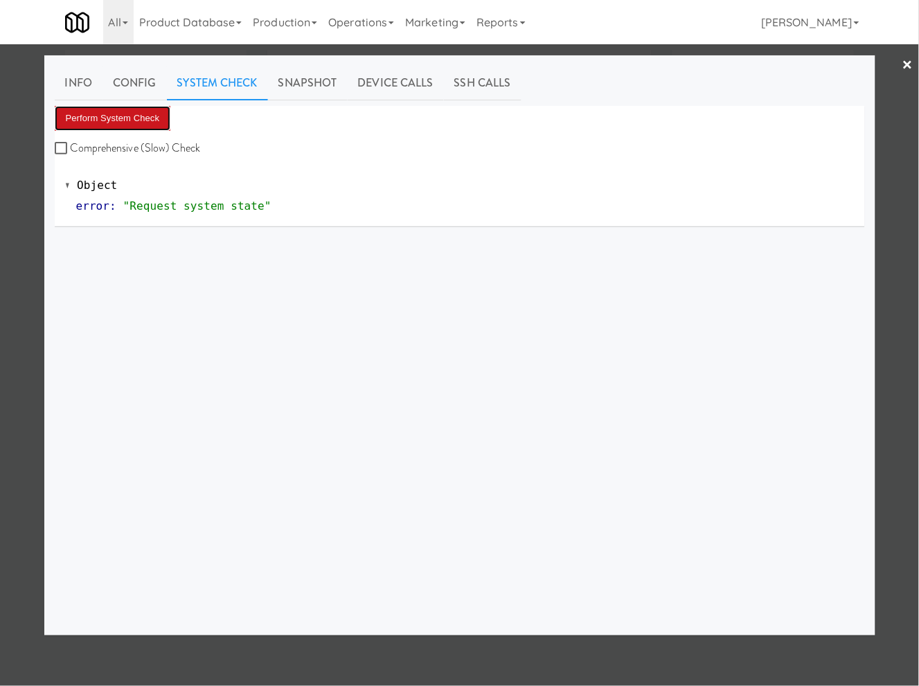
drag, startPoint x: 150, startPoint y: 119, endPoint x: 69, endPoint y: 161, distance: 91.3
click at [150, 120] on button "Perform System Check" at bounding box center [113, 118] width 116 height 25
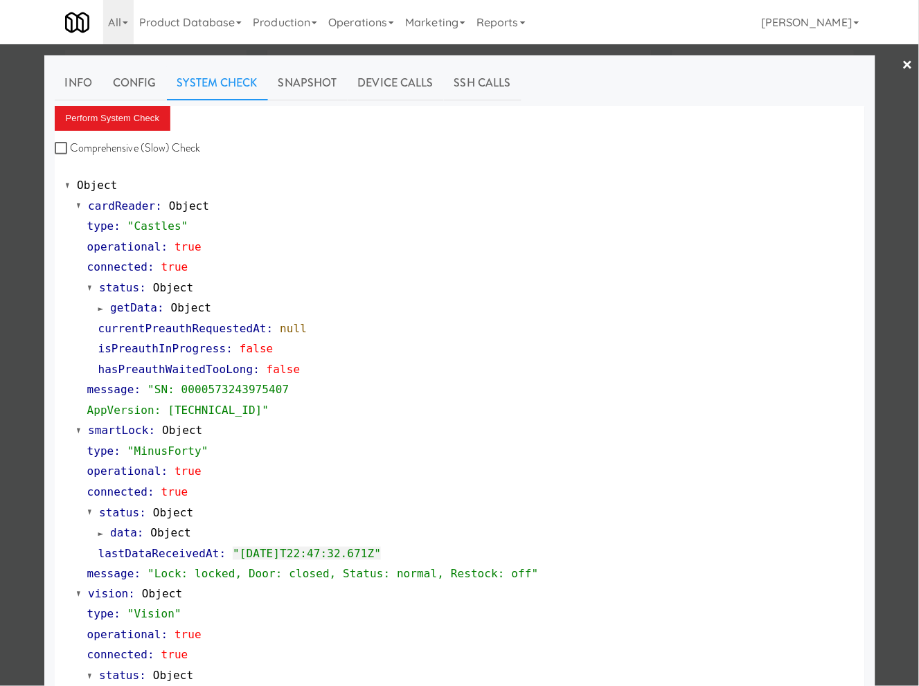
click at [15, 291] on div at bounding box center [459, 343] width 919 height 686
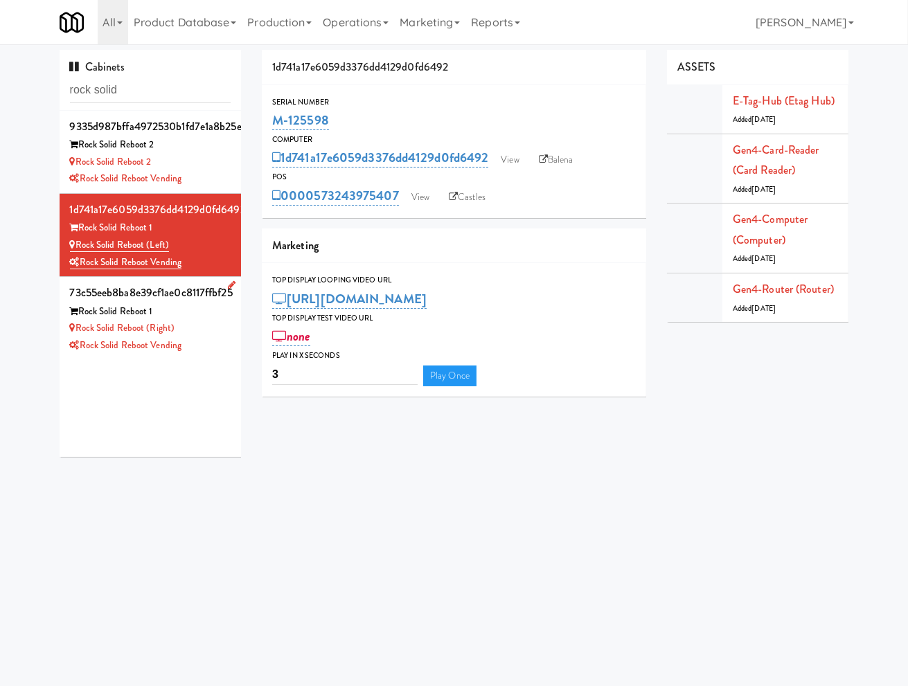
click at [194, 327] on div "Rock Solid Reboot (Right)" at bounding box center [150, 328] width 161 height 17
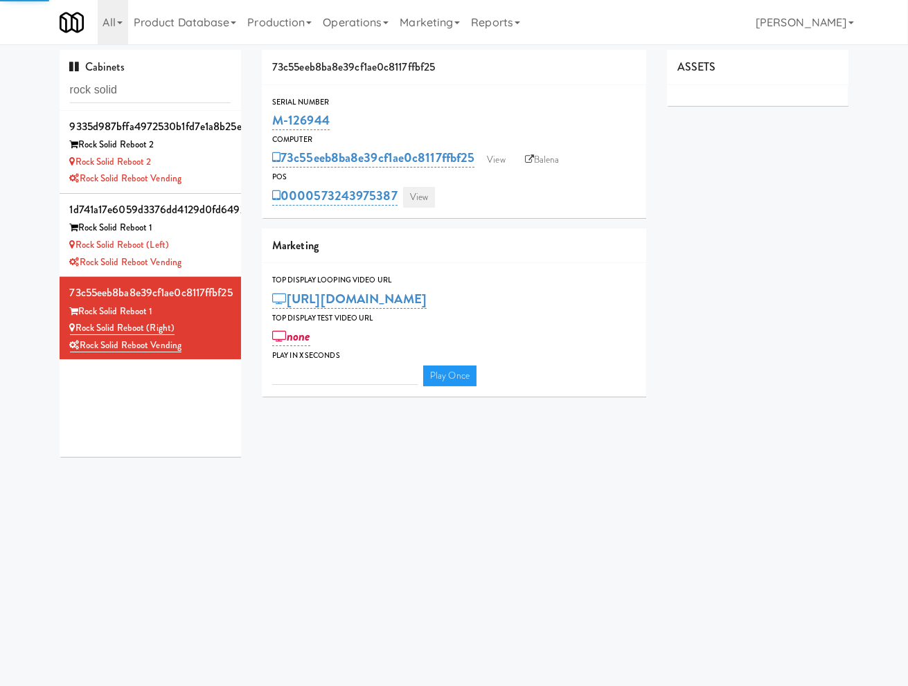
type input "3"
click at [414, 202] on link "View" at bounding box center [419, 197] width 32 height 21
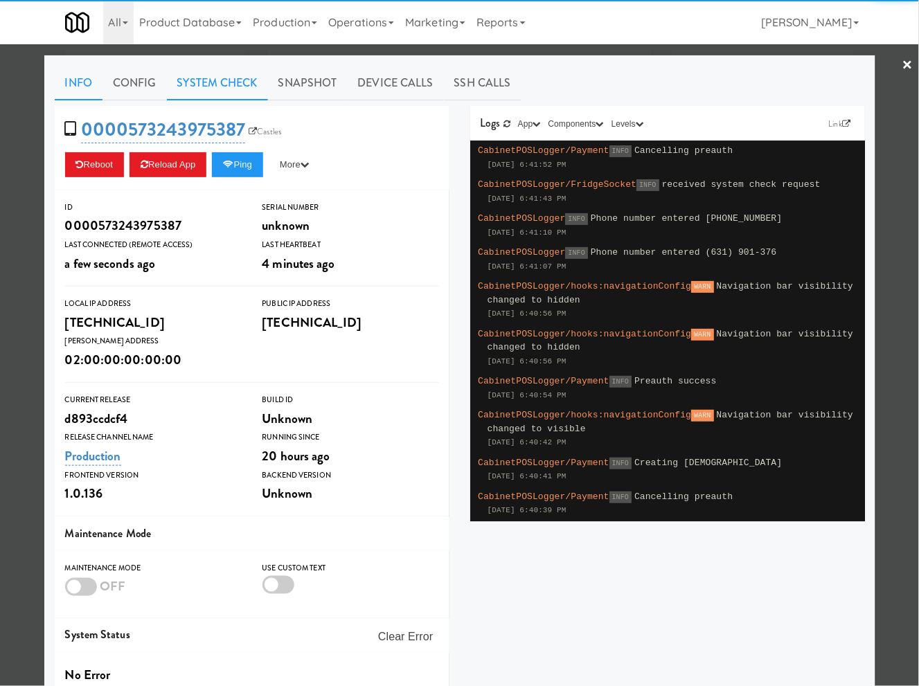
click at [242, 81] on link "System Check" at bounding box center [217, 83] width 101 height 35
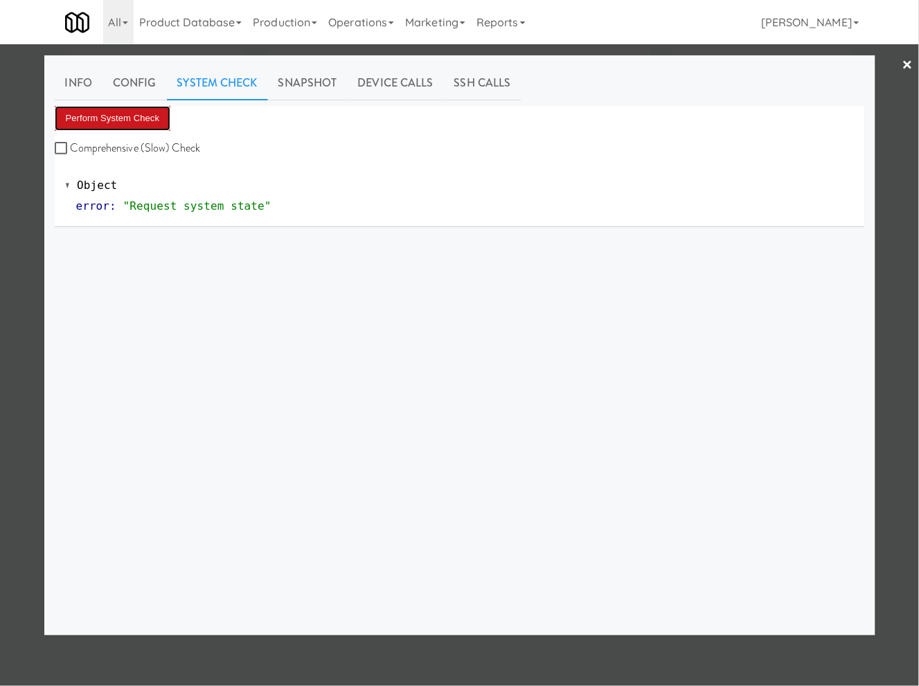
click at [152, 123] on button "Perform System Check" at bounding box center [113, 118] width 116 height 25
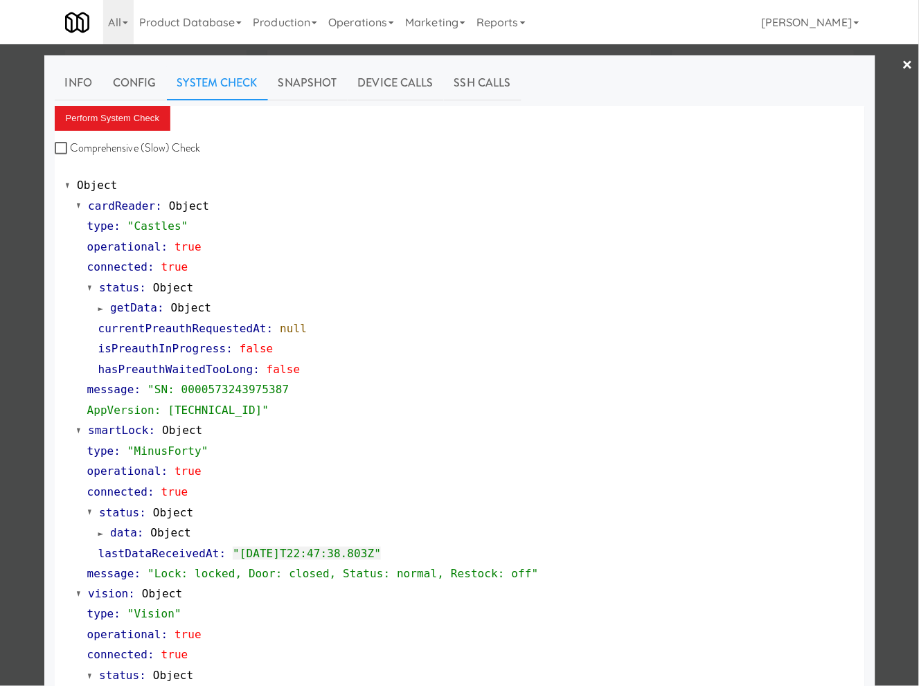
click at [28, 248] on div at bounding box center [459, 343] width 919 height 686
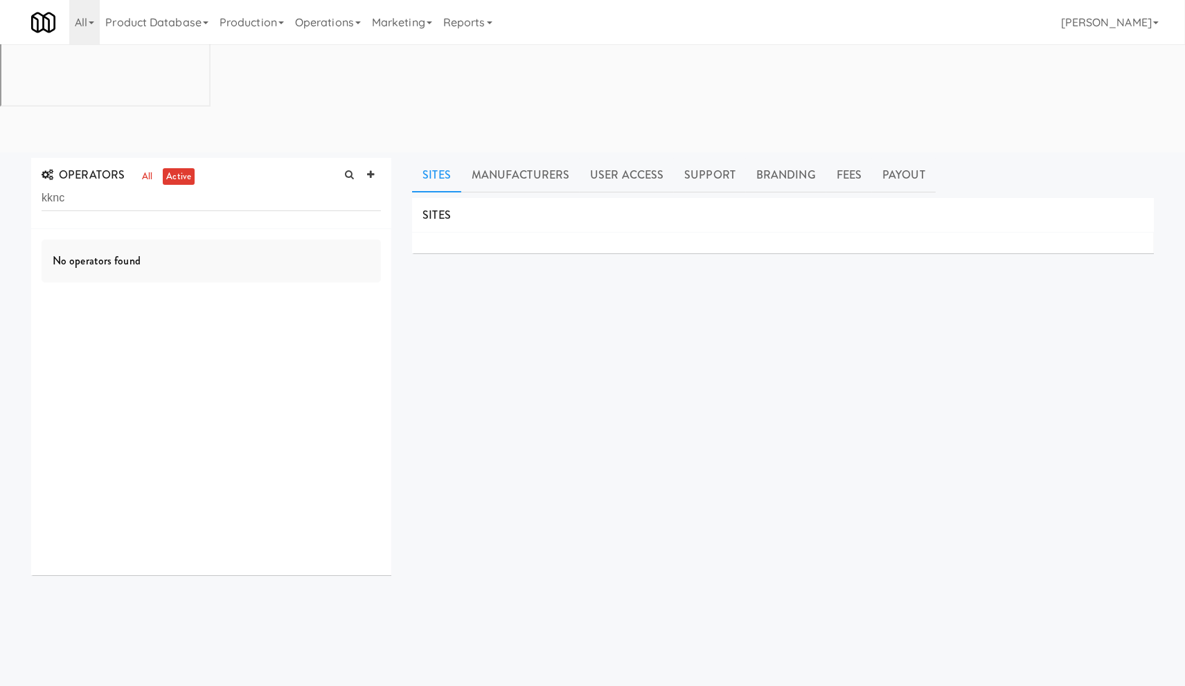
click at [104, 186] on input "kknc" at bounding box center [211, 199] width 339 height 26
click at [247, 255] on div "[STREET_ADDRESS]" at bounding box center [239, 263] width 284 height 17
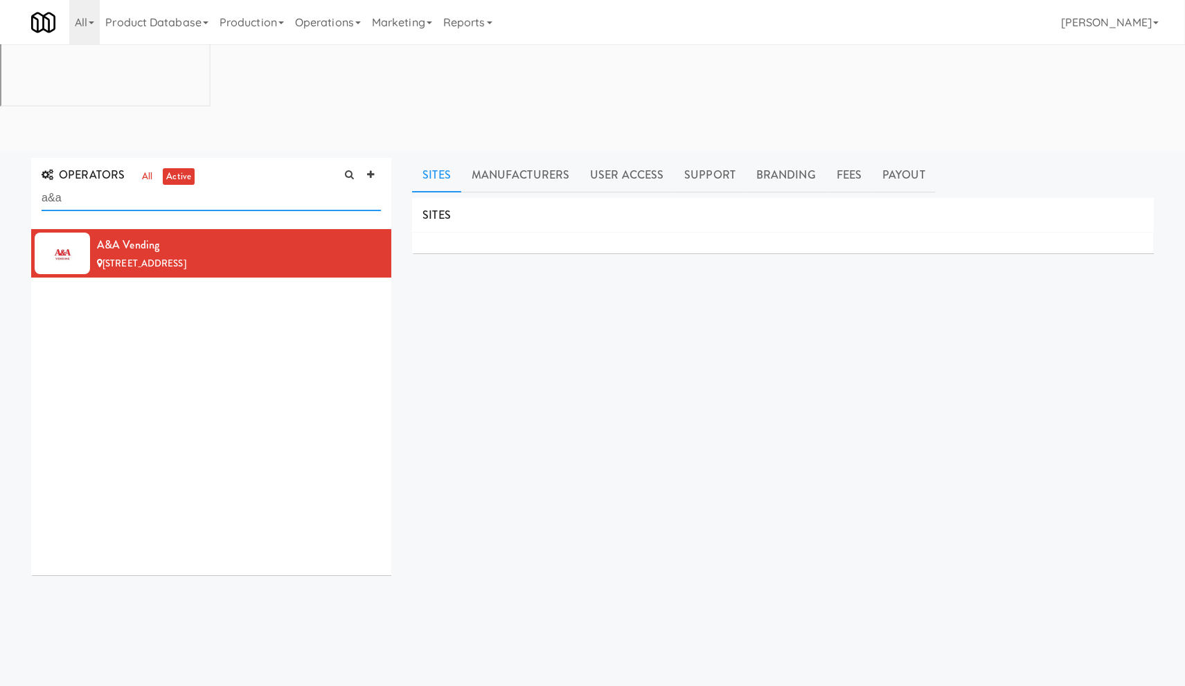
click at [153, 186] on input "a&a" at bounding box center [211, 199] width 339 height 26
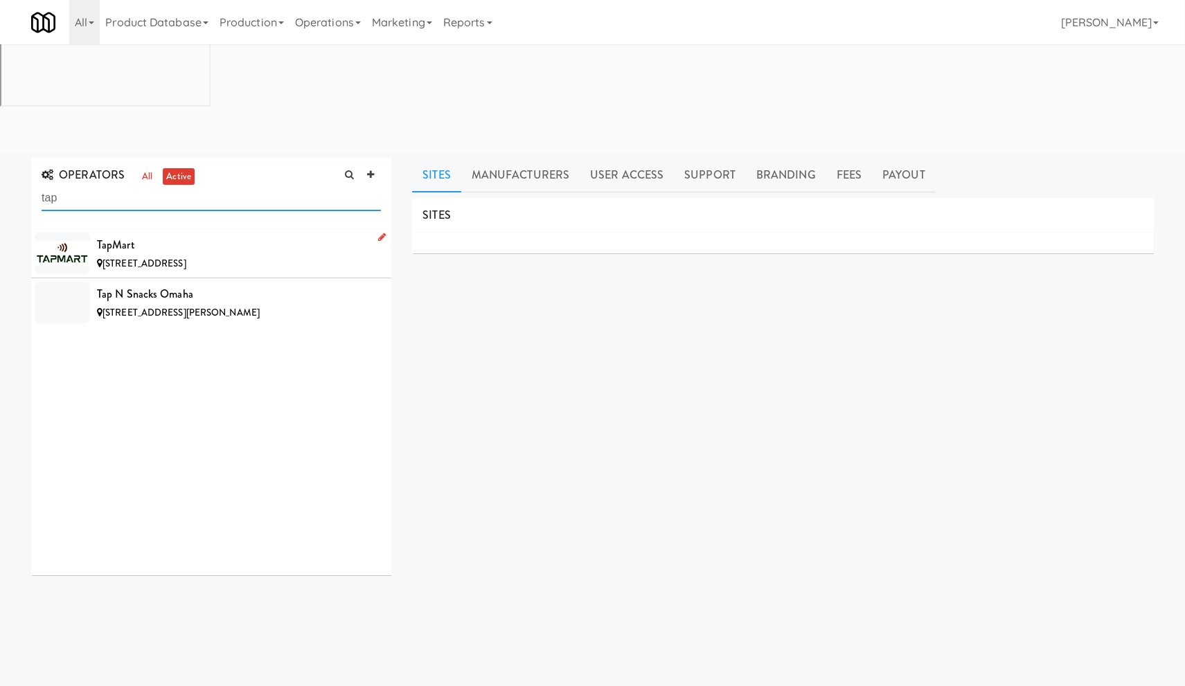
type input "tap"
click at [287, 255] on div "[STREET_ADDRESS]" at bounding box center [239, 263] width 284 height 17
